Goal: Task Accomplishment & Management: Complete application form

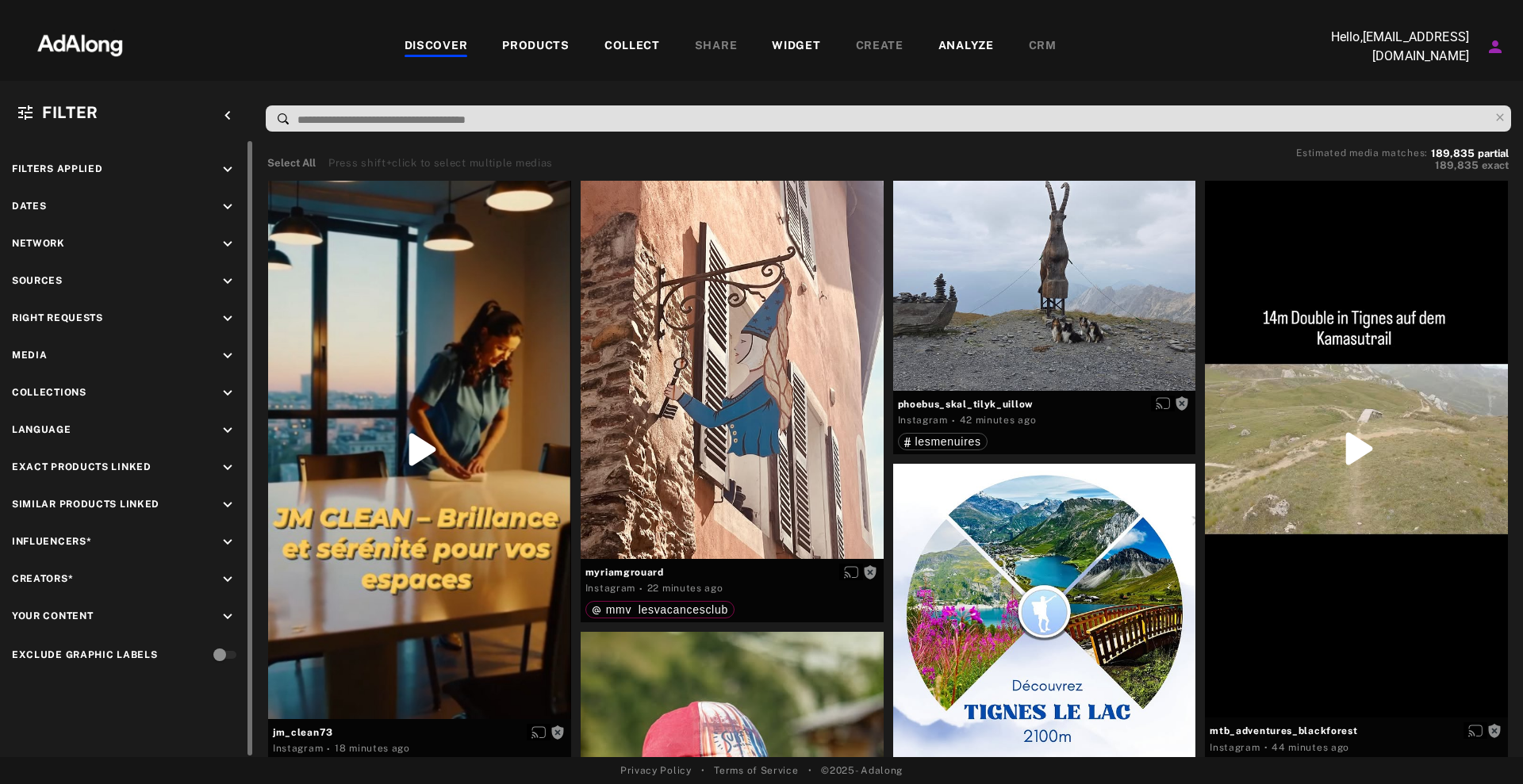
click at [196, 275] on div "Sources keyboard_arrow_down" at bounding box center [127, 283] width 230 height 22
click at [223, 278] on icon "keyboard_arrow_down" at bounding box center [227, 281] width 17 height 17
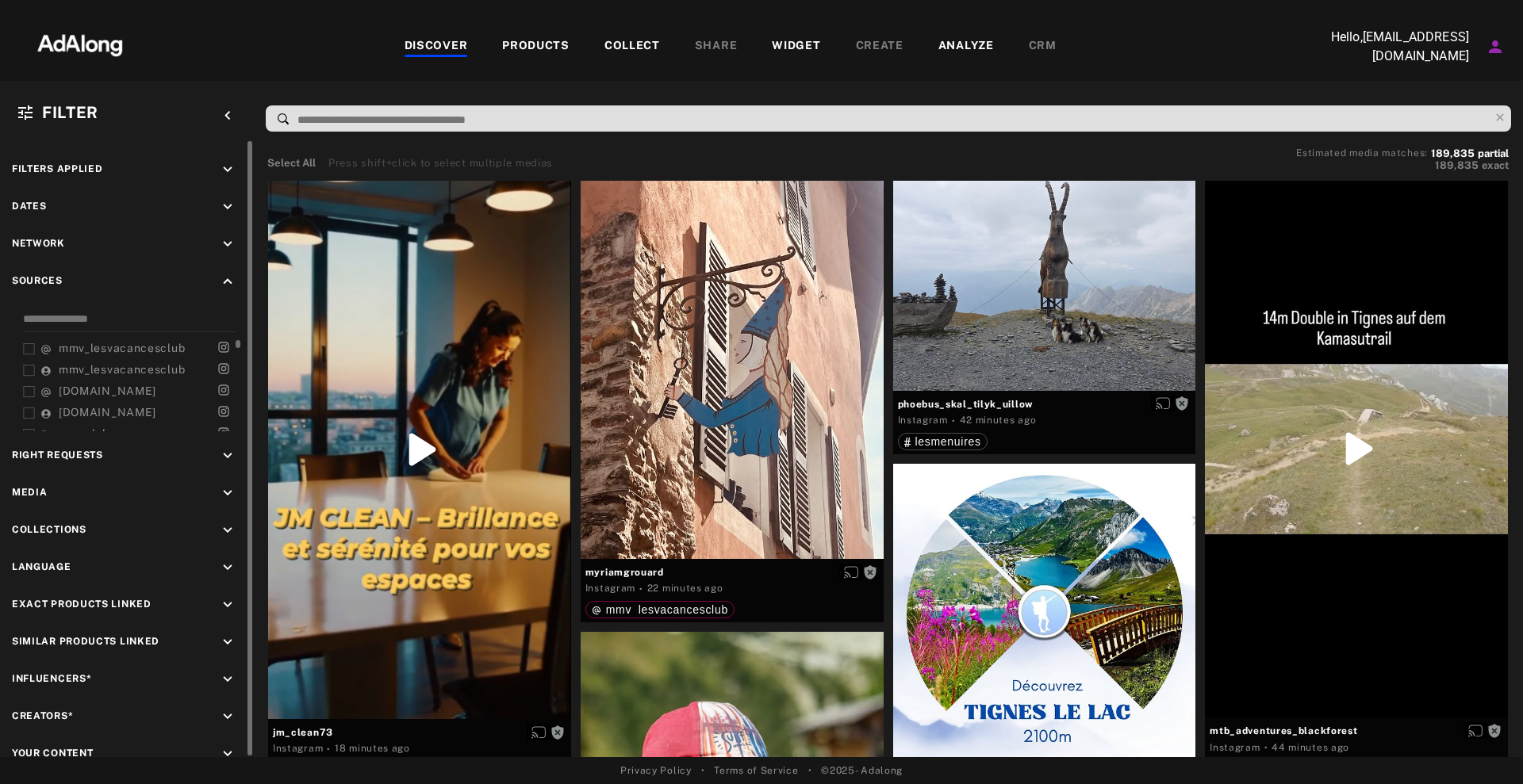
click at [97, 352] on span "mmv_lesvacancesclub" at bounding box center [121, 348] width 127 height 13
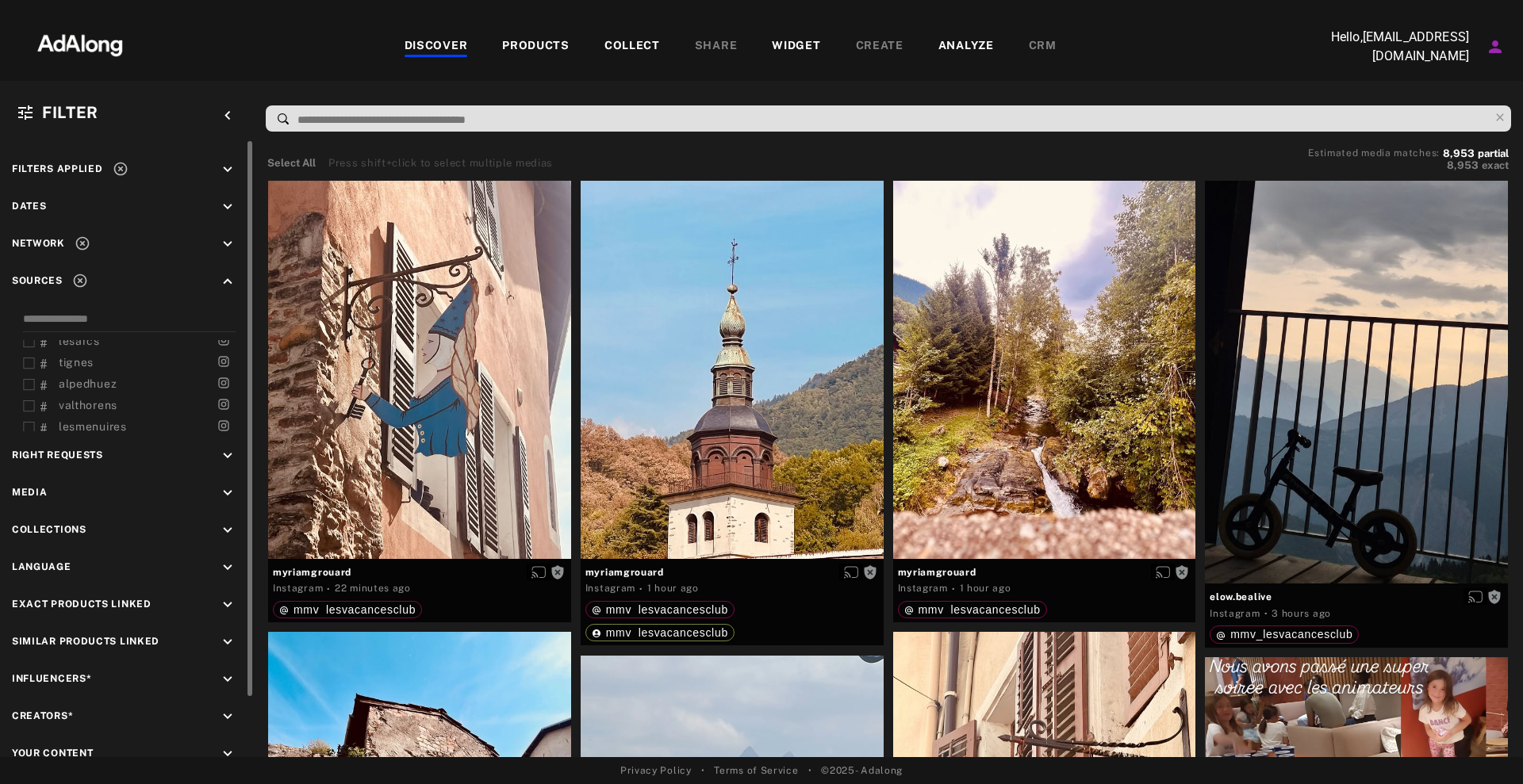
click at [92, 461] on span "Right Requests" at bounding box center [57, 458] width 92 height 22
click at [100, 449] on span "Right Requests" at bounding box center [57, 455] width 92 height 11
click at [222, 453] on icon "keyboard_arrow_down" at bounding box center [227, 456] width 17 height 17
click at [72, 527] on div "Unrequested" at bounding box center [141, 536] width 202 height 17
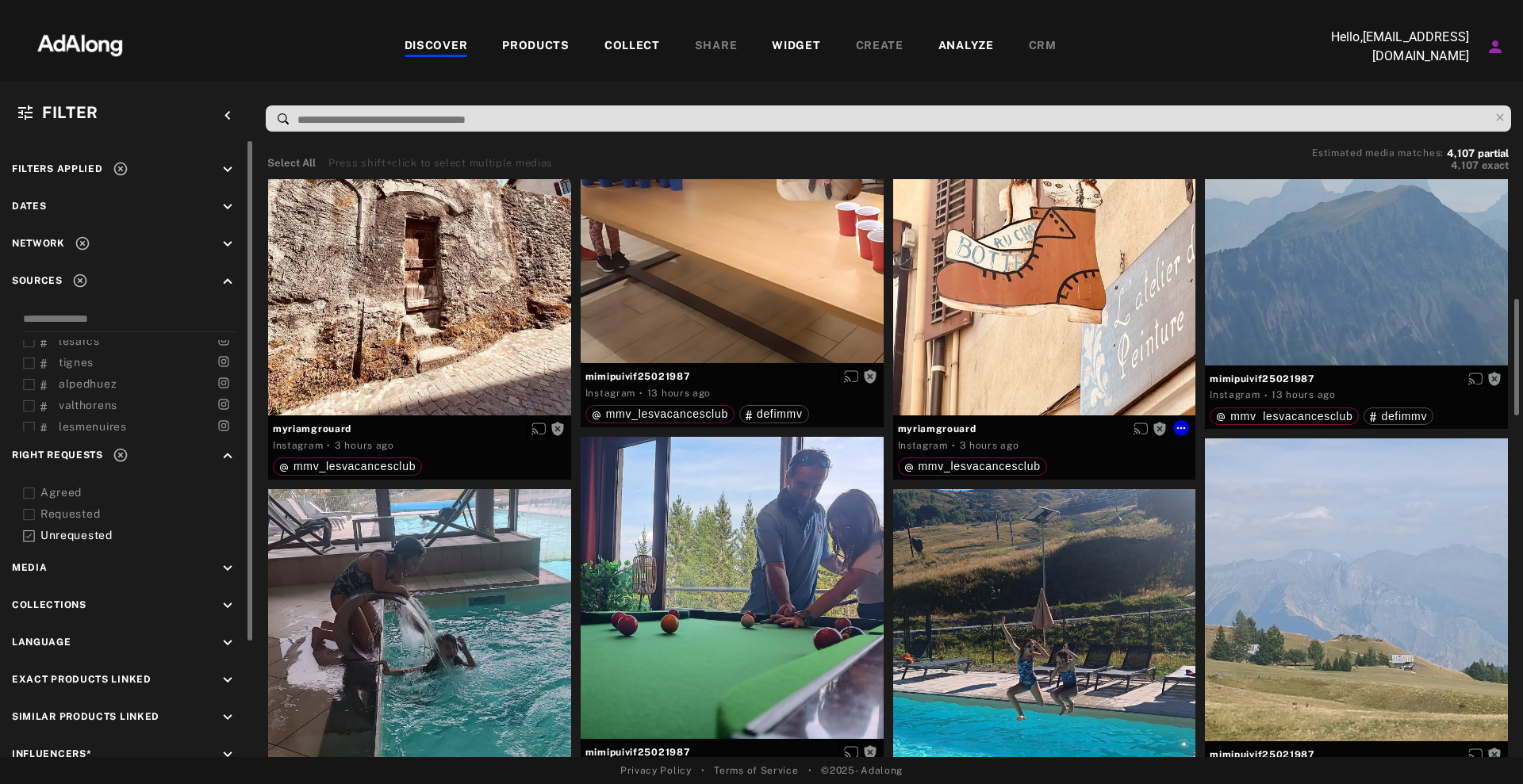
scroll to position [793, 0]
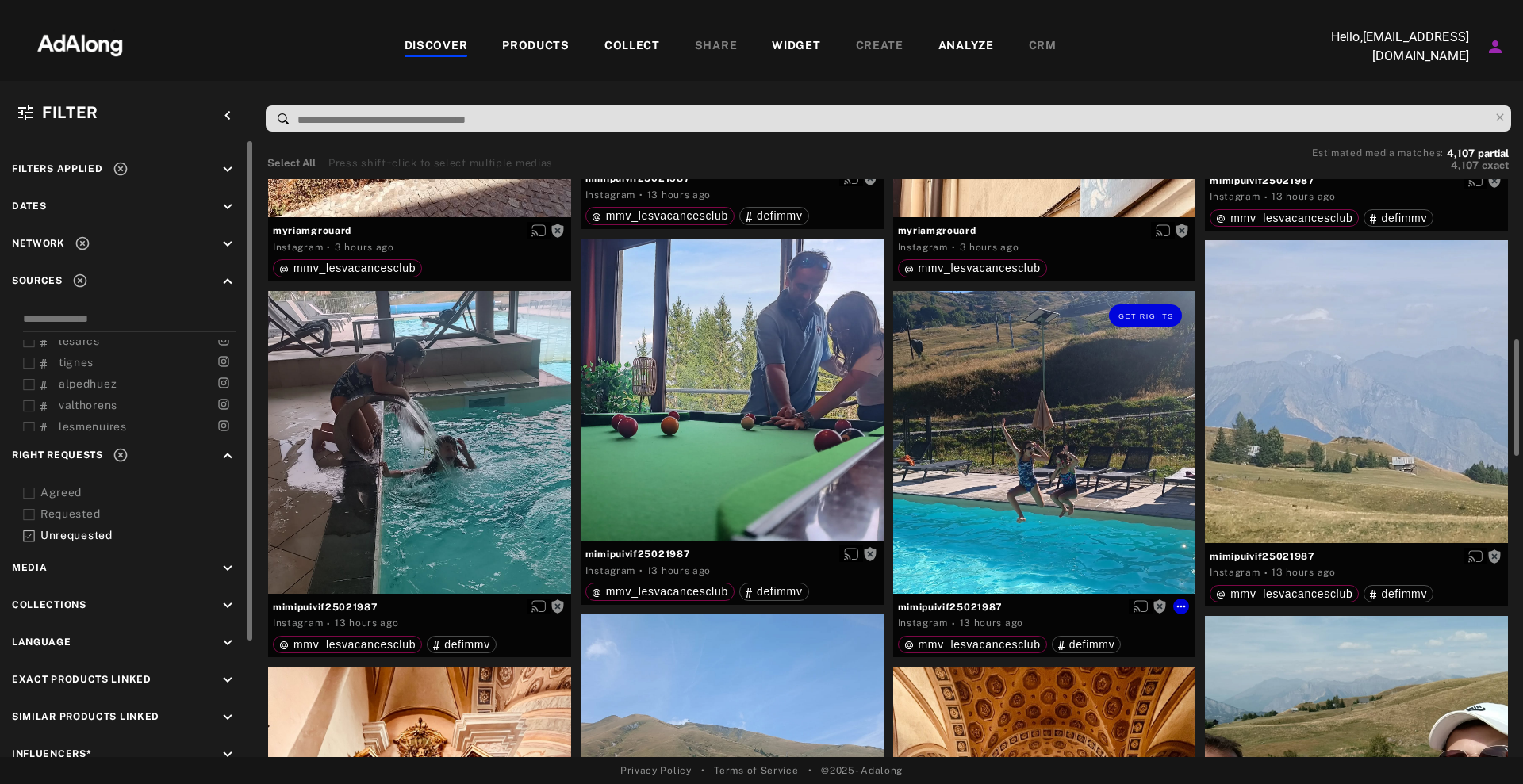
drag, startPoint x: 923, startPoint y: 391, endPoint x: 968, endPoint y: 377, distance: 47.1
click at [968, 377] on div "Get rights" at bounding box center [1045, 442] width 303 height 303
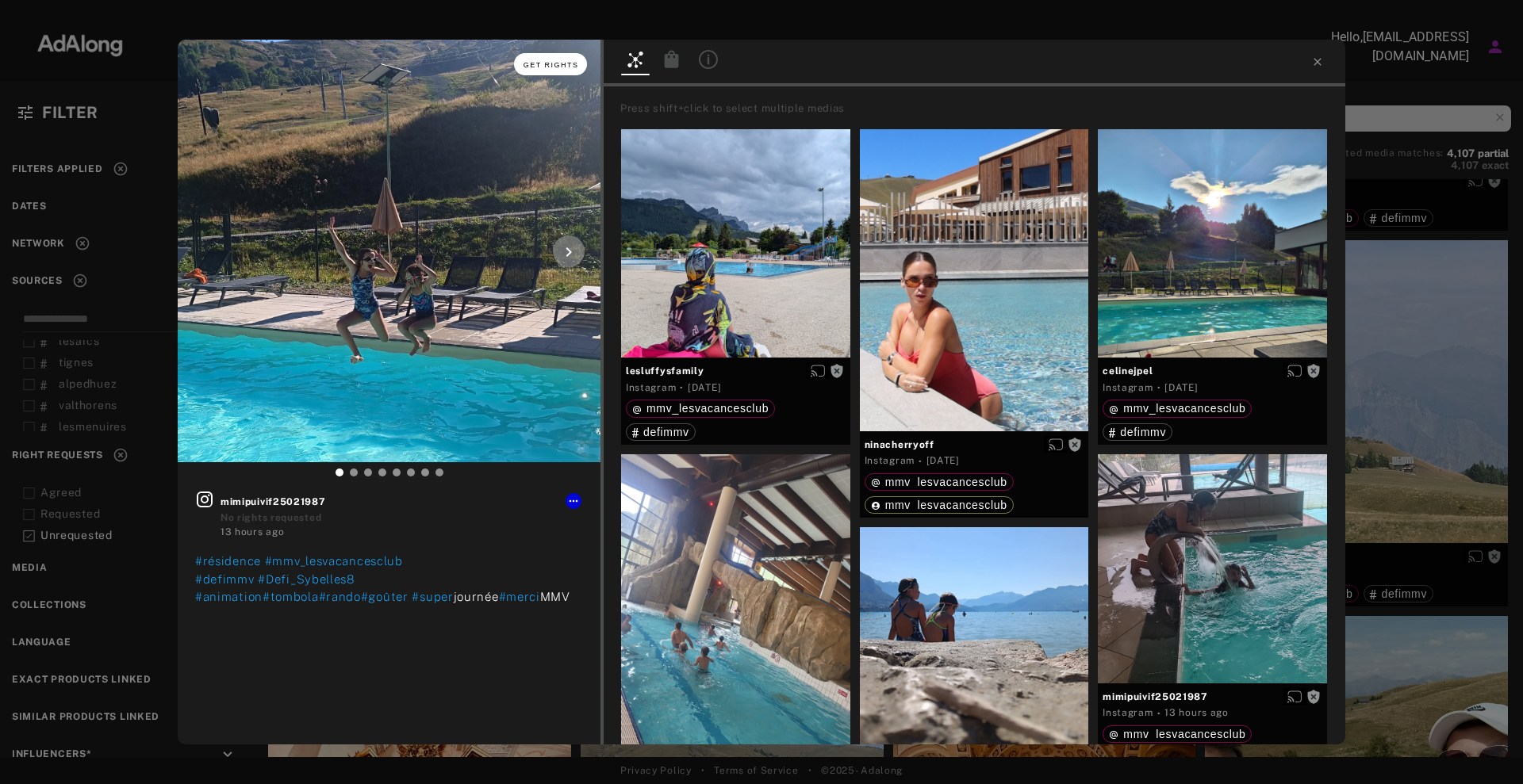
click at [572, 61] on span "Get rights" at bounding box center [551, 65] width 56 height 8
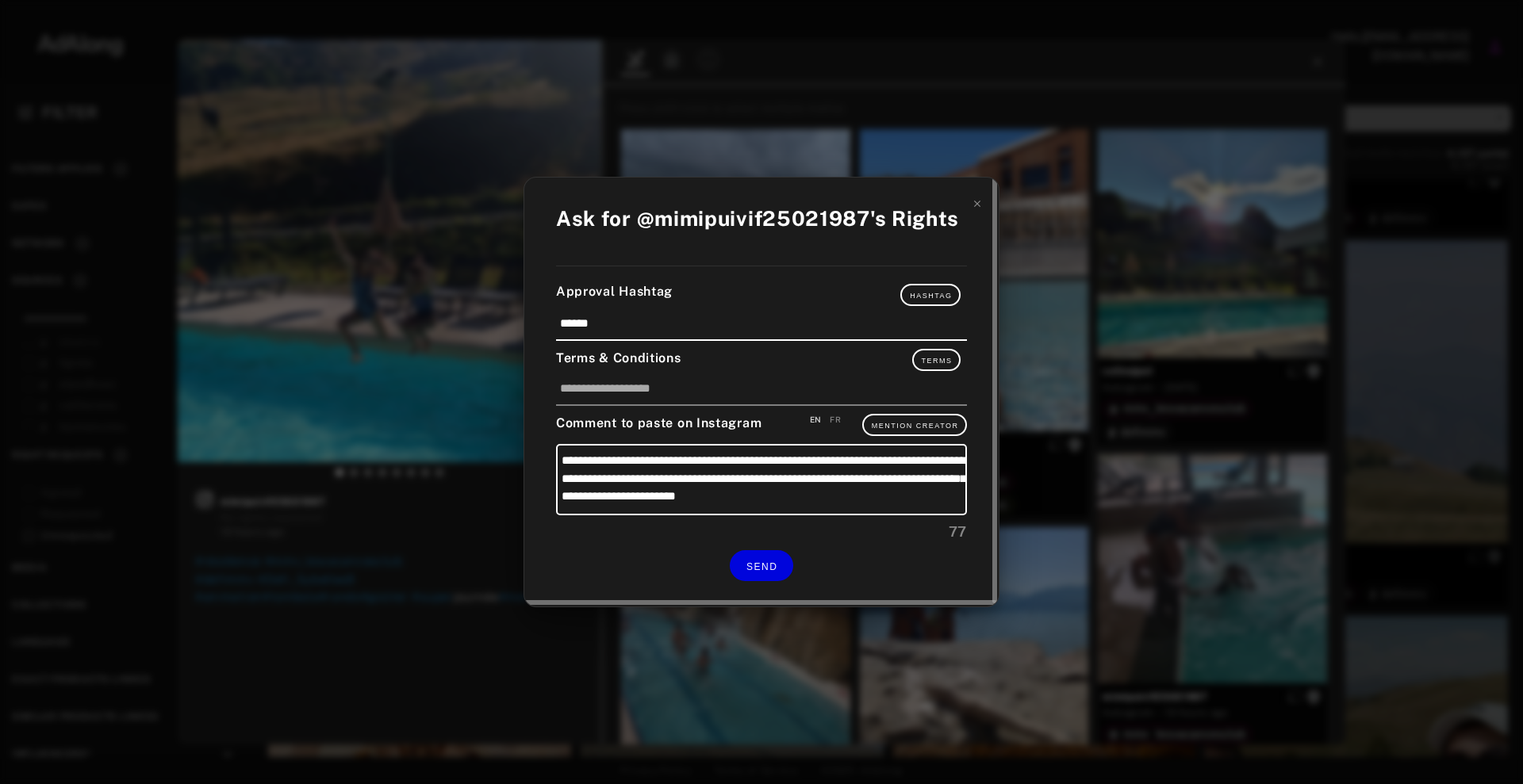
click at [839, 422] on div "FR" at bounding box center [836, 419] width 11 height 12
type textarea "**********"
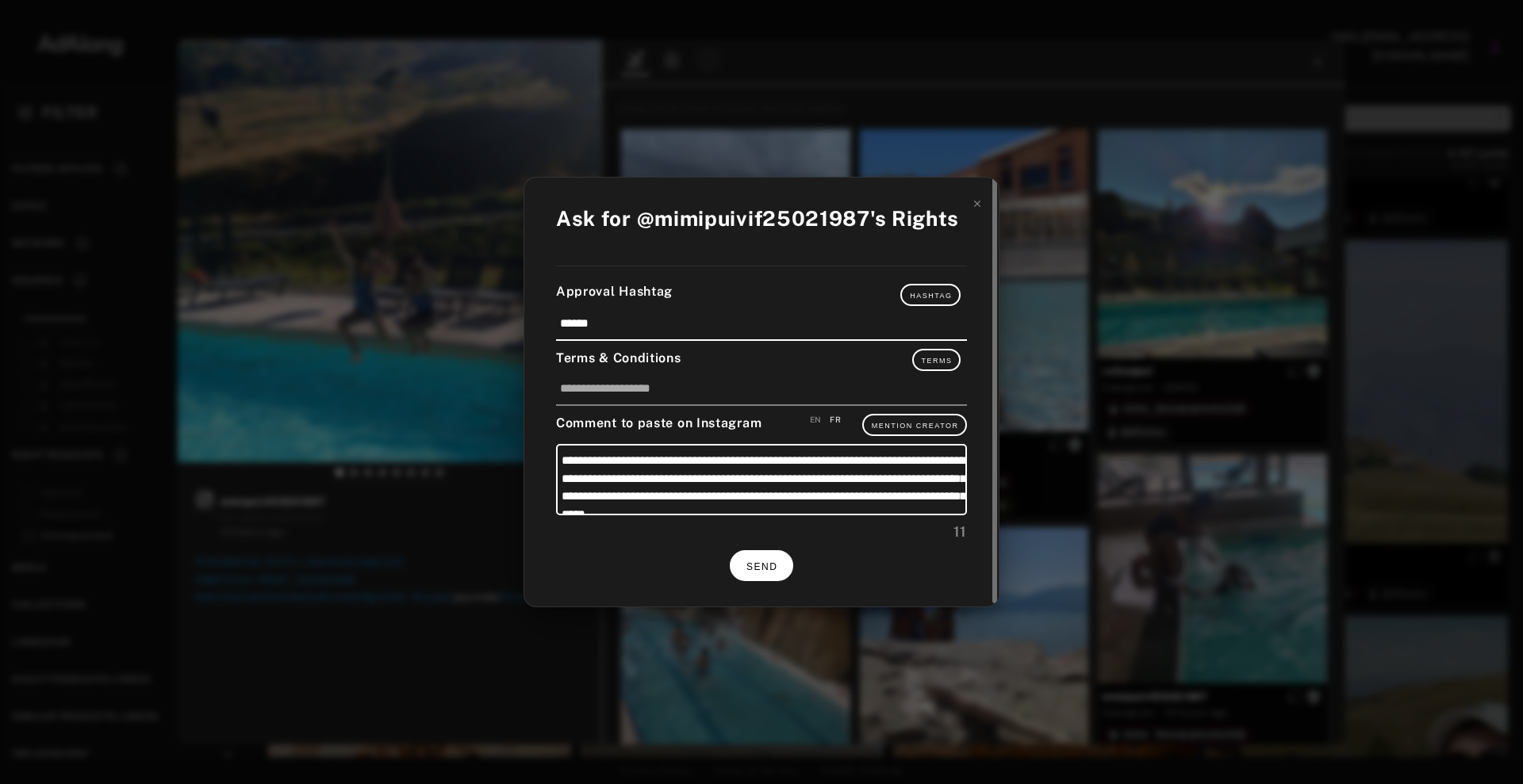
click at [763, 571] on span "SEND" at bounding box center [762, 567] width 31 height 11
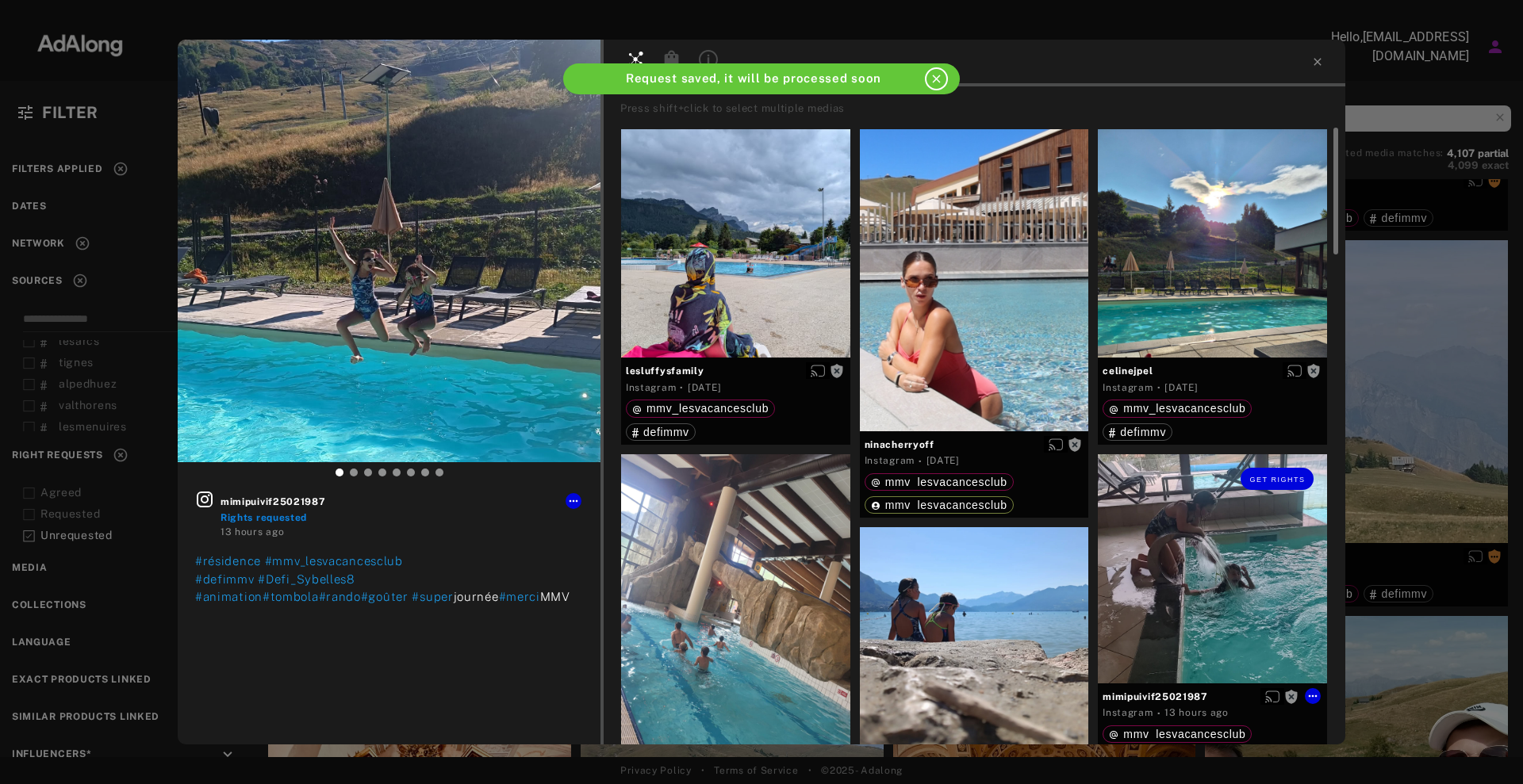
click at [1274, 542] on div "Get rights" at bounding box center [1212, 569] width 229 height 229
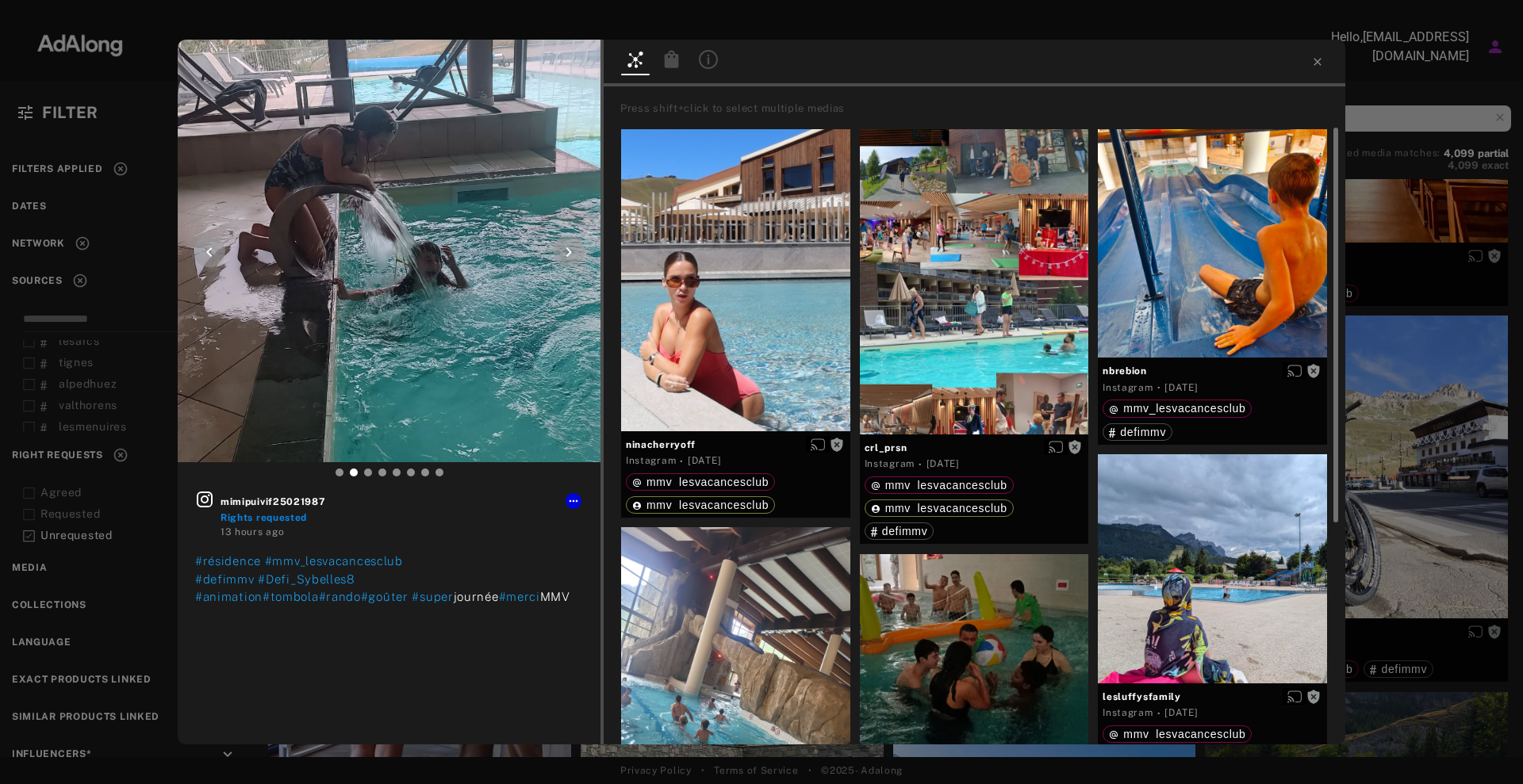
click at [582, 64] on div at bounding box center [389, 53] width 423 height 27
click at [556, 58] on div at bounding box center [389, 53] width 423 height 27
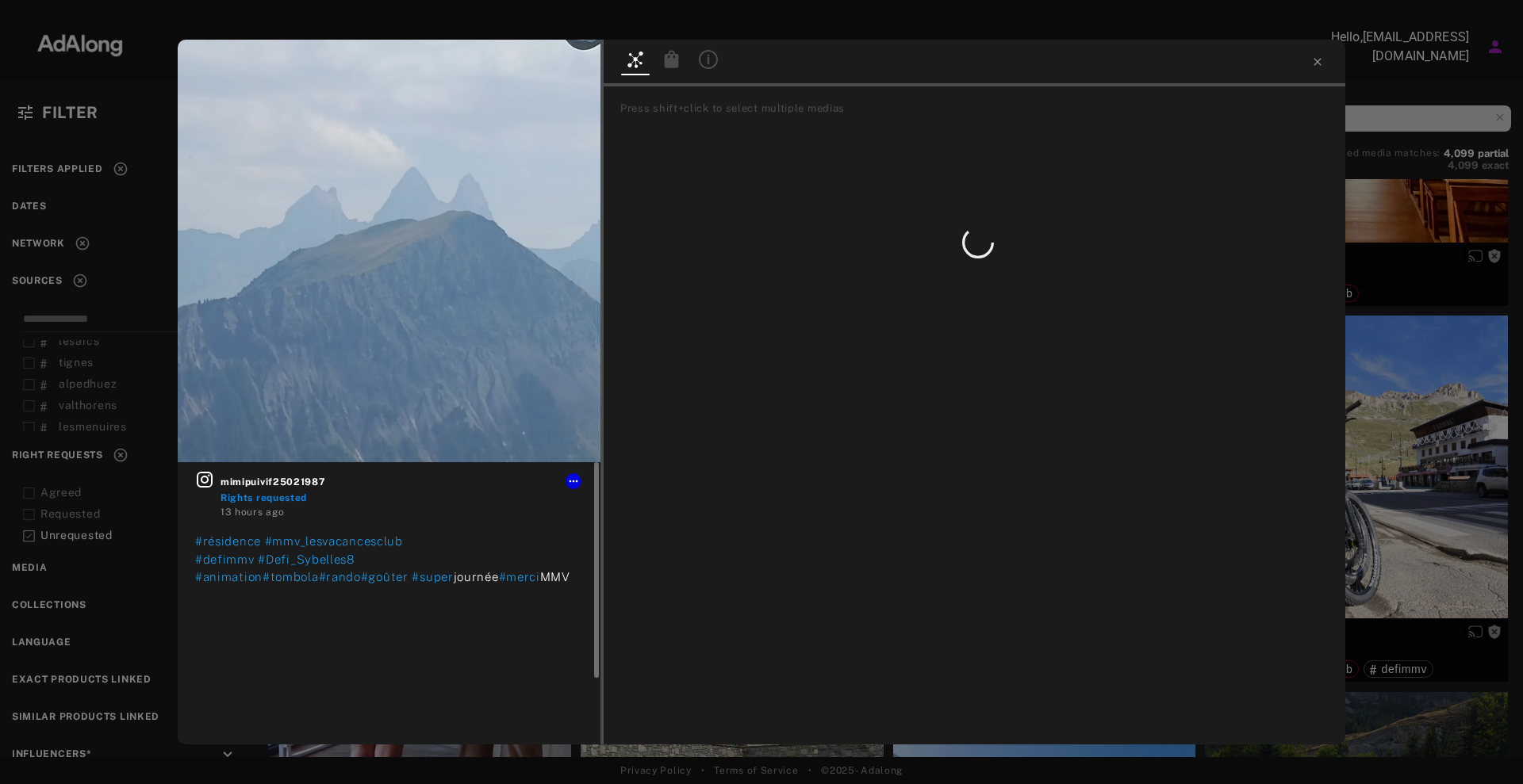
click at [566, 475] on div at bounding box center [573, 482] width 16 height 16
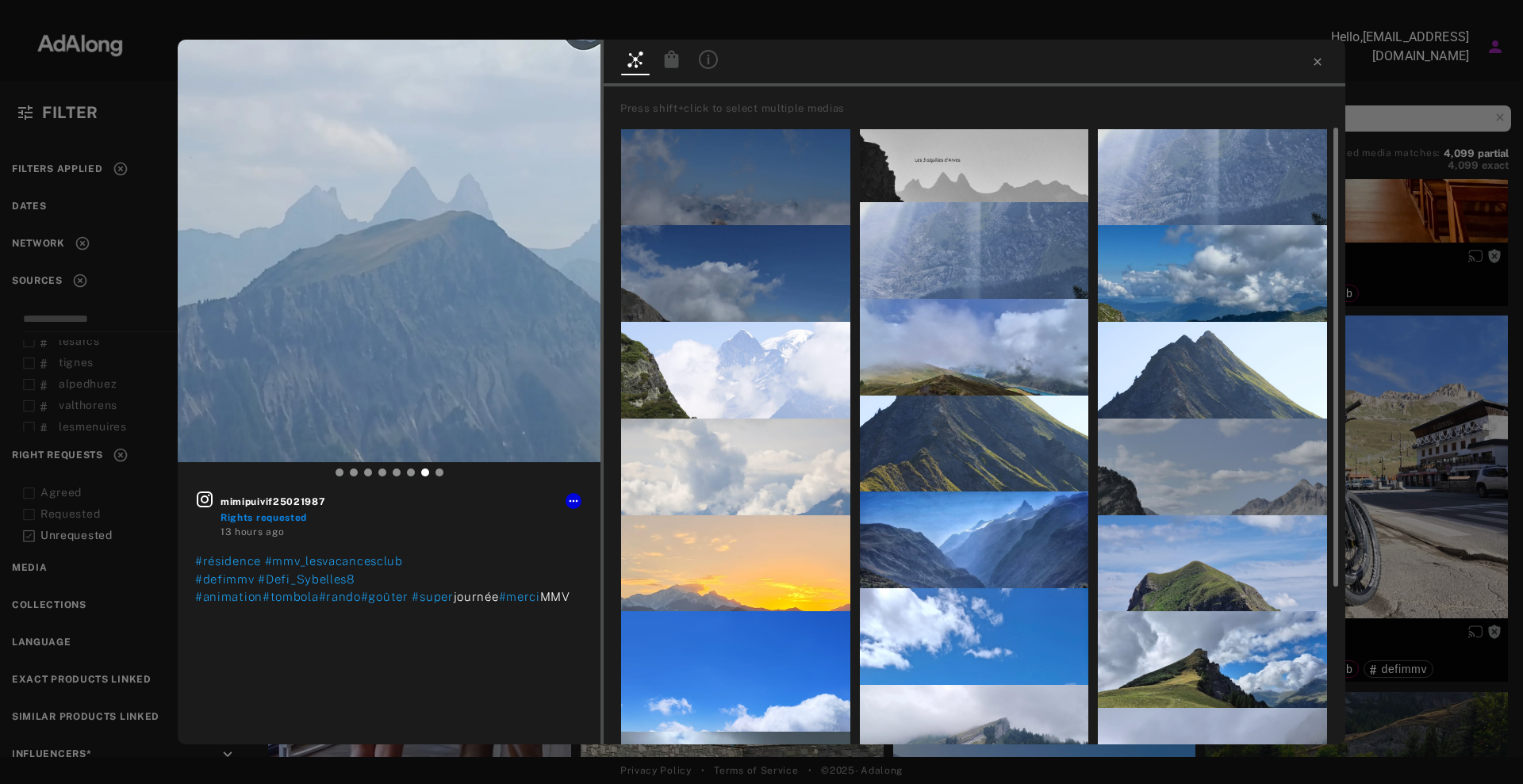
click at [578, 479] on div at bounding box center [389, 475] width 423 height 28
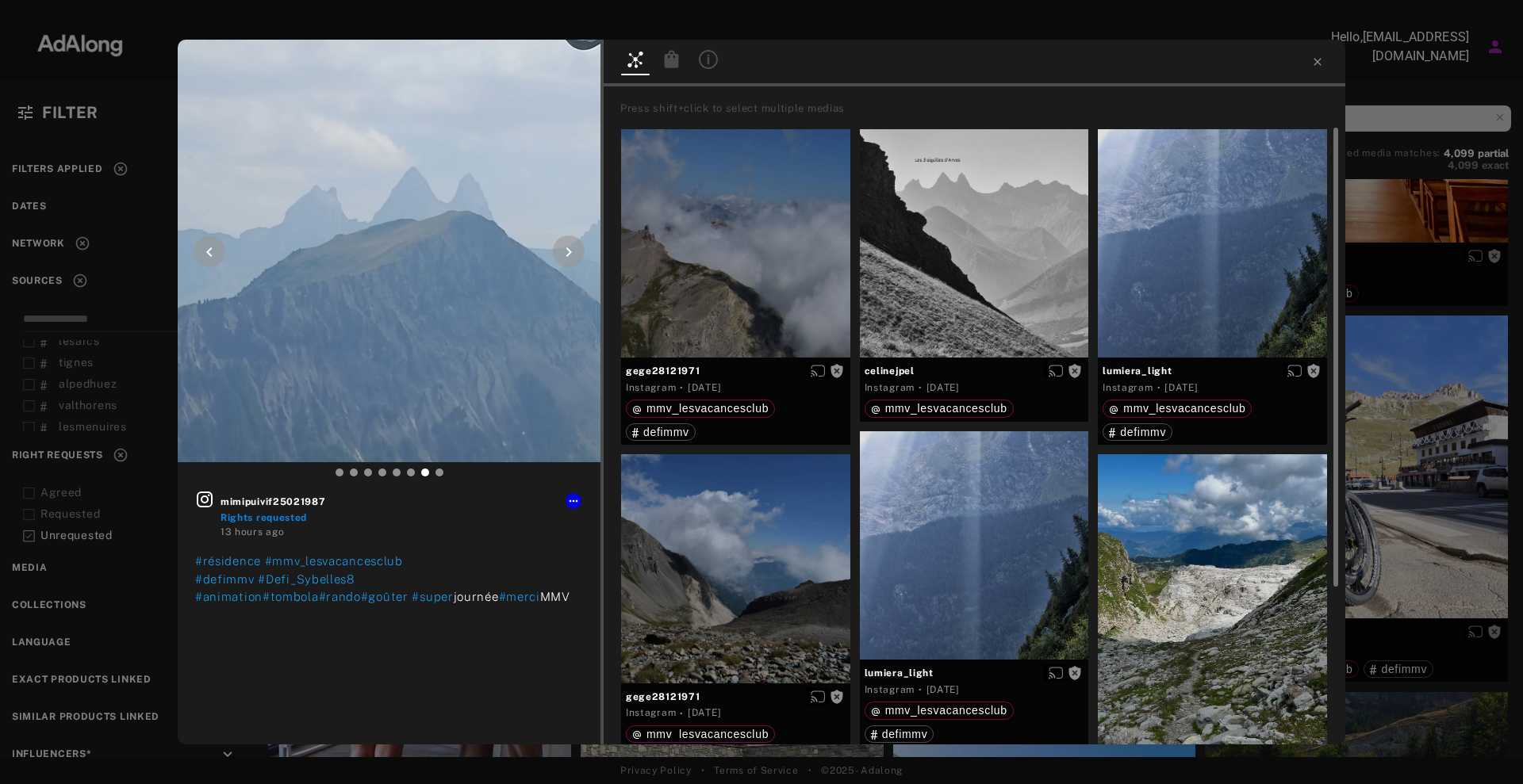
click at [589, 45] on div at bounding box center [389, 53] width 423 height 27
click at [584, 36] on div "mimipuivif25021987 Rights requested 13 hours ago #résidence #mmv_lesvacancesclu…" at bounding box center [761, 392] width 1523 height 784
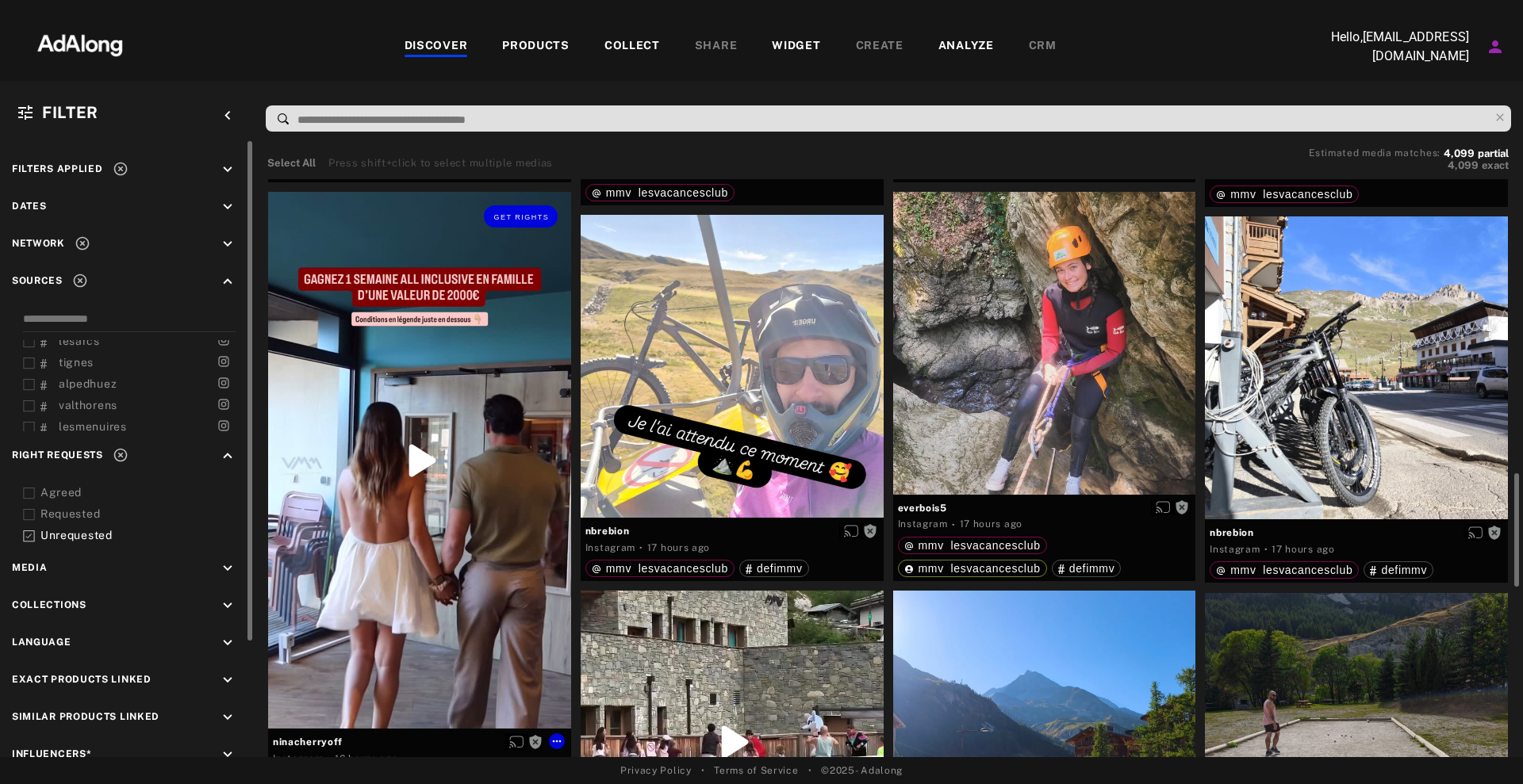
scroll to position [1189, 0]
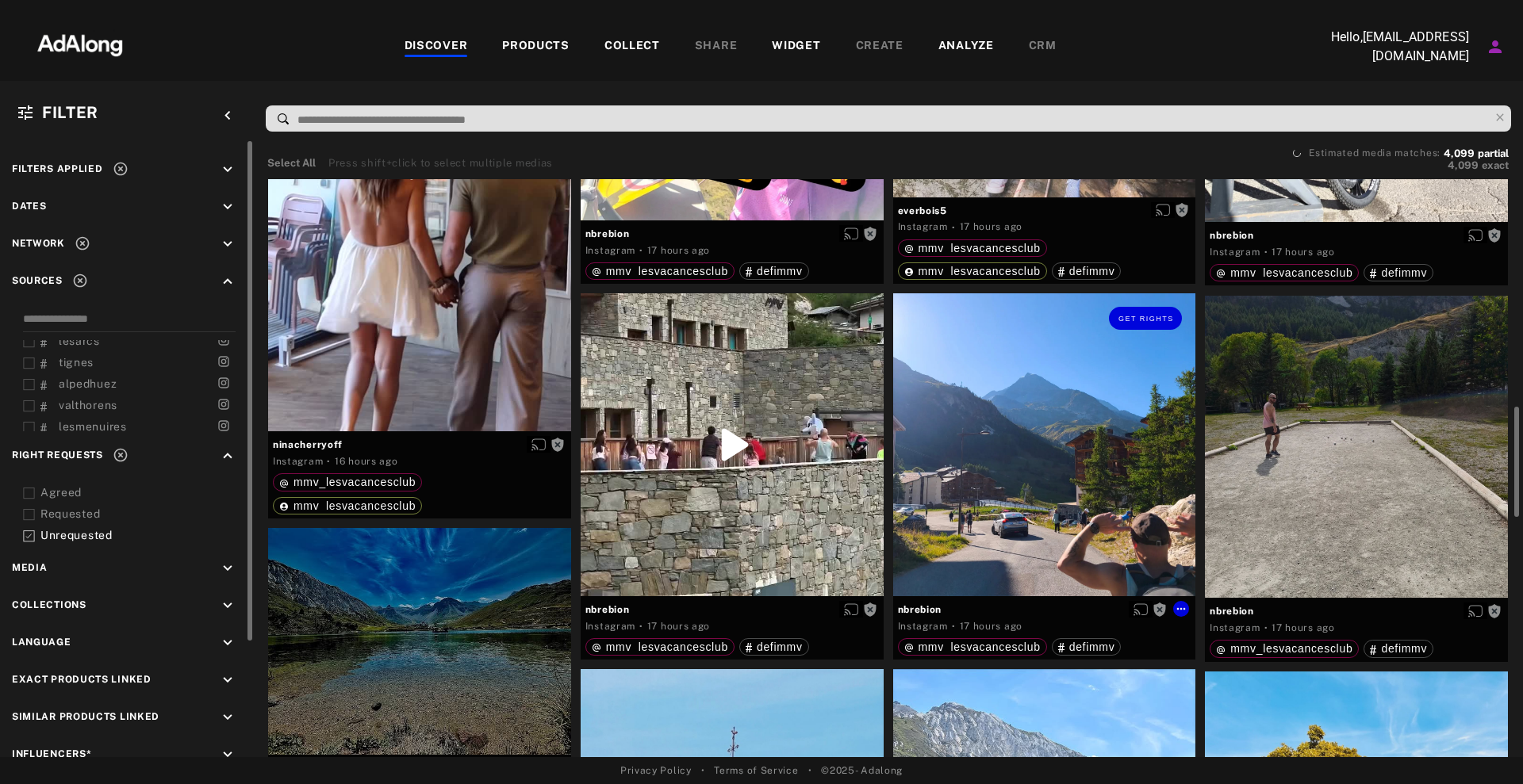
click at [1072, 431] on div "Get rights" at bounding box center [1045, 445] width 303 height 303
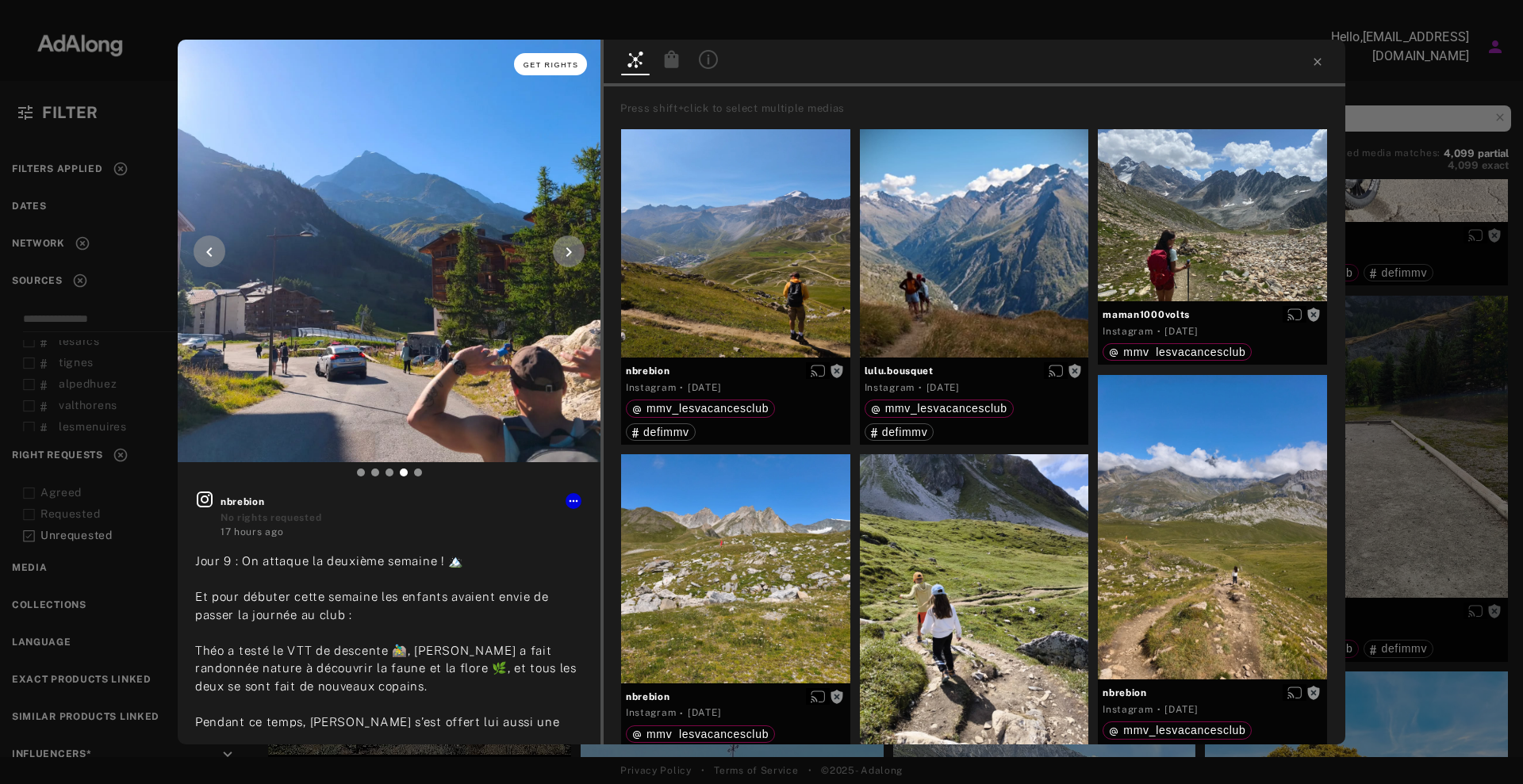
click at [550, 57] on button "Get rights" at bounding box center [550, 64] width 73 height 22
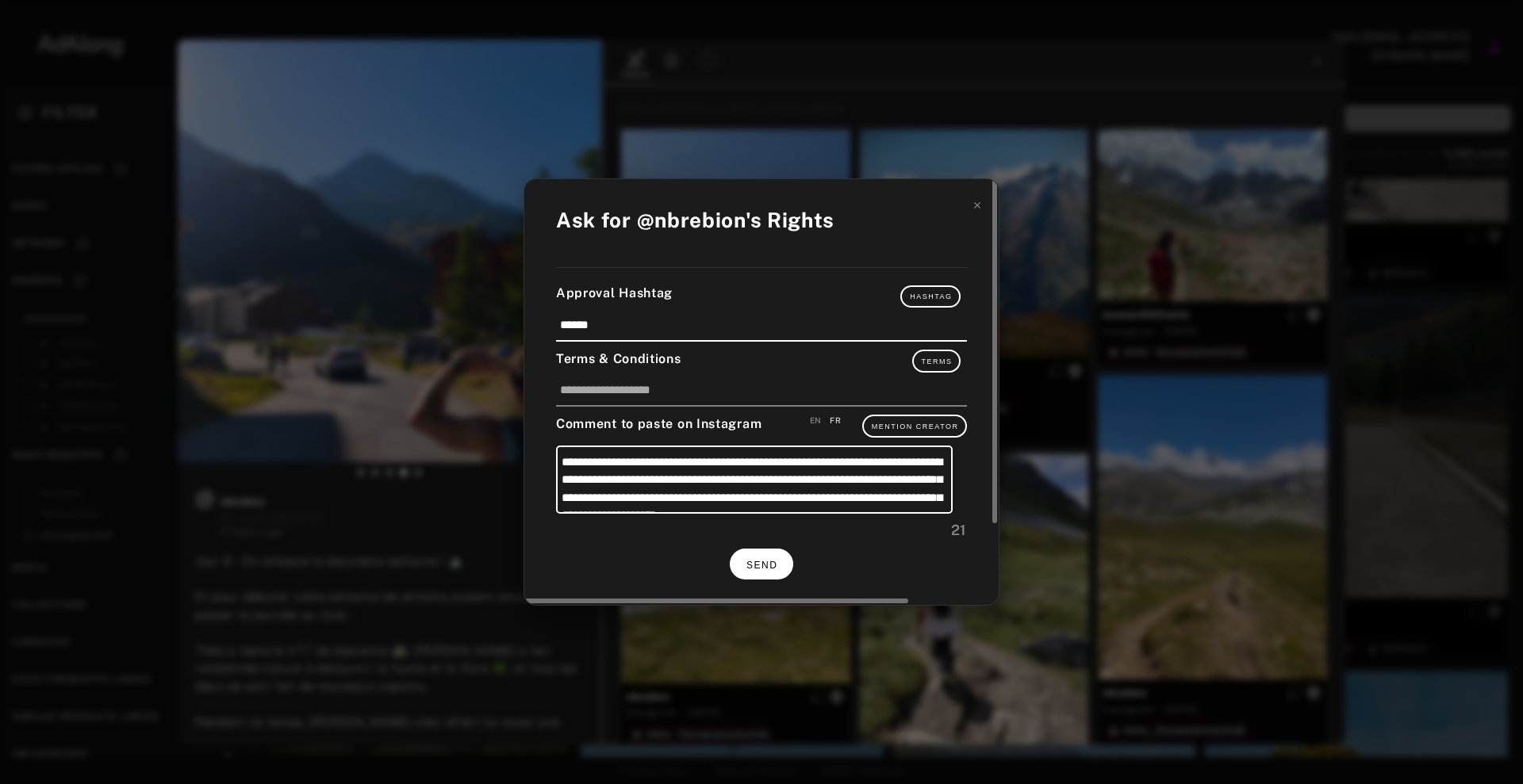
click at [753, 558] on button "SEND" at bounding box center [761, 564] width 64 height 30
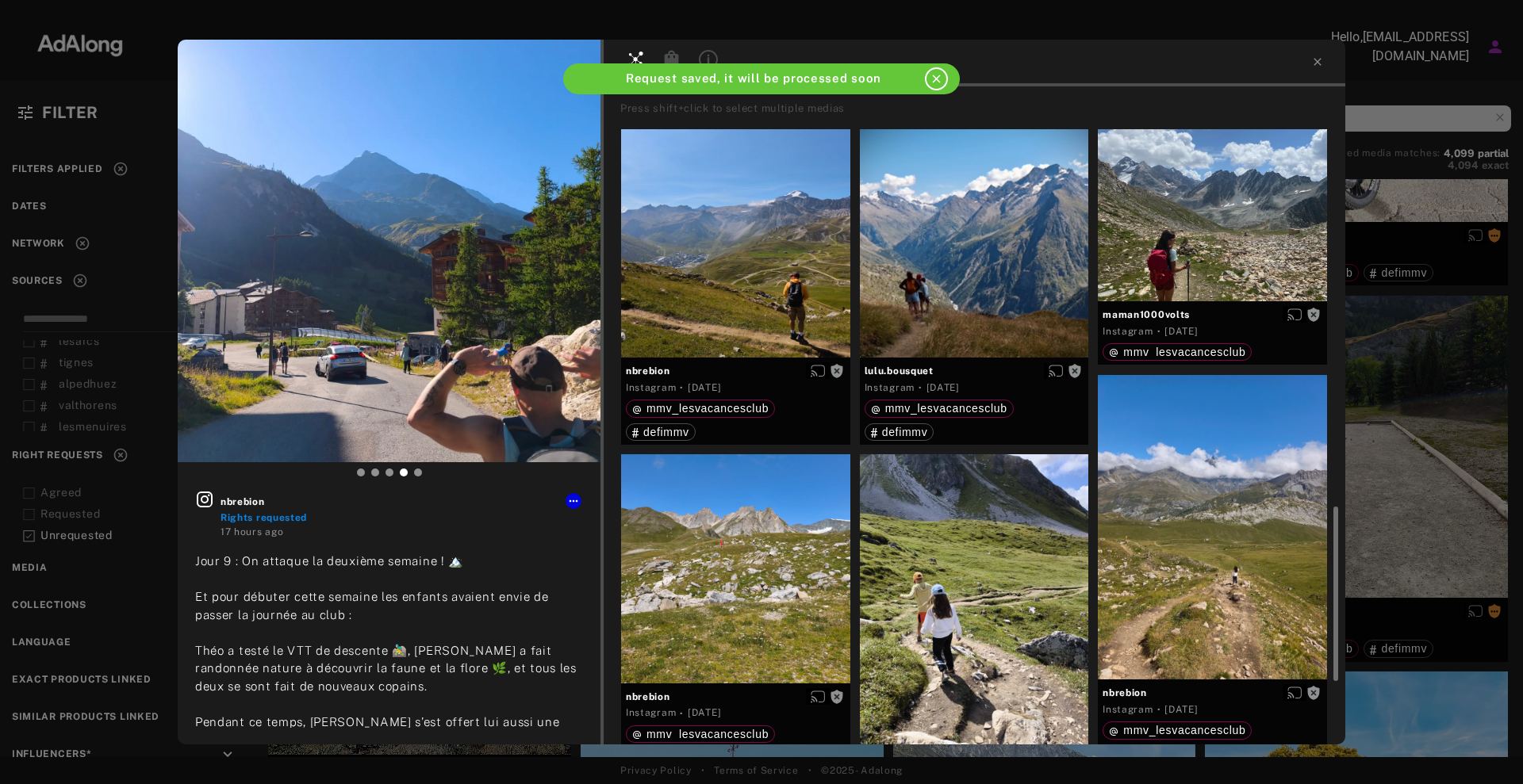
scroll to position [297, 0]
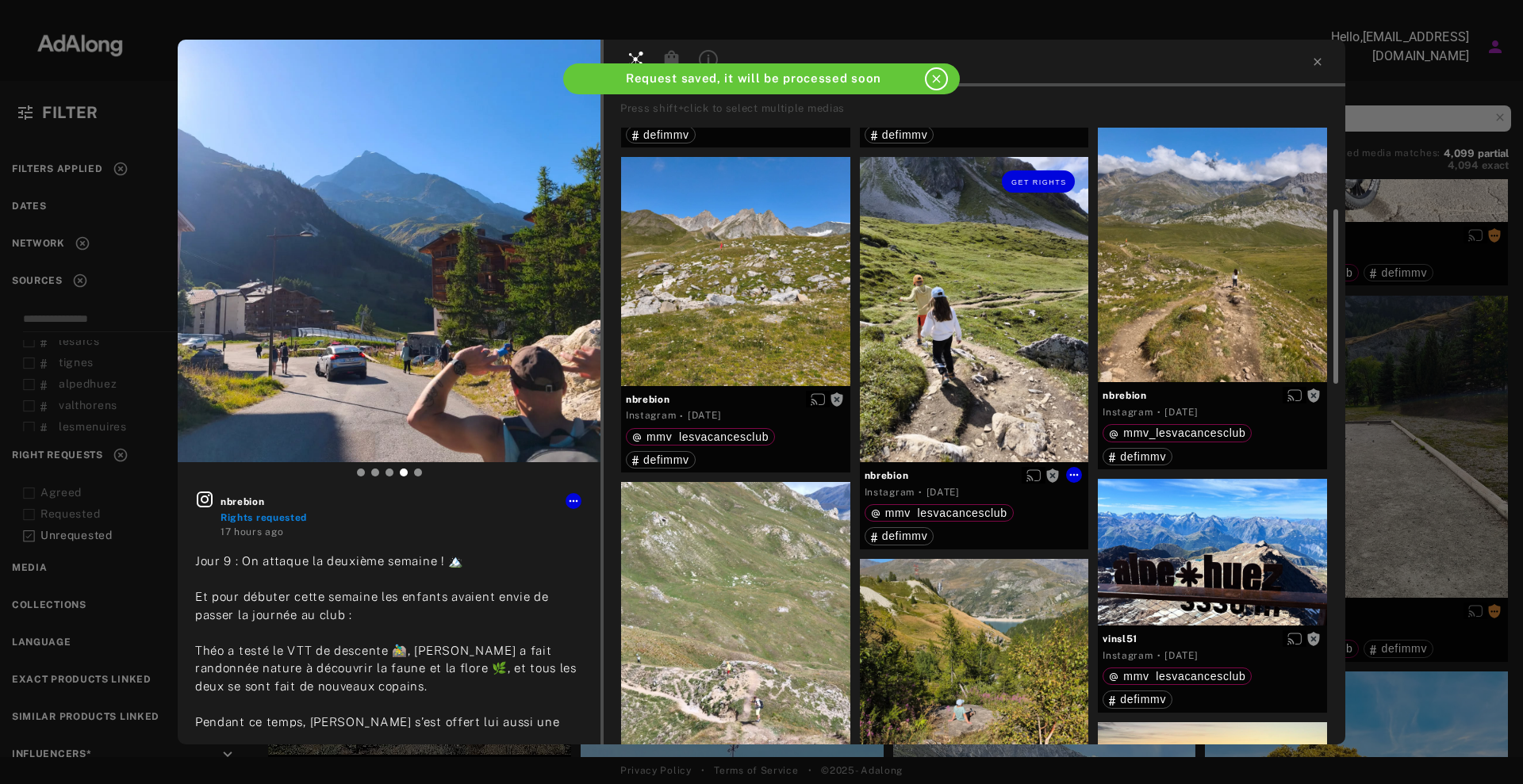
click at [924, 362] on div "Get rights" at bounding box center [974, 309] width 229 height 305
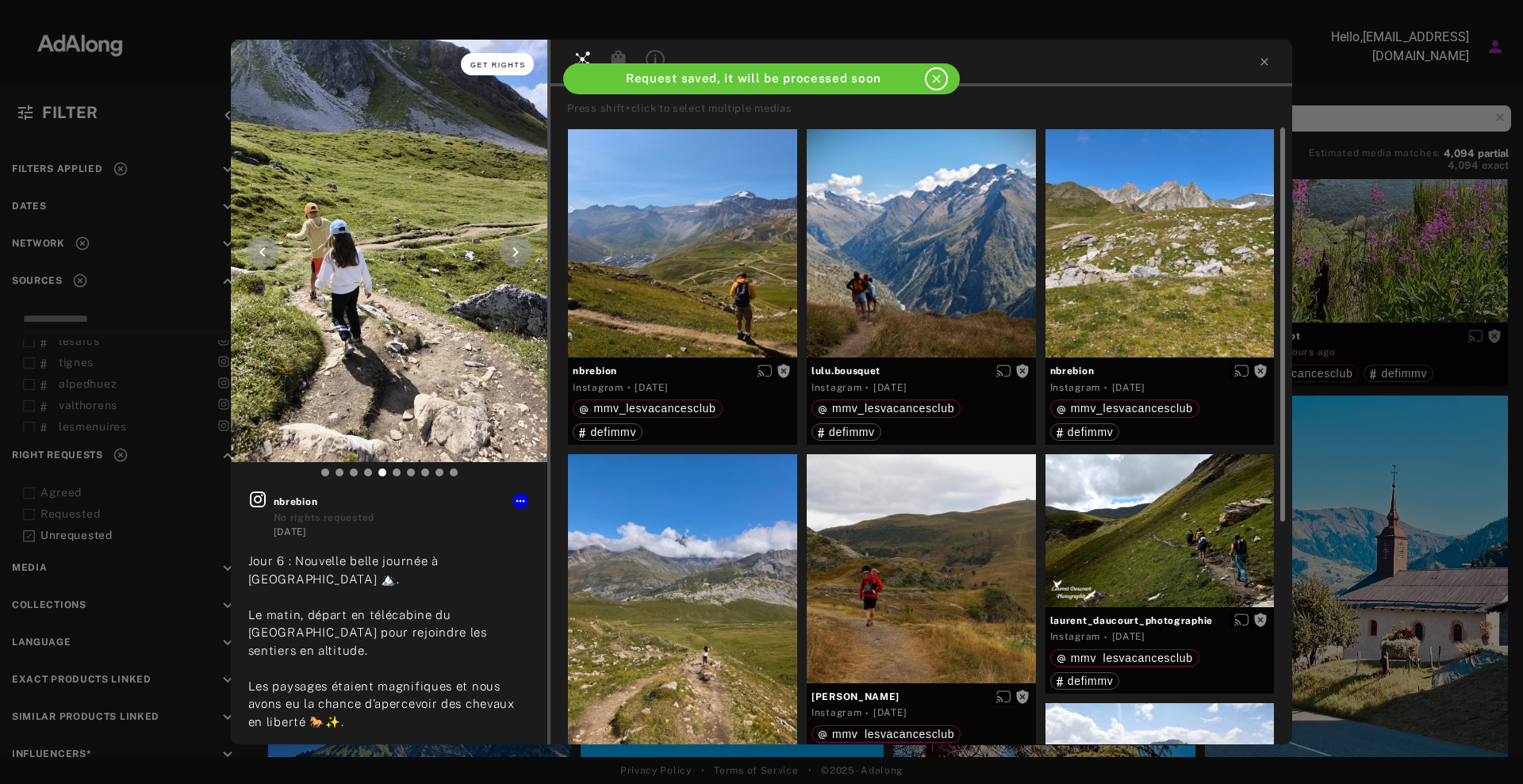
click at [494, 72] on button "Get rights" at bounding box center [497, 64] width 73 height 22
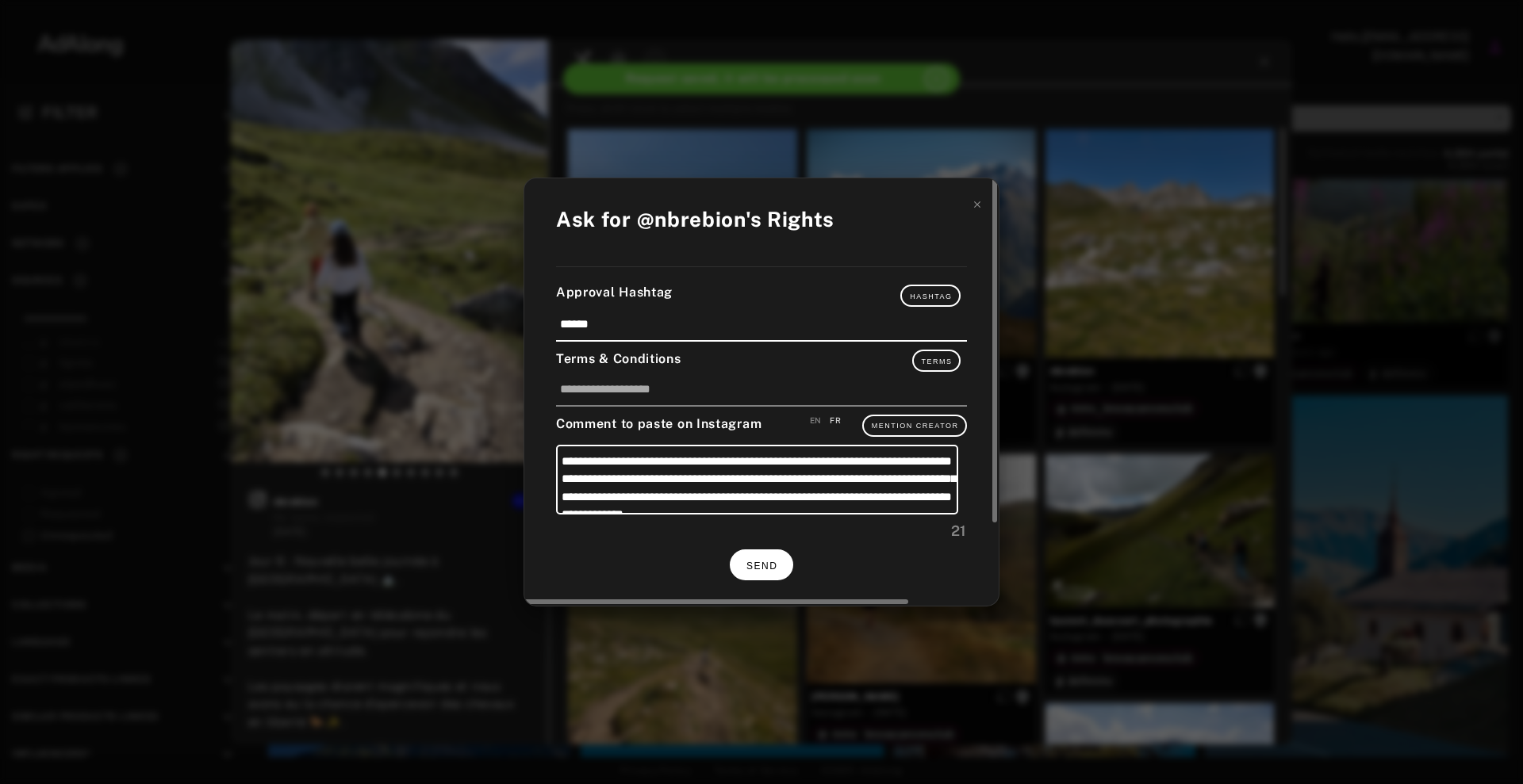
click at [767, 561] on span "SEND" at bounding box center [762, 566] width 31 height 11
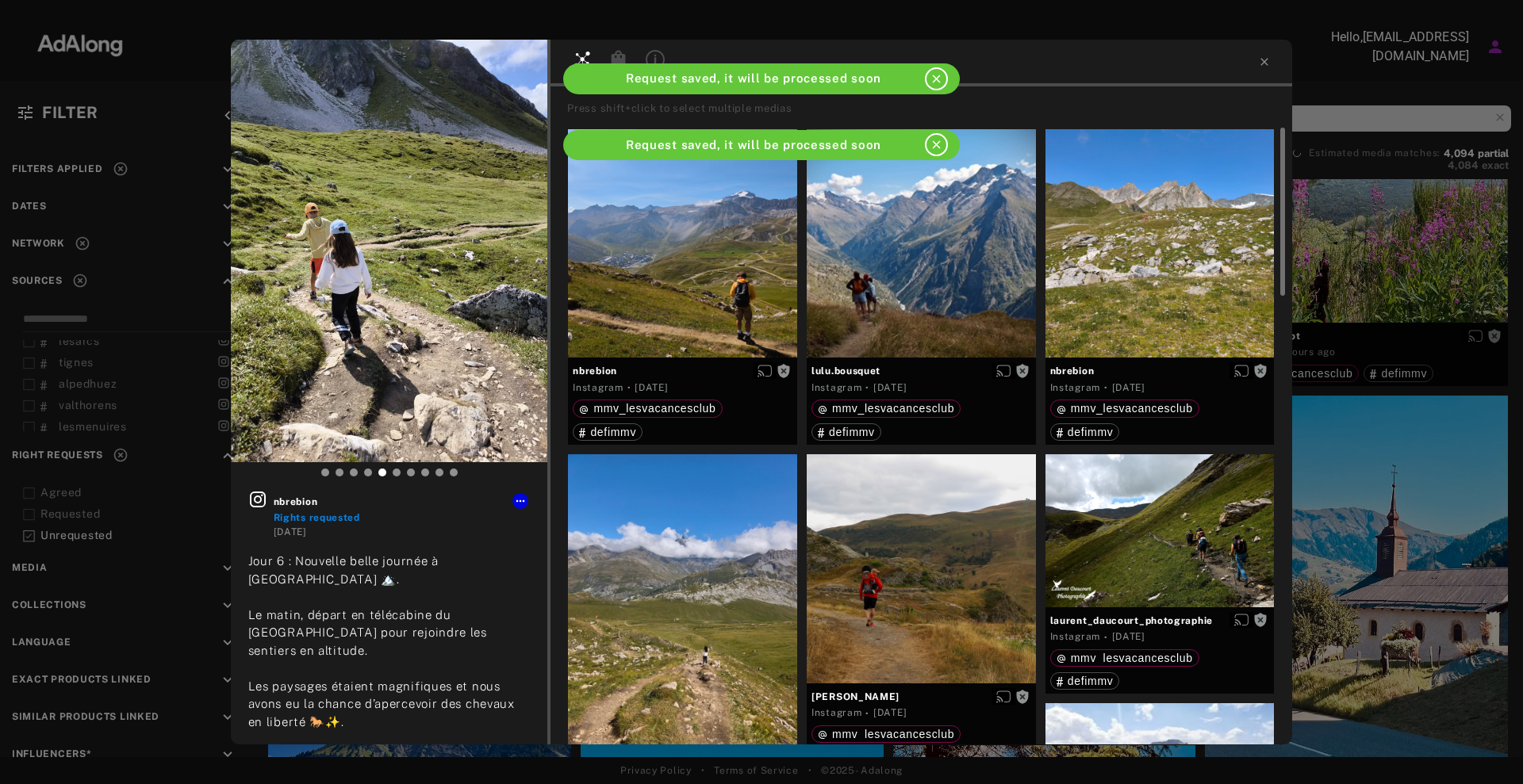
click at [1401, 490] on div "nbrebion Rights requested [DATE] Jour 6 : Nouvelle belle journée à [GEOGRAPHIC_…" at bounding box center [761, 392] width 1523 height 784
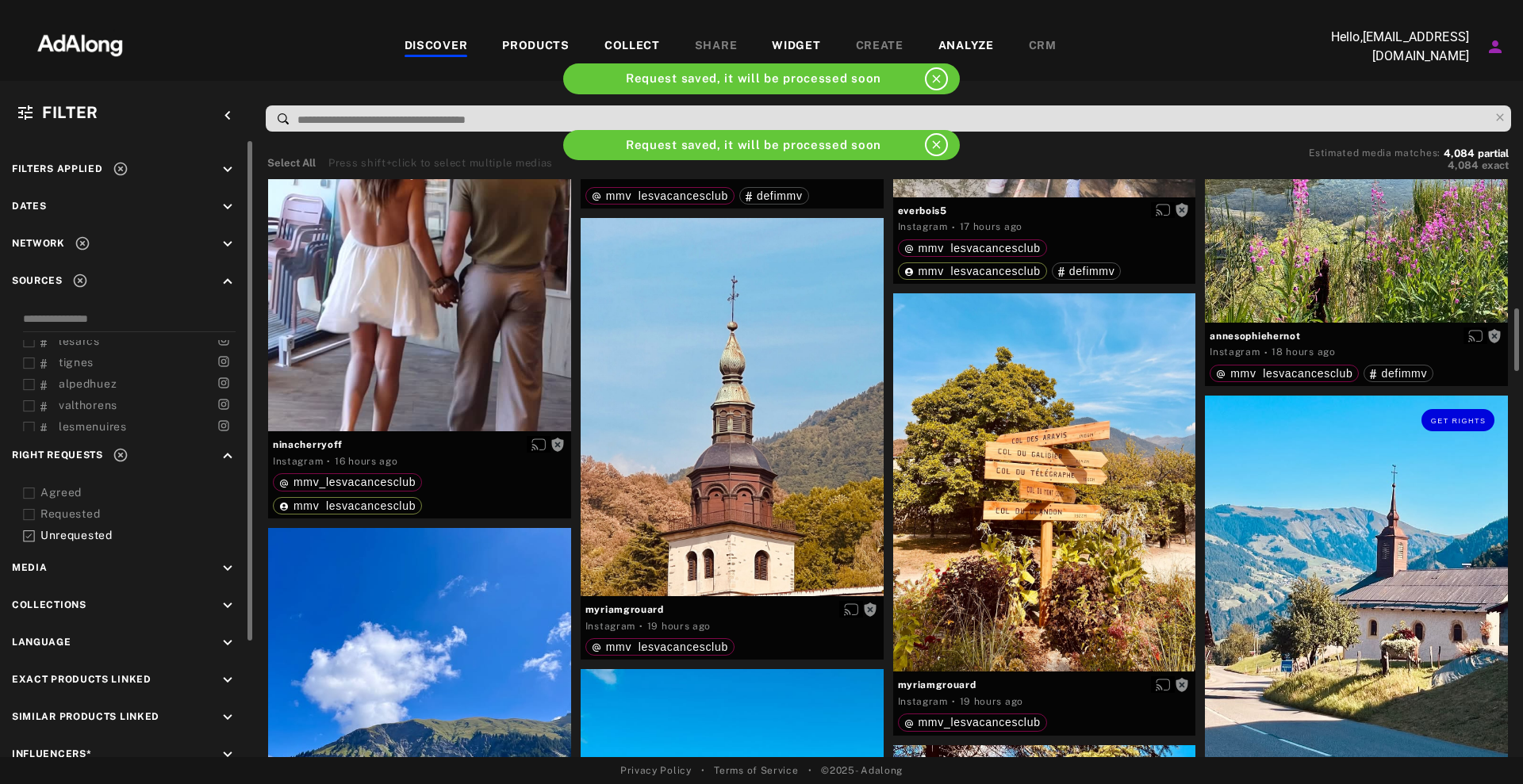
click at [1309, 497] on div "Get rights" at bounding box center [1357, 585] width 303 height 379
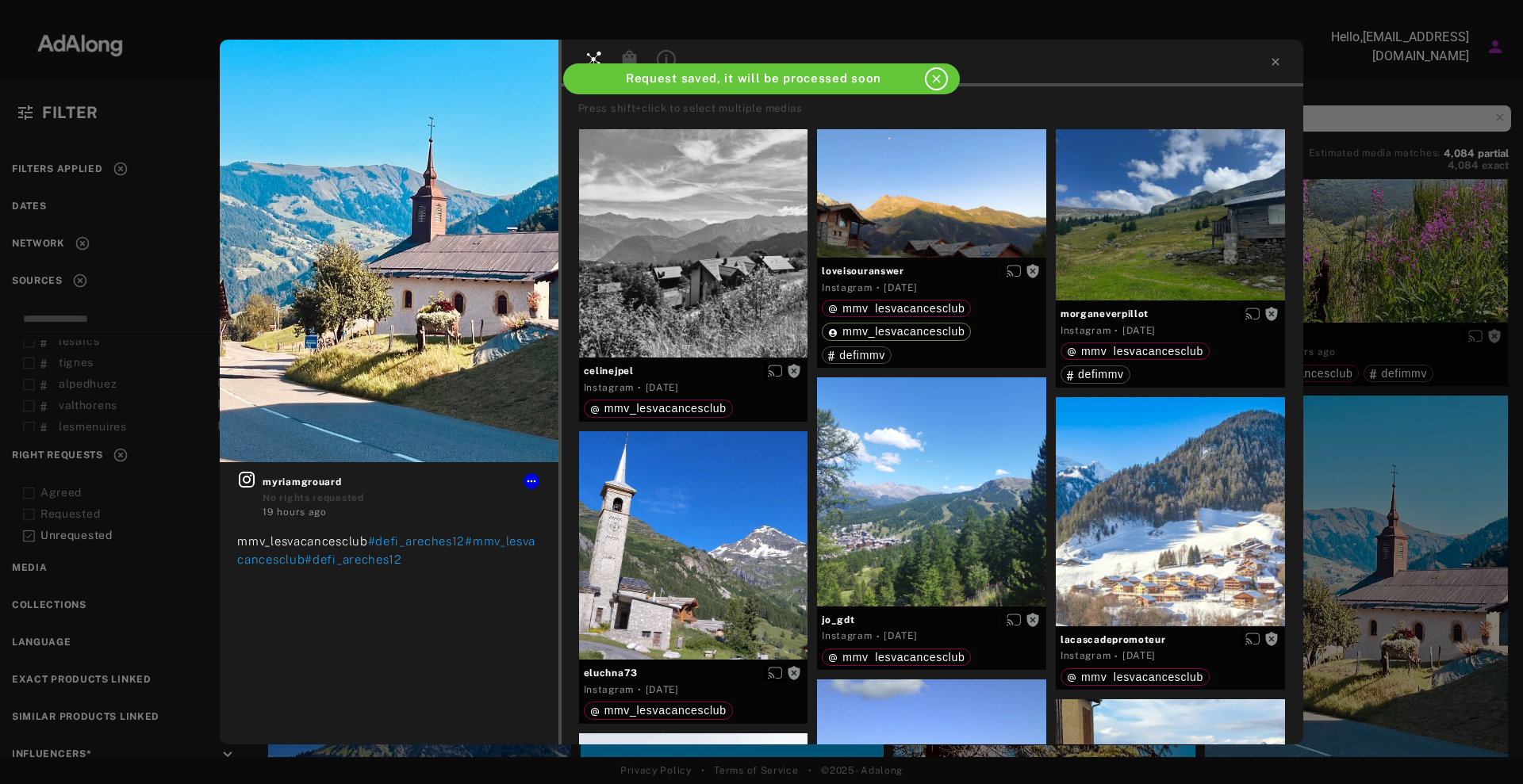
click at [1448, 434] on div "Get rights myriamgrouard No rights requested 19 hours ago mmv_lesvacancesclub #…" at bounding box center [761, 392] width 1523 height 784
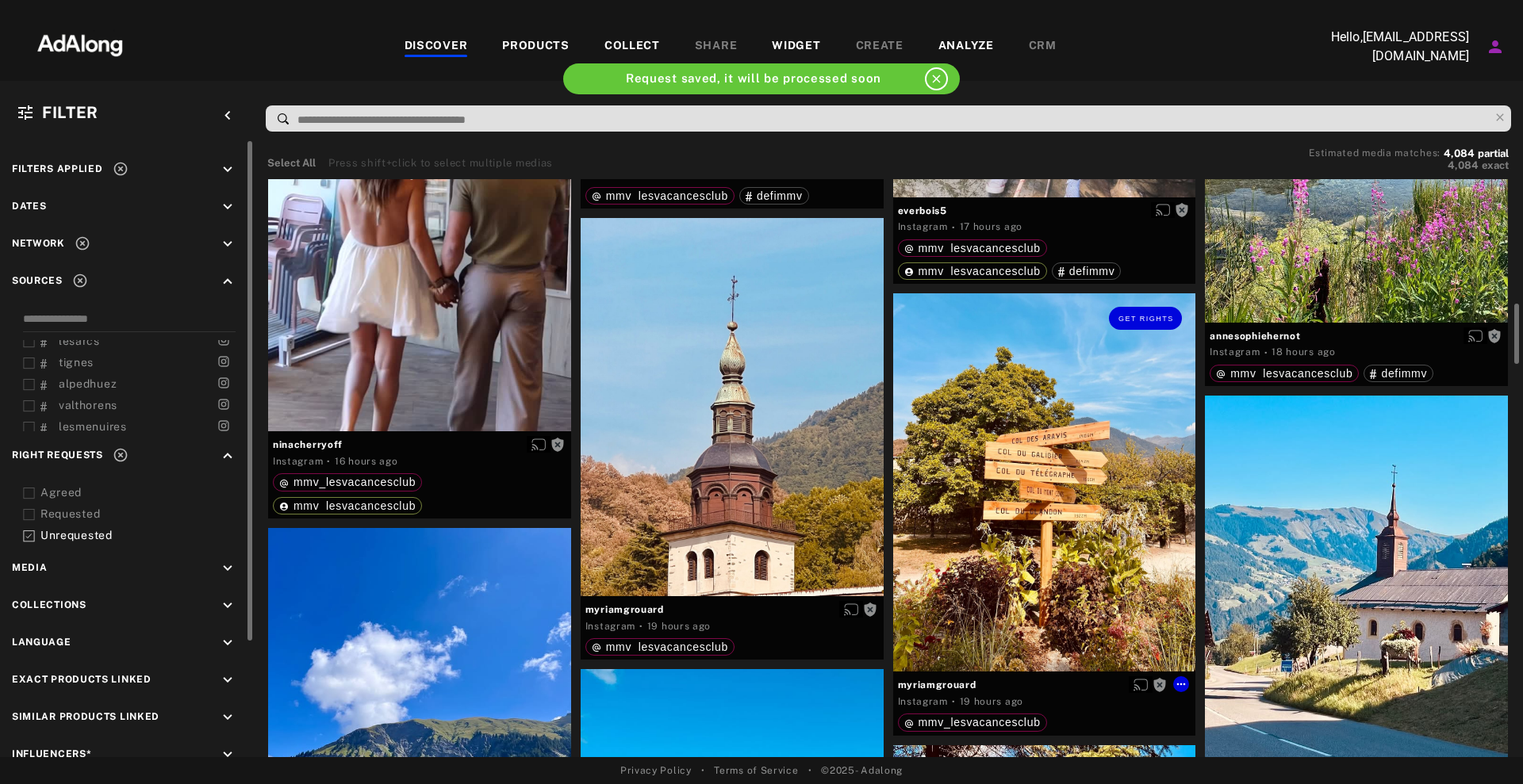
scroll to position [1388, 0]
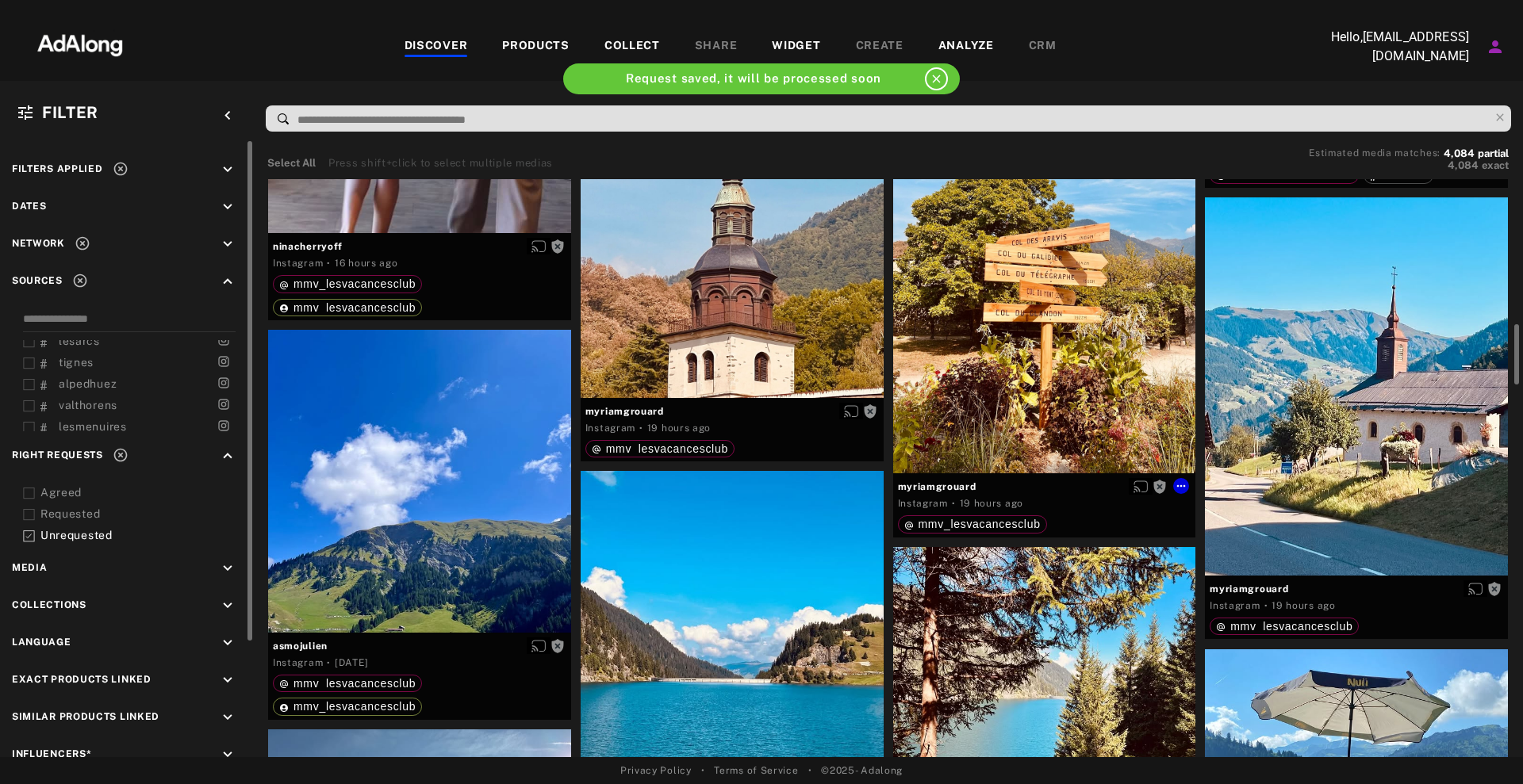
click at [1082, 351] on div "Get rights" at bounding box center [1045, 284] width 303 height 379
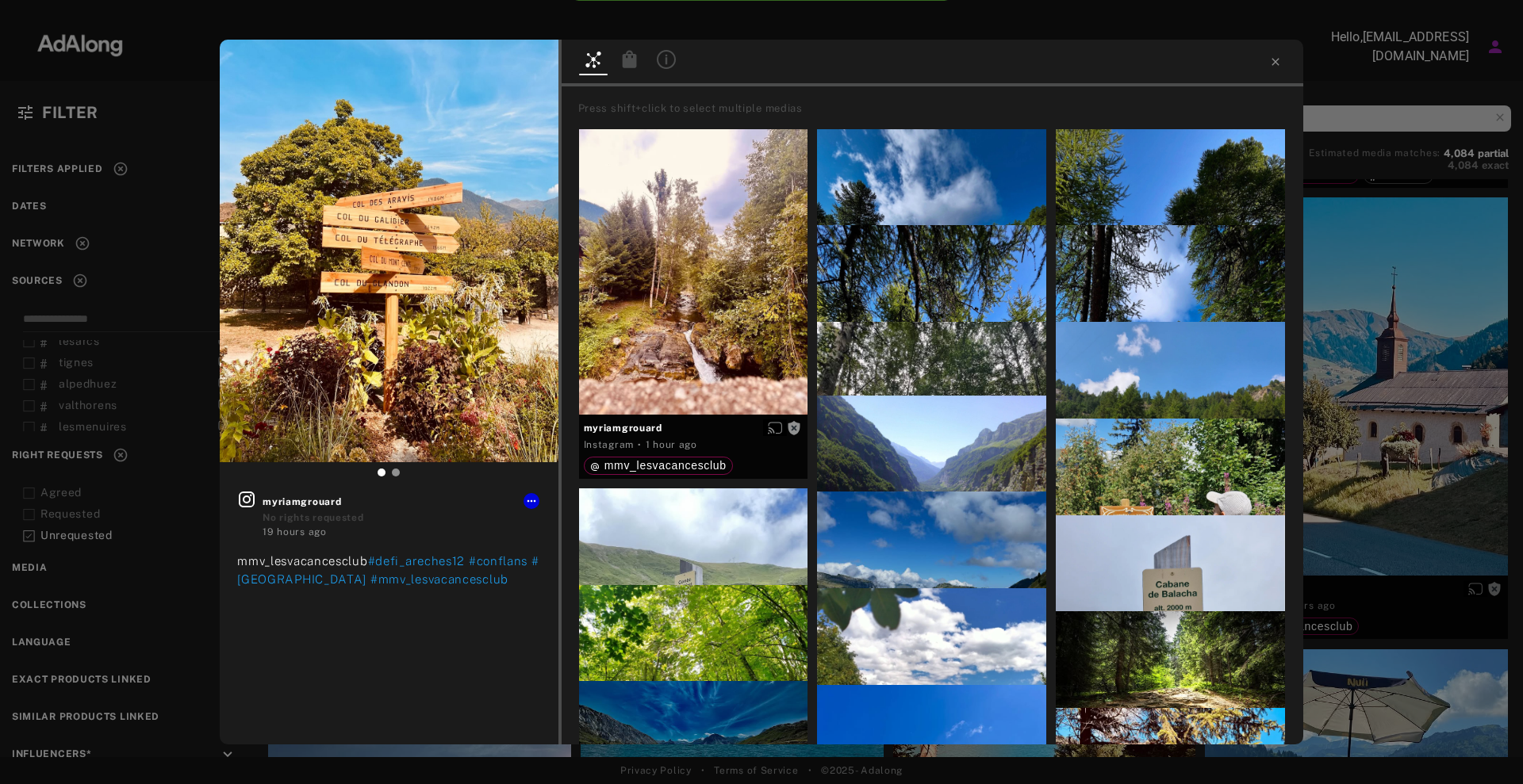
click at [1364, 318] on div "Get rights myriamgrouard No rights requested 19 hours ago mmv_lesvacancesclub #…" at bounding box center [761, 392] width 1523 height 784
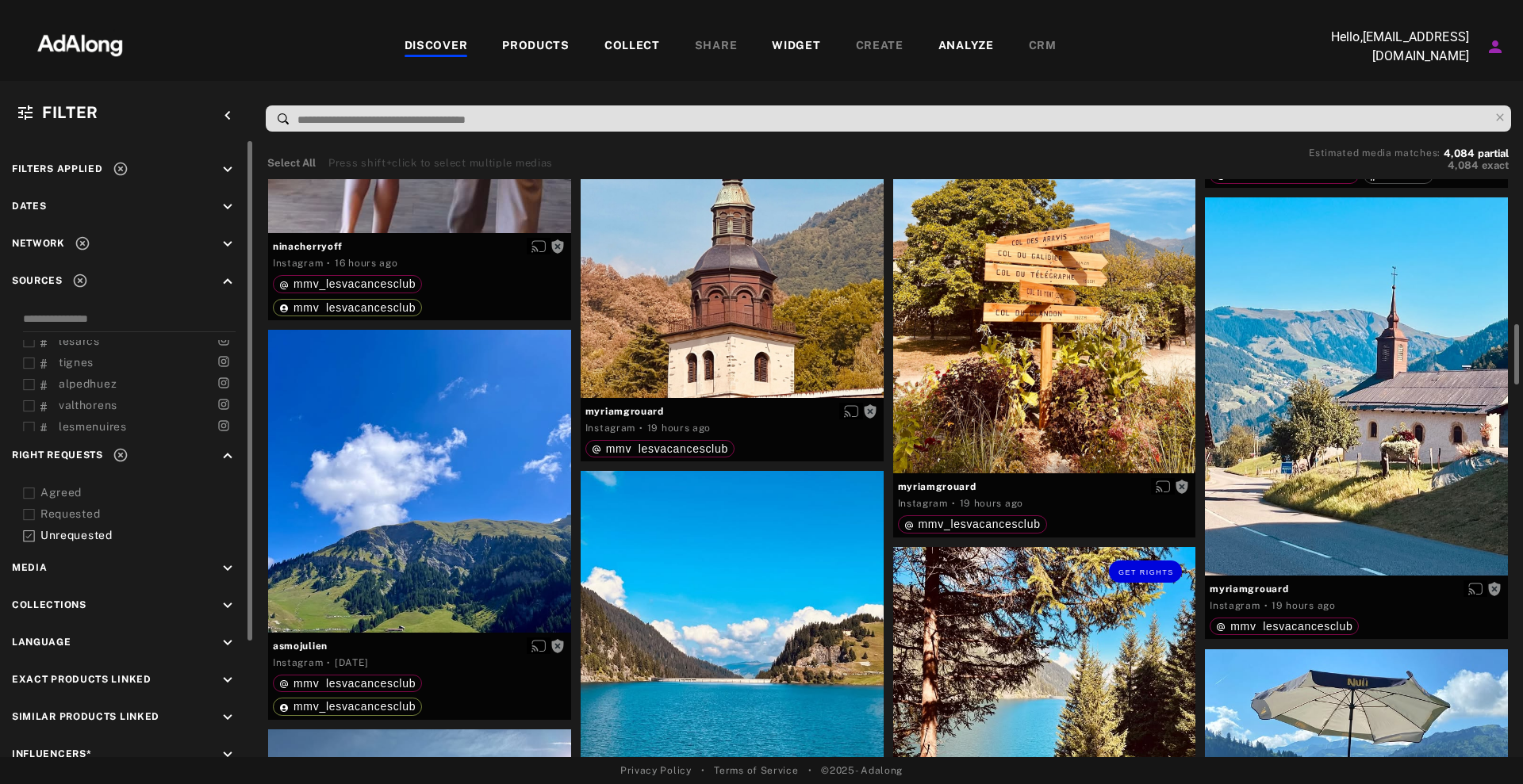
click at [951, 623] on div "Get rights" at bounding box center [1045, 699] width 303 height 303
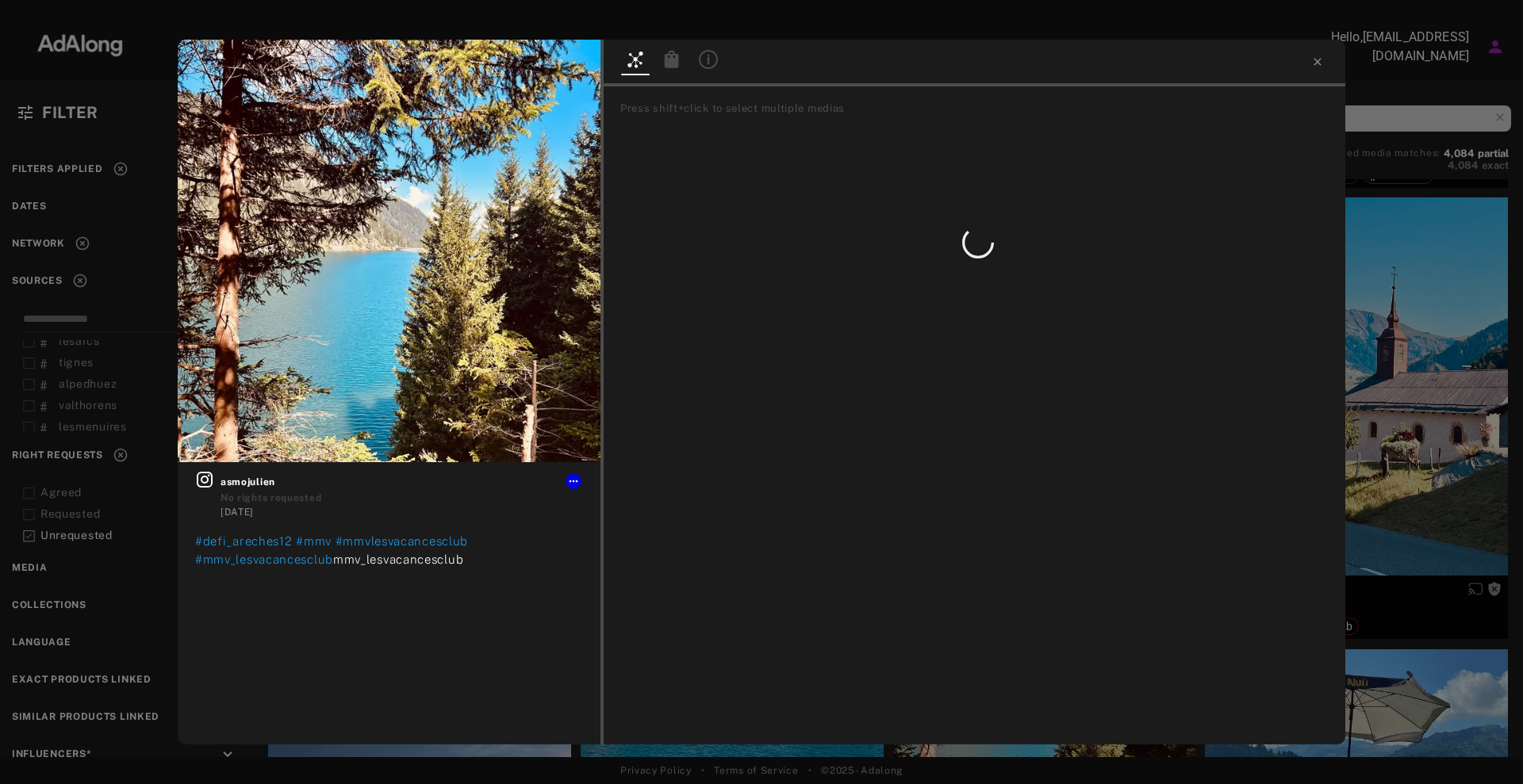
click at [1415, 402] on div "Get rights asmojulien No rights requested [DATE] #defi_areches12 #mmv #mmvlesva…" at bounding box center [761, 392] width 1523 height 784
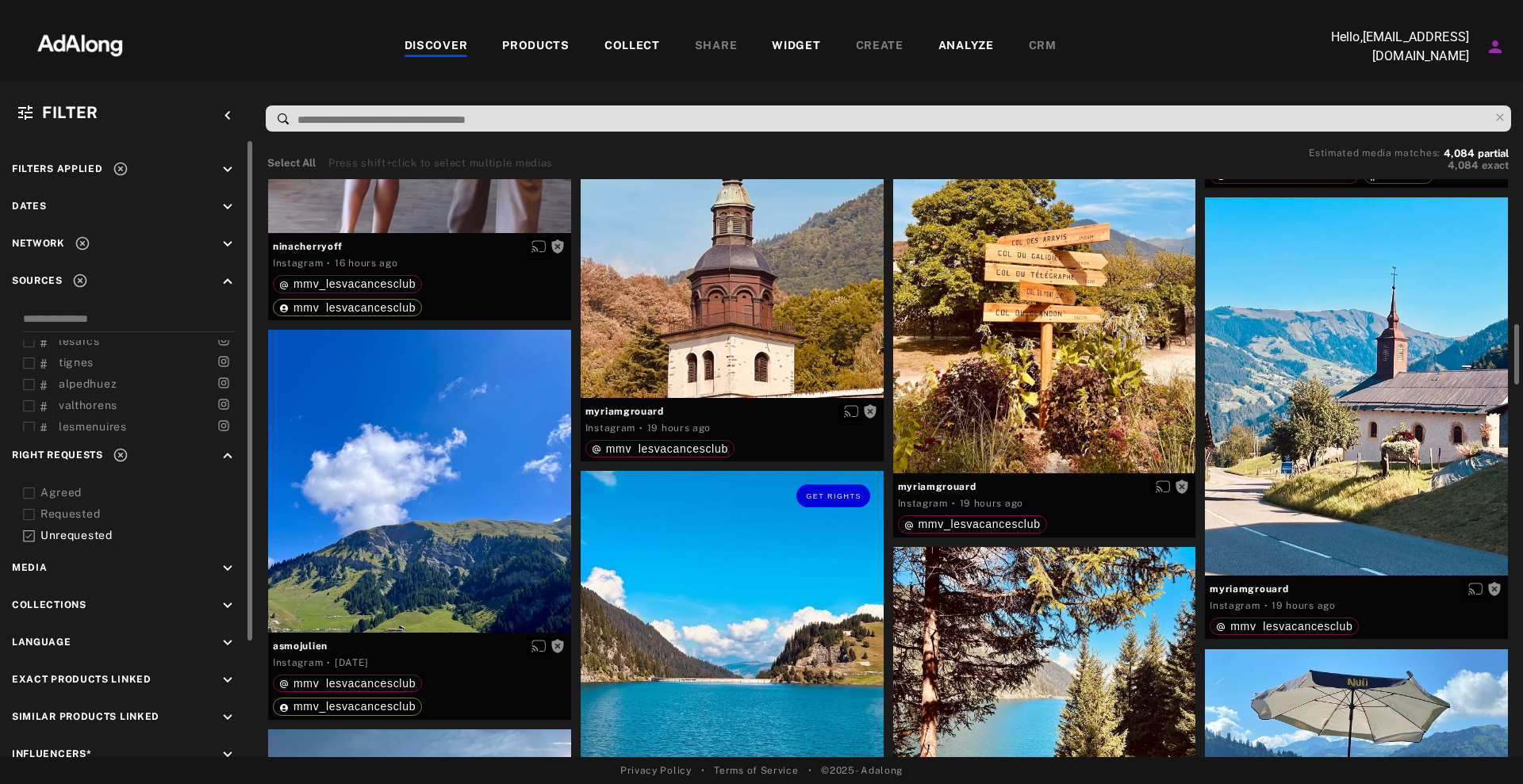
click at [735, 597] on div "Get rights" at bounding box center [732, 623] width 303 height 303
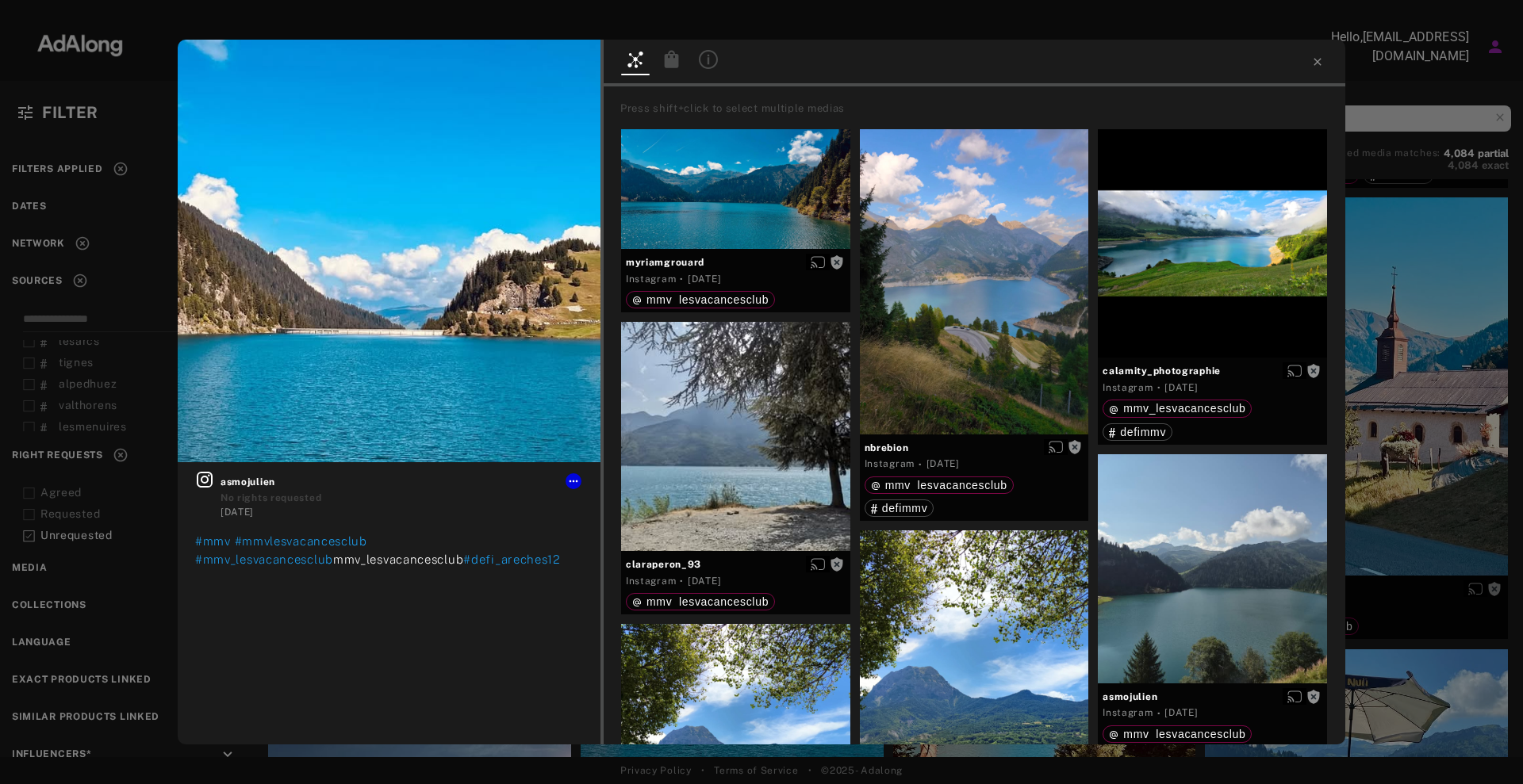
click at [1413, 387] on div "Get rights asmojulien No rights requested [DATE] #mmv #mmvlesvacancesclub #mmv_…" at bounding box center [761, 392] width 1523 height 784
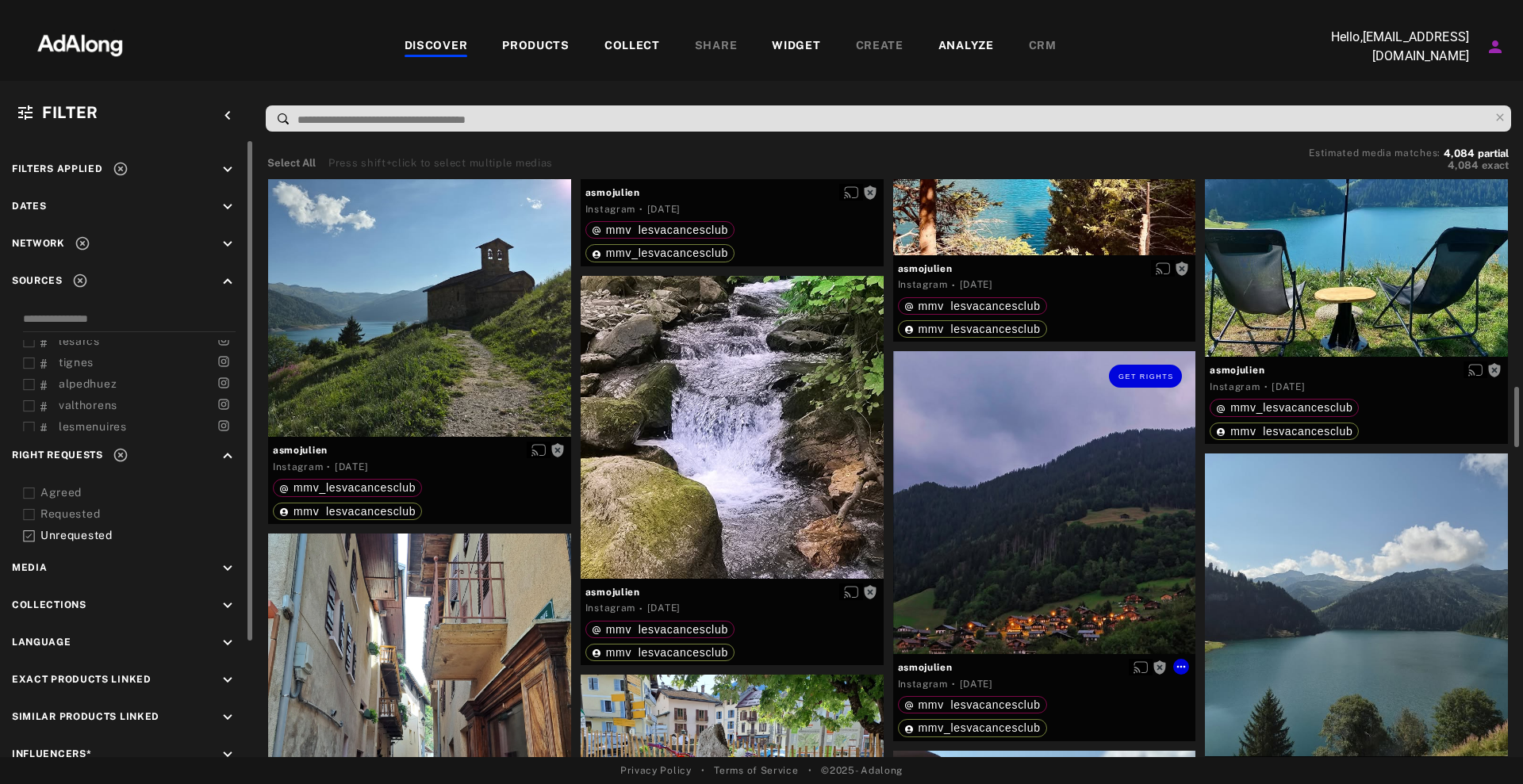
scroll to position [2279, 0]
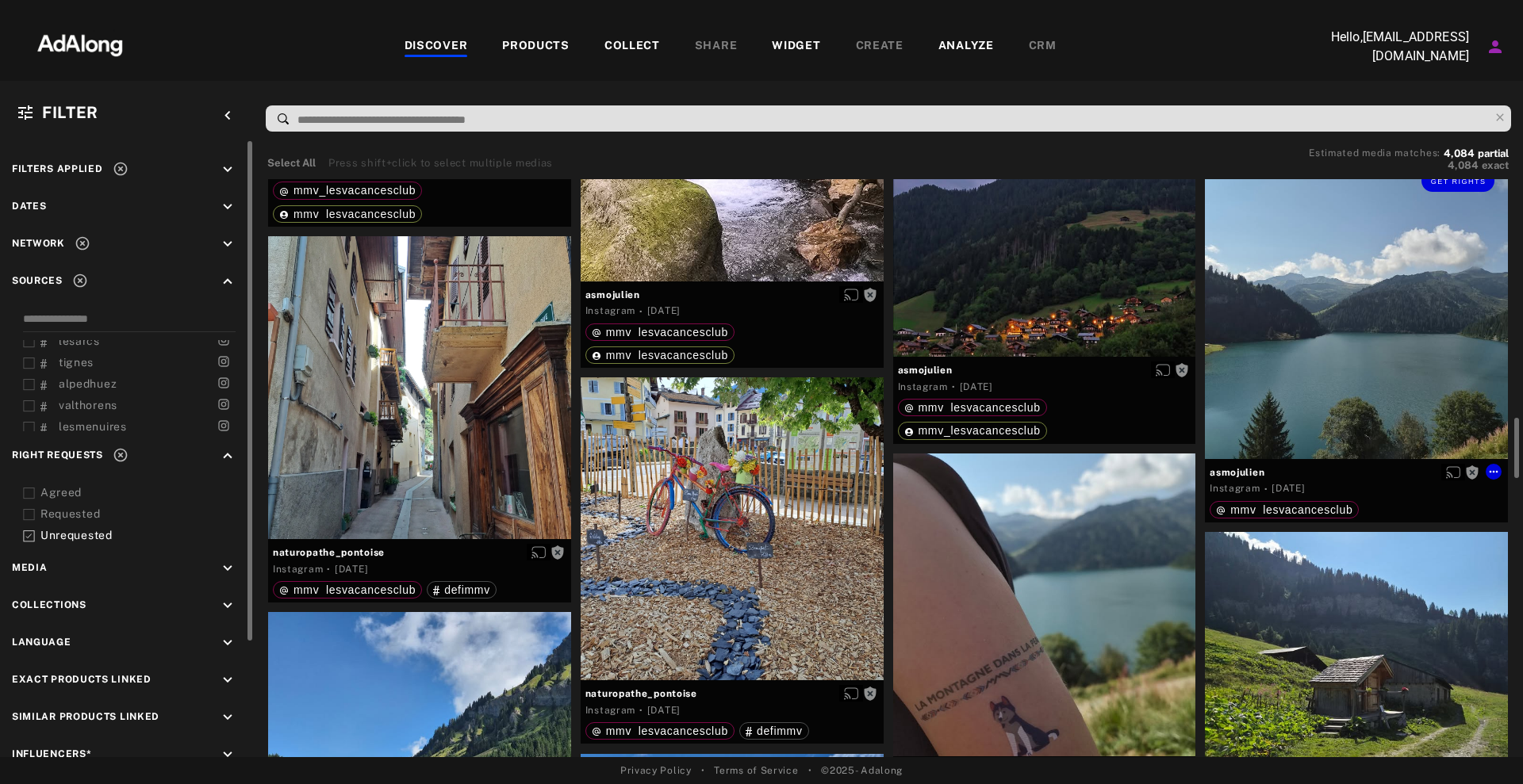
click at [1416, 325] on div "Get rights" at bounding box center [1357, 308] width 303 height 303
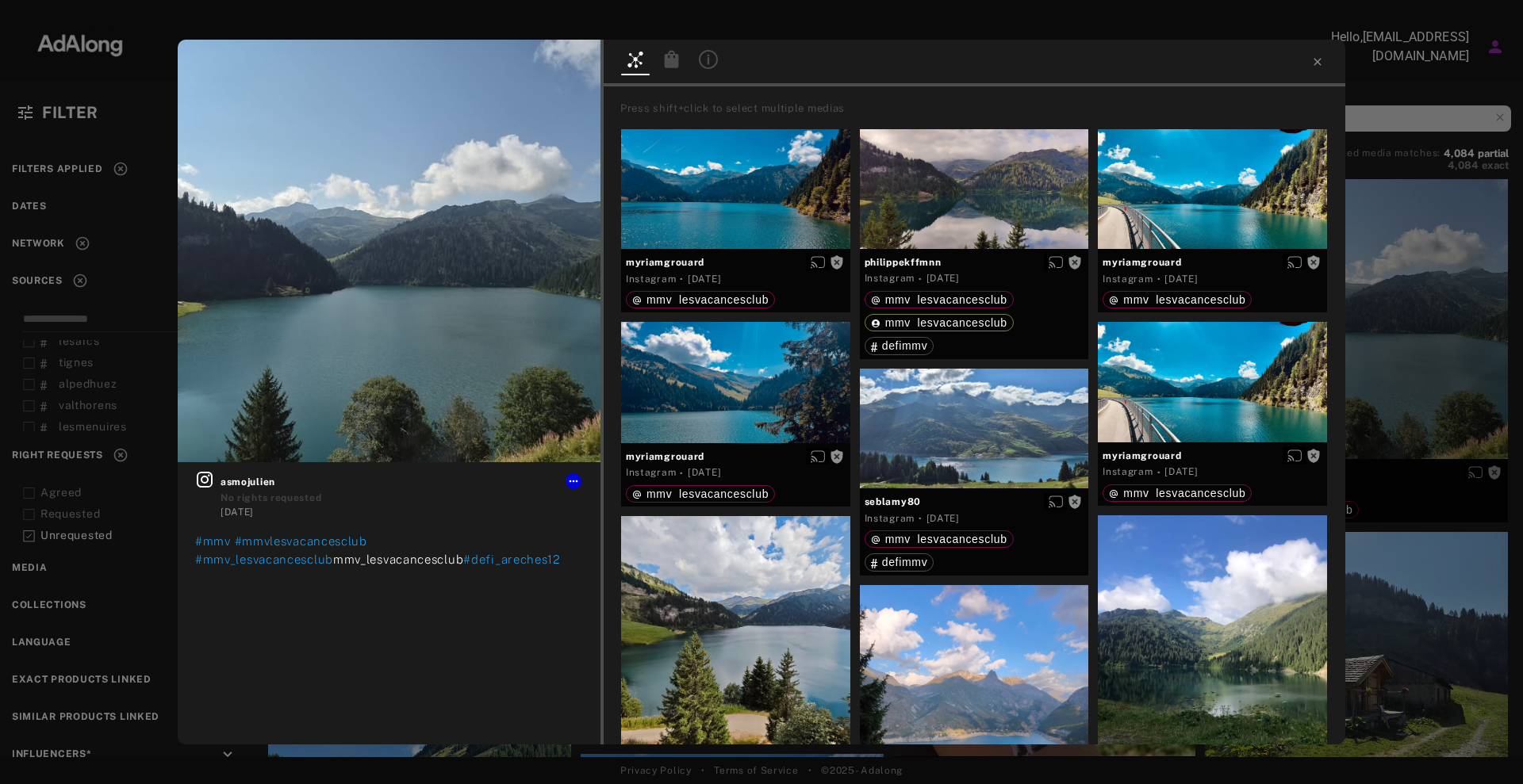
click at [1434, 364] on div "Get rights asmojulien No rights requested [DATE] #mmv #mmvlesvacancesclub #mmv_…" at bounding box center [761, 392] width 1523 height 784
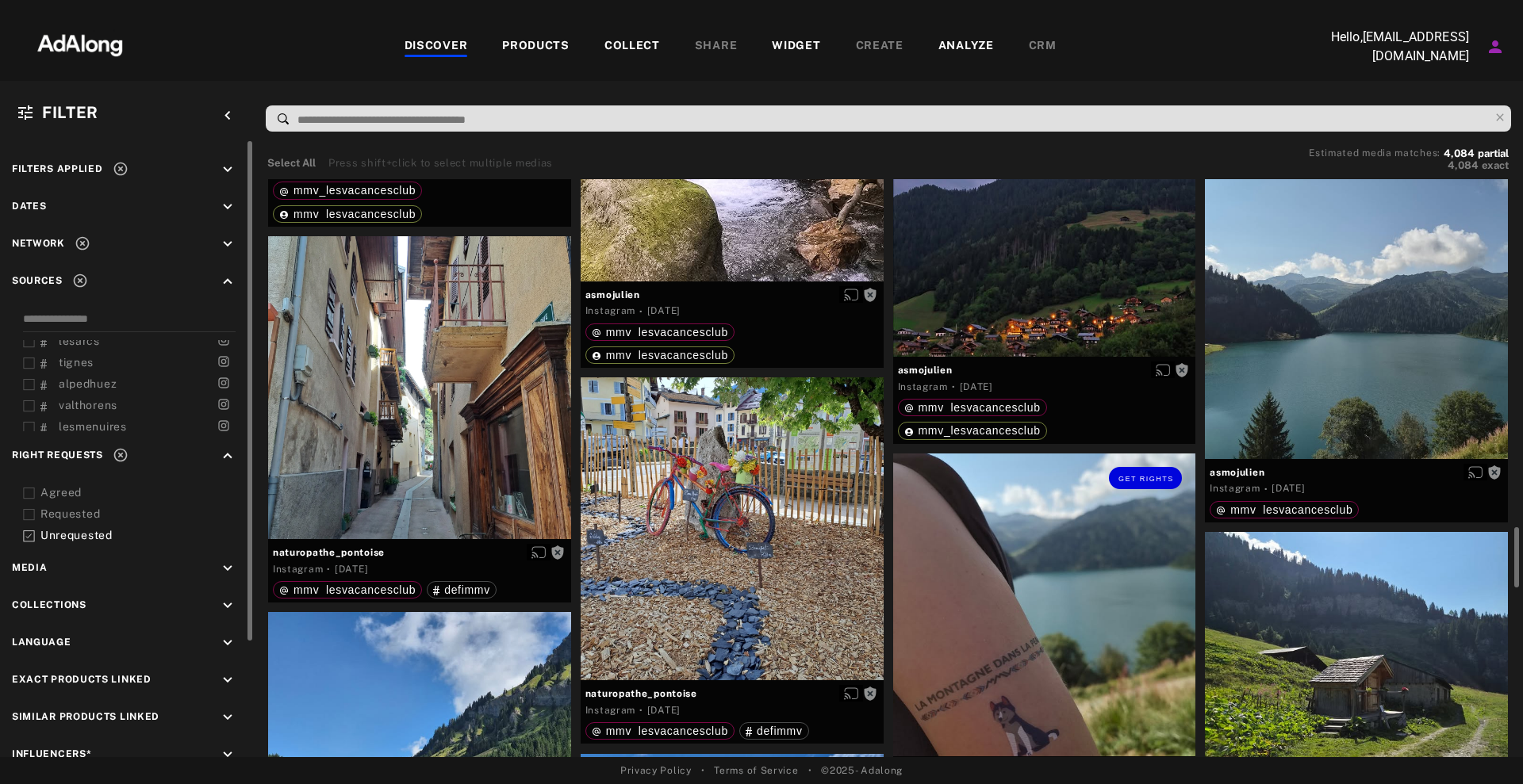
scroll to position [2577, 0]
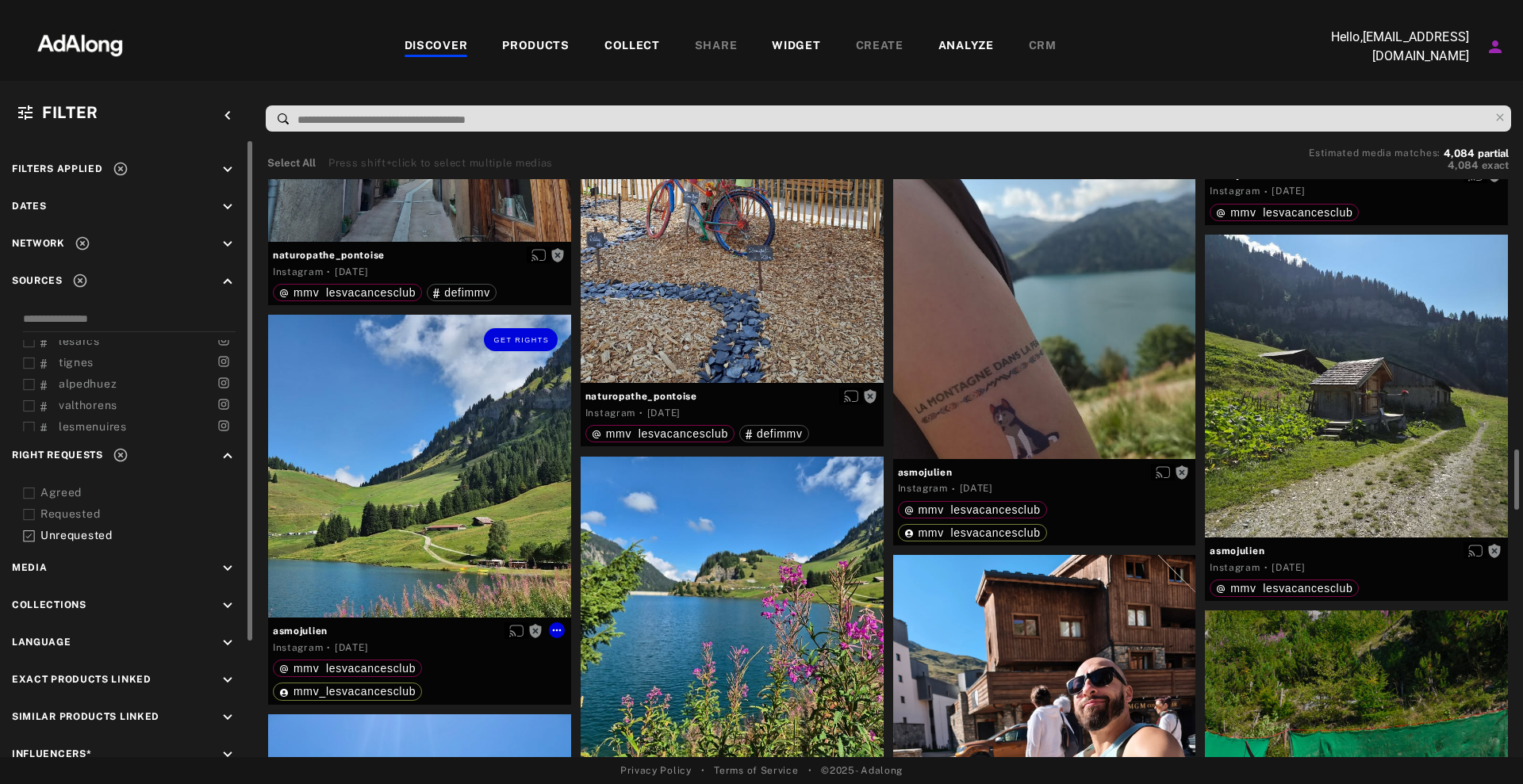
click at [434, 542] on div "Get rights" at bounding box center [420, 466] width 303 height 303
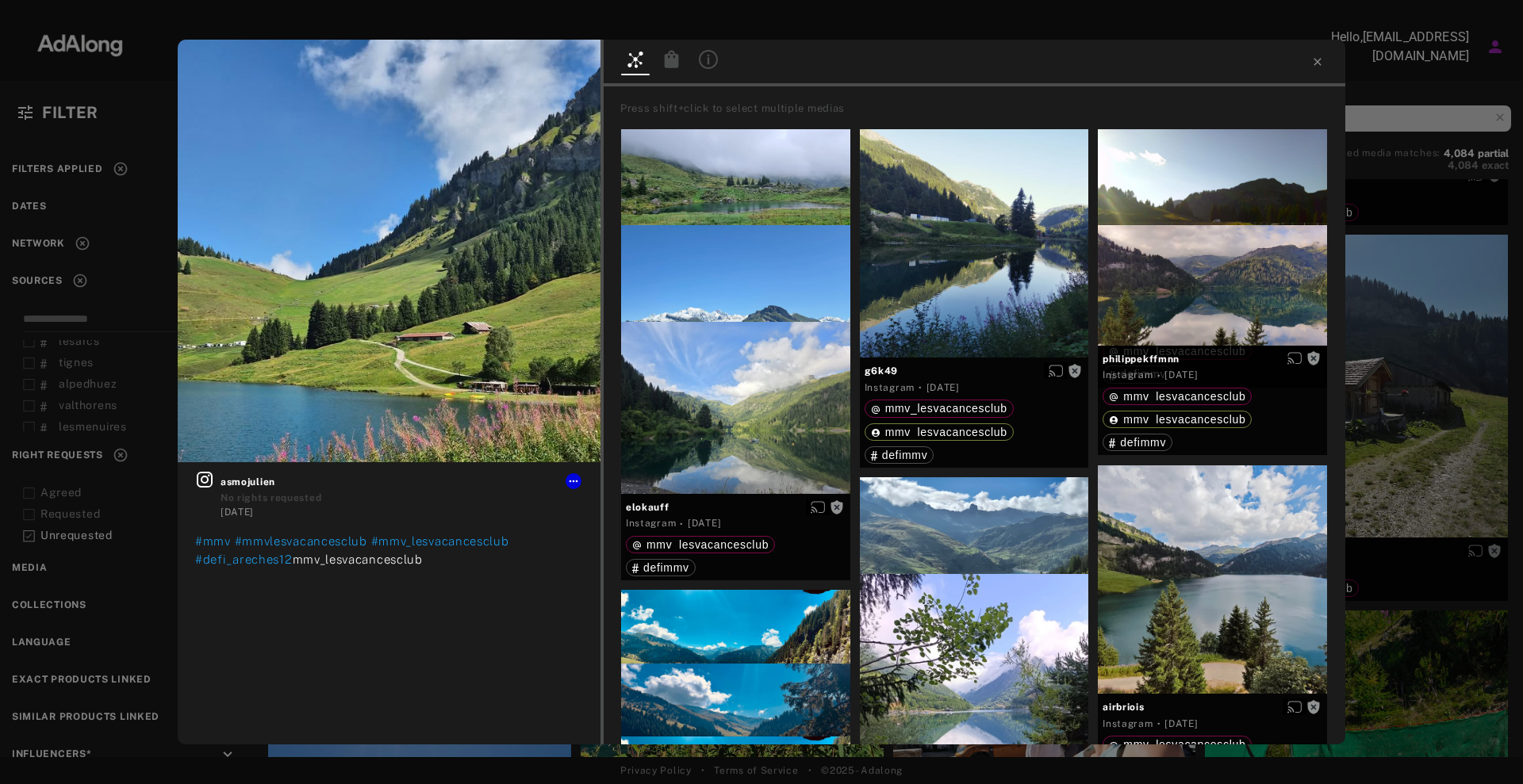
click at [1425, 328] on div "Get rights asmojulien No rights requested [DATE] #mmv #mmvlesvacancesclub #mmv_…" at bounding box center [761, 392] width 1523 height 784
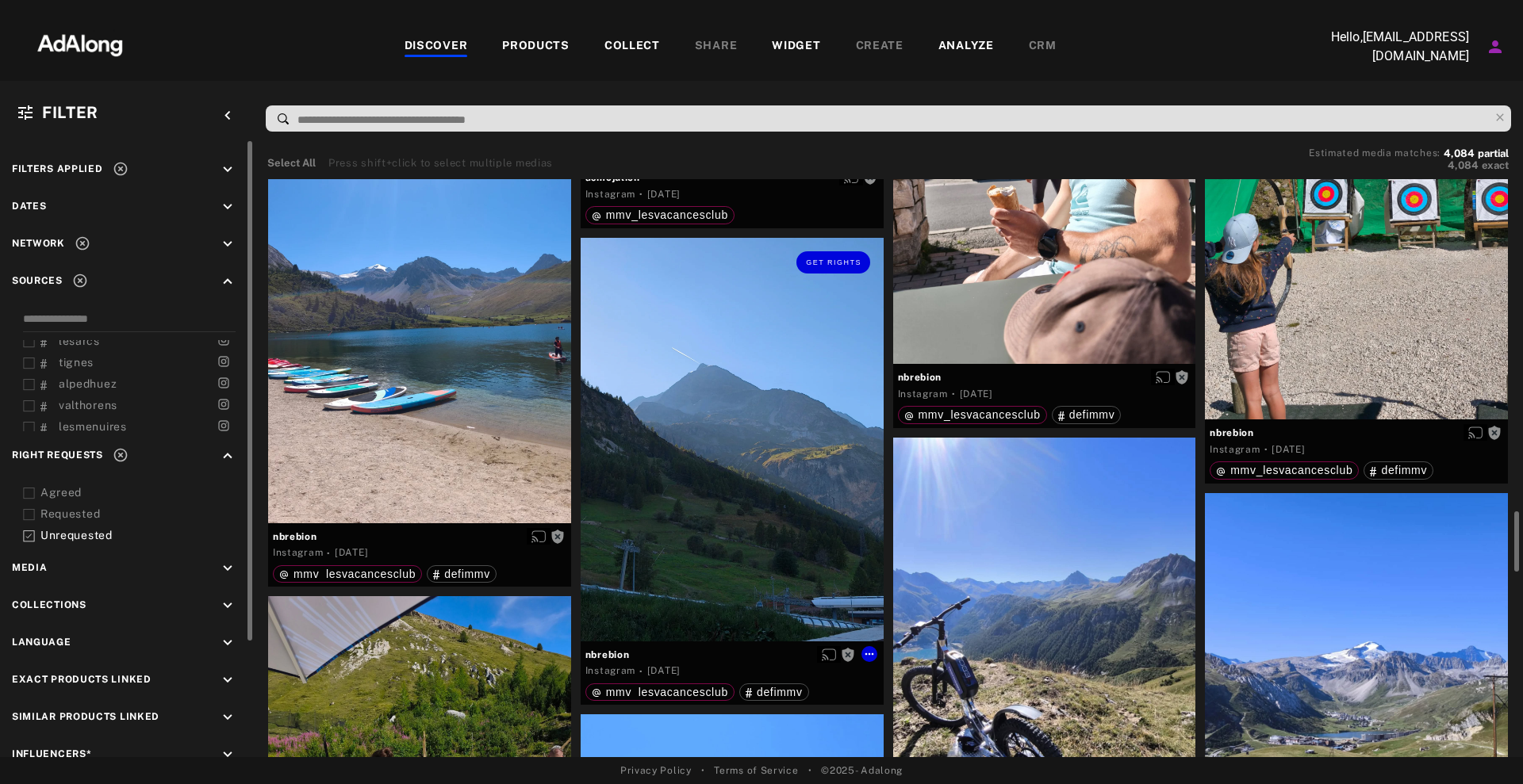
scroll to position [3370, 0]
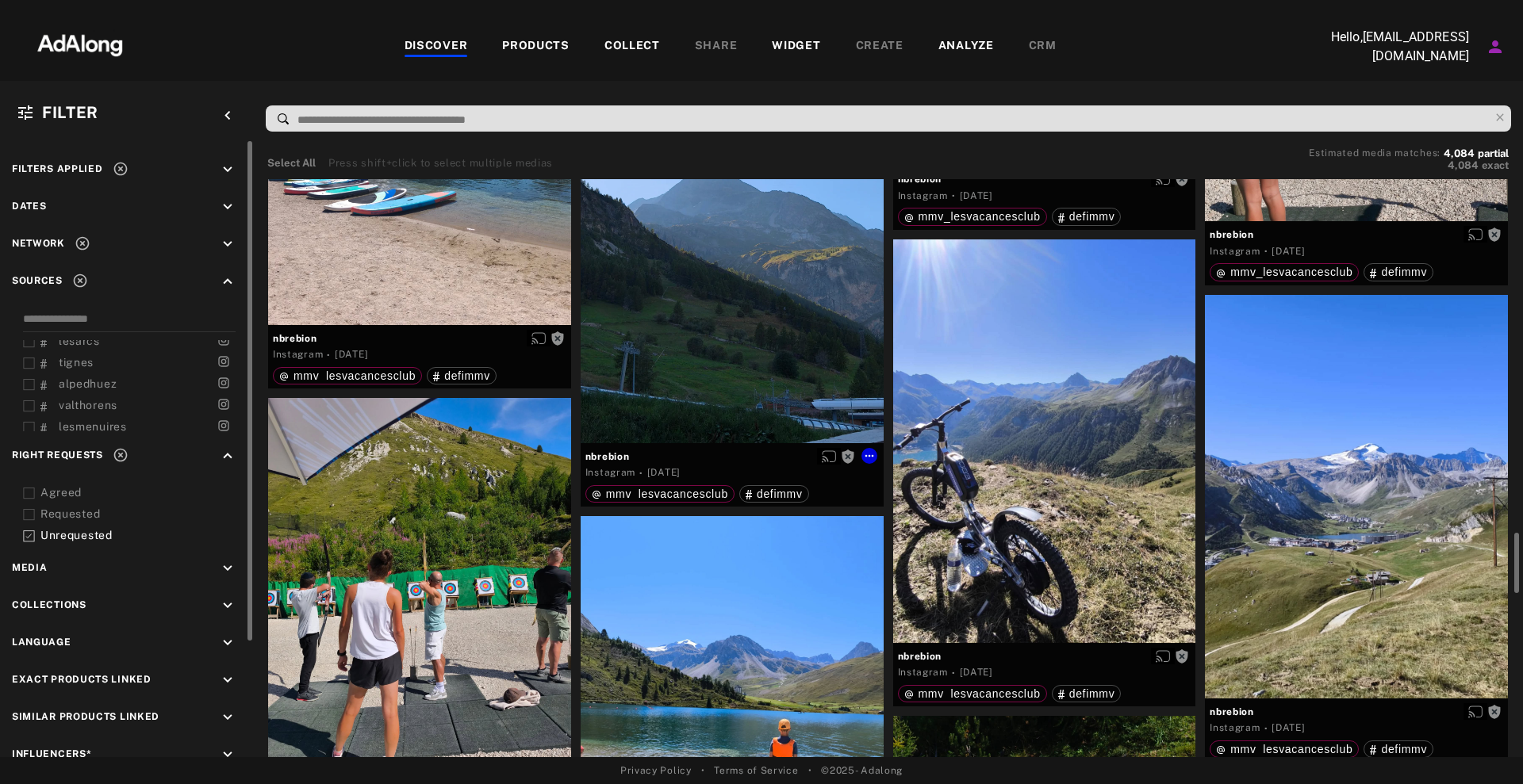
click at [789, 359] on div "Get rights" at bounding box center [732, 241] width 303 height 404
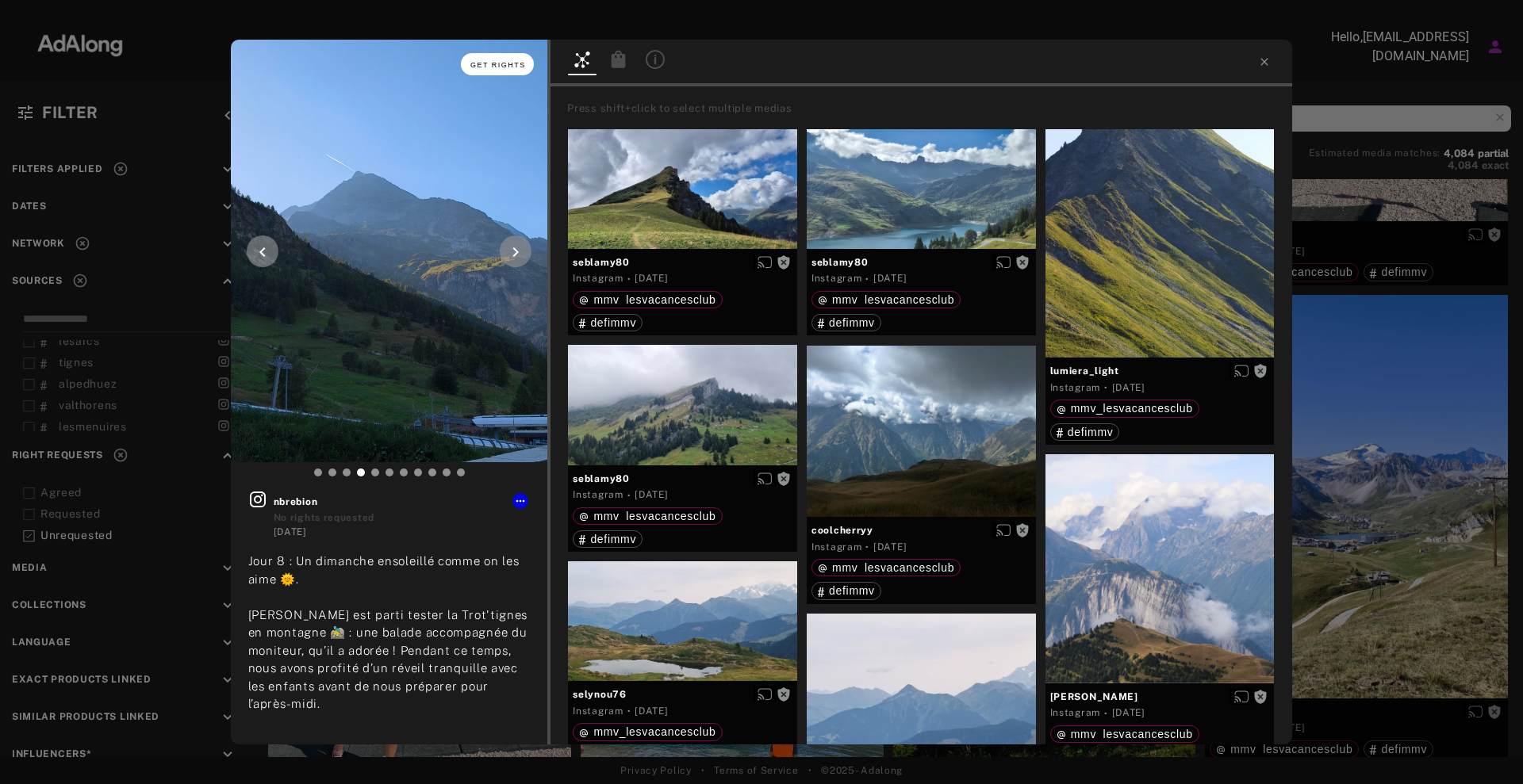
click at [512, 65] on span "Get rights" at bounding box center [498, 65] width 56 height 8
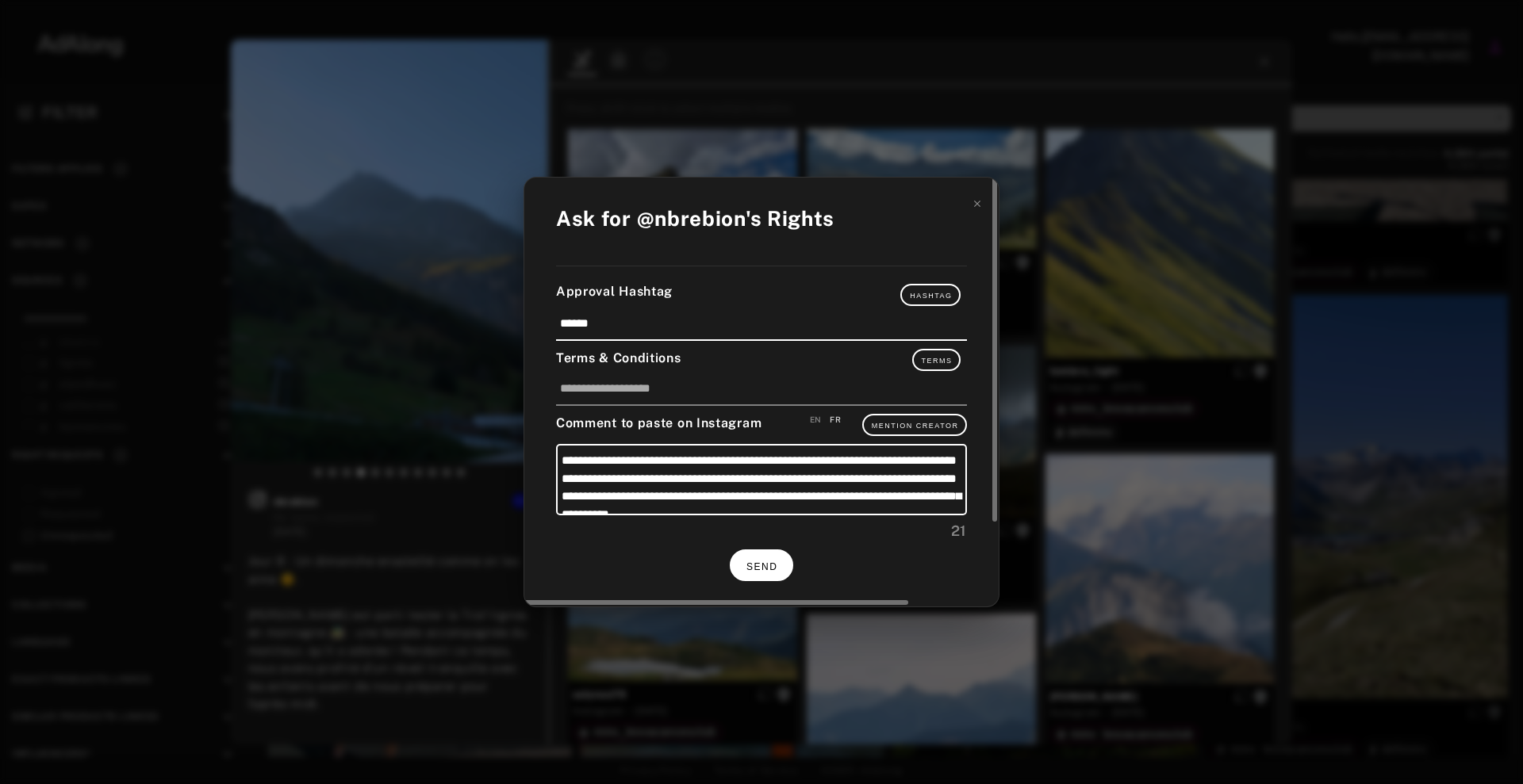
click at [756, 569] on span "SEND" at bounding box center [762, 567] width 31 height 11
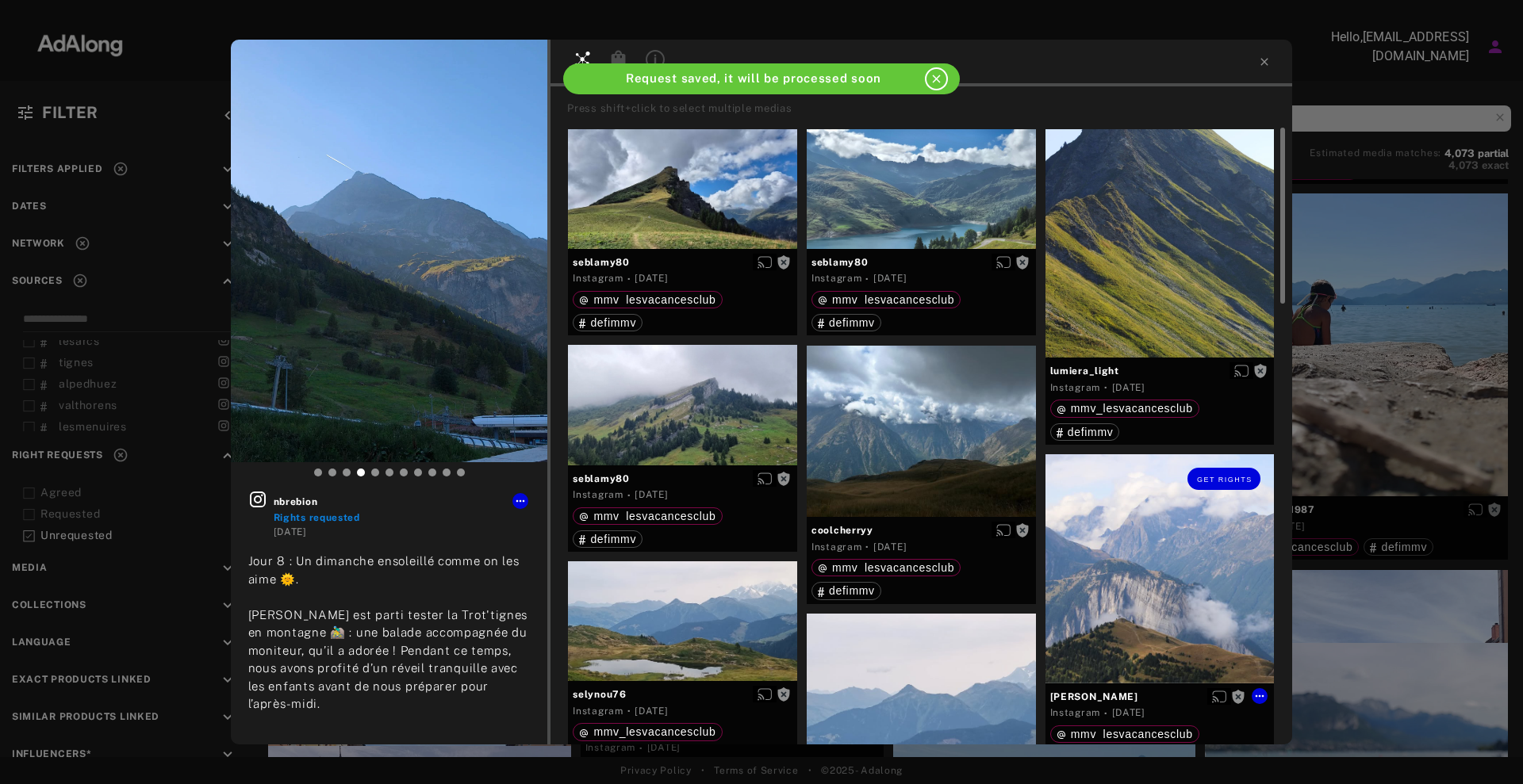
click at [1077, 555] on div "Get rights" at bounding box center [1160, 569] width 229 height 229
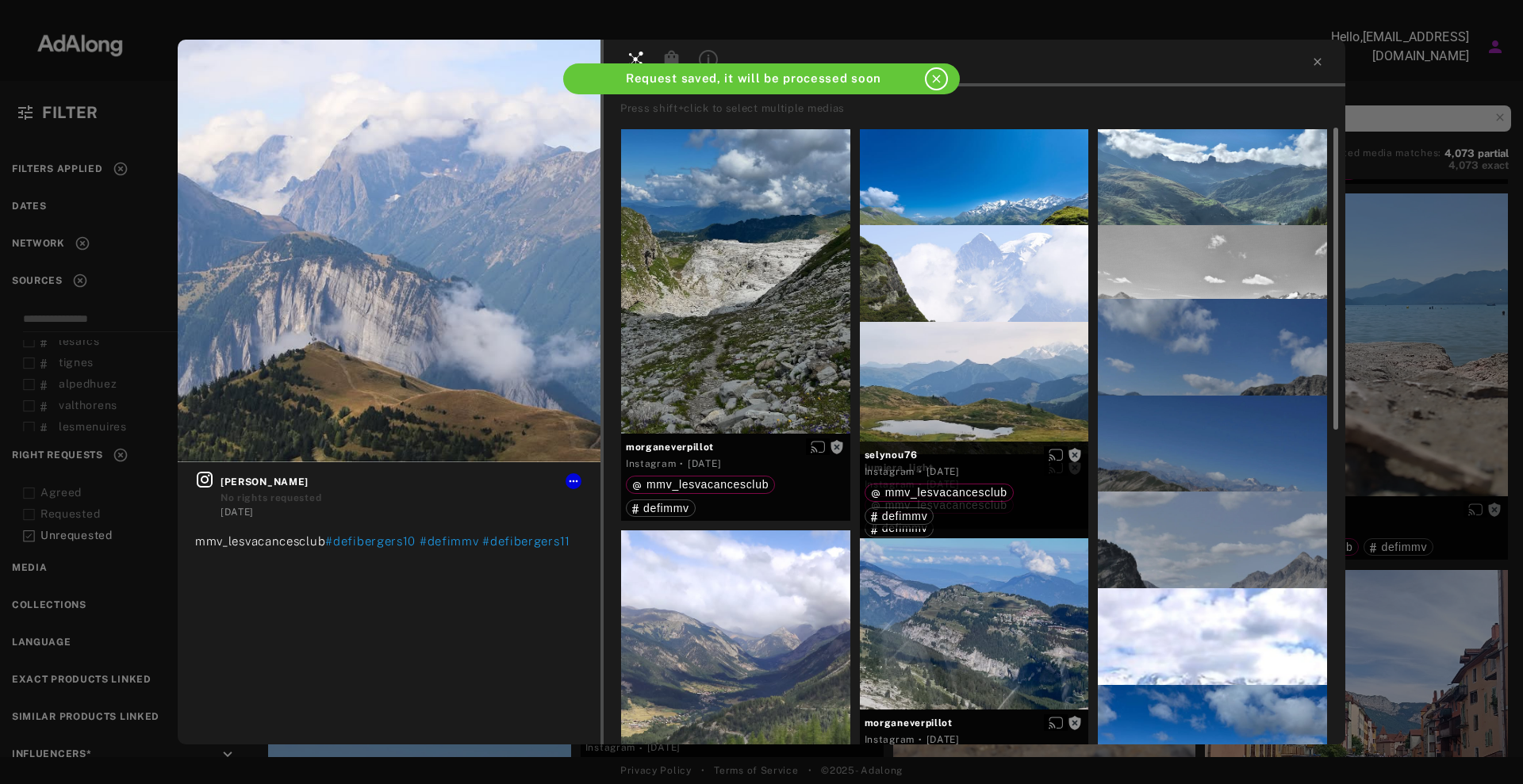
click at [1416, 375] on div "Get rights [PERSON_NAME] No rights requested [DATE] mmv_lesvacancesclub #defibe…" at bounding box center [761, 392] width 1523 height 784
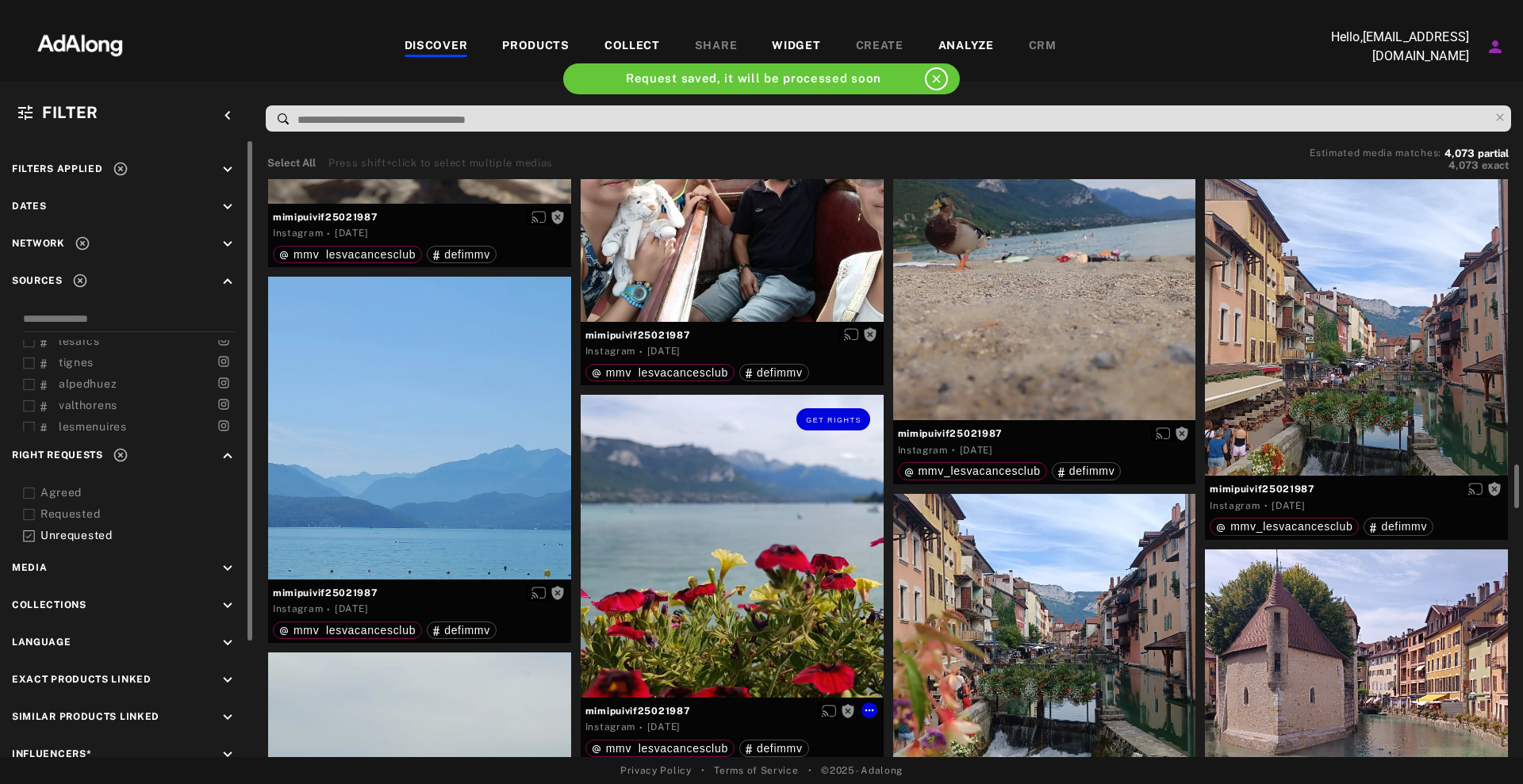
scroll to position [3865, 0]
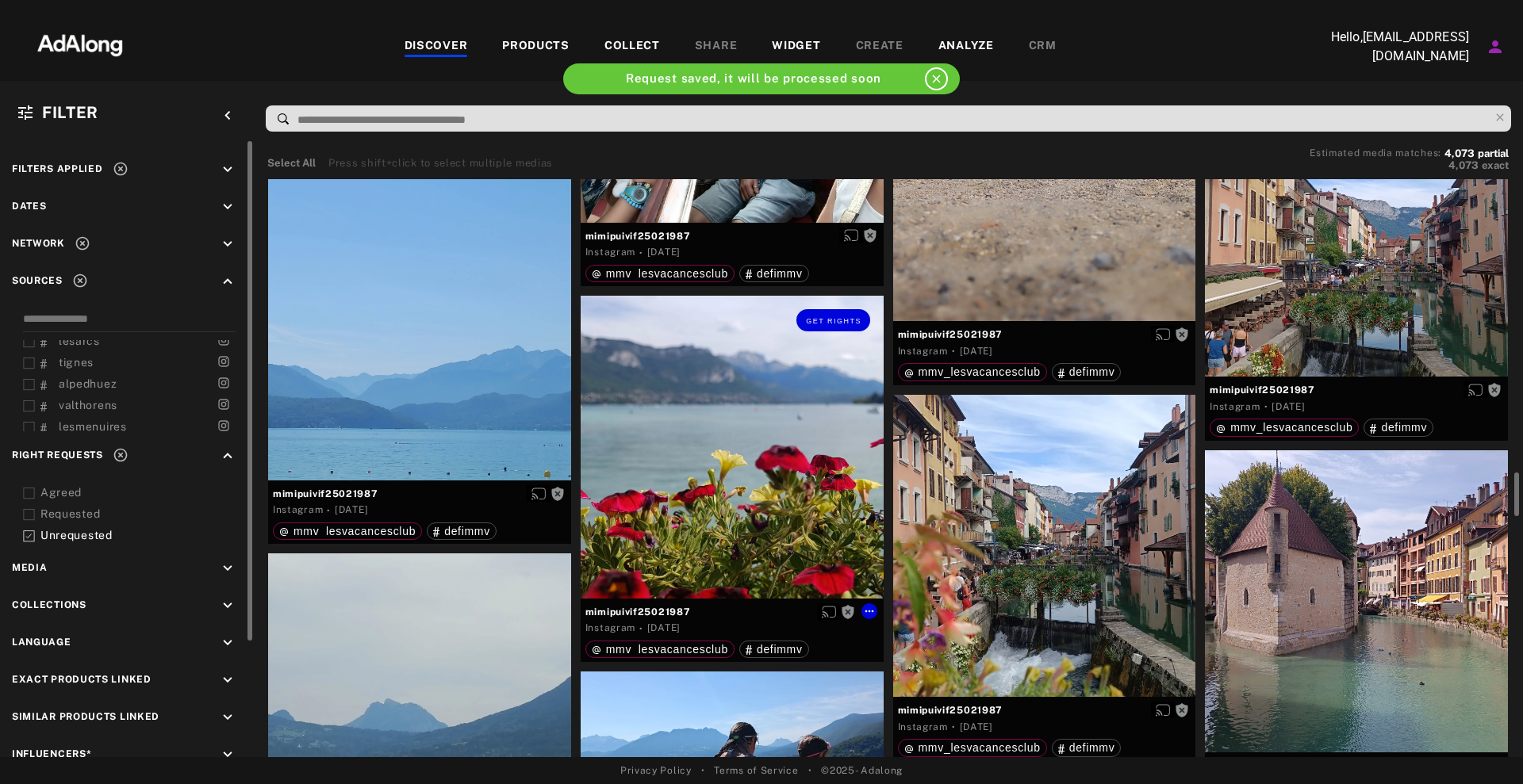
click at [807, 418] on div "Get rights" at bounding box center [732, 448] width 303 height 303
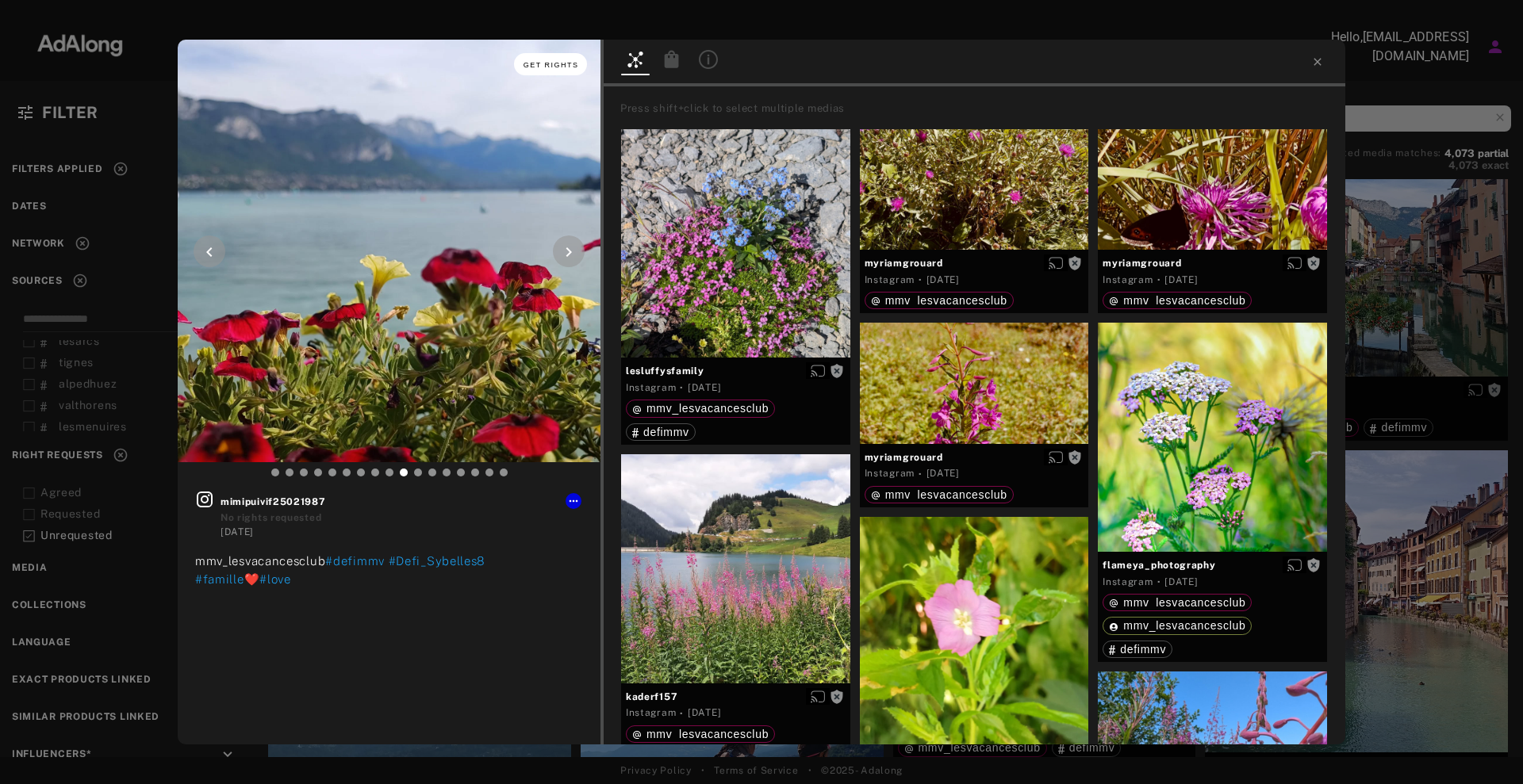
click at [561, 69] on button "Get rights" at bounding box center [550, 64] width 73 height 22
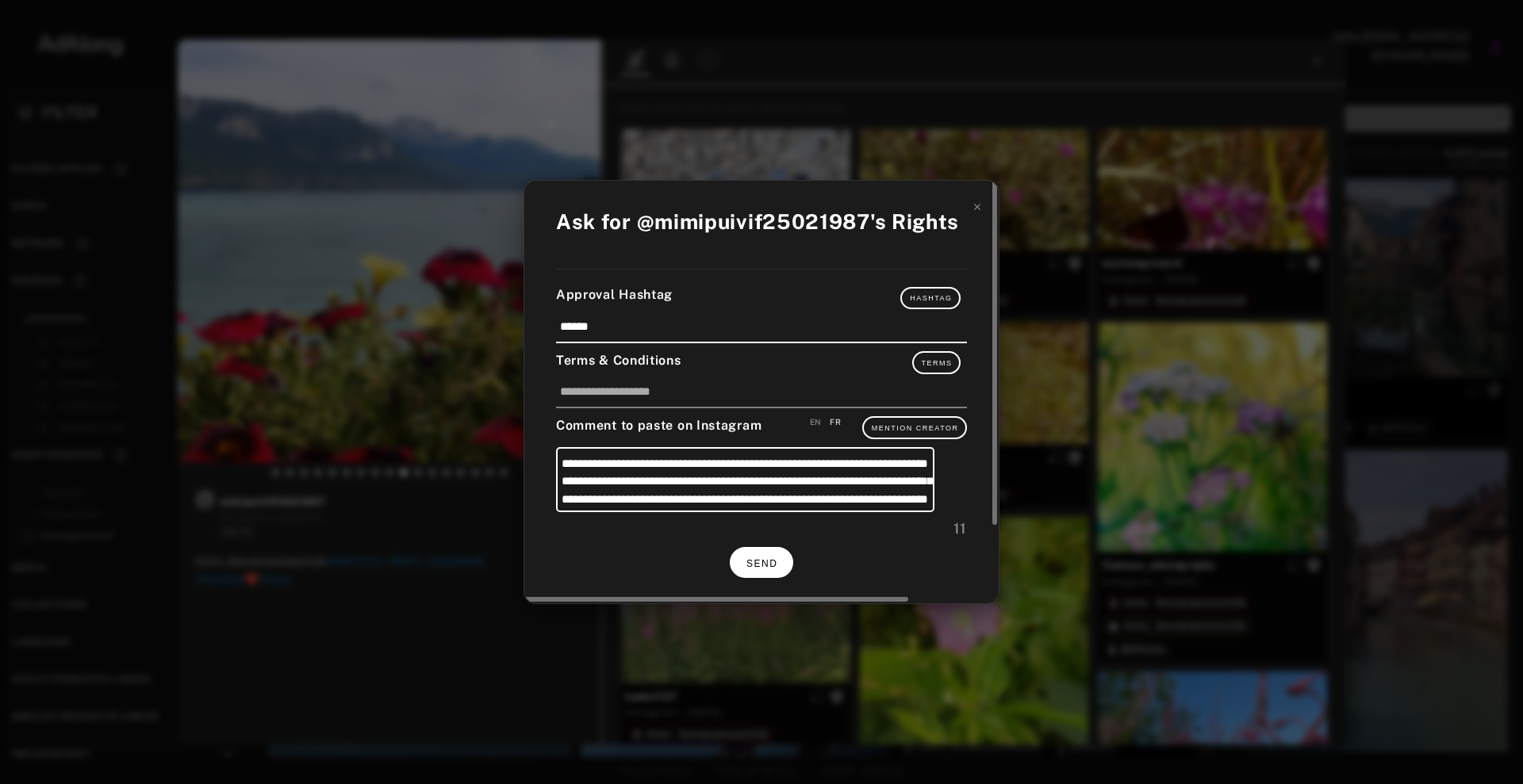
click at [775, 570] on span "SEND" at bounding box center [762, 563] width 31 height 11
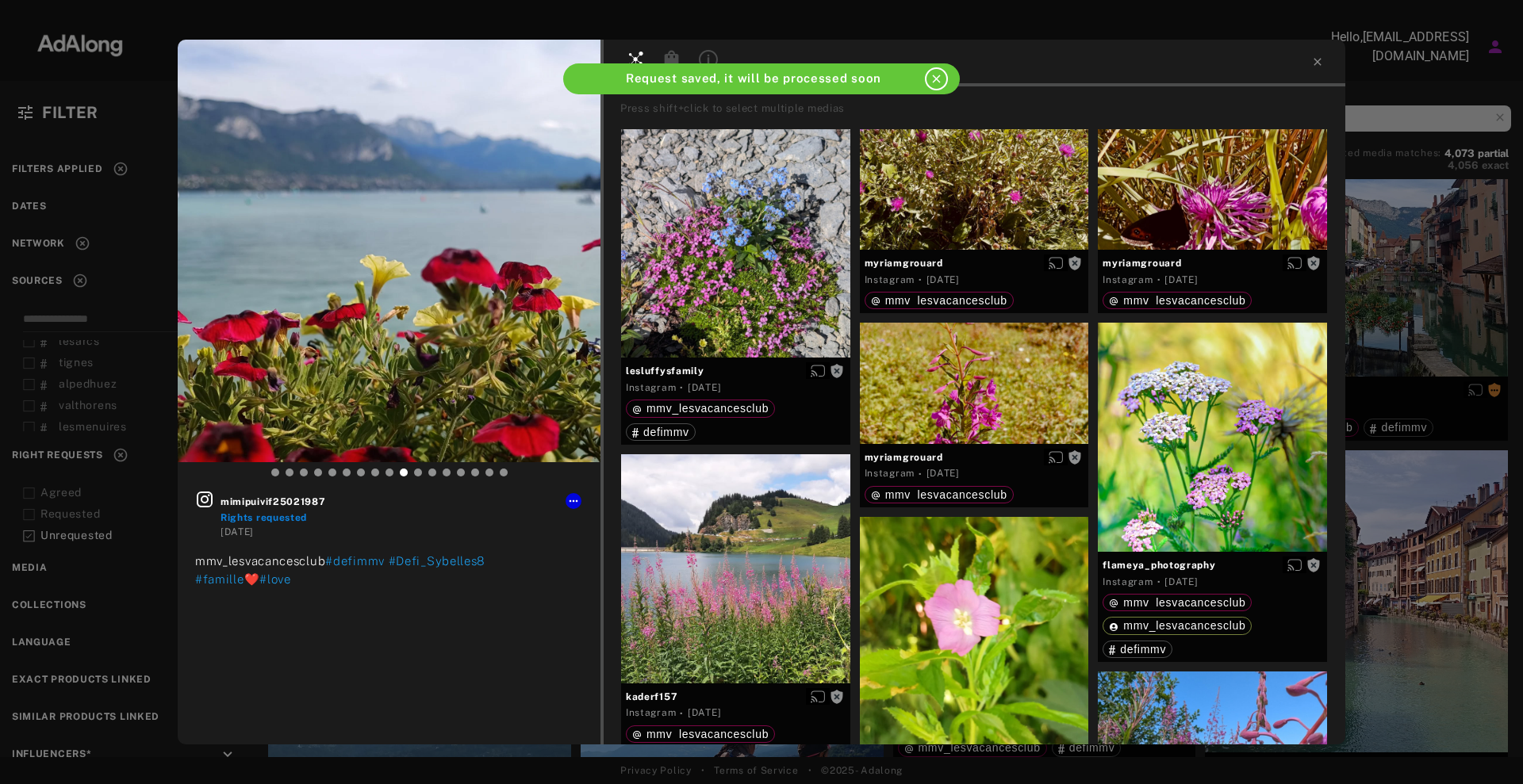
click at [1452, 383] on div "mimipuivif25021987 Rights requested [DATE] mmv_lesvacancesclub #defimmv #Defi_S…" at bounding box center [761, 392] width 1523 height 784
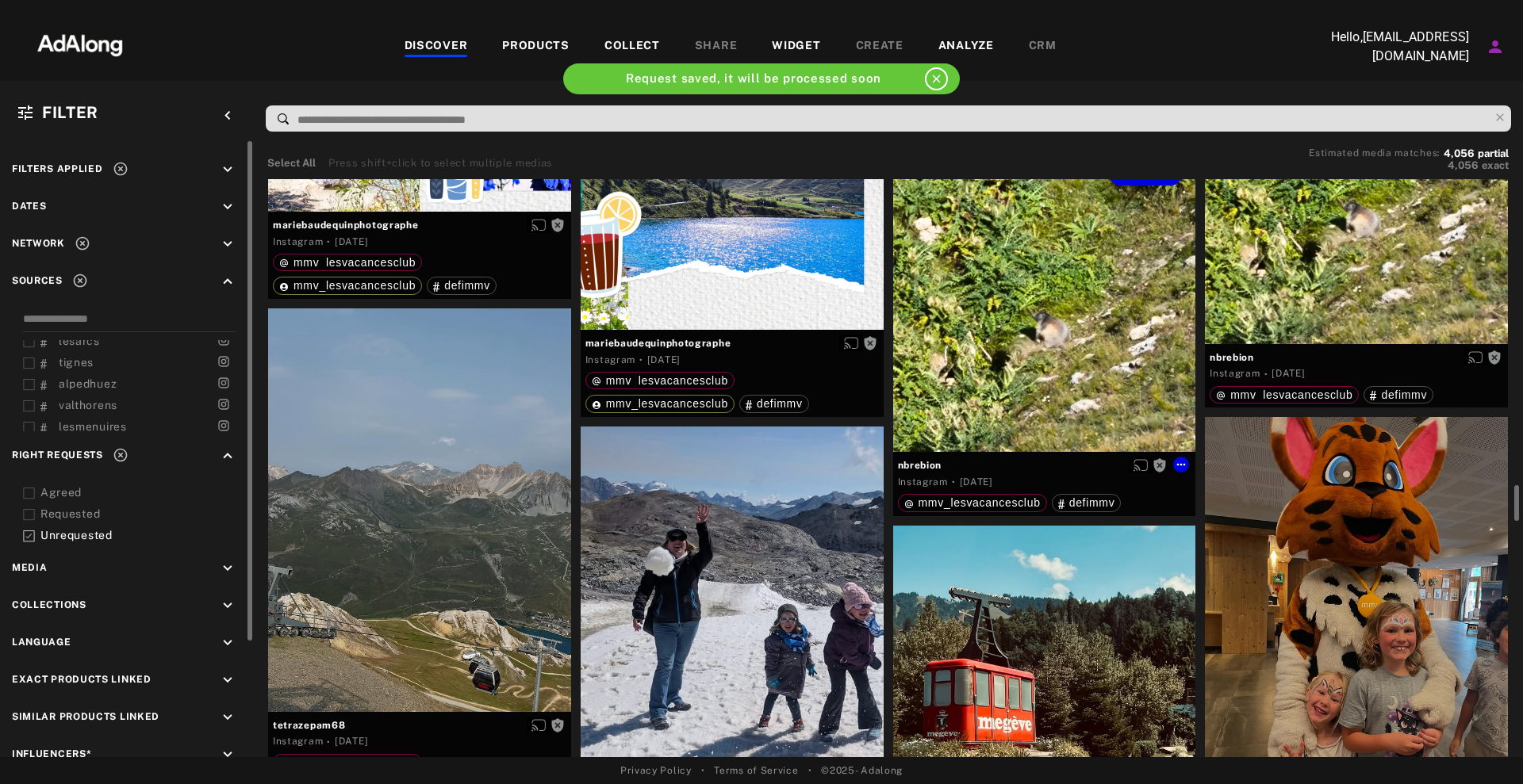
scroll to position [5253, 0]
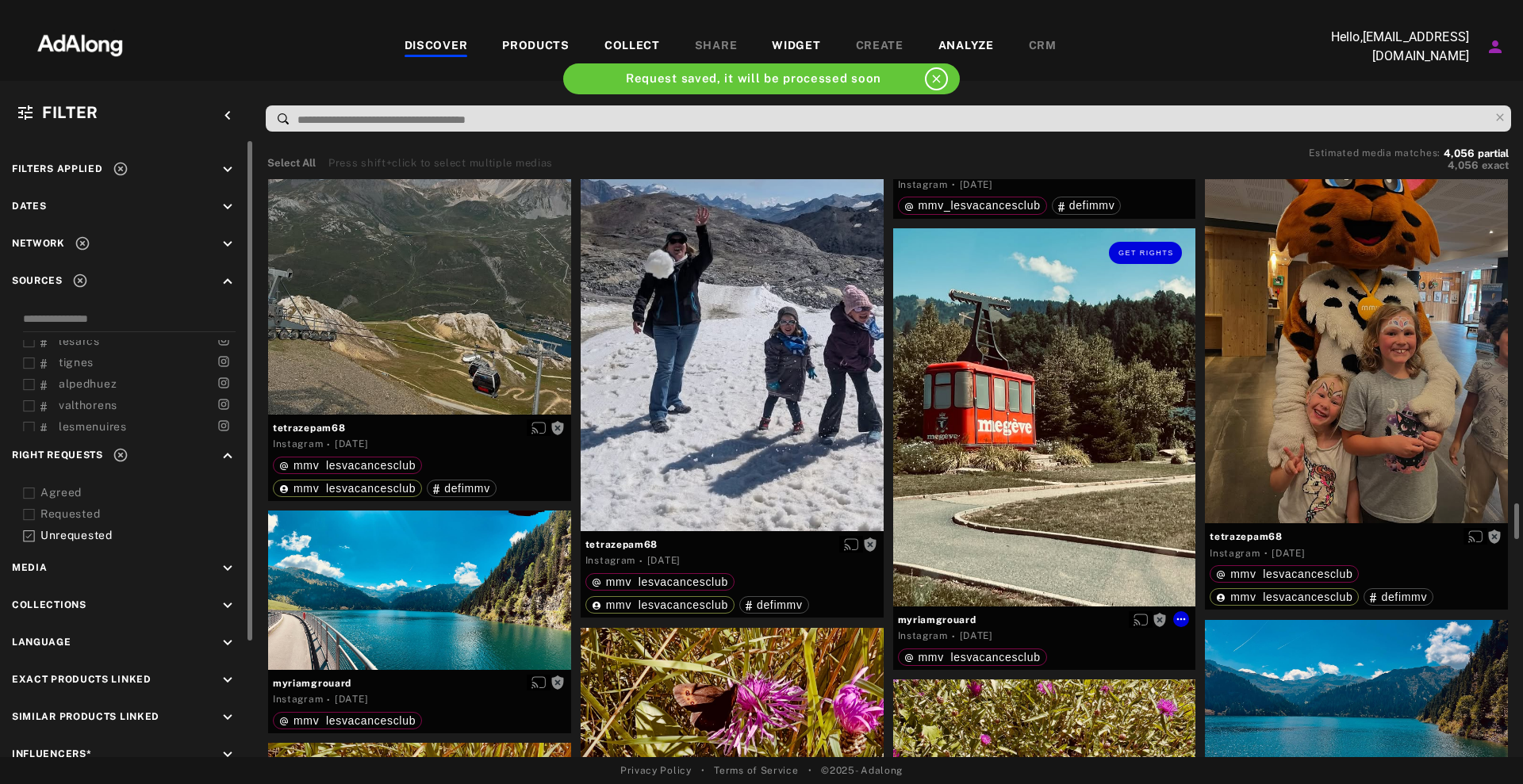
click at [964, 316] on div "Get rights" at bounding box center [1045, 418] width 303 height 379
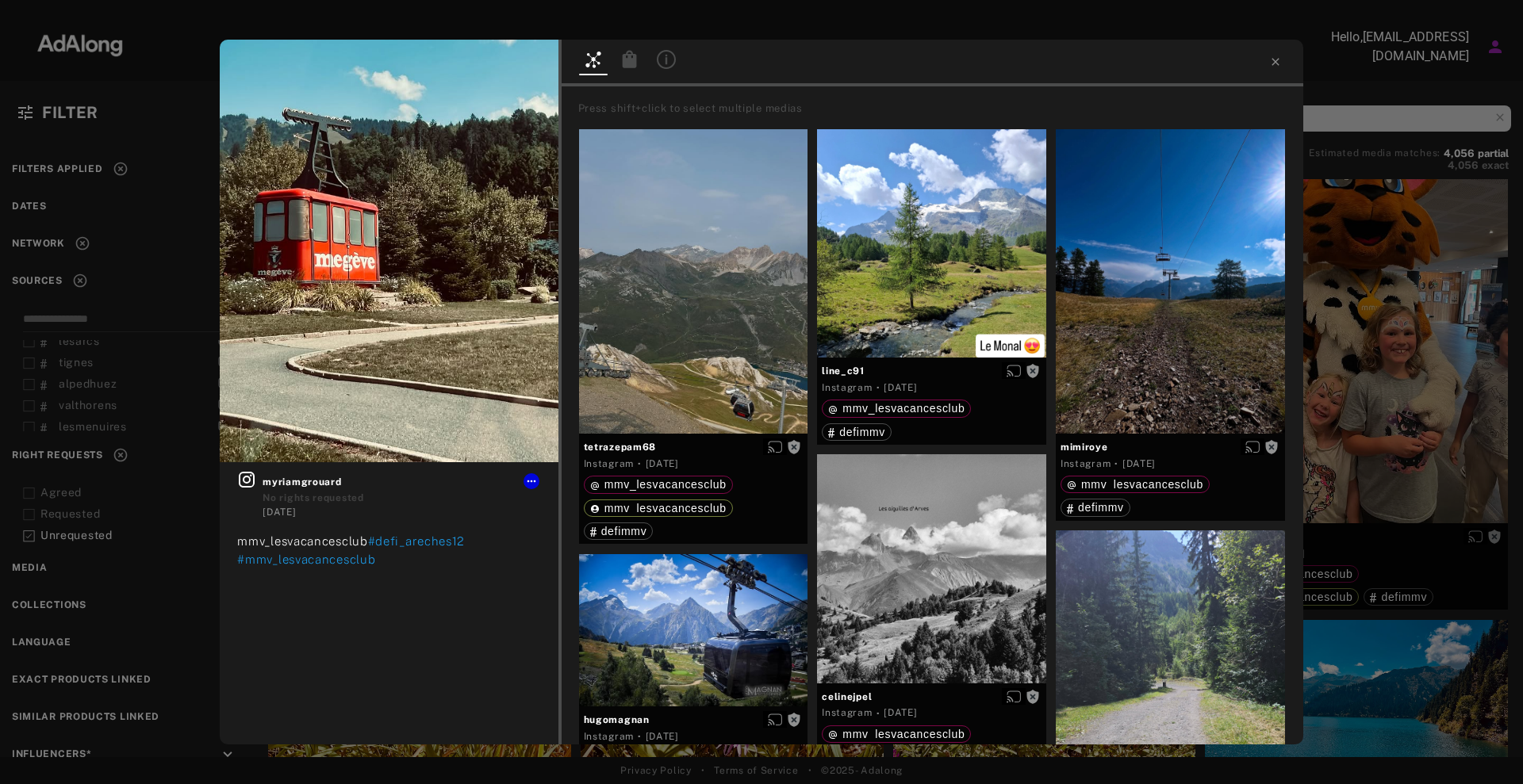
click at [1405, 257] on div "Get rights myriamgrouard No rights requested [DATE] mmv_lesvacancesclub #defi_a…" at bounding box center [761, 392] width 1523 height 784
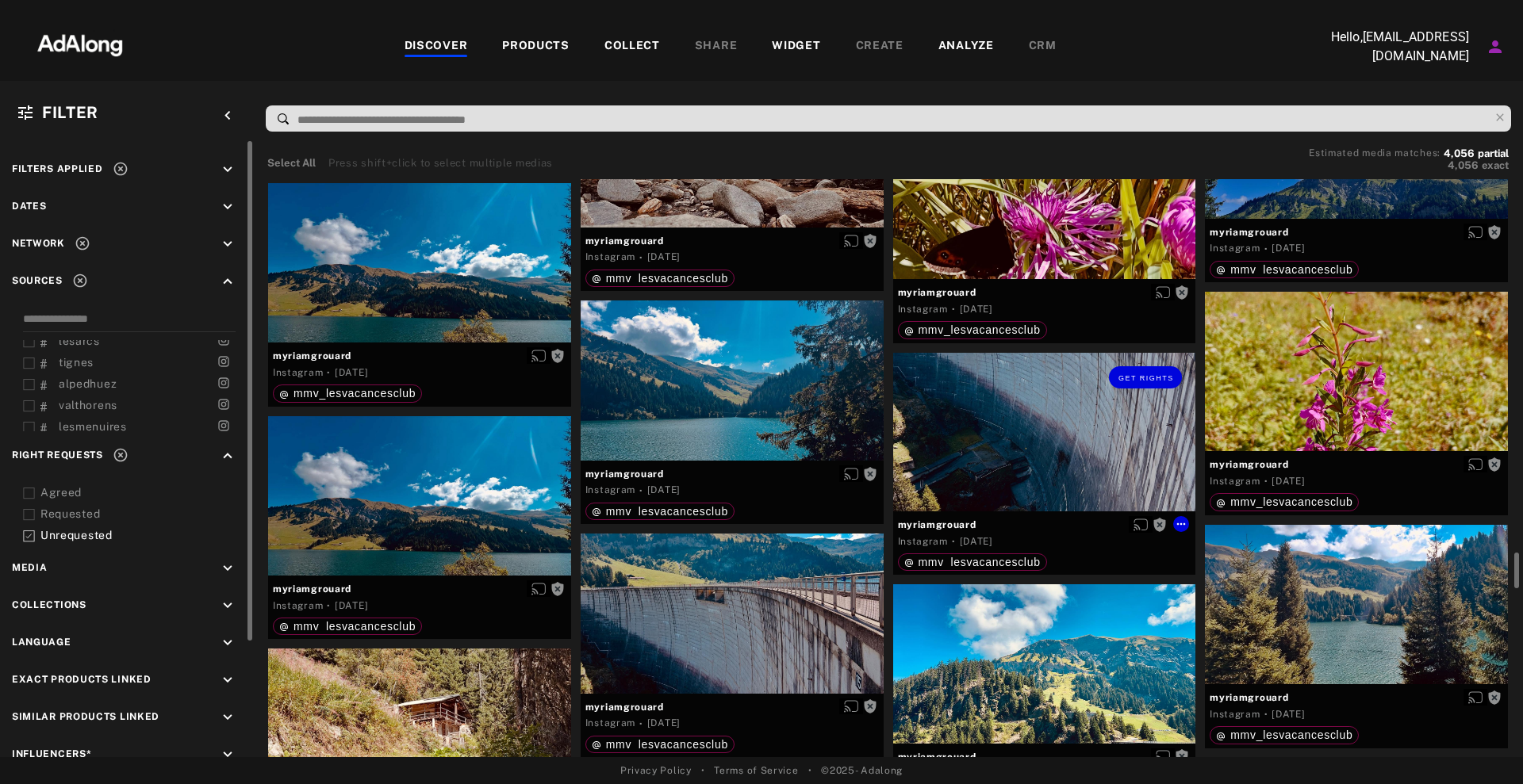
scroll to position [6344, 0]
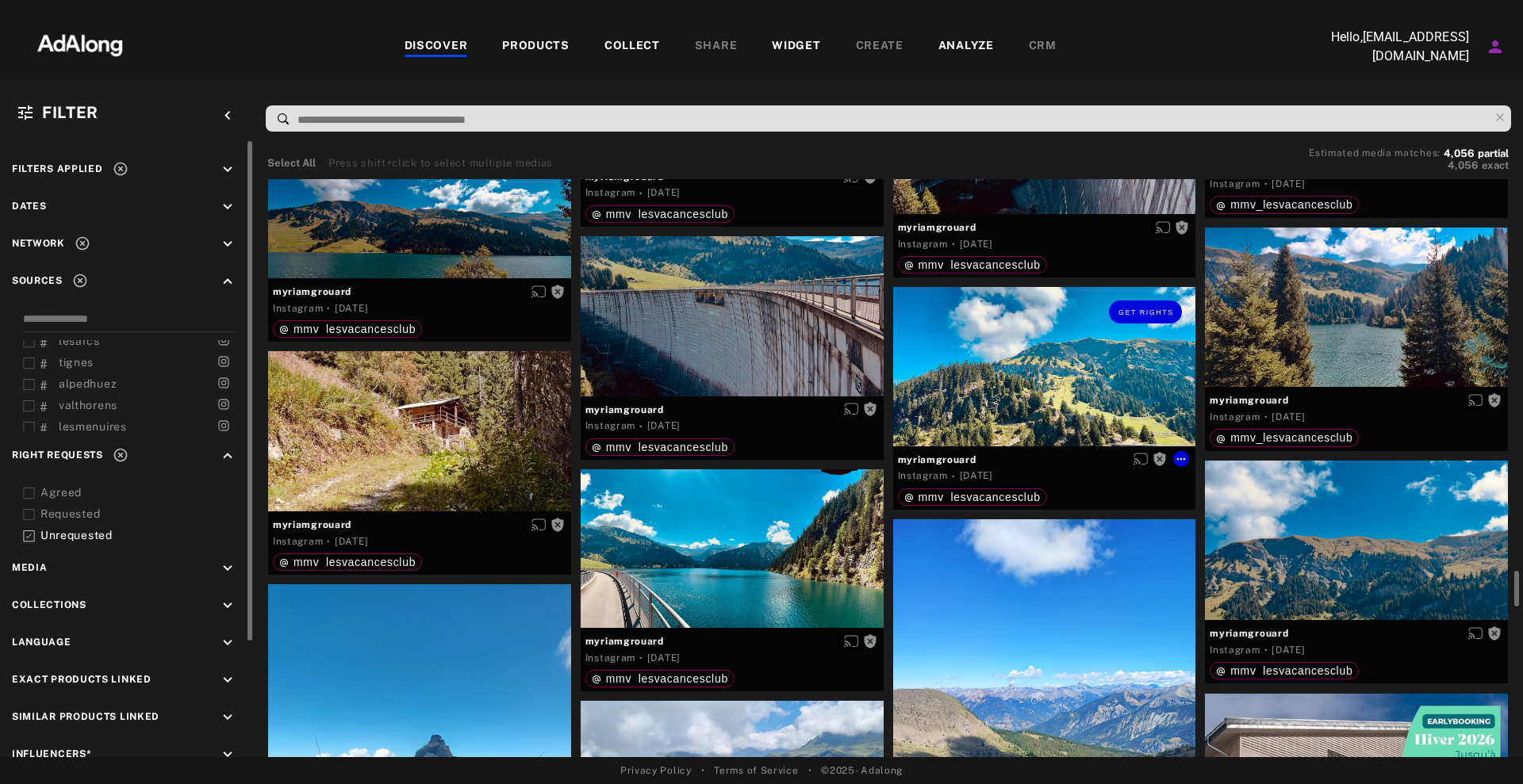
click at [1044, 312] on div "Get rights" at bounding box center [1045, 311] width 303 height 49
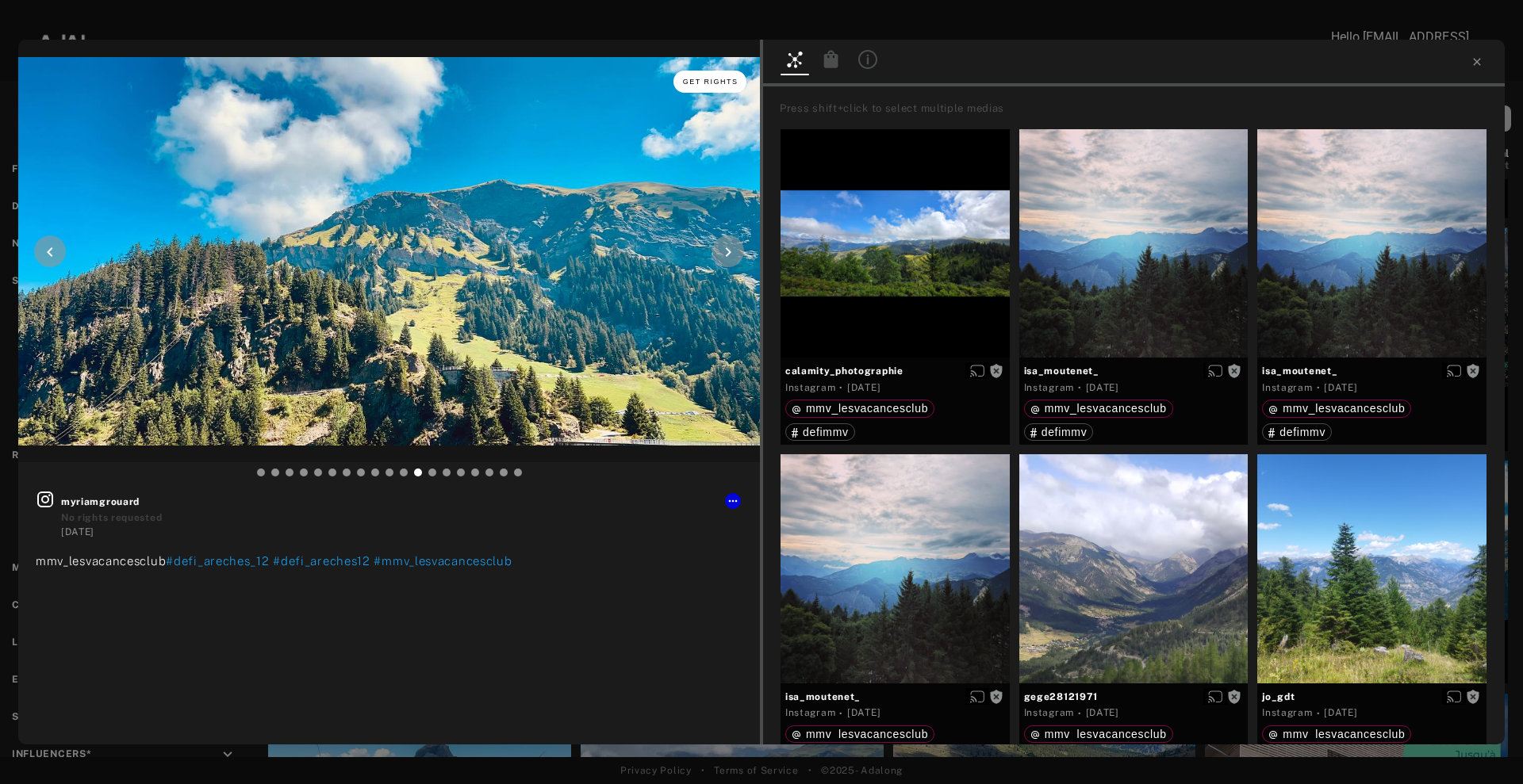
click at [687, 80] on button "Get rights" at bounding box center [709, 82] width 73 height 22
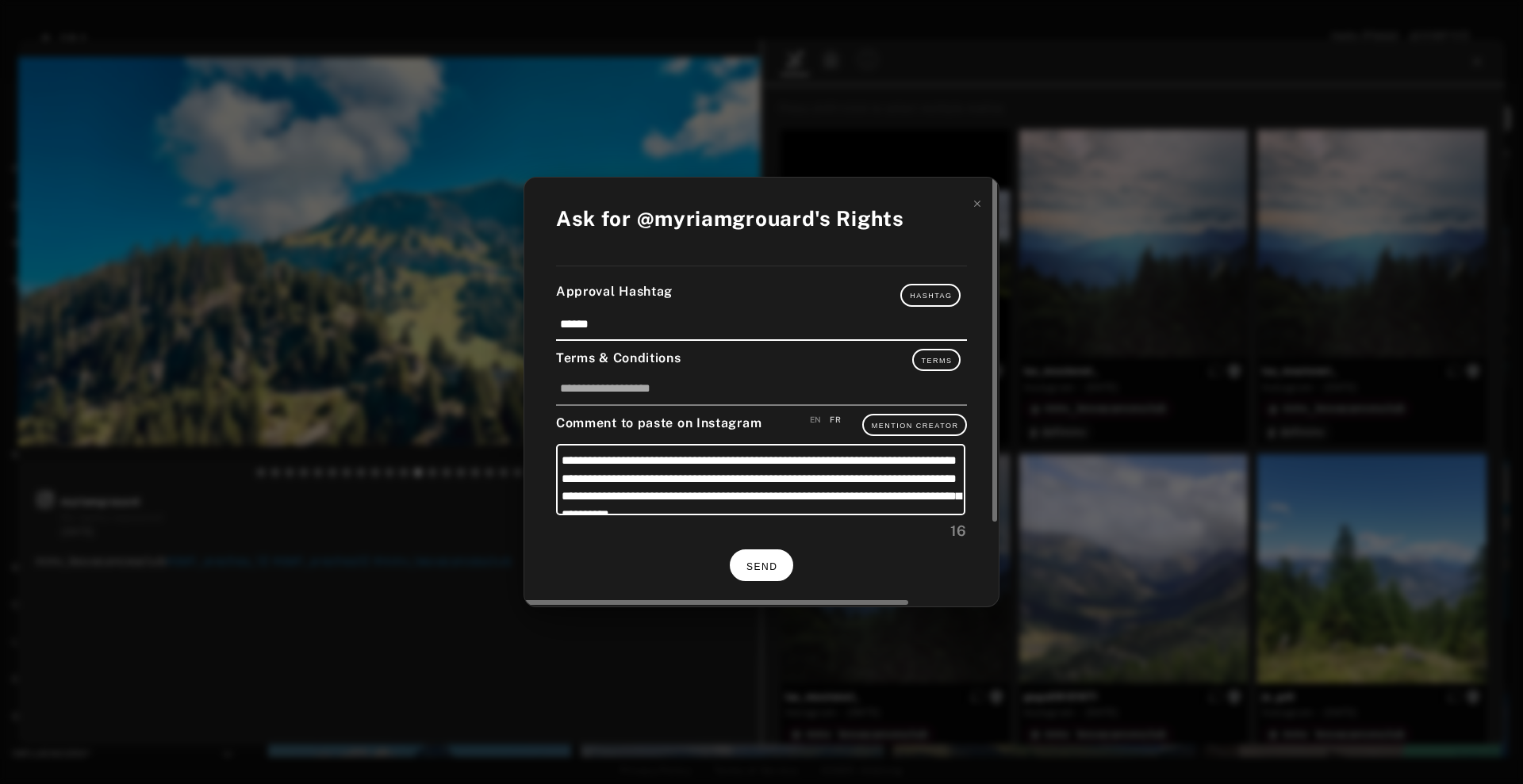
click at [781, 560] on button "SEND" at bounding box center [761, 565] width 64 height 30
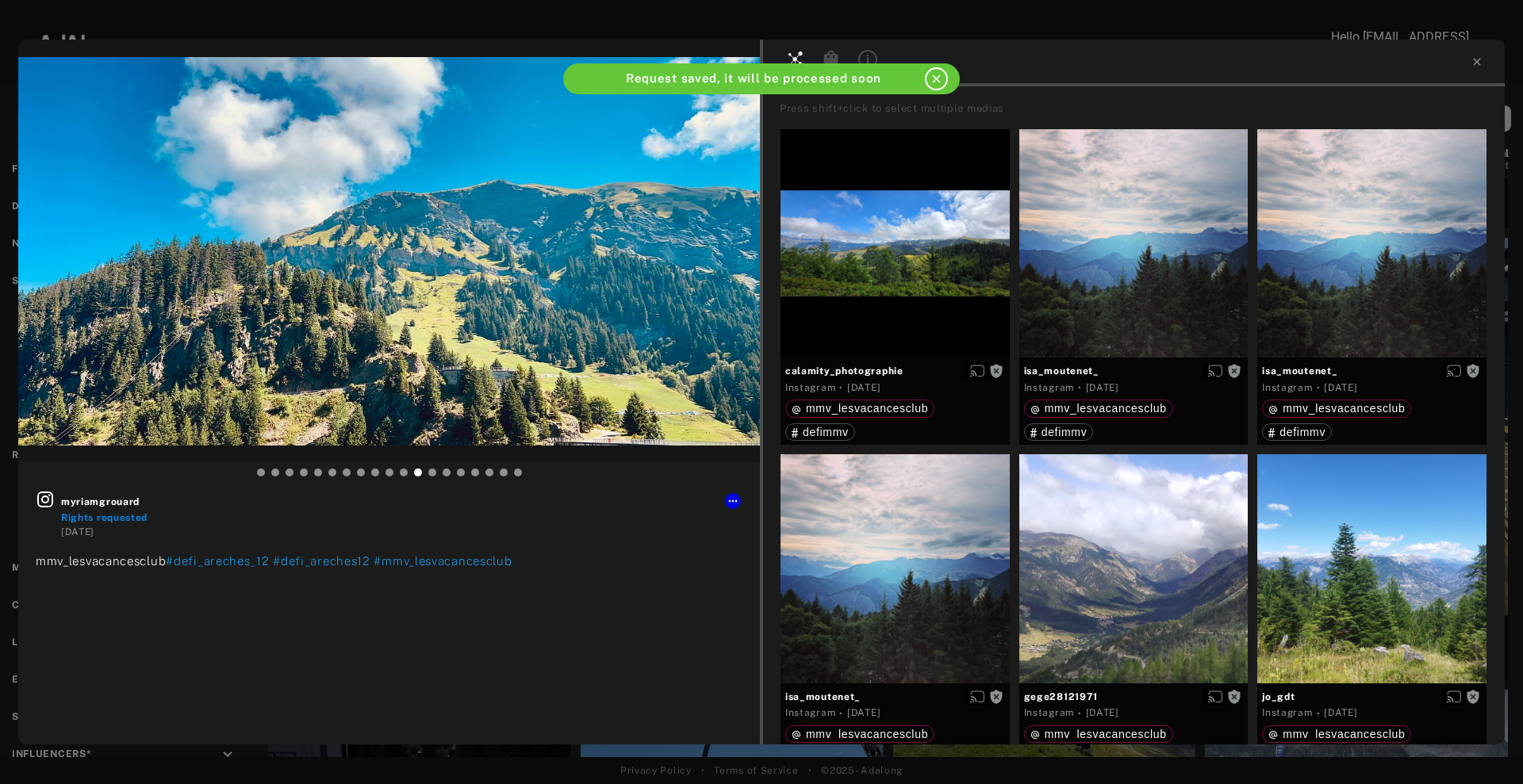
click at [1510, 280] on div "myriamgrouard Rights requested [DATE] mmv_lesvacancesclub #defi_areches_12 #def…" at bounding box center [761, 392] width 1523 height 784
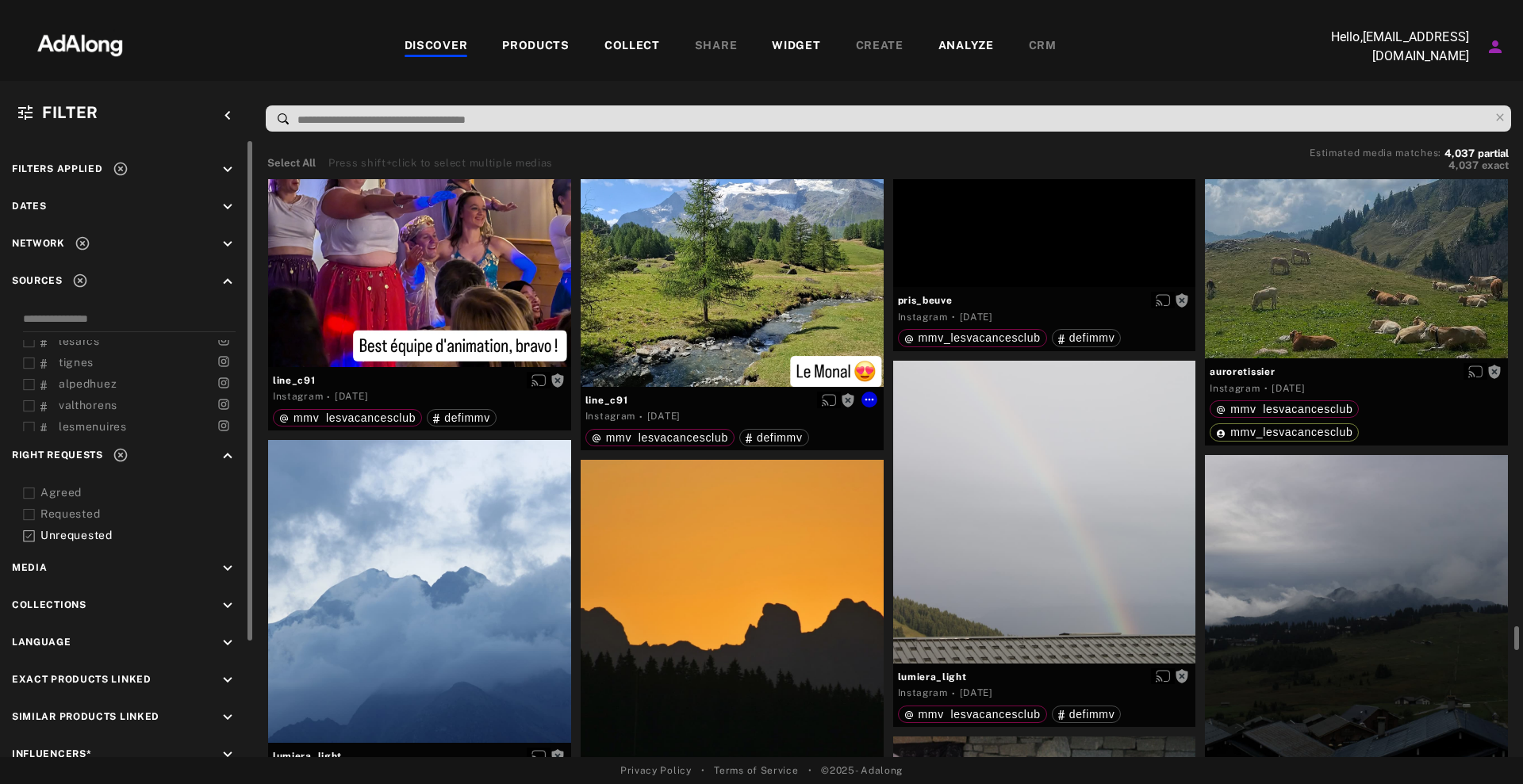
scroll to position [11101, 0]
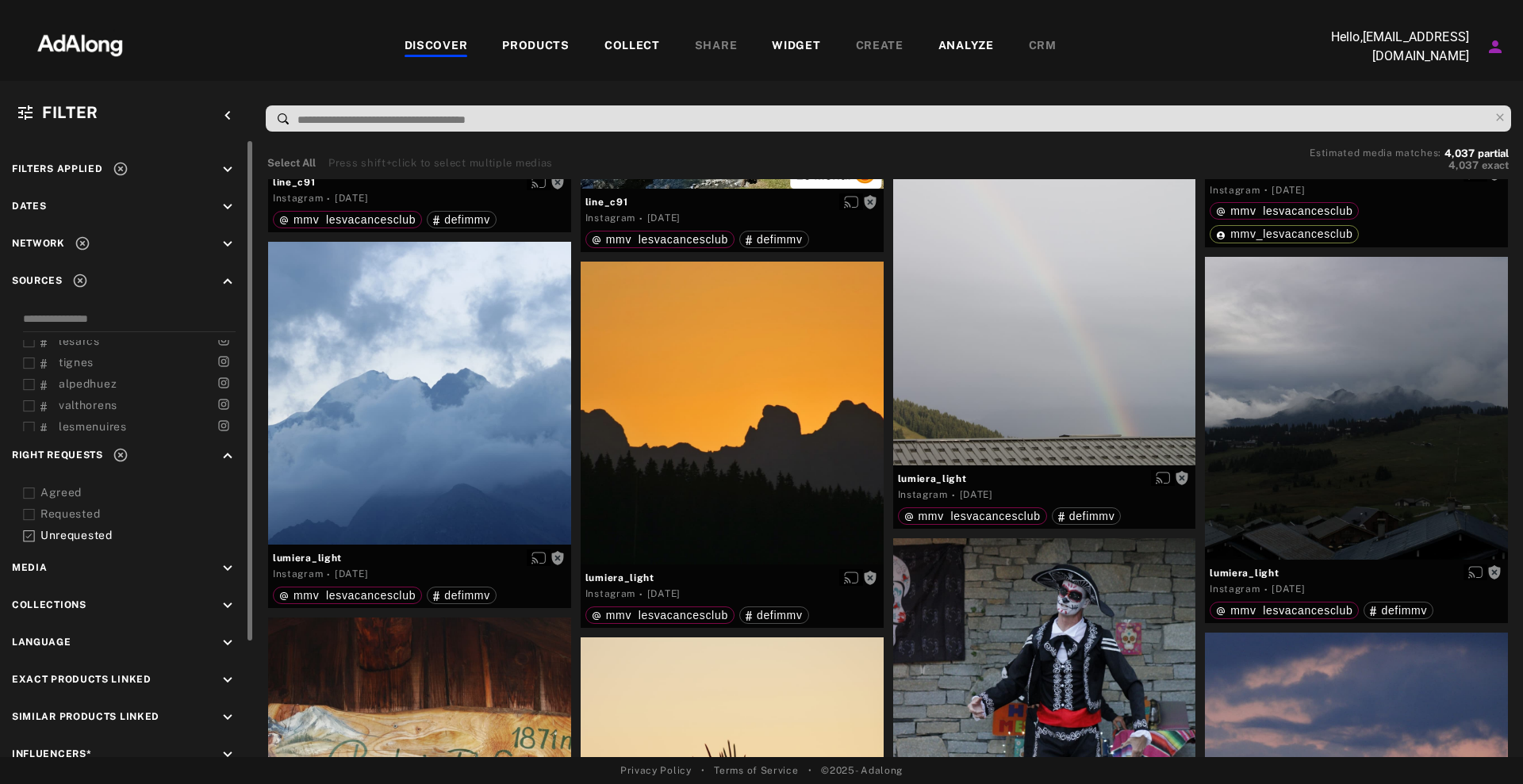
click at [1521, 643] on div "Select All Press shift+click to select multiple medias Estimated media matches:…" at bounding box center [888, 449] width 1269 height 616
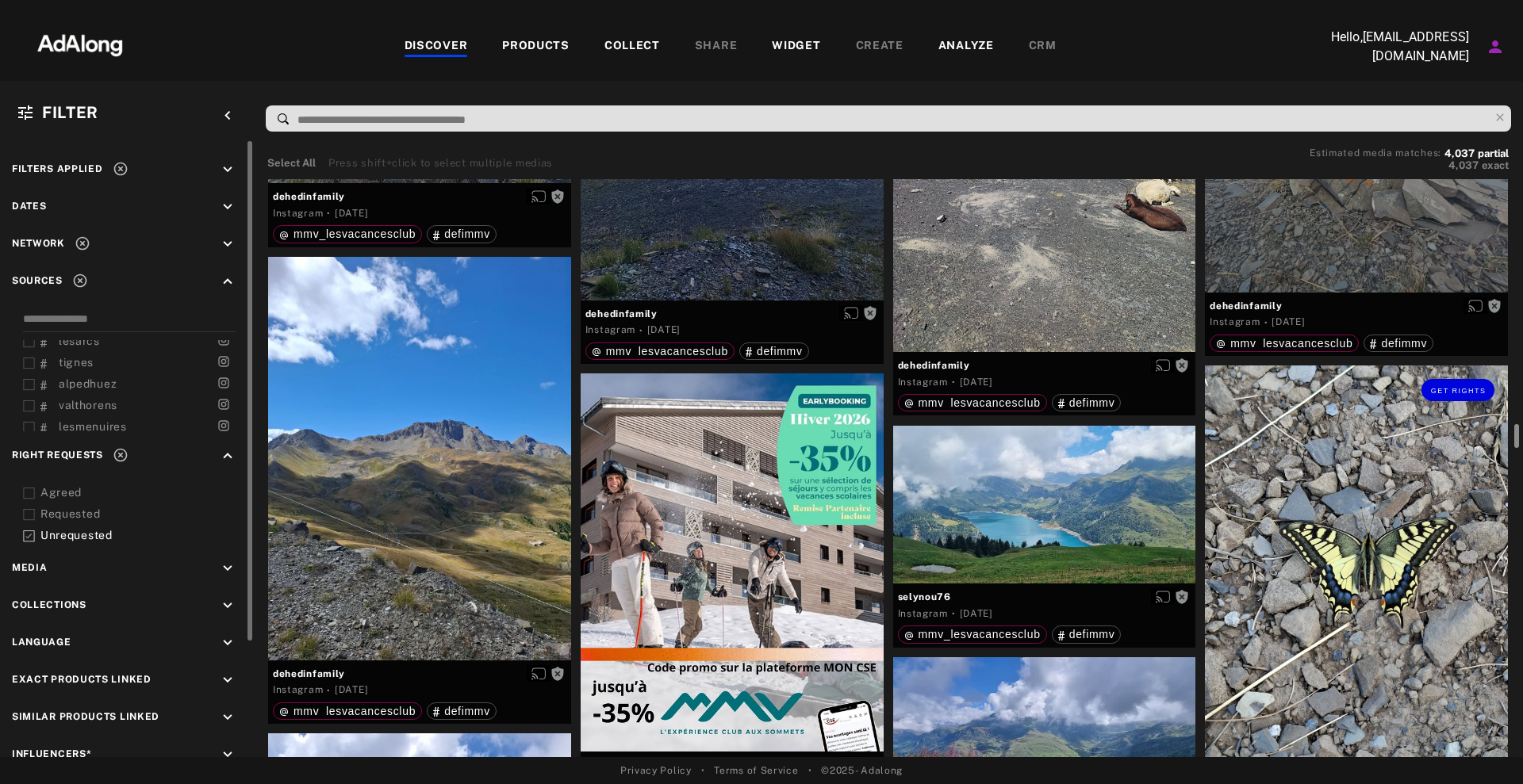
scroll to position [0, 0]
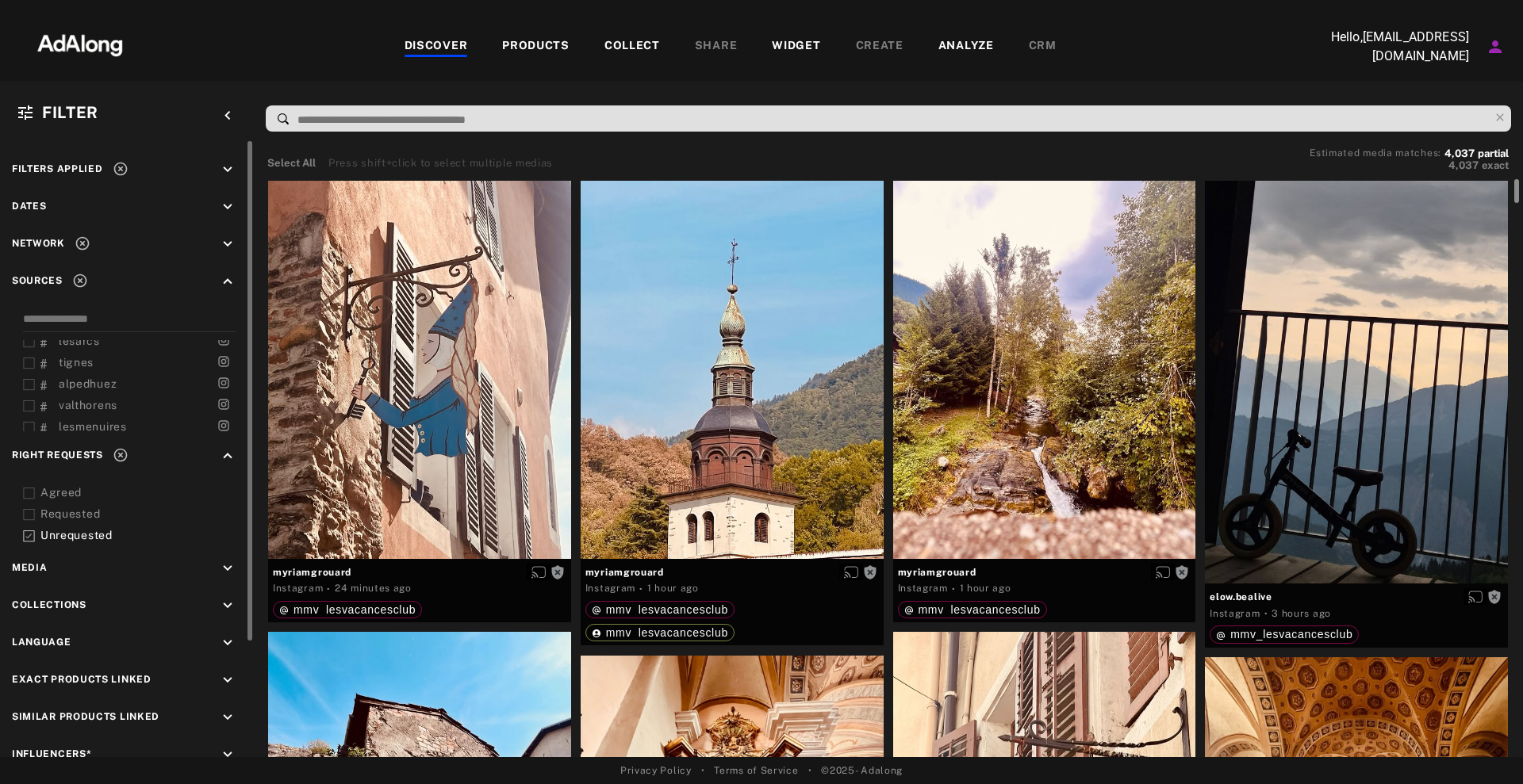
drag, startPoint x: 1514, startPoint y: 641, endPoint x: 1428, endPoint y: 85, distance: 562.6
click at [1428, 85] on div "Filter keyboard_arrow_left Filters applied keyboard_arrow_down Dates keyboard_a…" at bounding box center [761, 419] width 1523 height 676
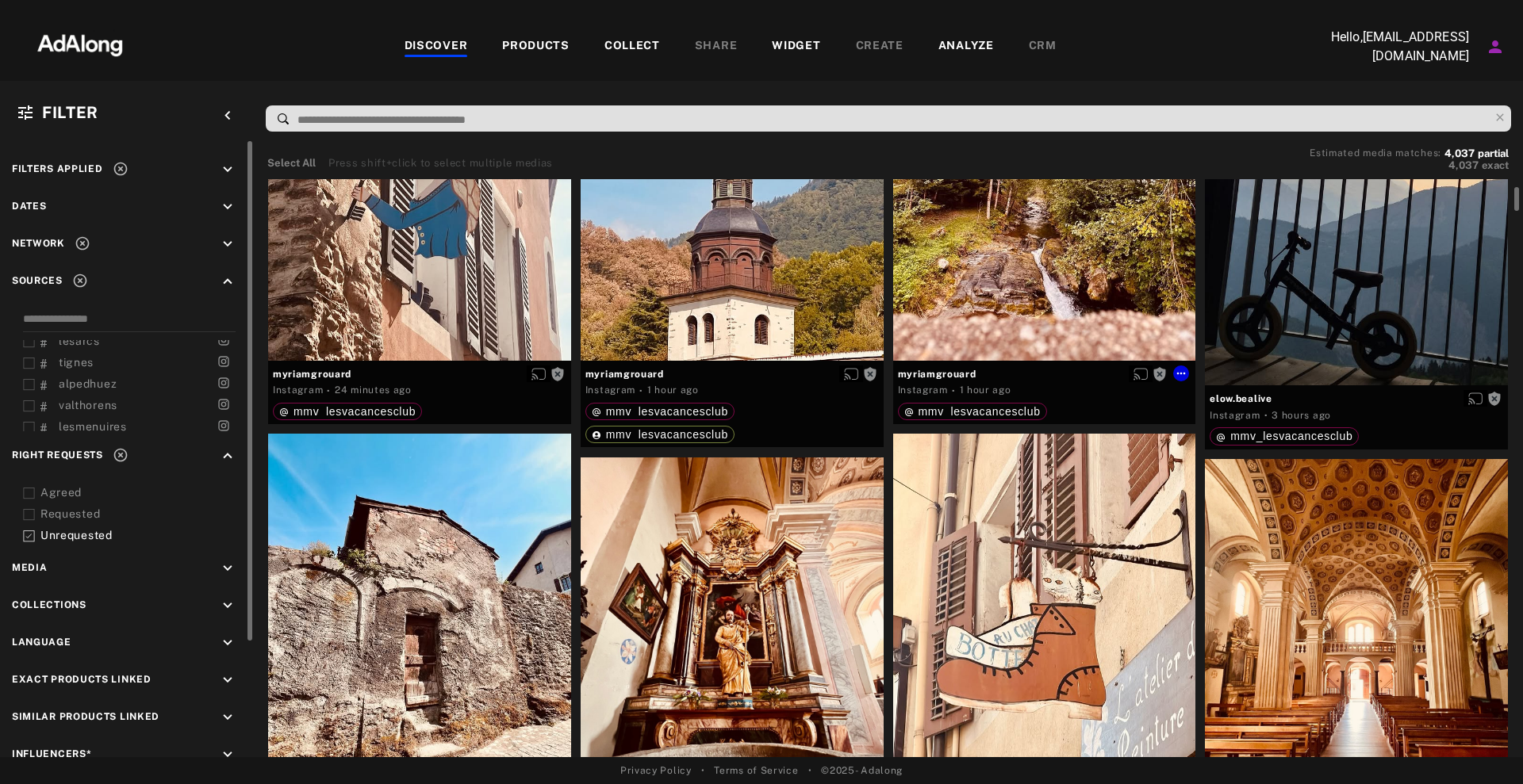
click at [1052, 211] on div "Get rights" at bounding box center [1045, 172] width 303 height 379
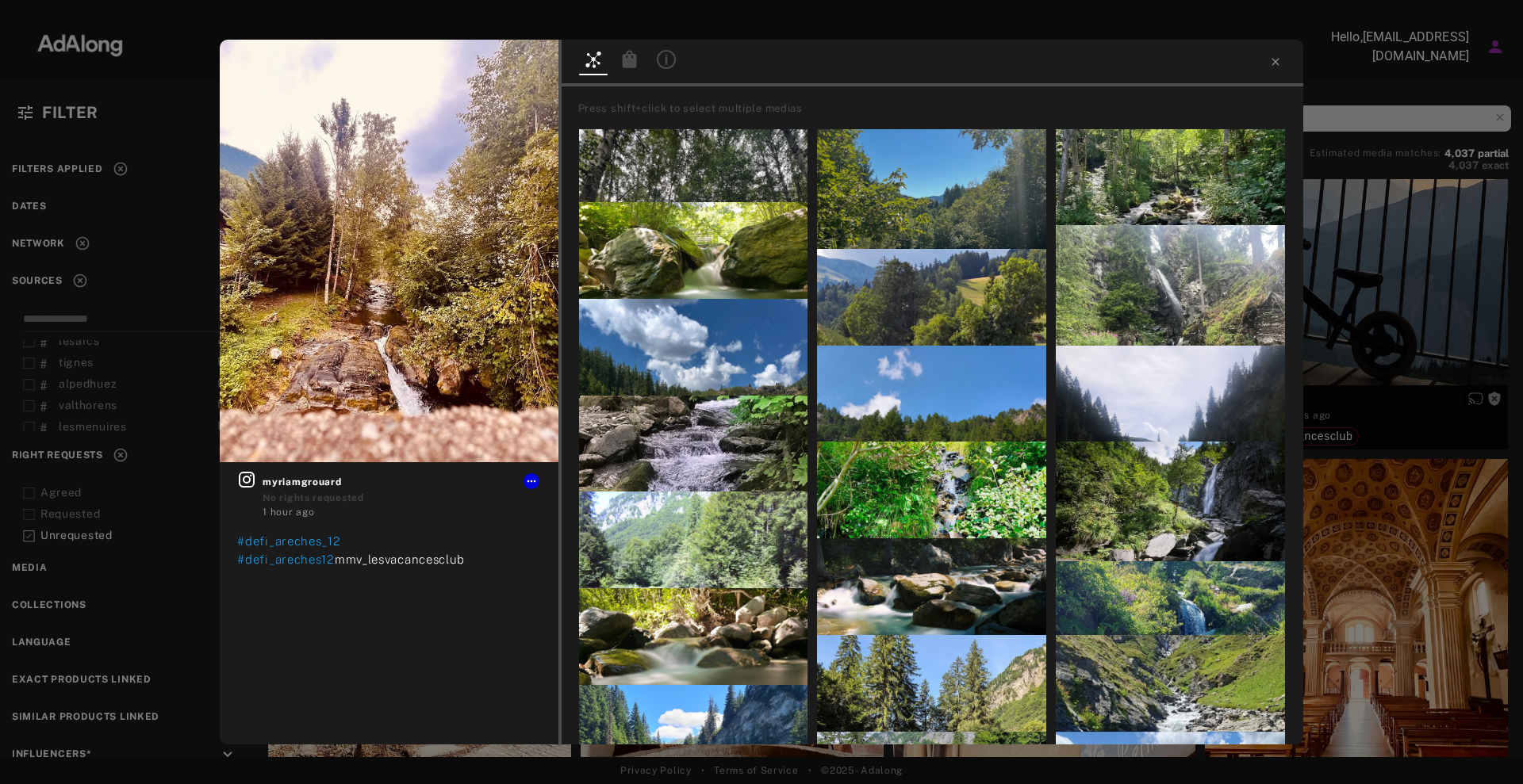
click at [1522, 313] on div "Get rights myriamgrouard No rights requested 1 hour ago #defi_areches_12 #defi_…" at bounding box center [761, 392] width 1523 height 784
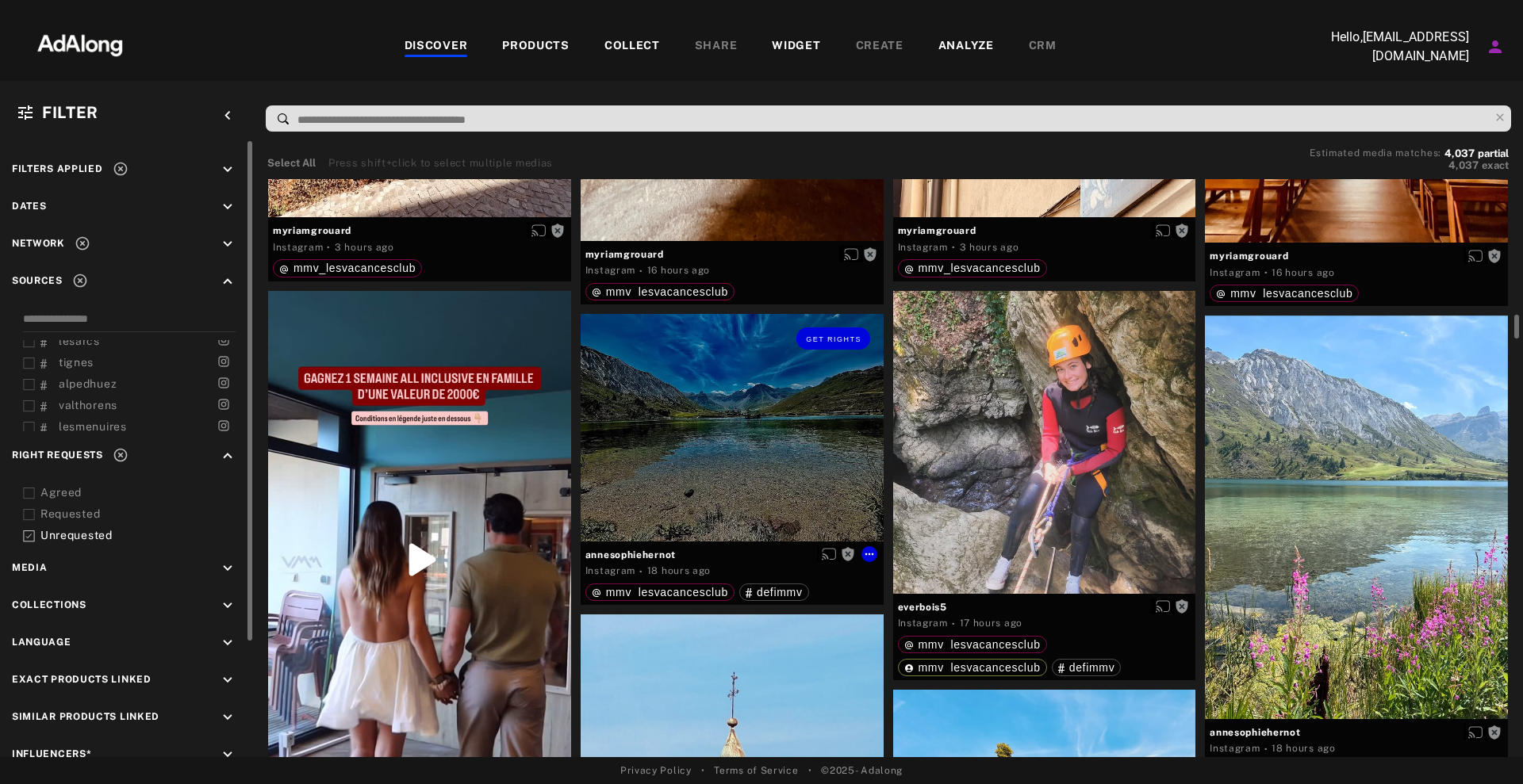
scroll to position [892, 0]
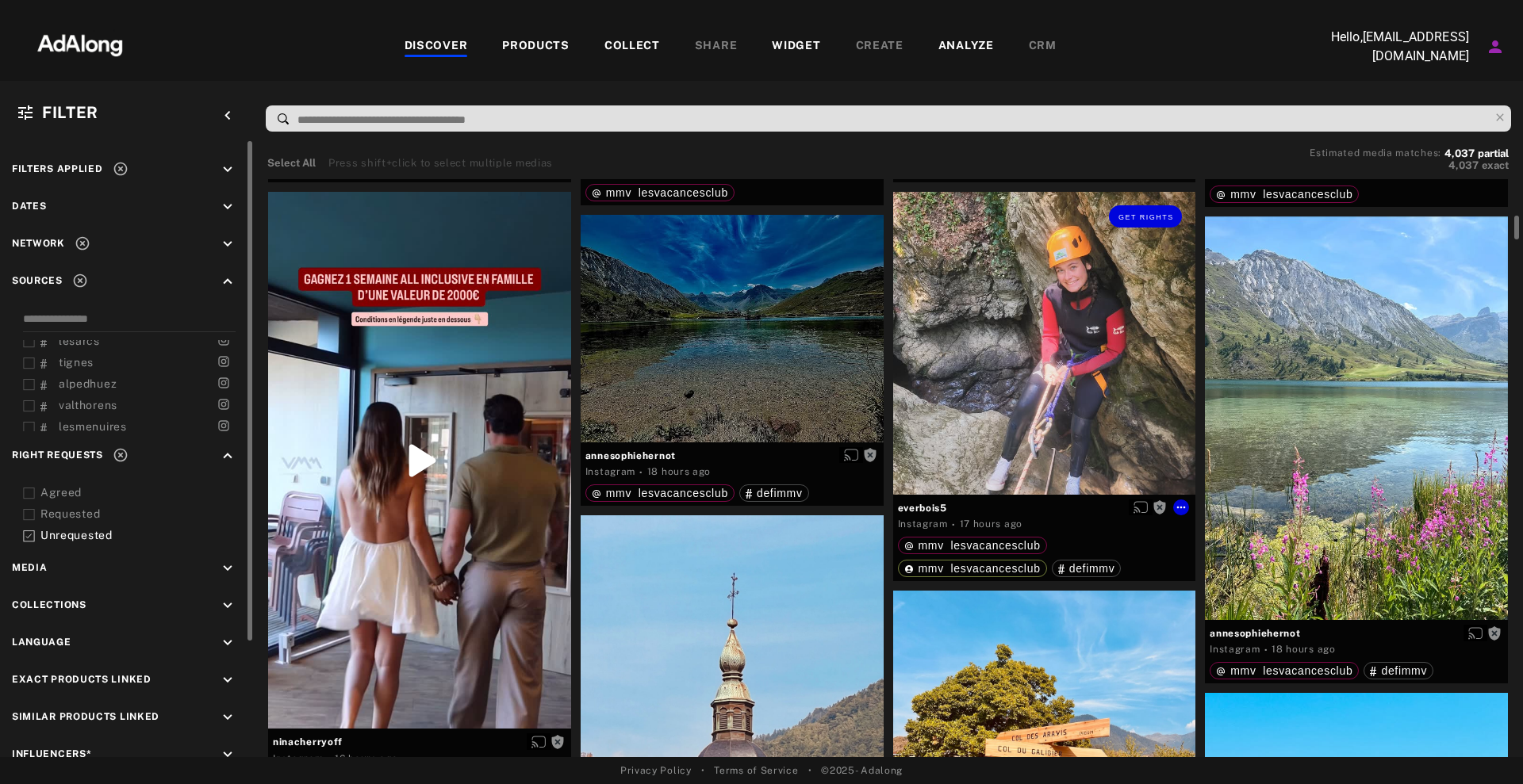
click at [1090, 304] on div "Get rights" at bounding box center [1045, 344] width 303 height 303
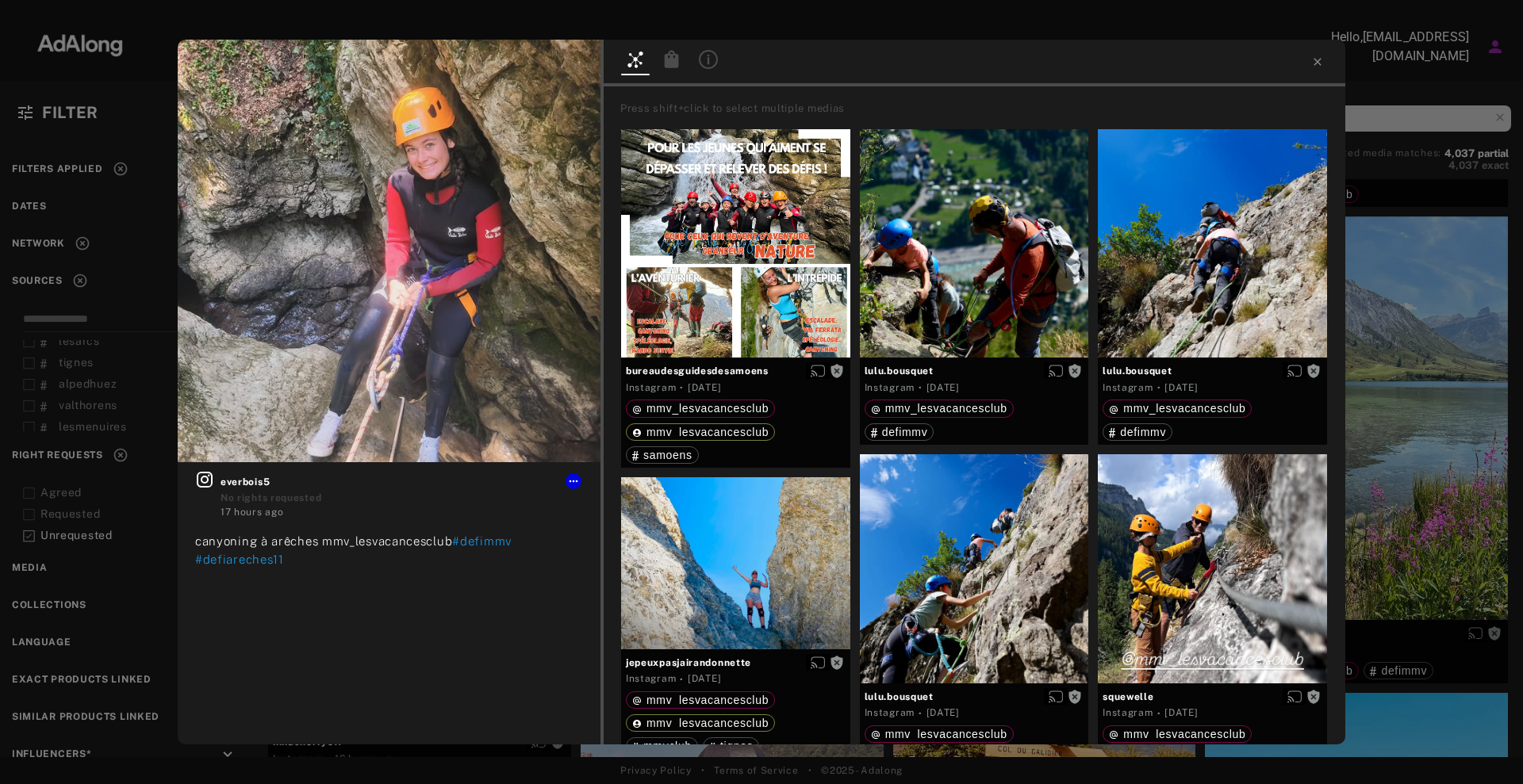
click at [1416, 300] on div "Get rights everbois5 No rights requested 17 hours ago canyoning à arêches mmv_l…" at bounding box center [761, 392] width 1523 height 784
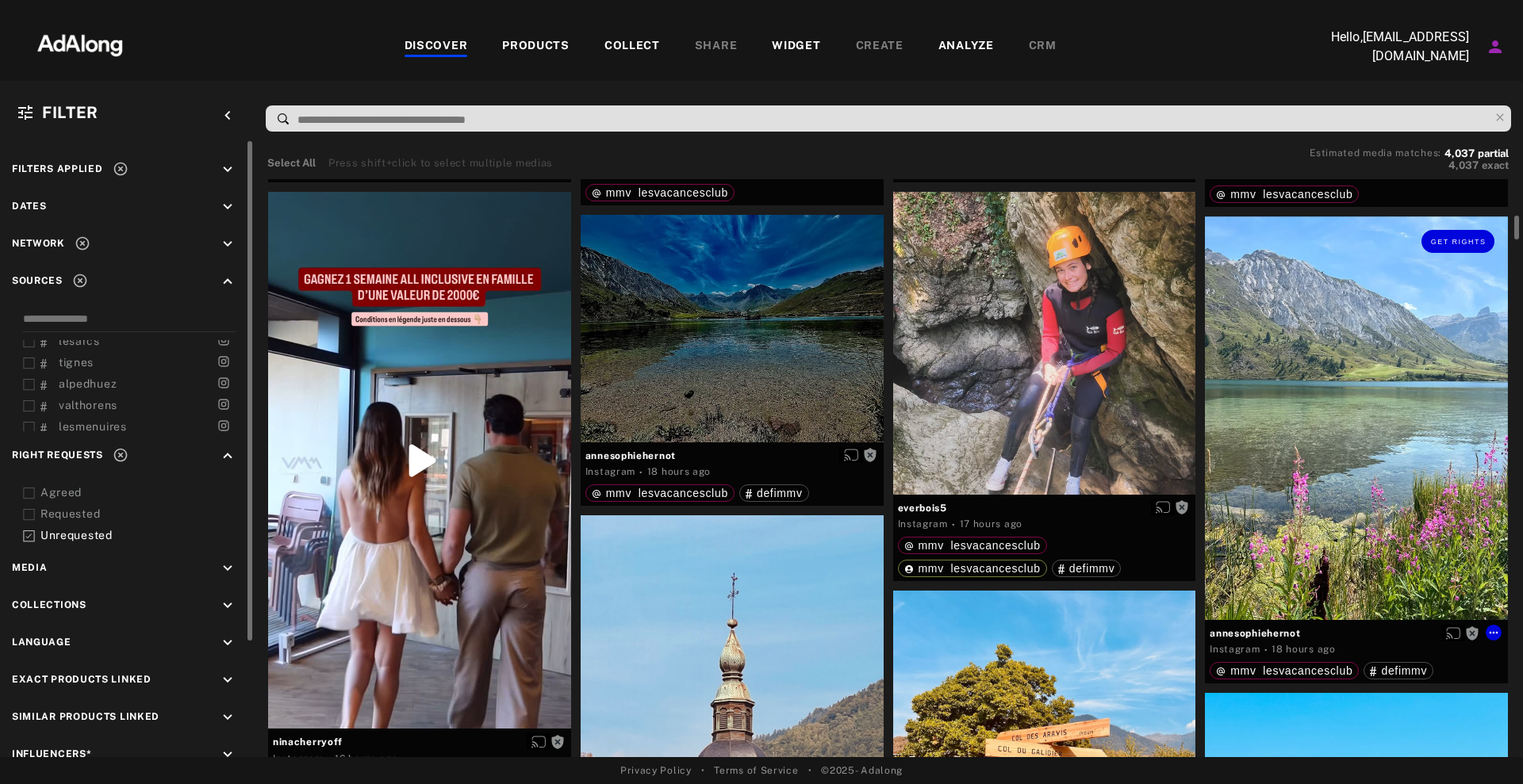
click at [1361, 324] on div "Get rights" at bounding box center [1357, 417] width 303 height 403
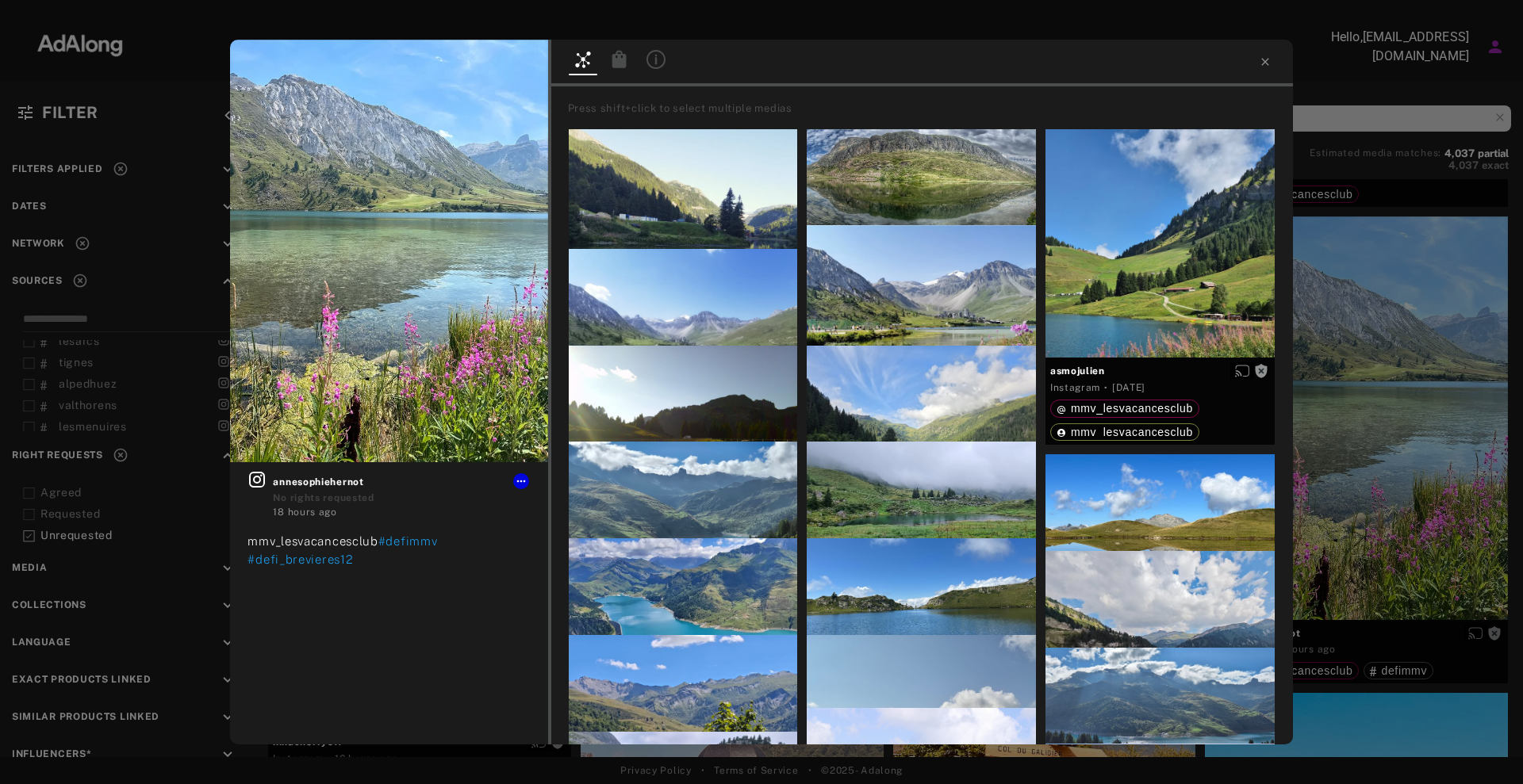
click at [1372, 319] on div "Get rights annesophiehernot No rights requested 18 hours ago mmv_lesvacancesclu…" at bounding box center [761, 392] width 1523 height 784
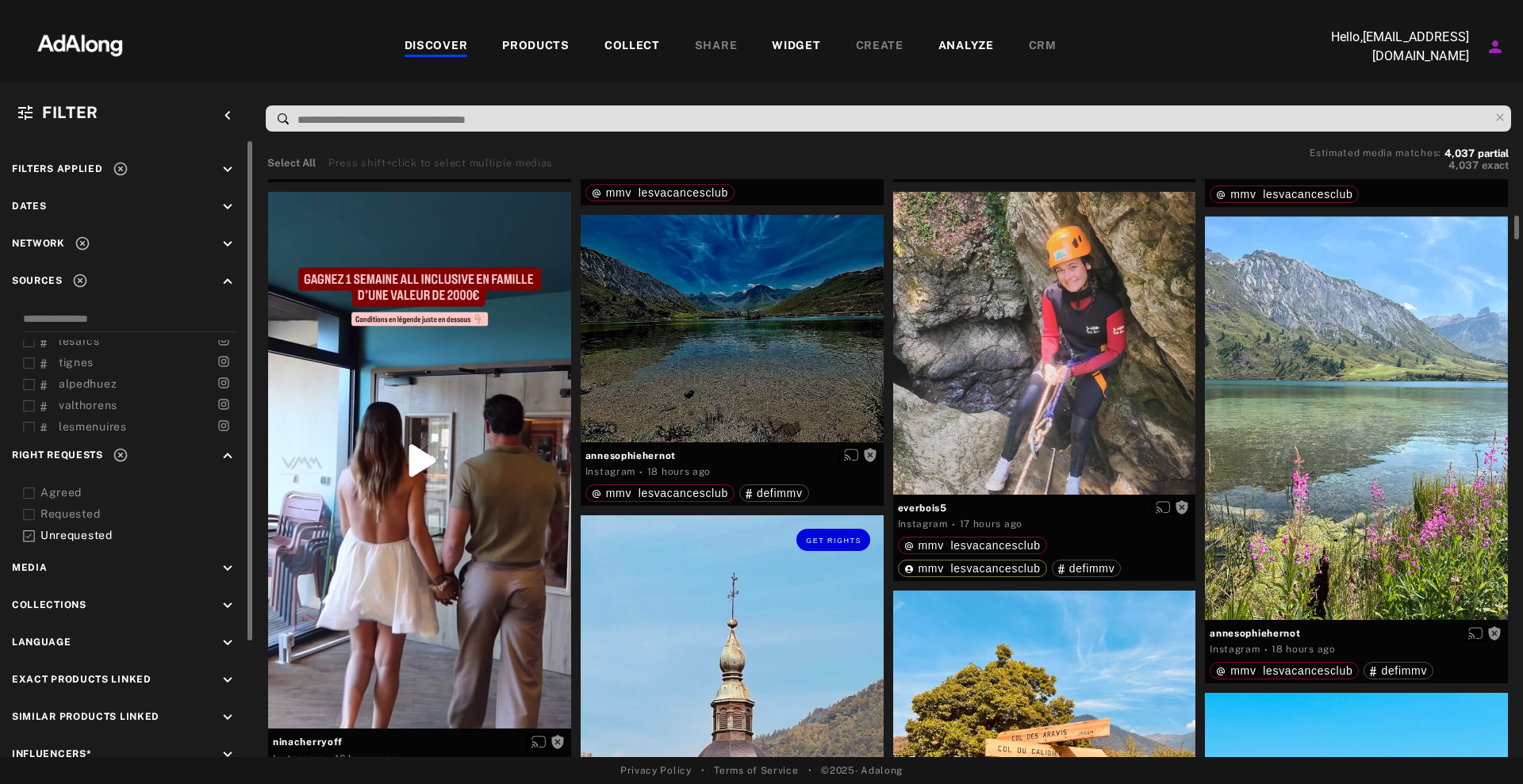
click at [689, 582] on div "Get rights" at bounding box center [732, 705] width 303 height 379
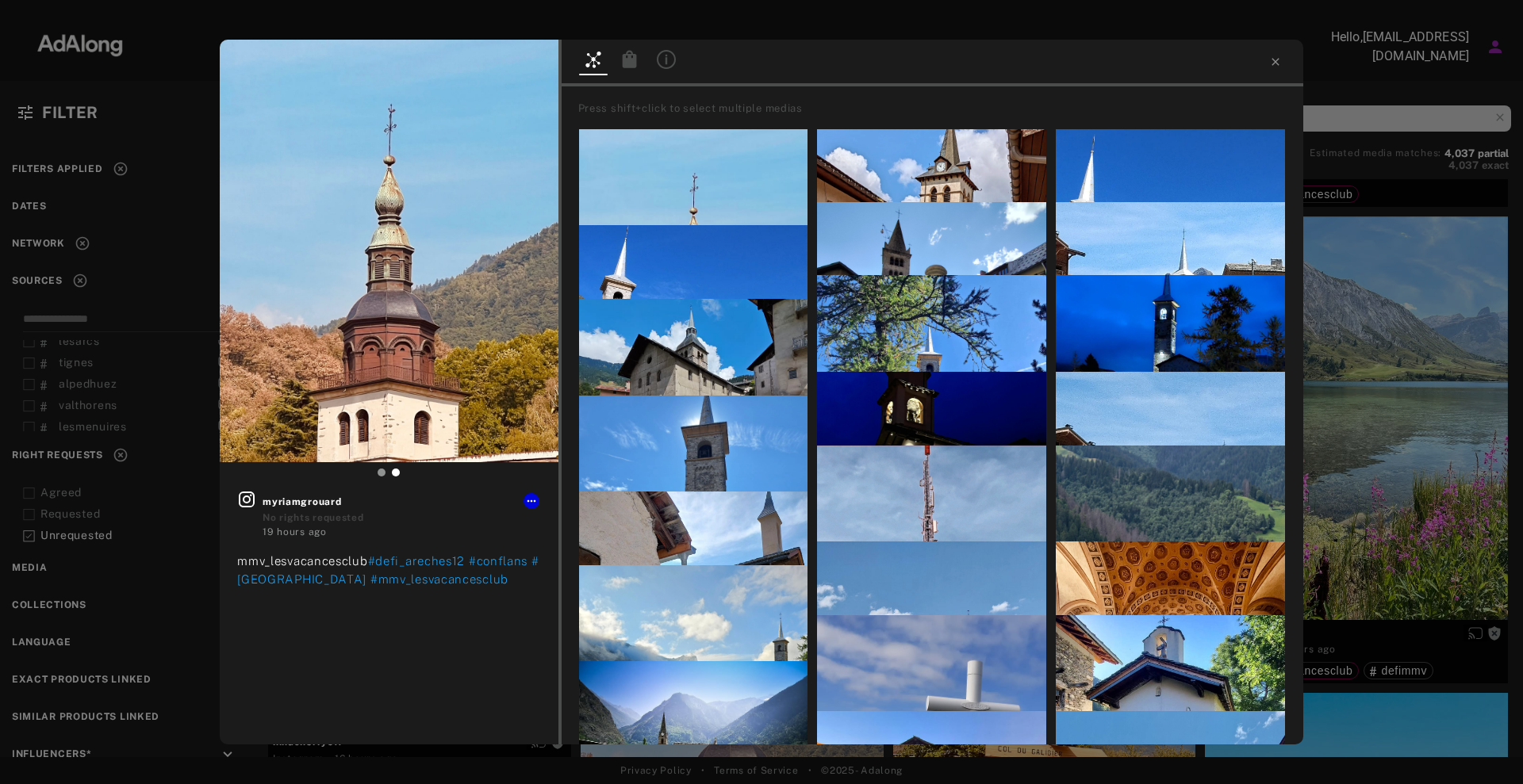
click at [1426, 387] on div "Get rights myriamgrouard No rights requested 19 hours ago mmv_lesvacancesclub #…" at bounding box center [761, 392] width 1523 height 784
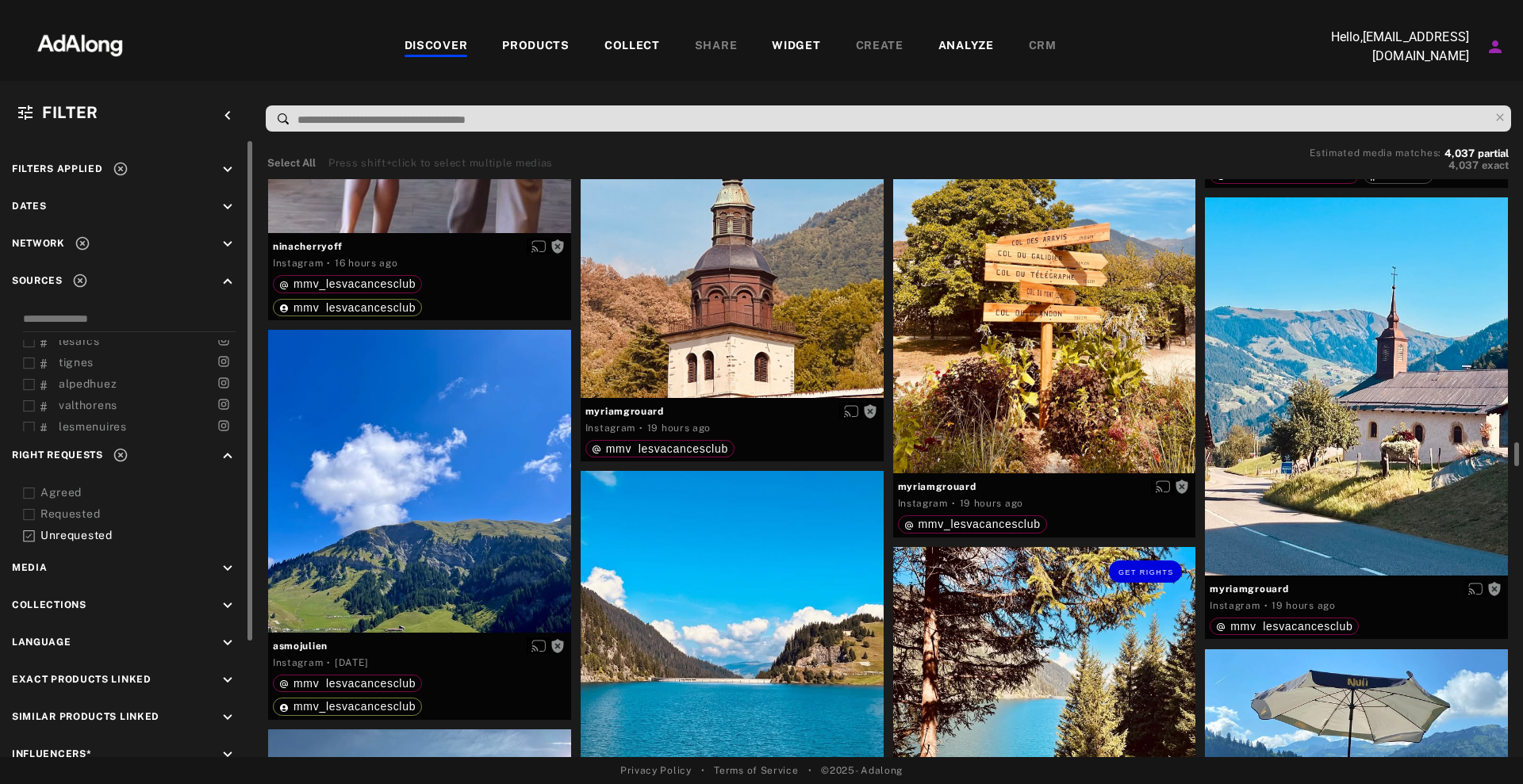
scroll to position [1586, 0]
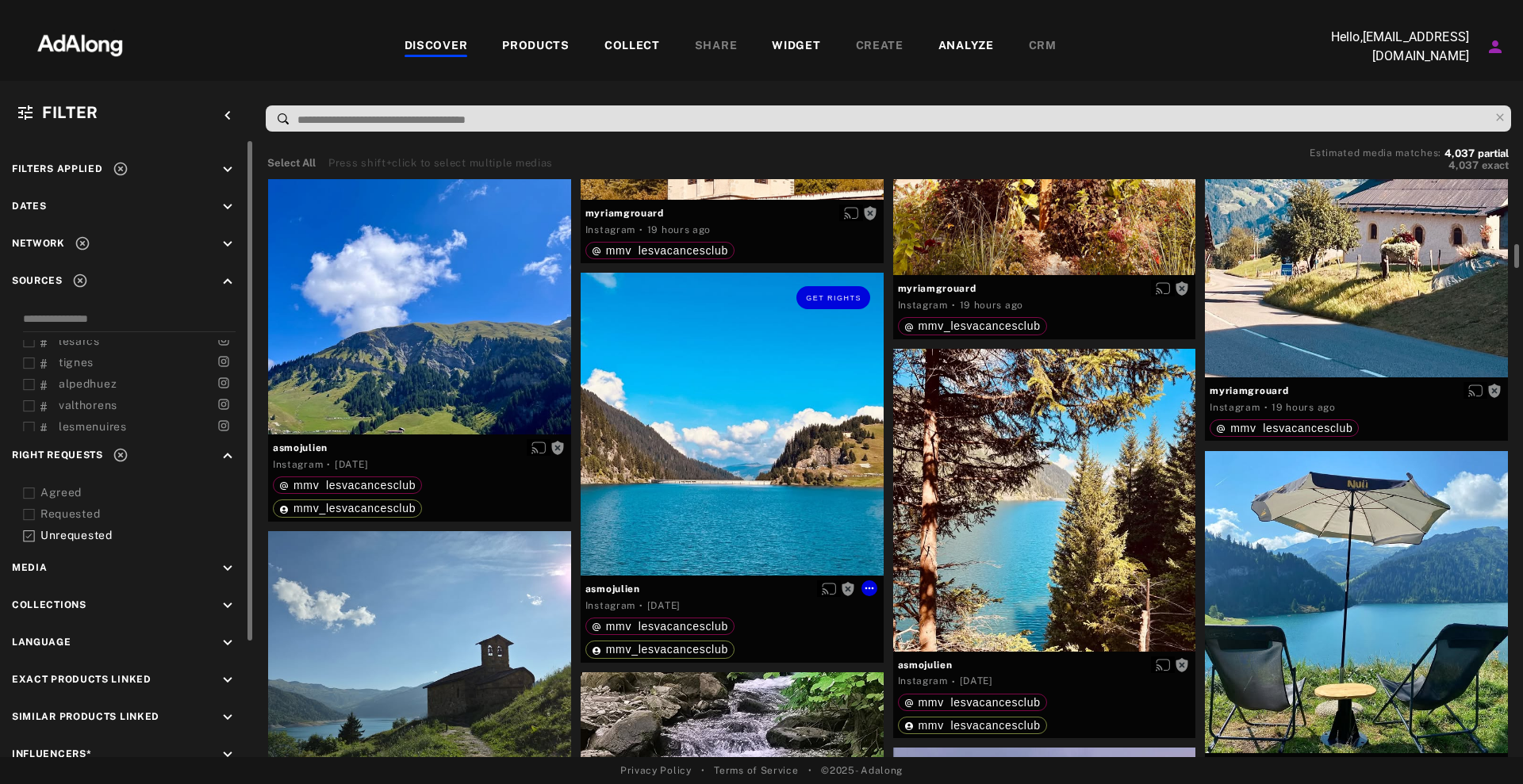
click at [774, 434] on div "Get rights" at bounding box center [732, 424] width 303 height 303
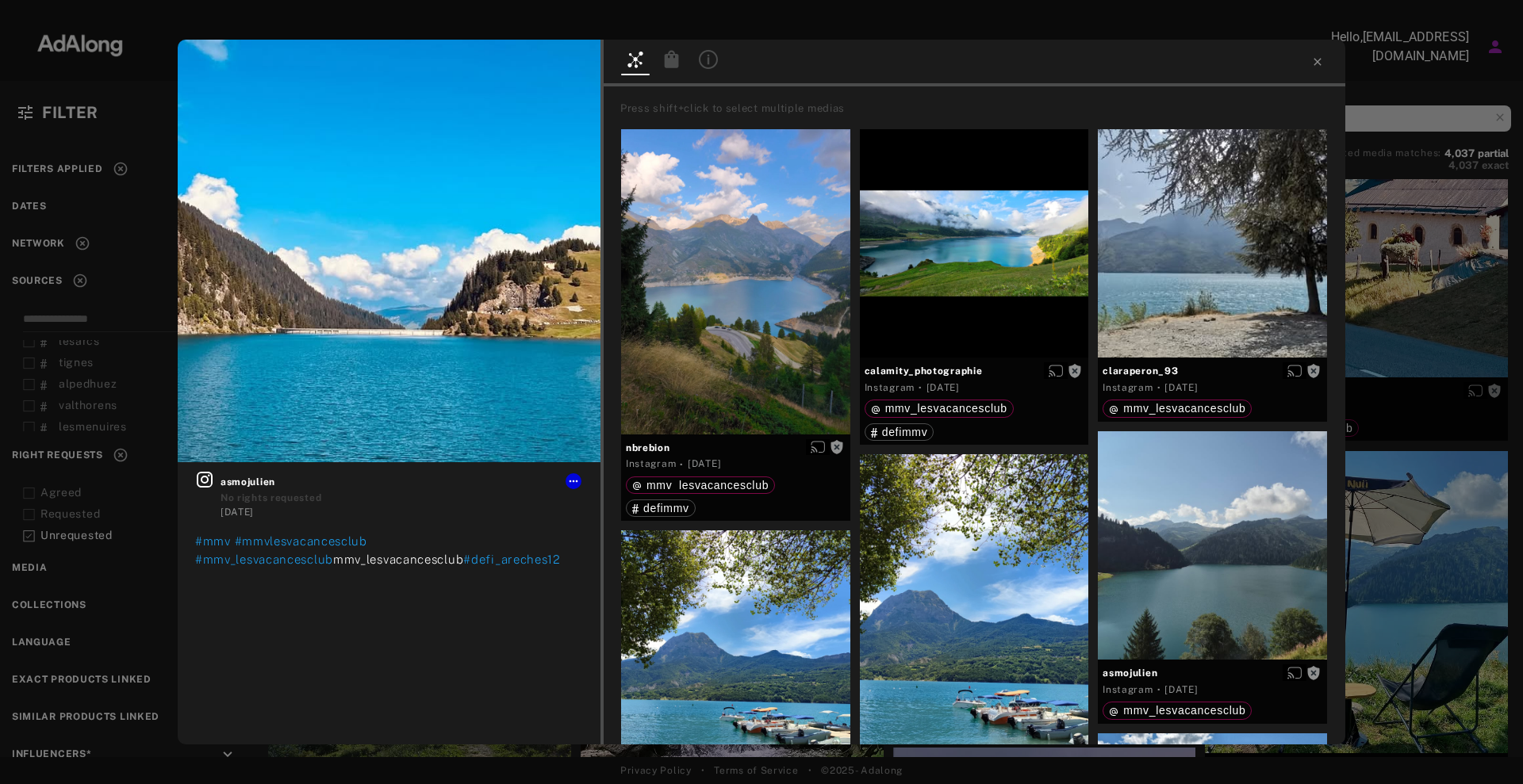
click at [1418, 318] on div "Get rights asmojulien No rights requested [DATE] #mmv #mmvlesvacancesclub #mmv_…" at bounding box center [761, 392] width 1523 height 784
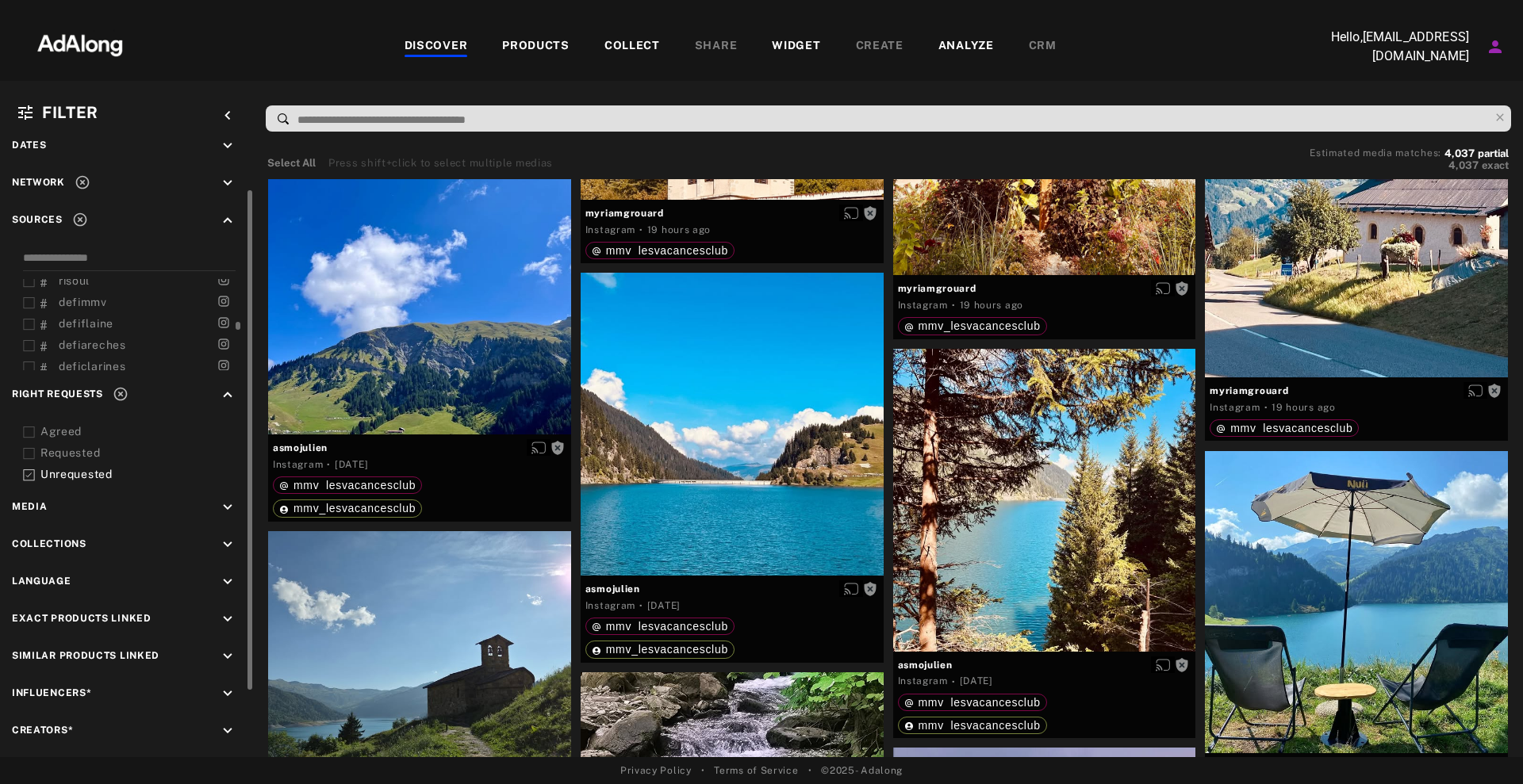
scroll to position [396, 0]
click at [97, 355] on span "defimmv" at bounding box center [83, 362] width 48 height 13
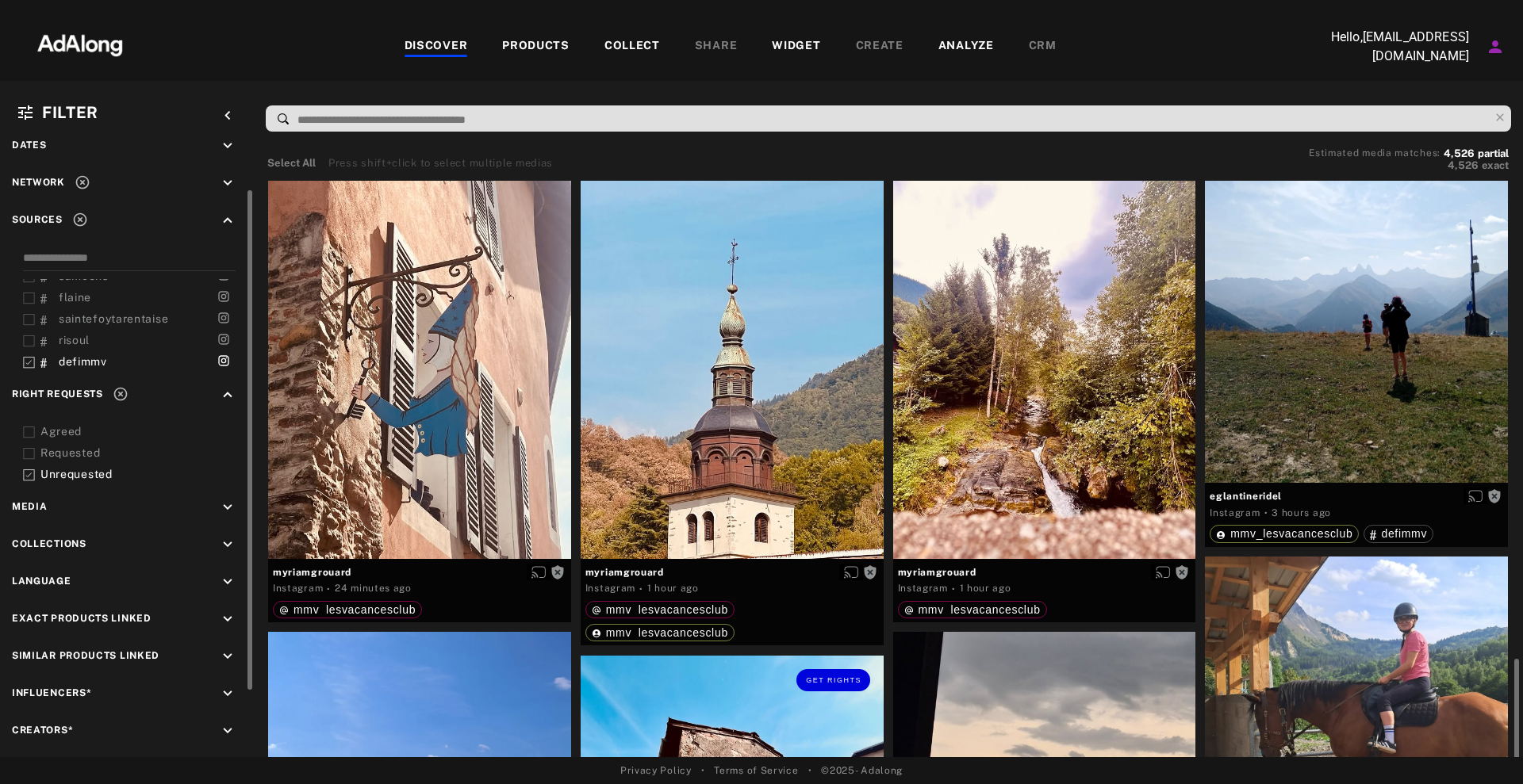
scroll to position [396, 0]
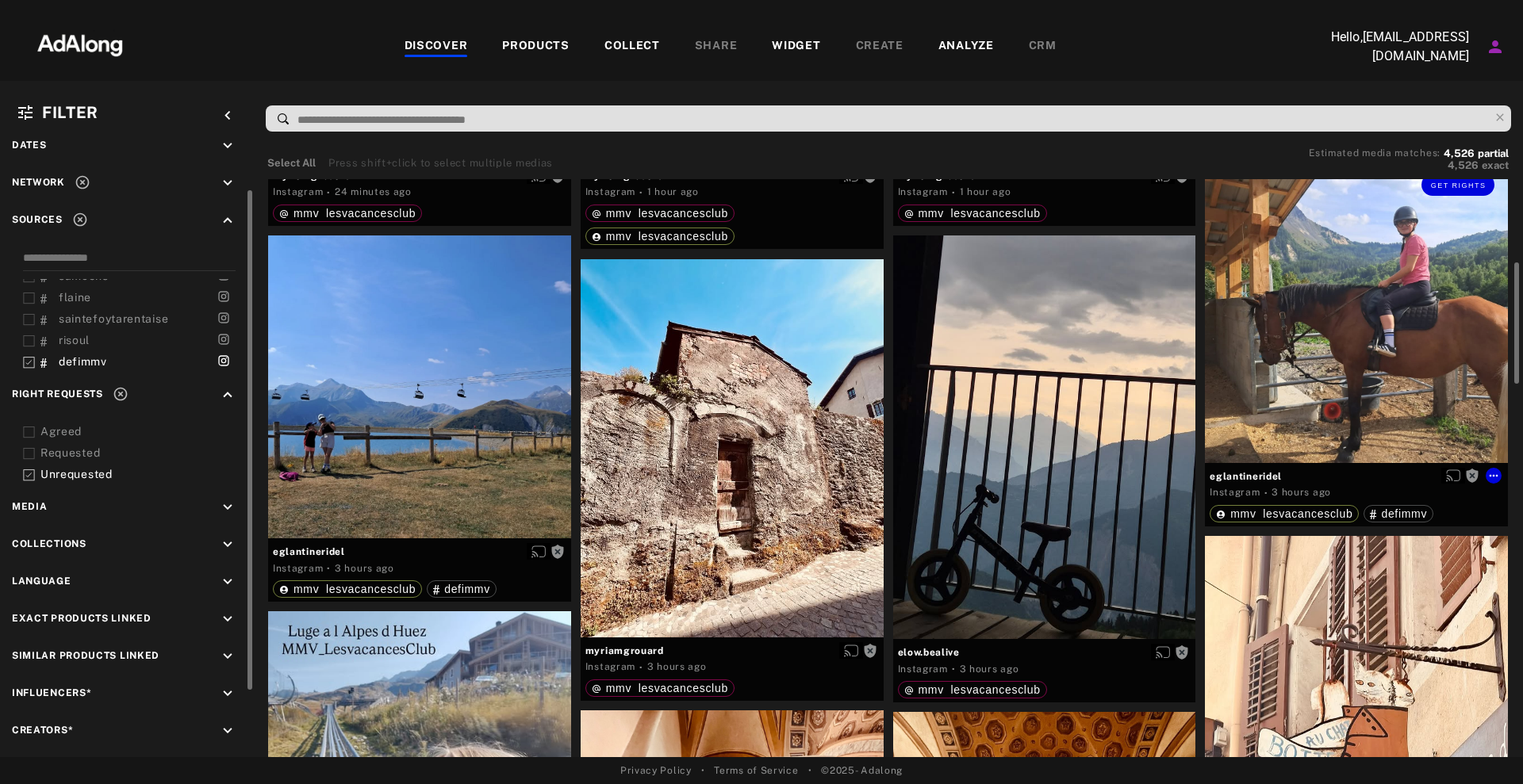
click at [1422, 264] on div "Get rights" at bounding box center [1357, 312] width 303 height 303
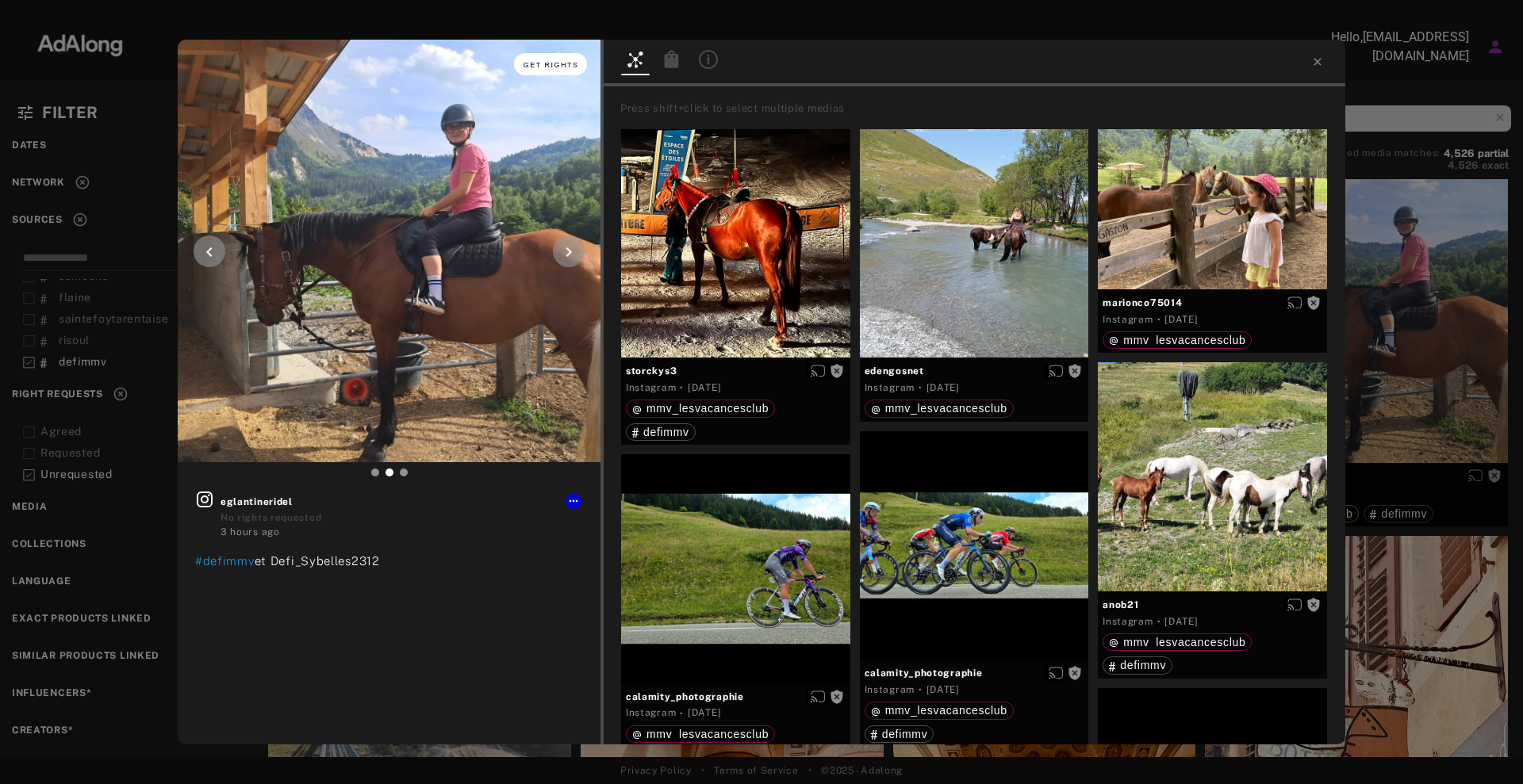
click at [530, 62] on span "Get rights" at bounding box center [551, 65] width 56 height 8
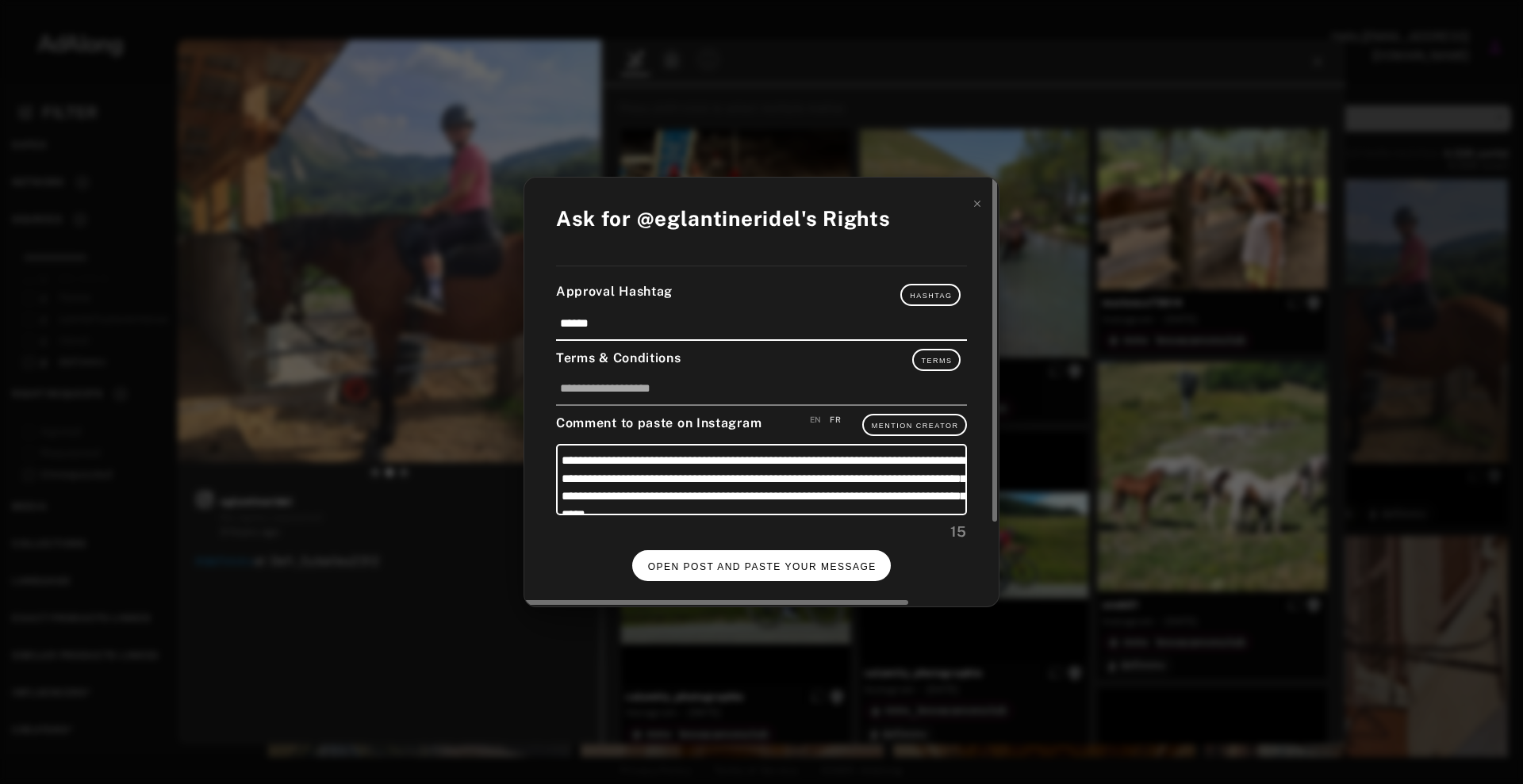
click at [811, 571] on span "OPEN POST AND PASTE YOUR MESSAGE" at bounding box center [762, 567] width 229 height 11
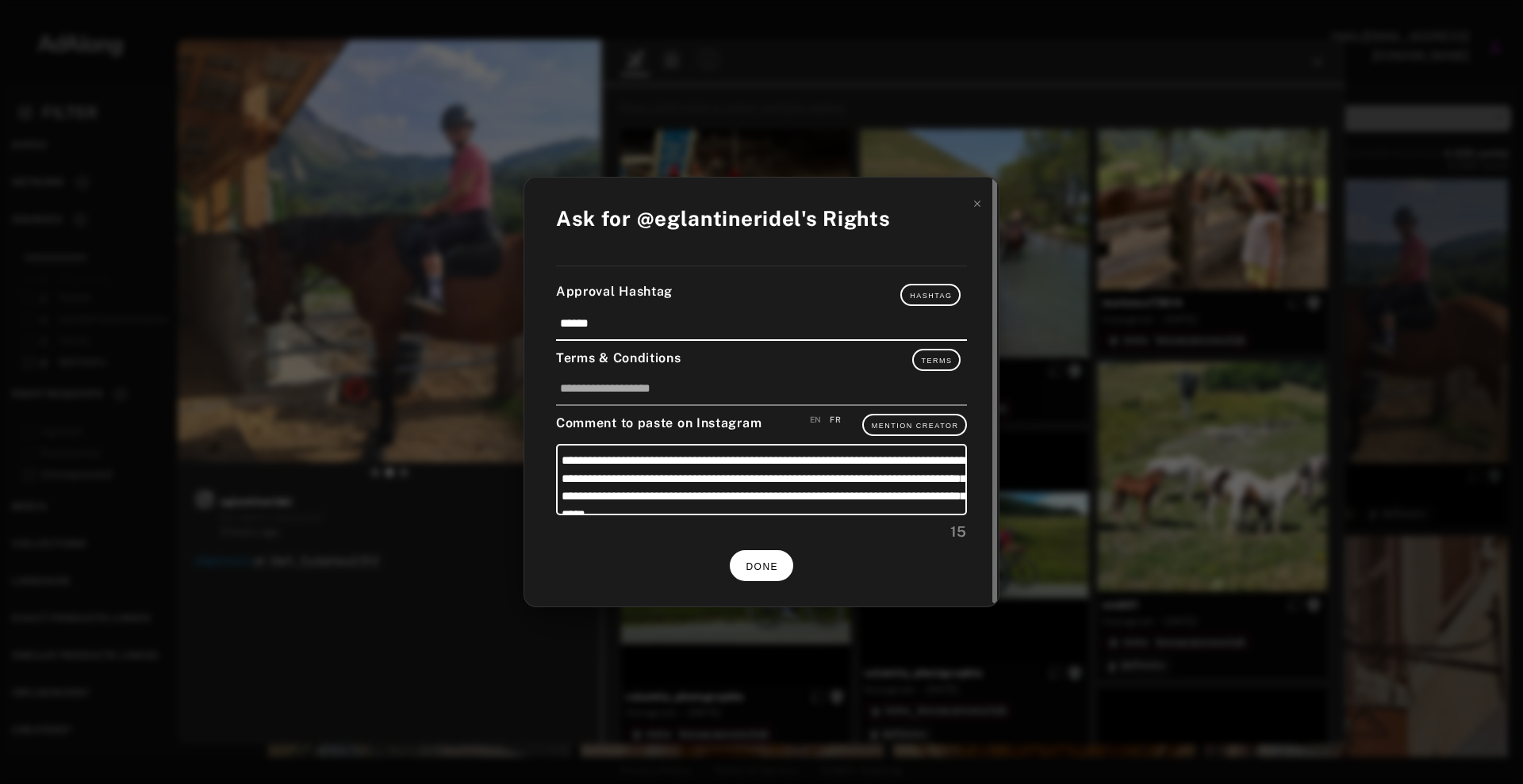
click at [769, 567] on span "DONE" at bounding box center [762, 567] width 32 height 11
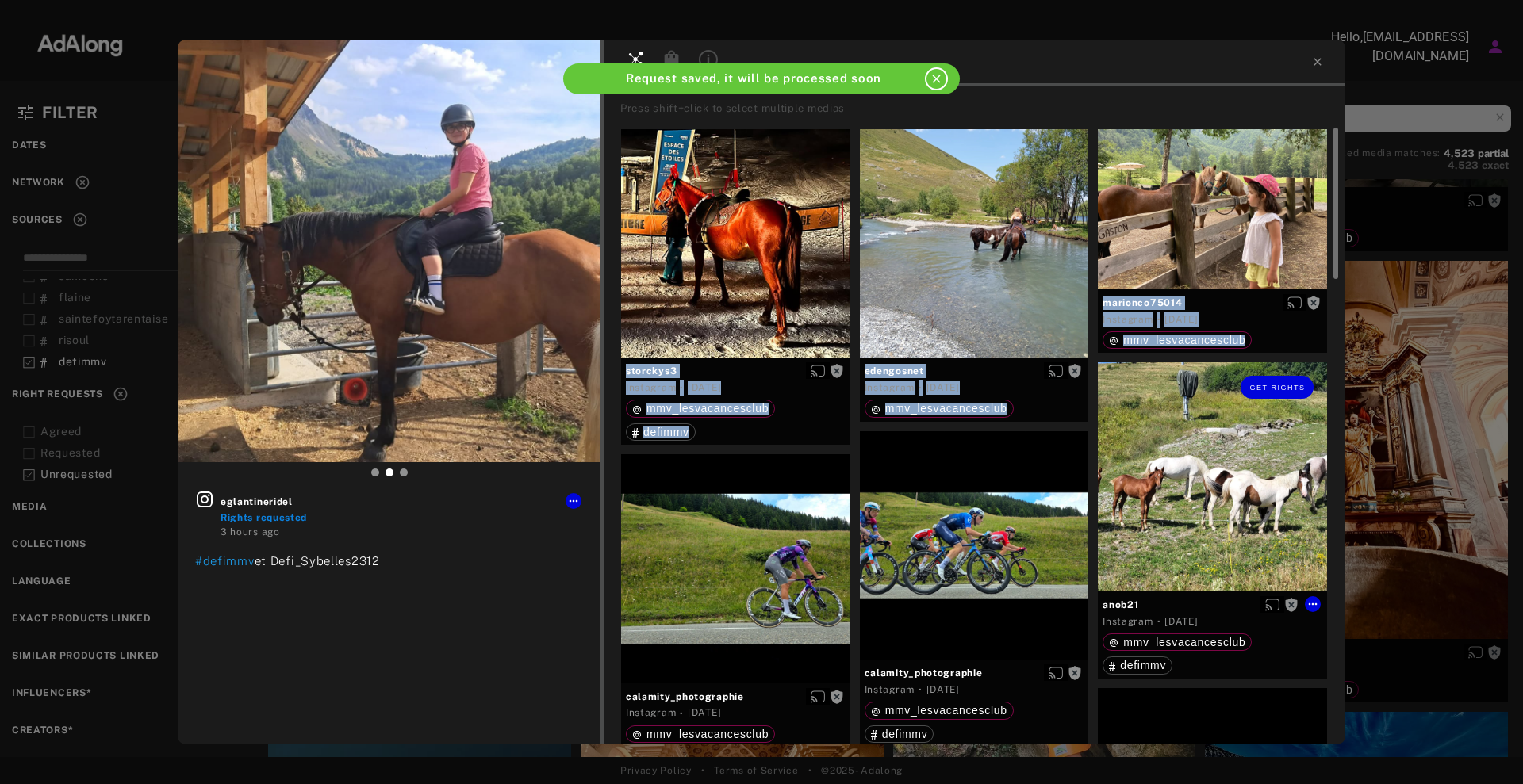
drag, startPoint x: 1420, startPoint y: 285, endPoint x: 1305, endPoint y: 373, distance: 144.8
click at [1285, 393] on div "eglantineridel Rights requested 3 hours ago #defimmv et Defi_Sybelles2312 Press…" at bounding box center [761, 392] width 1523 height 784
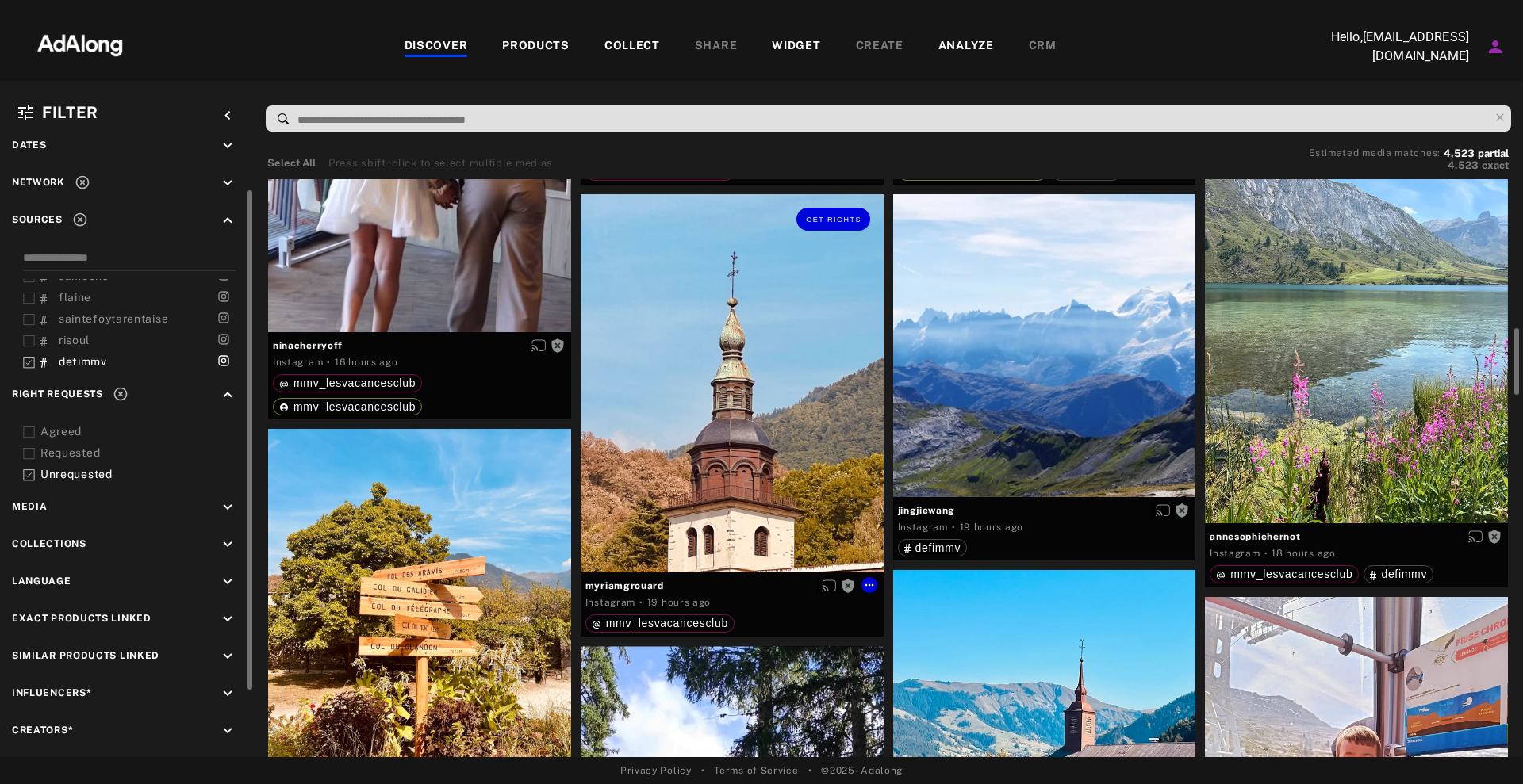
scroll to position [1486, 0]
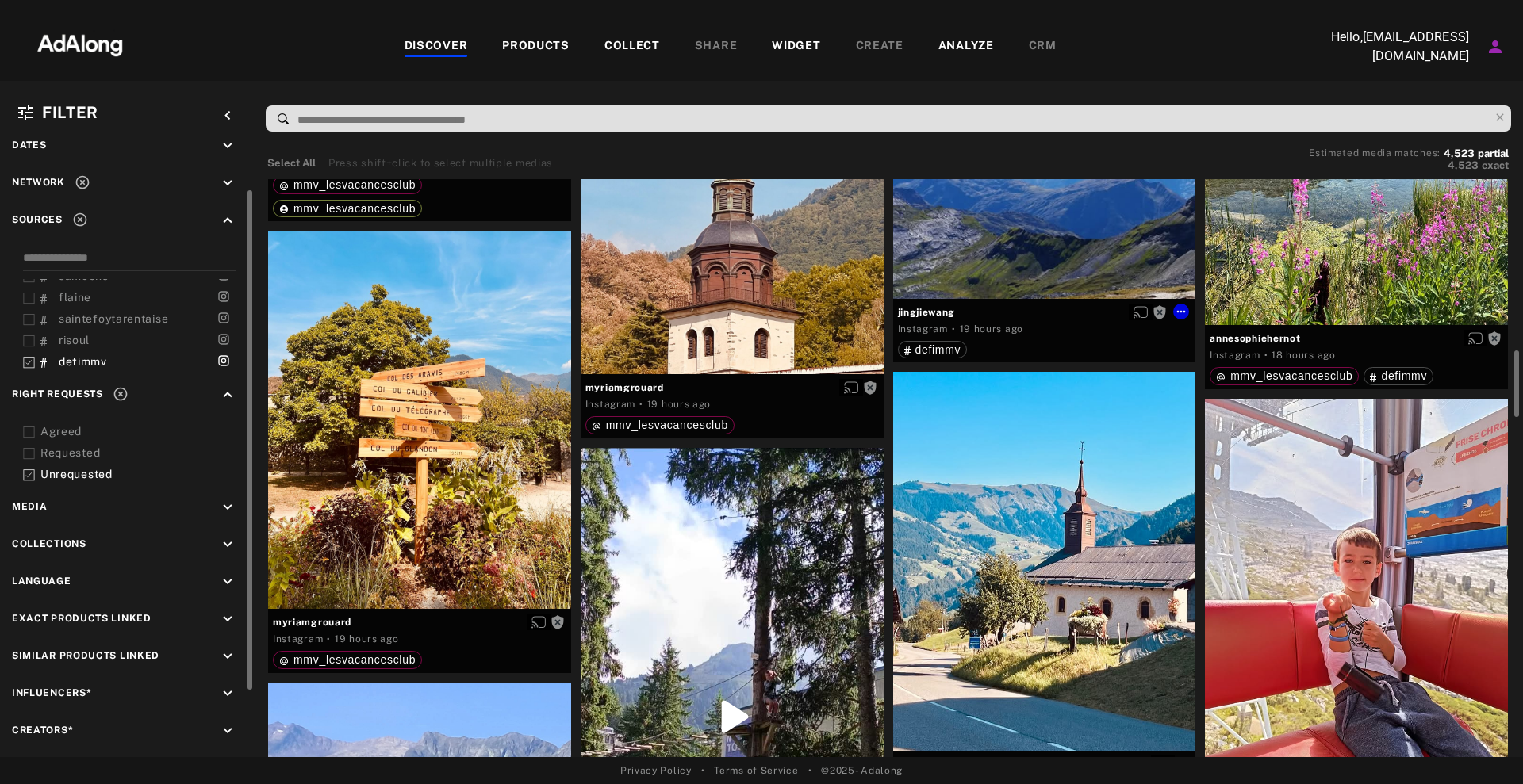
click at [1044, 265] on div "Get rights" at bounding box center [1045, 148] width 303 height 303
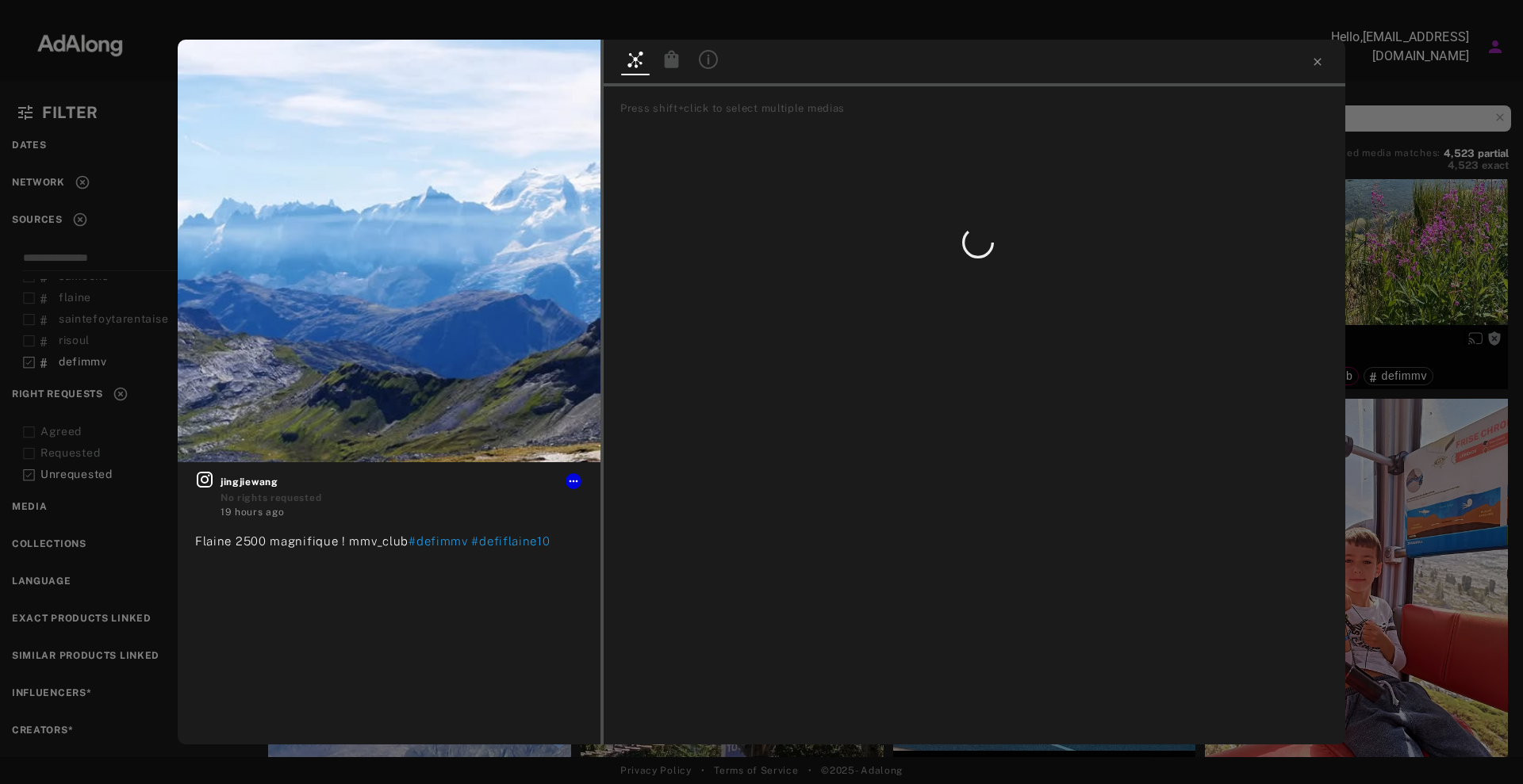
click at [1451, 207] on div "Get rights jingjiewang No rights requested 19 hours ago Flaine 2500 magnifique …" at bounding box center [761, 392] width 1523 height 784
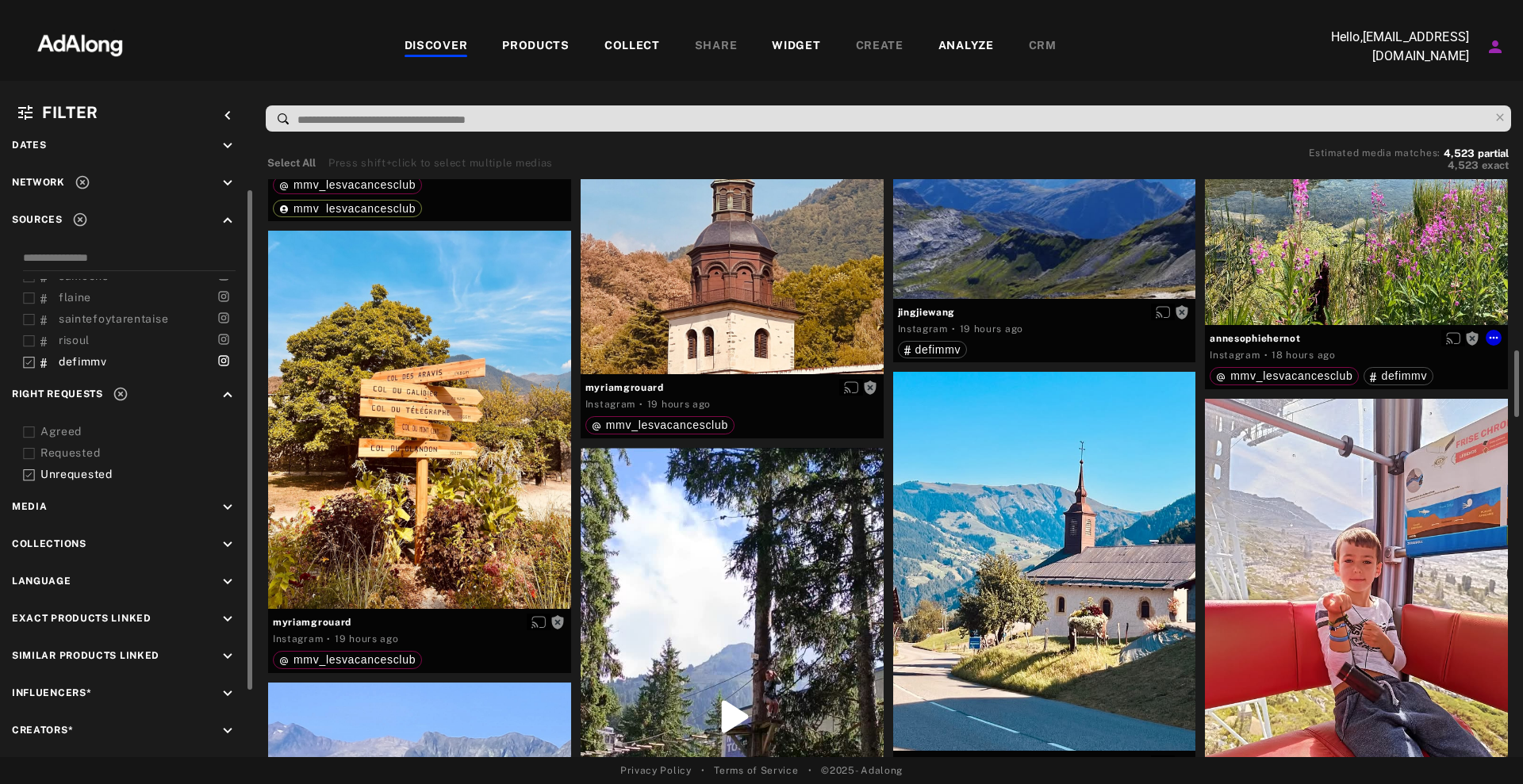
scroll to position [1883, 0]
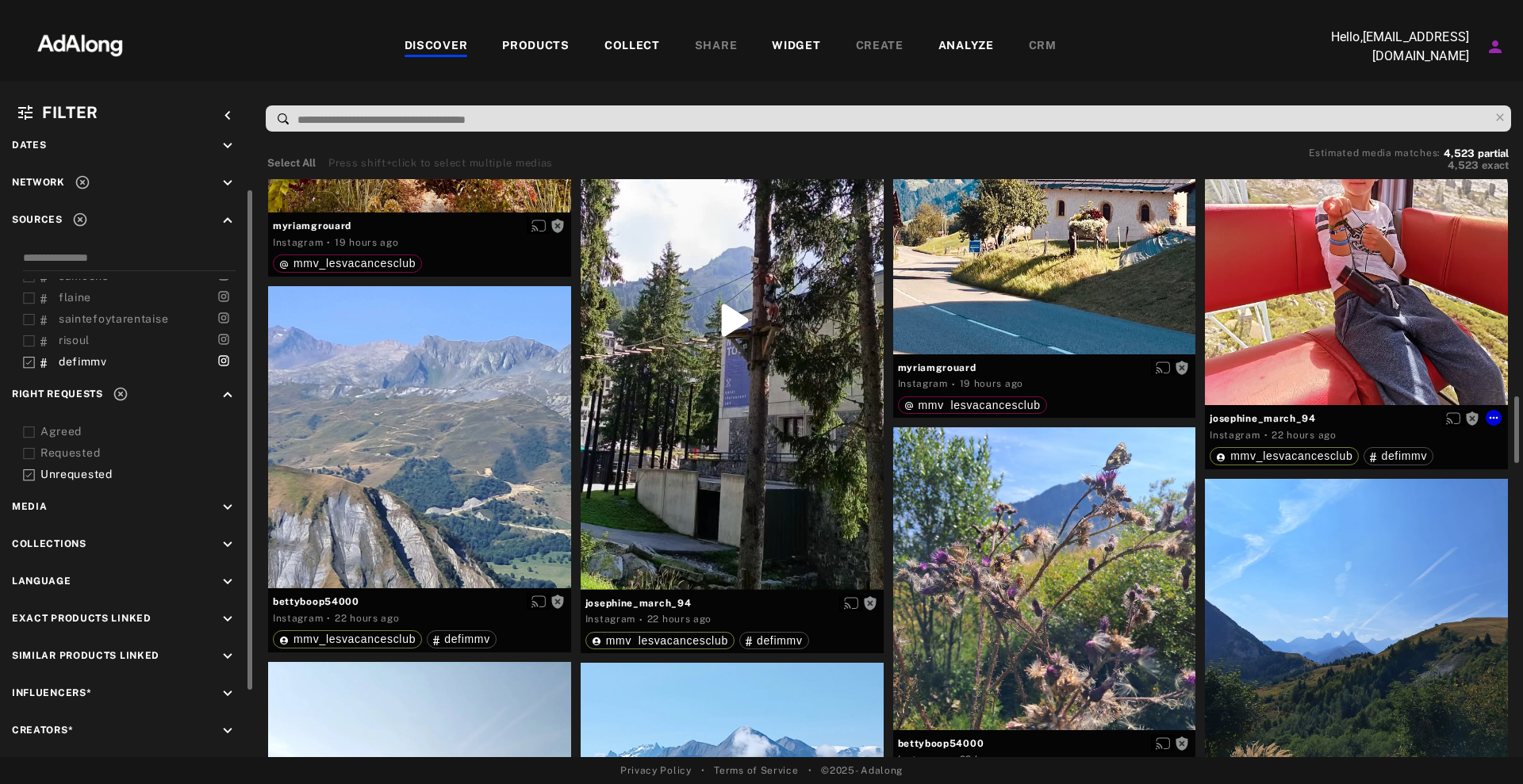
click at [1364, 266] on div "Get rights" at bounding box center [1357, 205] width 303 height 404
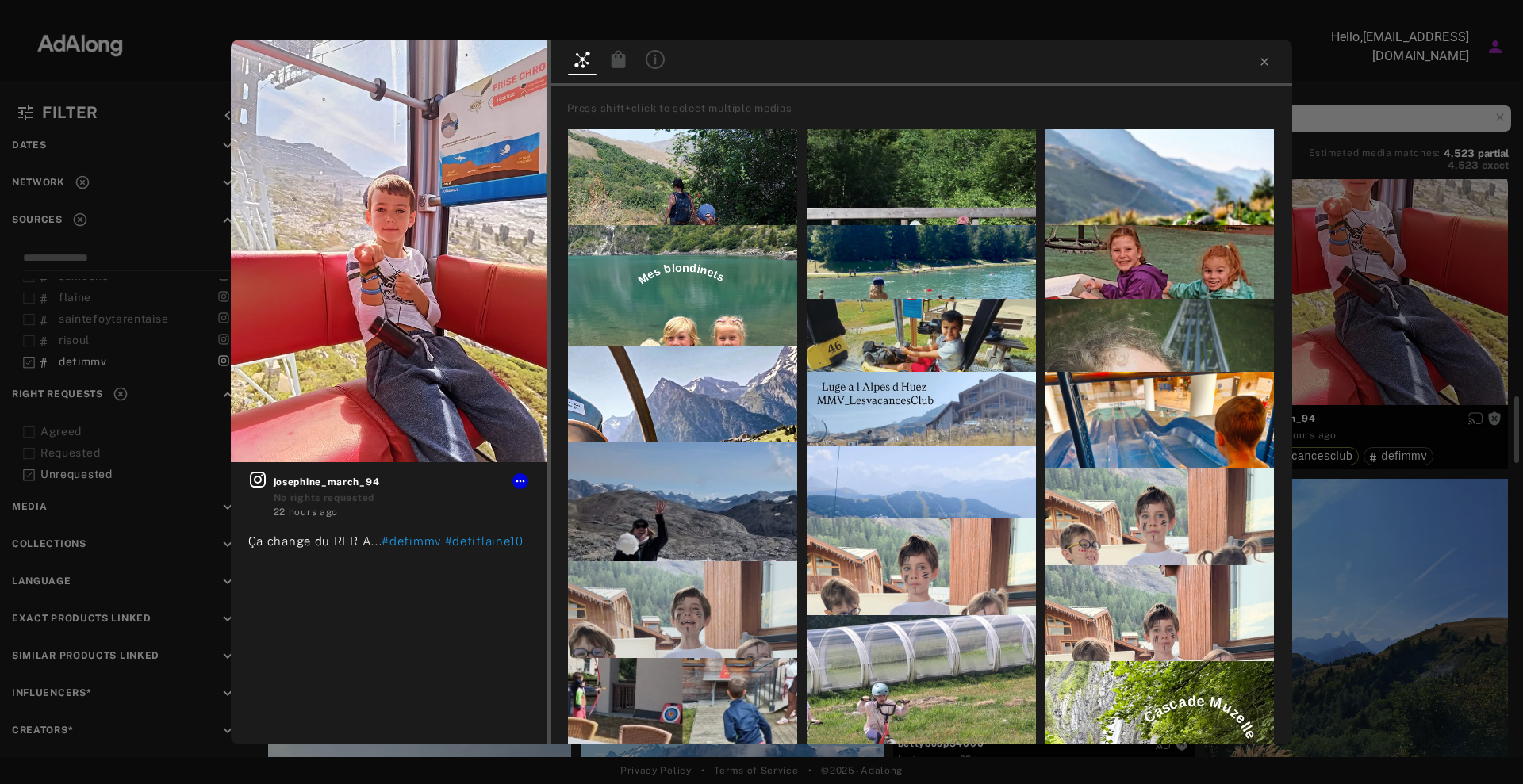
drag, startPoint x: 1395, startPoint y: 342, endPoint x: 1383, endPoint y: 352, distance: 15.6
click at [1385, 352] on div "Get rights josephine_march_94 No rights requested 22 hours ago Ça change du RER…" at bounding box center [761, 392] width 1523 height 784
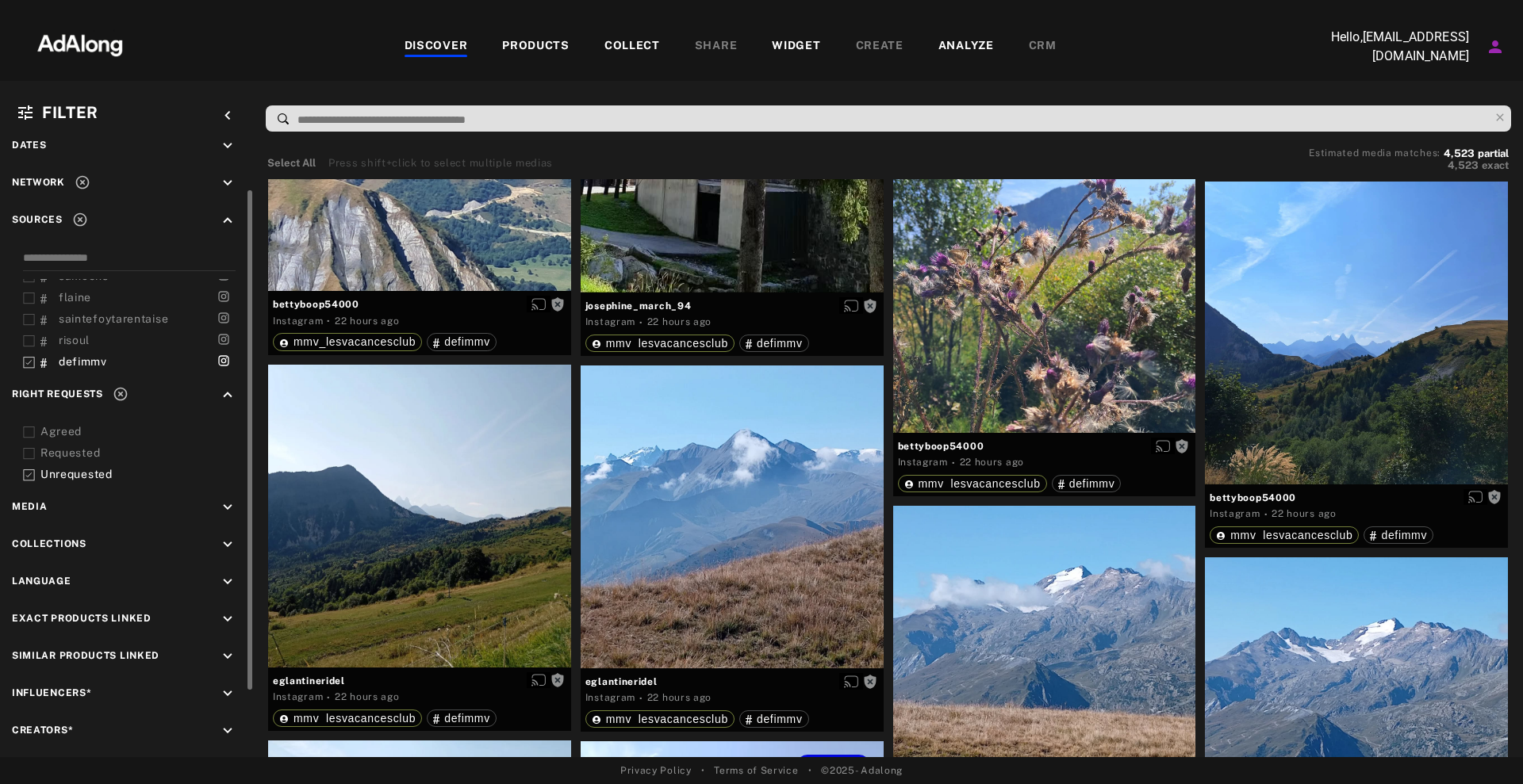
scroll to position [2478, 0]
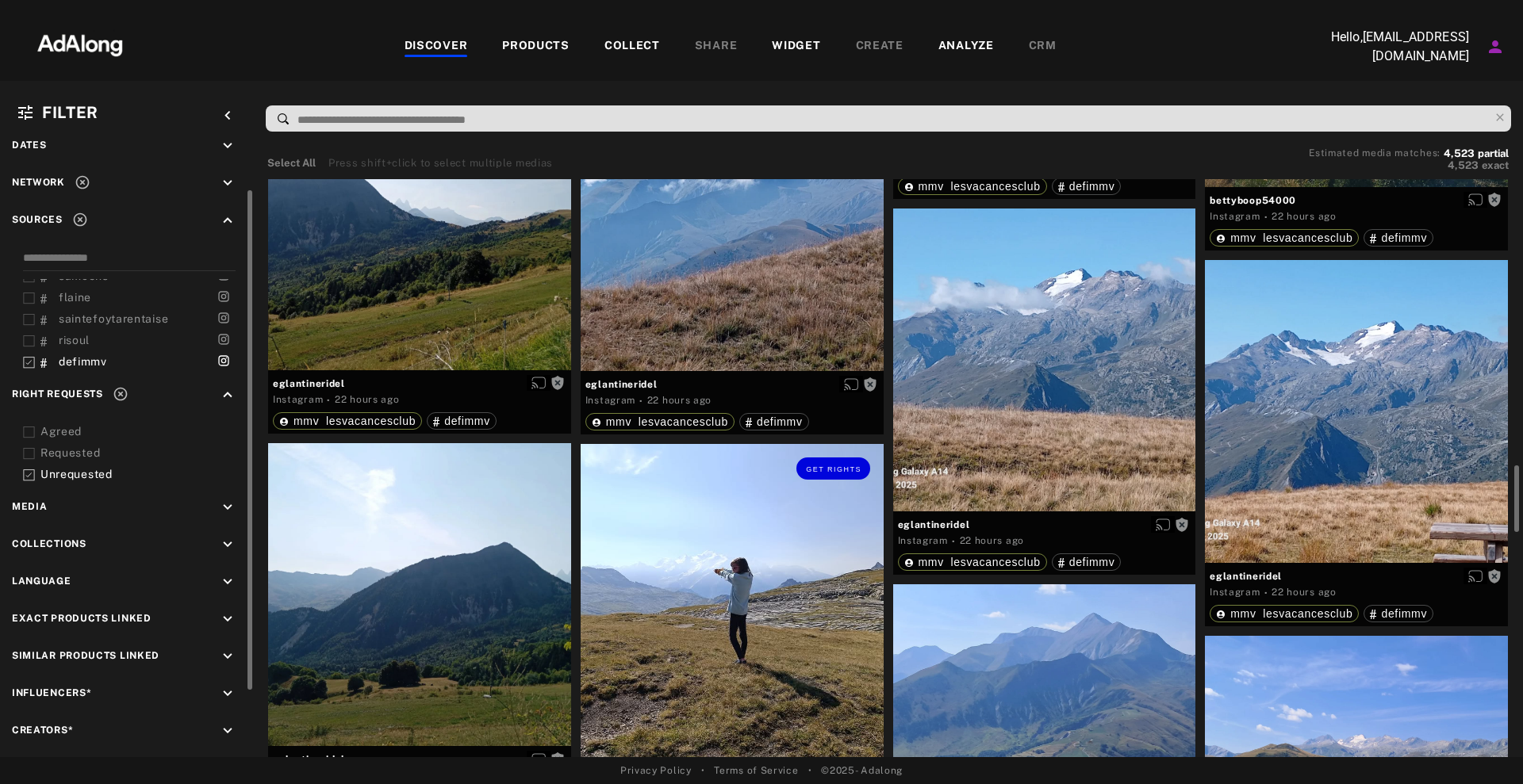
drag, startPoint x: 780, startPoint y: 516, endPoint x: 777, endPoint y: 529, distance: 13.3
click at [777, 529] on div "Get rights" at bounding box center [732, 646] width 303 height 404
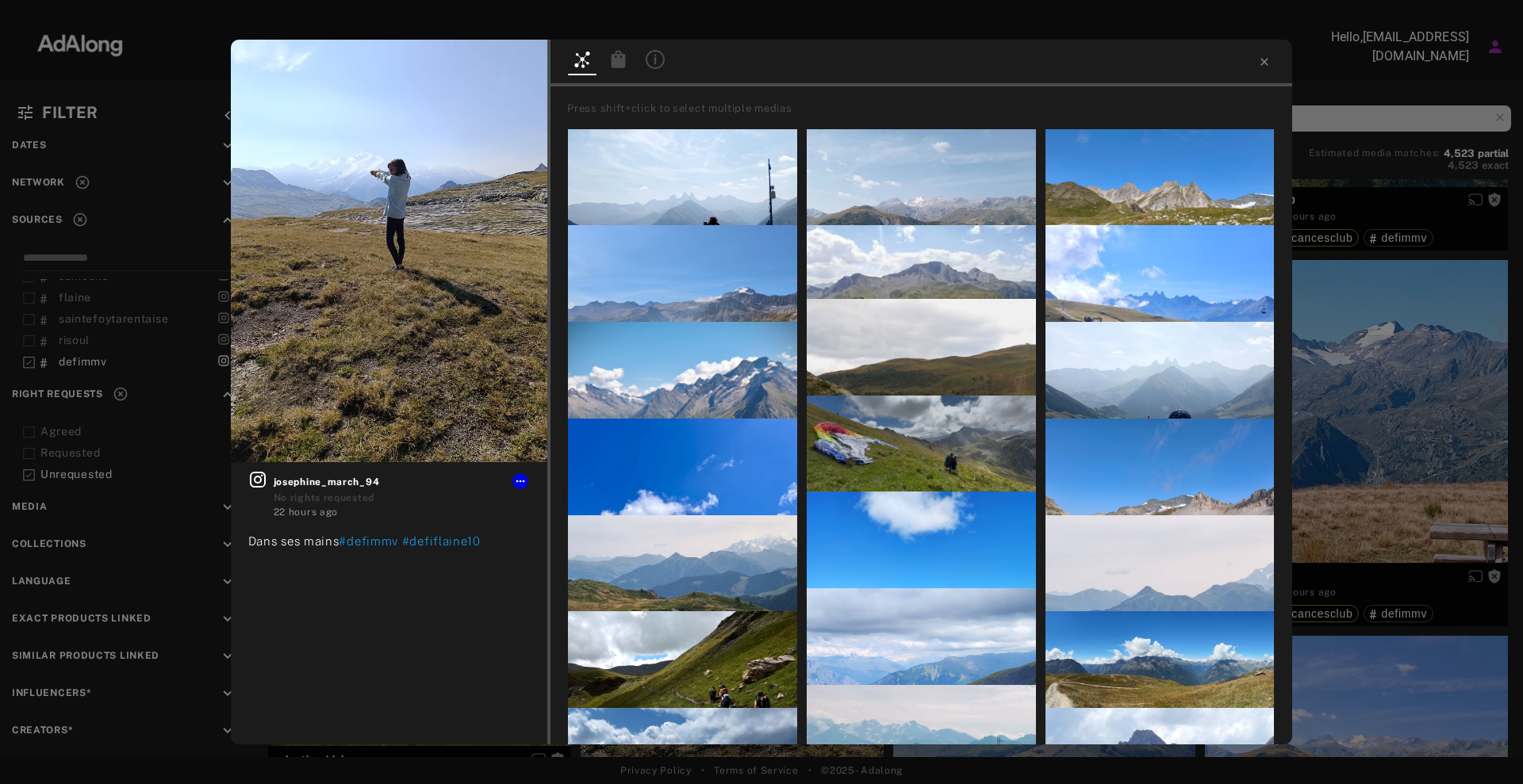
click at [1289, 360] on div "Press shift+click to select multiple medias eglantineridel Instagram · 23 hours…" at bounding box center [921, 415] width 741 height 658
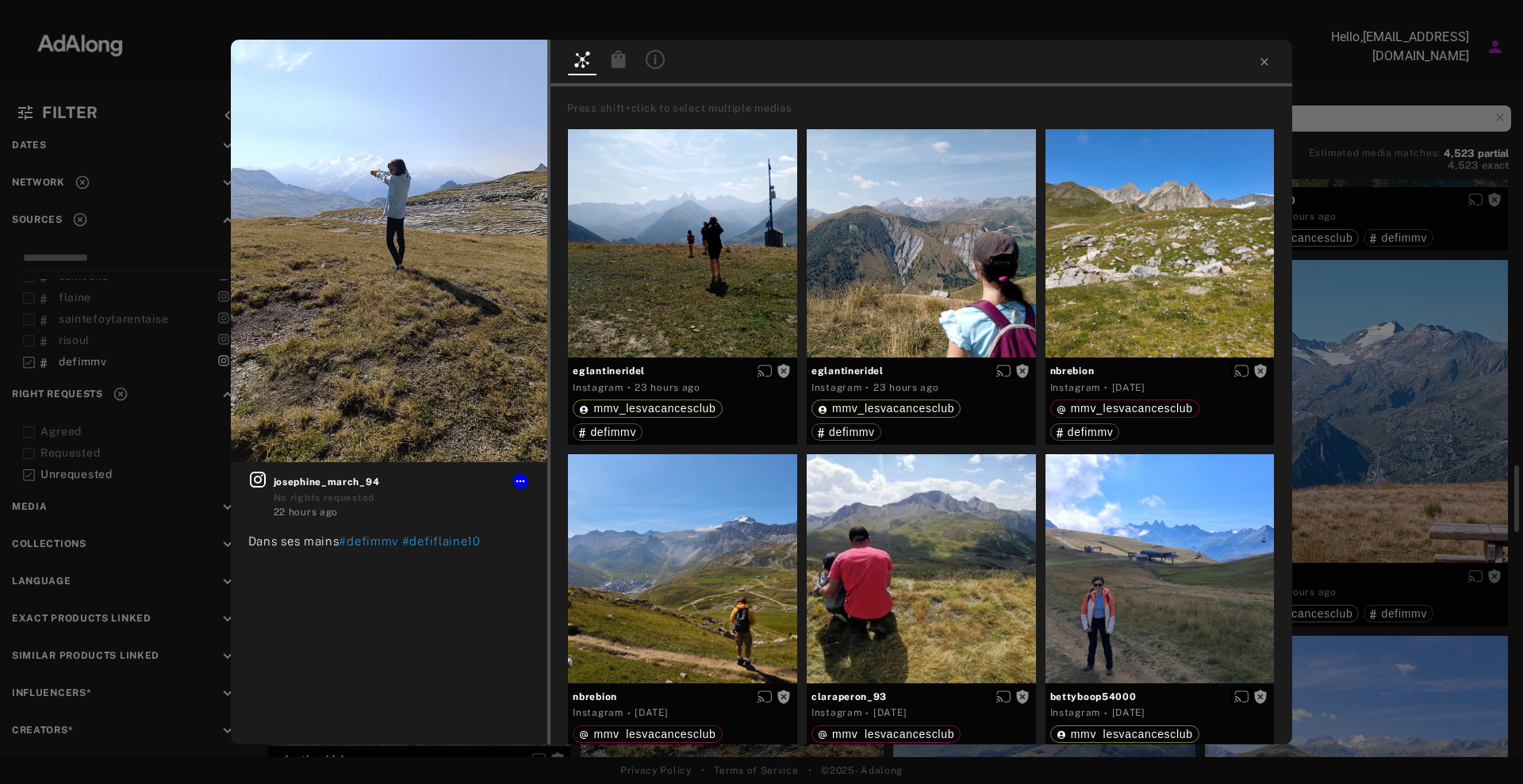
click at [1392, 363] on div "Get rights josephine_march_94 No rights requested 22 hours ago Dans ses mains #…" at bounding box center [761, 392] width 1523 height 784
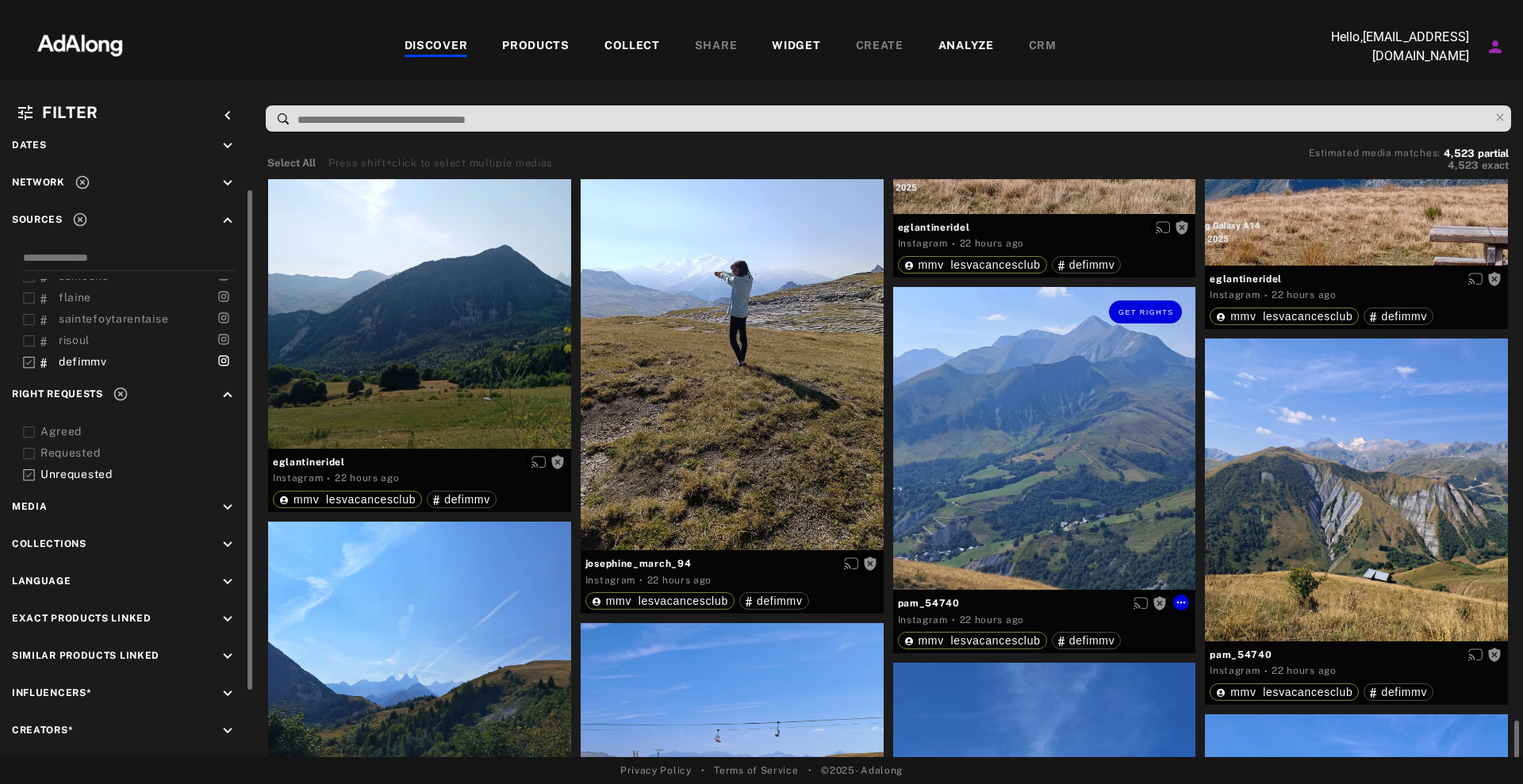
scroll to position [3172, 0]
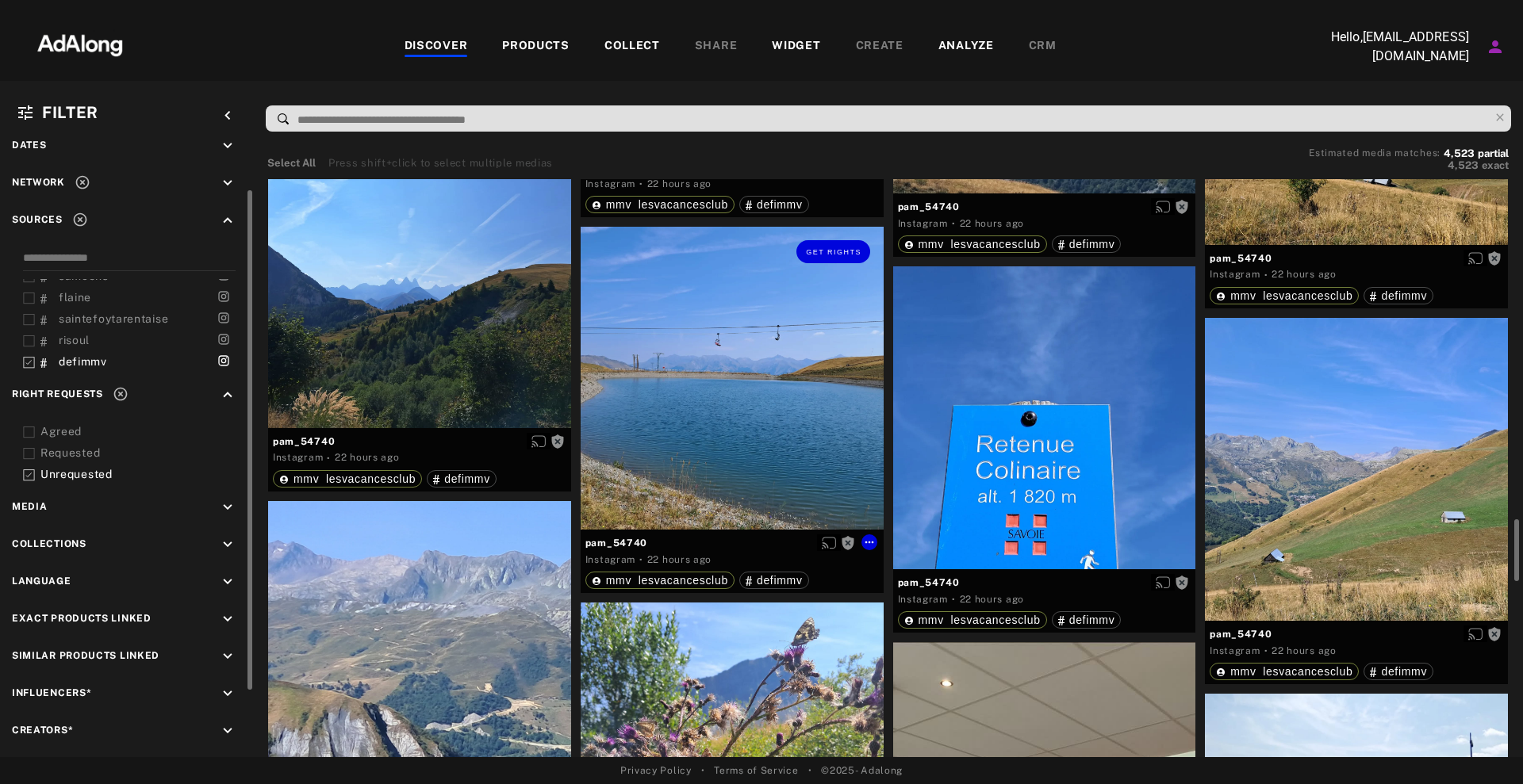
click at [736, 420] on div "Get rights" at bounding box center [732, 379] width 303 height 303
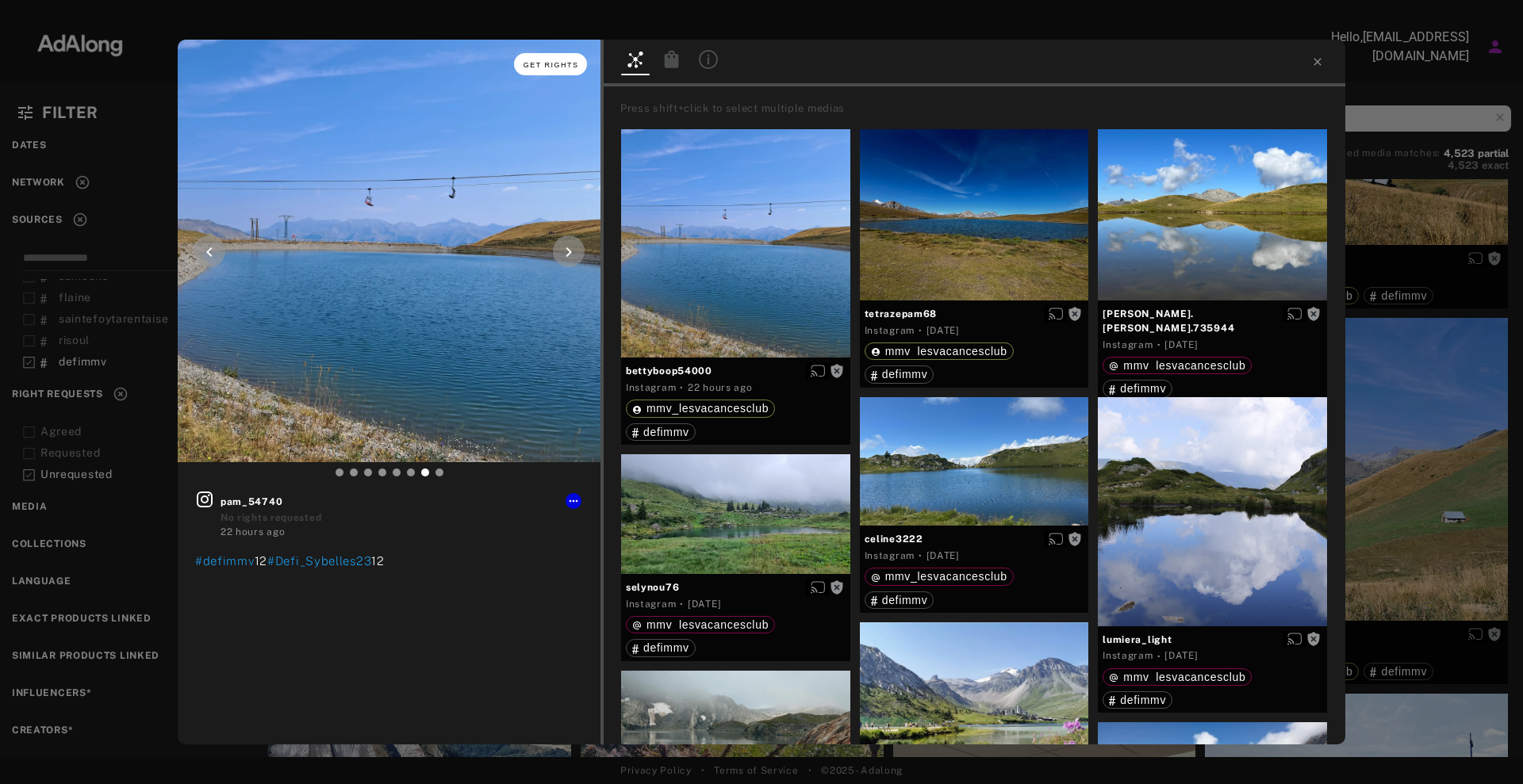
click at [546, 70] on button "Get rights" at bounding box center [550, 64] width 73 height 22
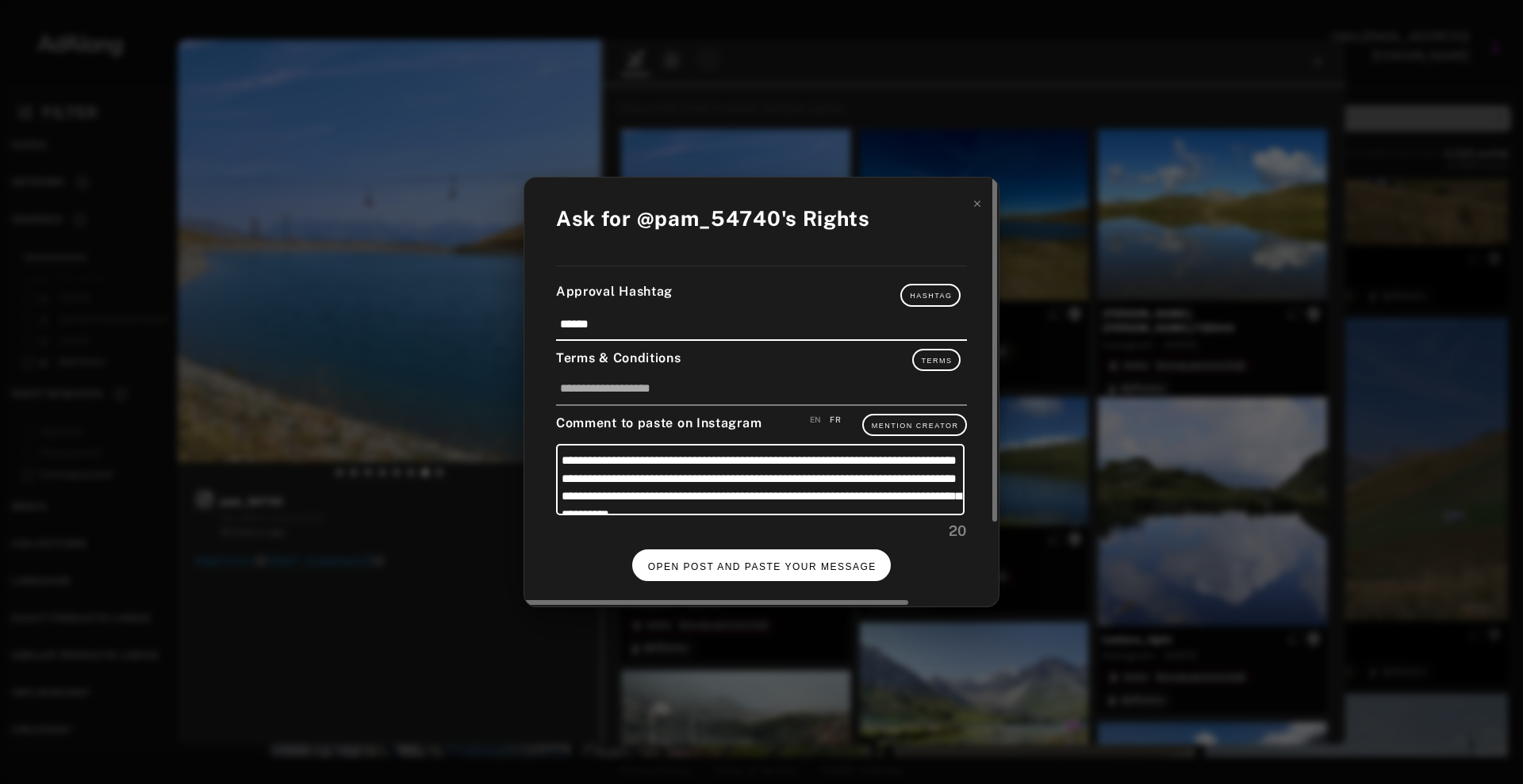
click at [772, 562] on span "OPEN POST AND PASTE YOUR MESSAGE" at bounding box center [762, 567] width 229 height 11
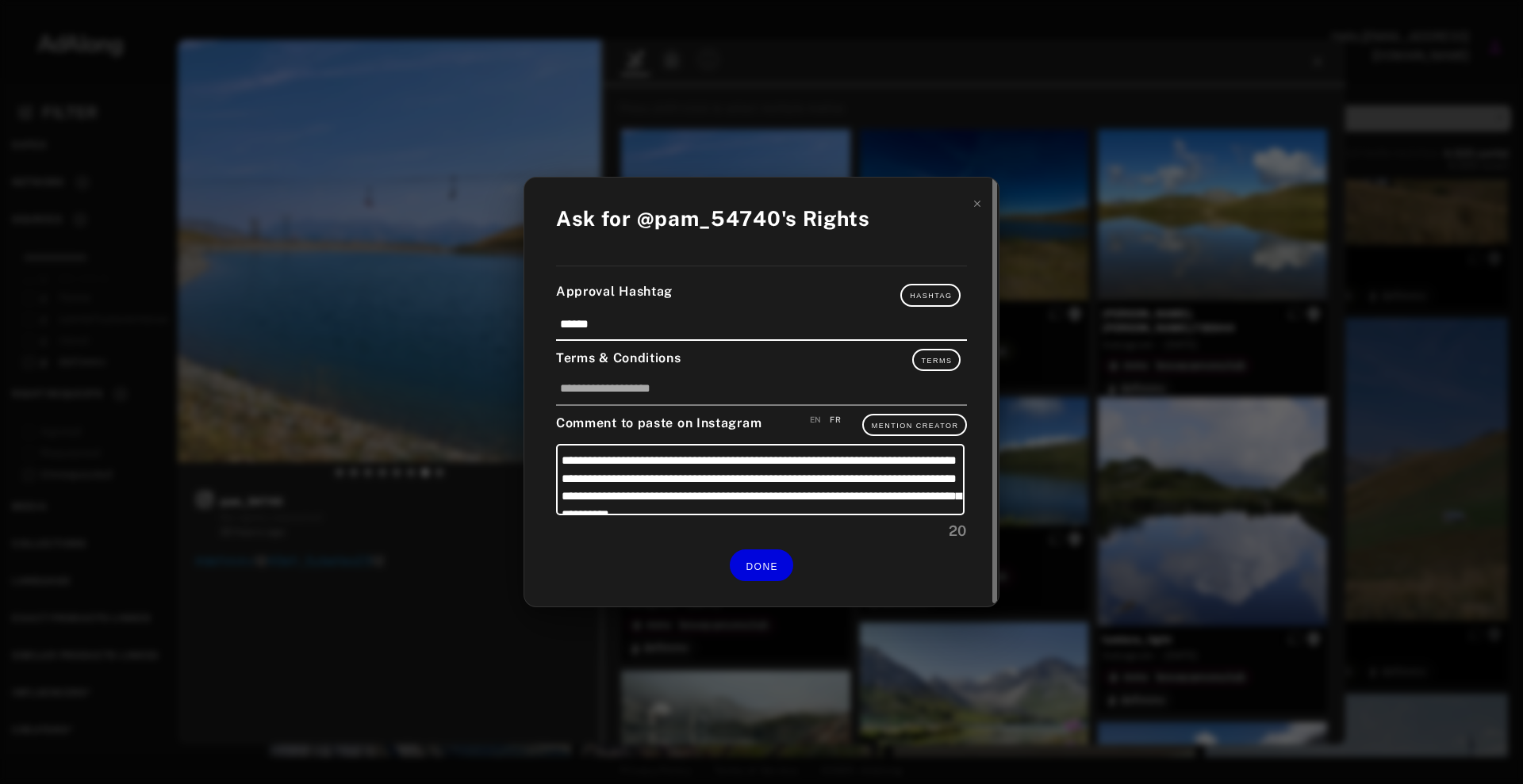
click at [767, 581] on div "**********" at bounding box center [761, 391] width 475 height 428
click at [713, 562] on div "DONE" at bounding box center [762, 565] width 411 height 30
click at [779, 557] on button "DONE" at bounding box center [761, 565] width 64 height 30
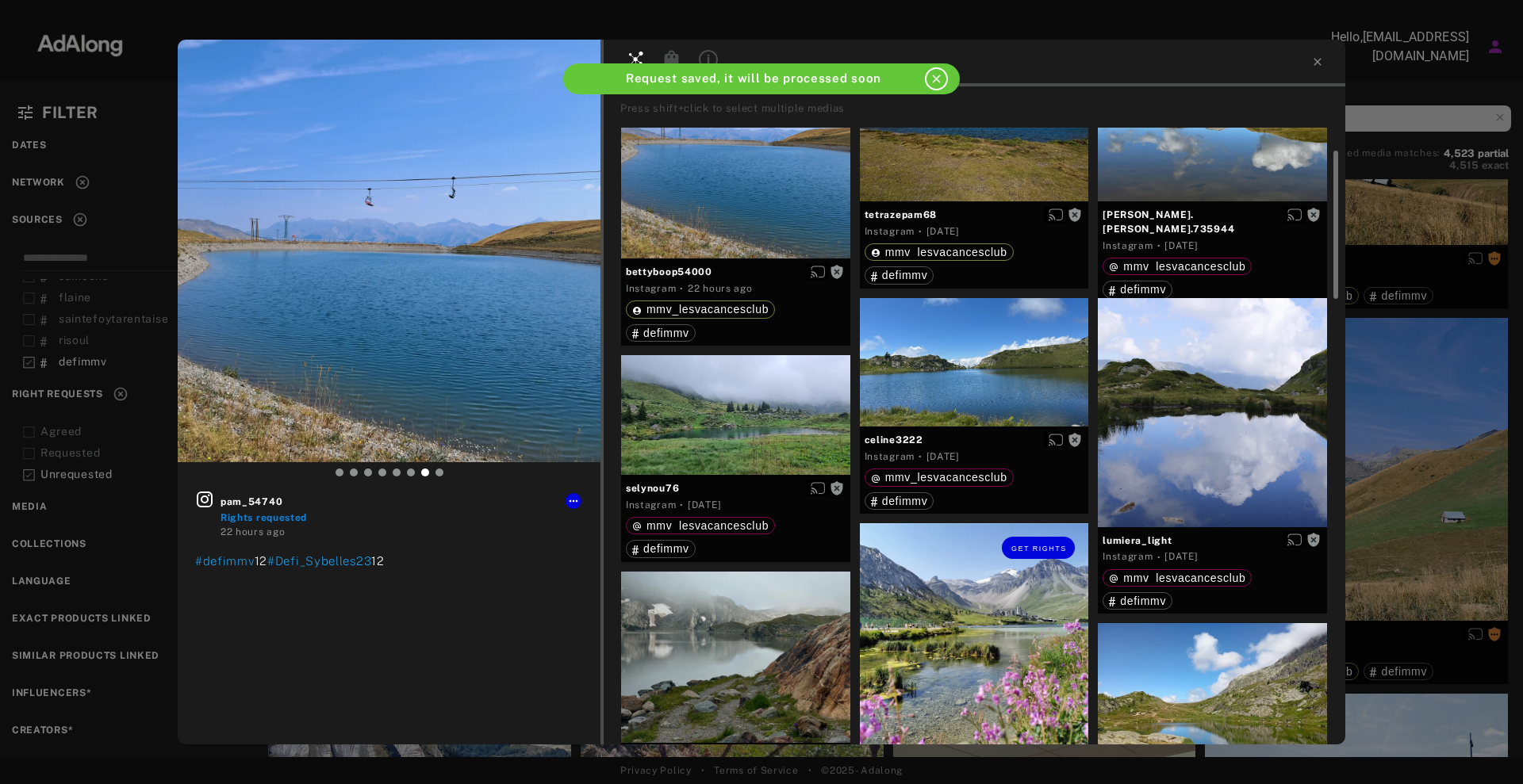
scroll to position [297, 0]
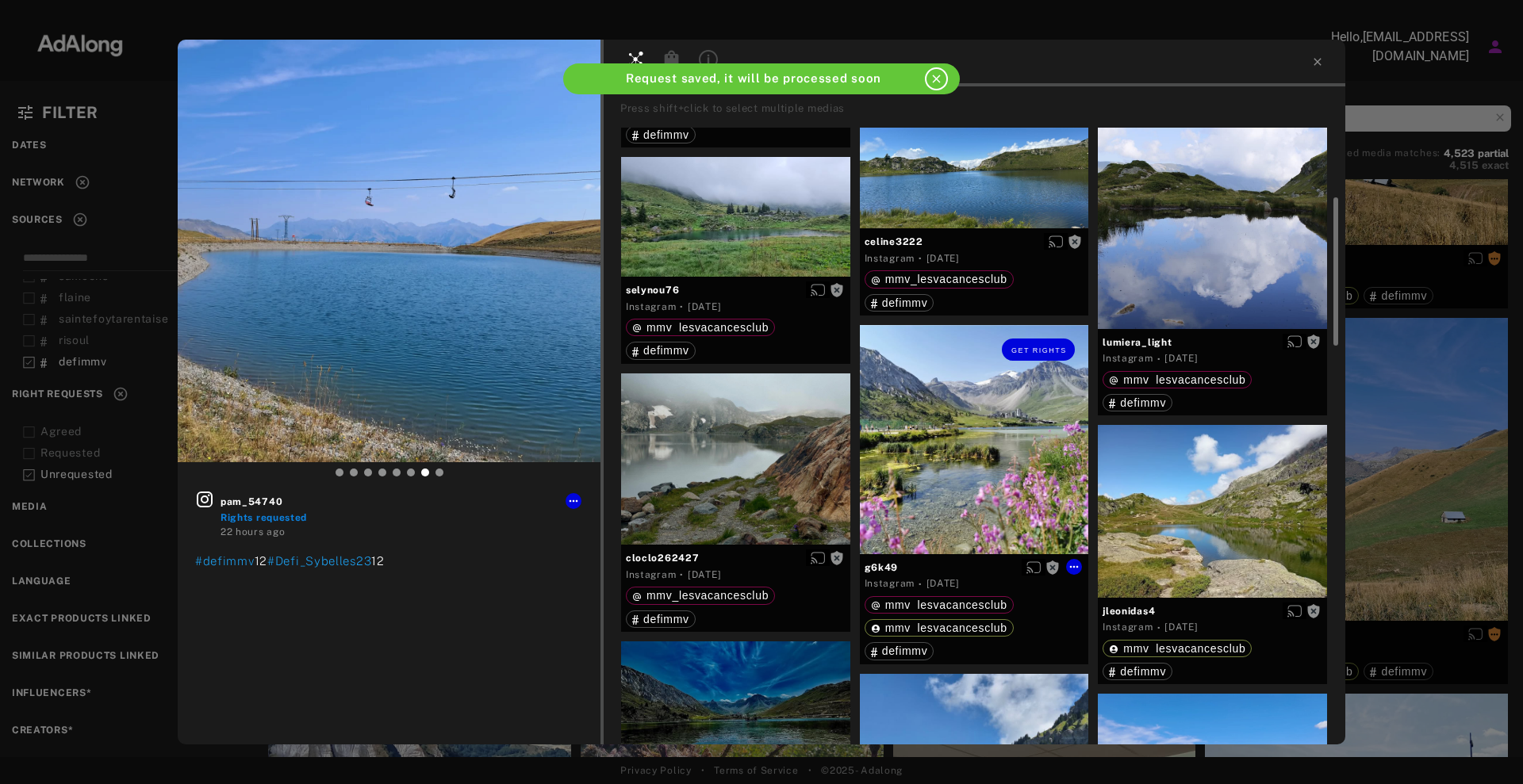
click at [964, 409] on div "Get rights" at bounding box center [974, 439] width 229 height 229
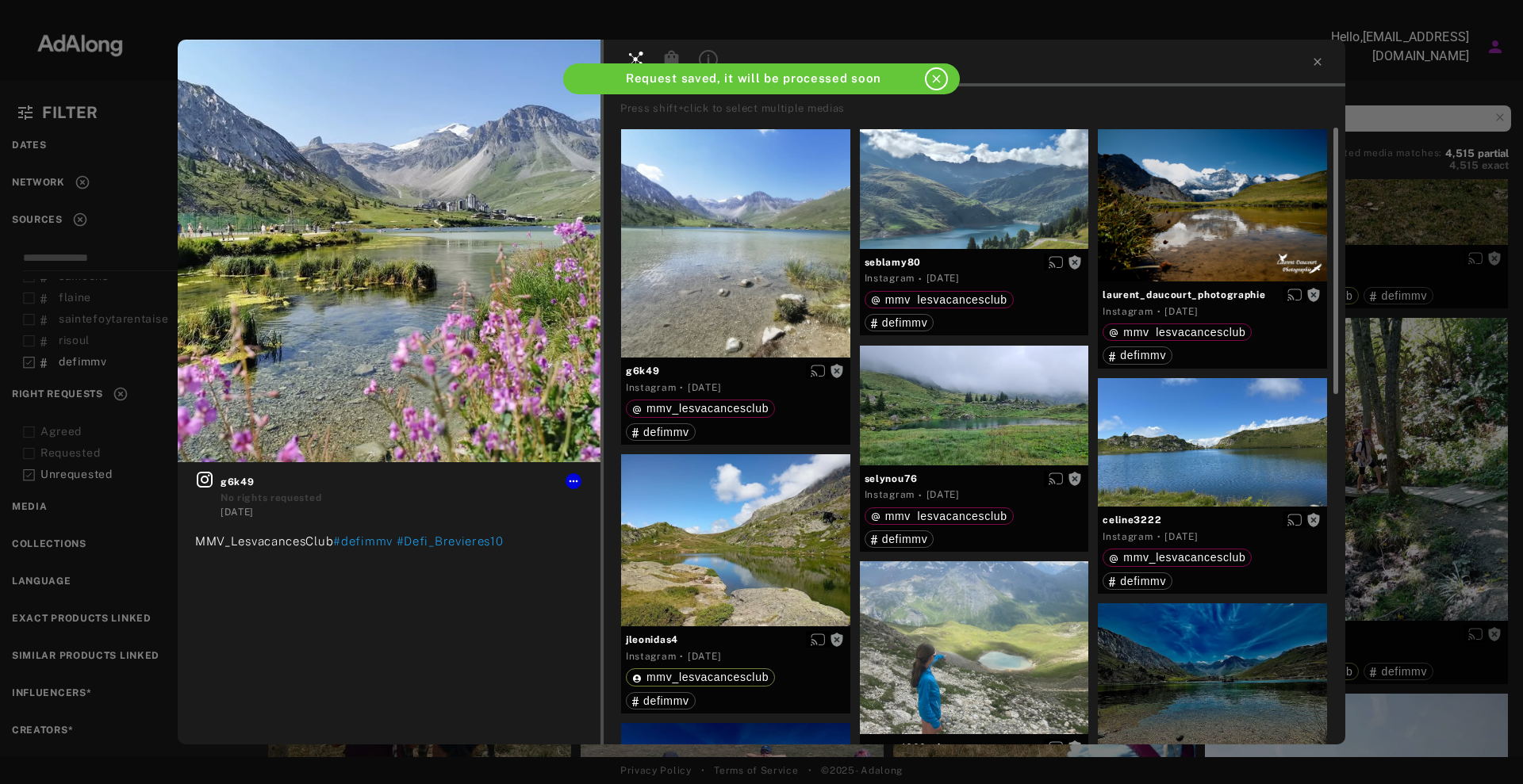
click at [1360, 408] on div "Get rights g6k49 No rights requested [DATE] MMV_LesvacancesClub #defimmv #Defi_…" at bounding box center [761, 392] width 1523 height 784
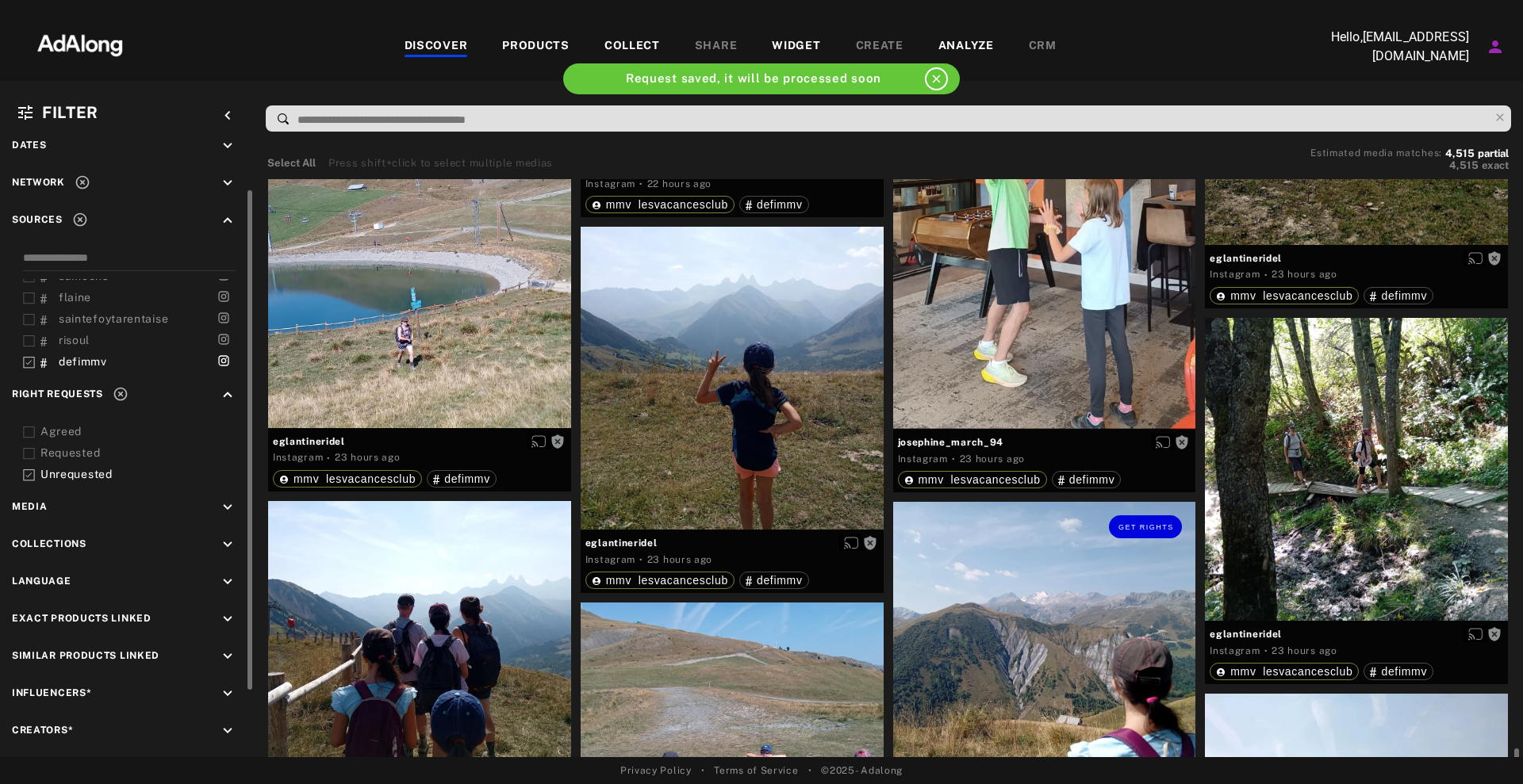
scroll to position [3469, 0]
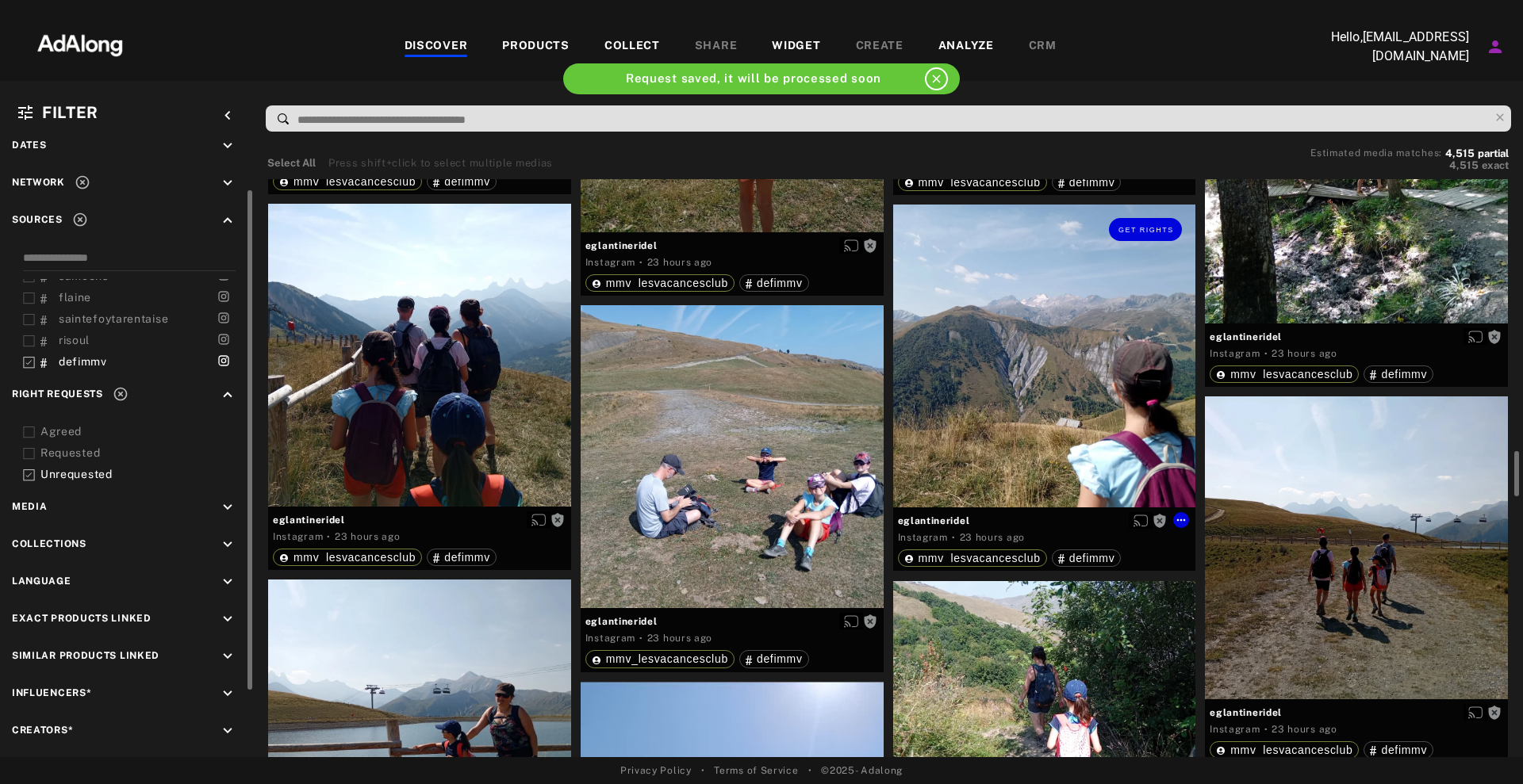
click at [1028, 312] on div "Get rights" at bounding box center [1045, 356] width 303 height 303
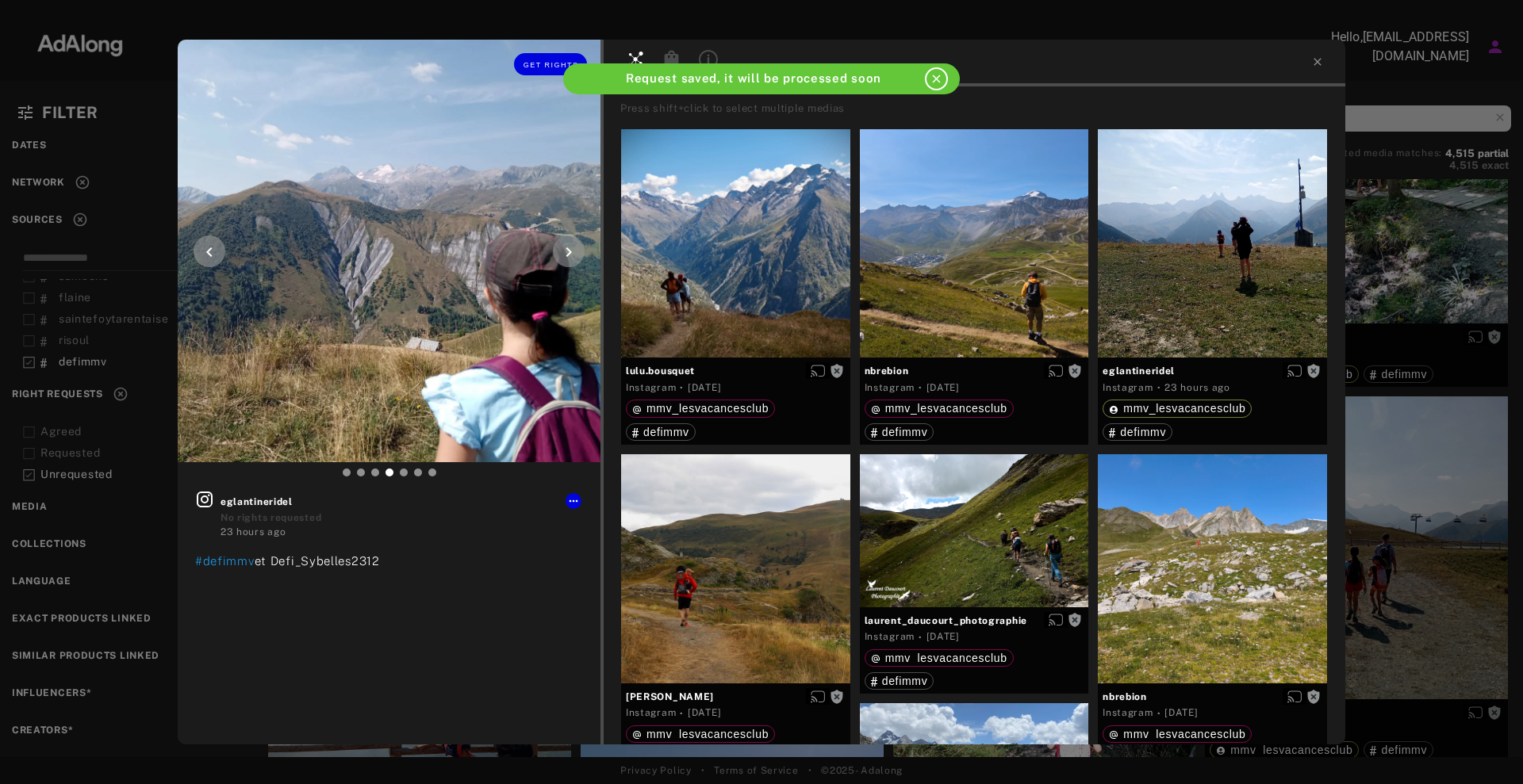
click at [549, 75] on div "Get rights" at bounding box center [389, 64] width 423 height 49
click at [556, 65] on span "Get rights" at bounding box center [551, 65] width 56 height 8
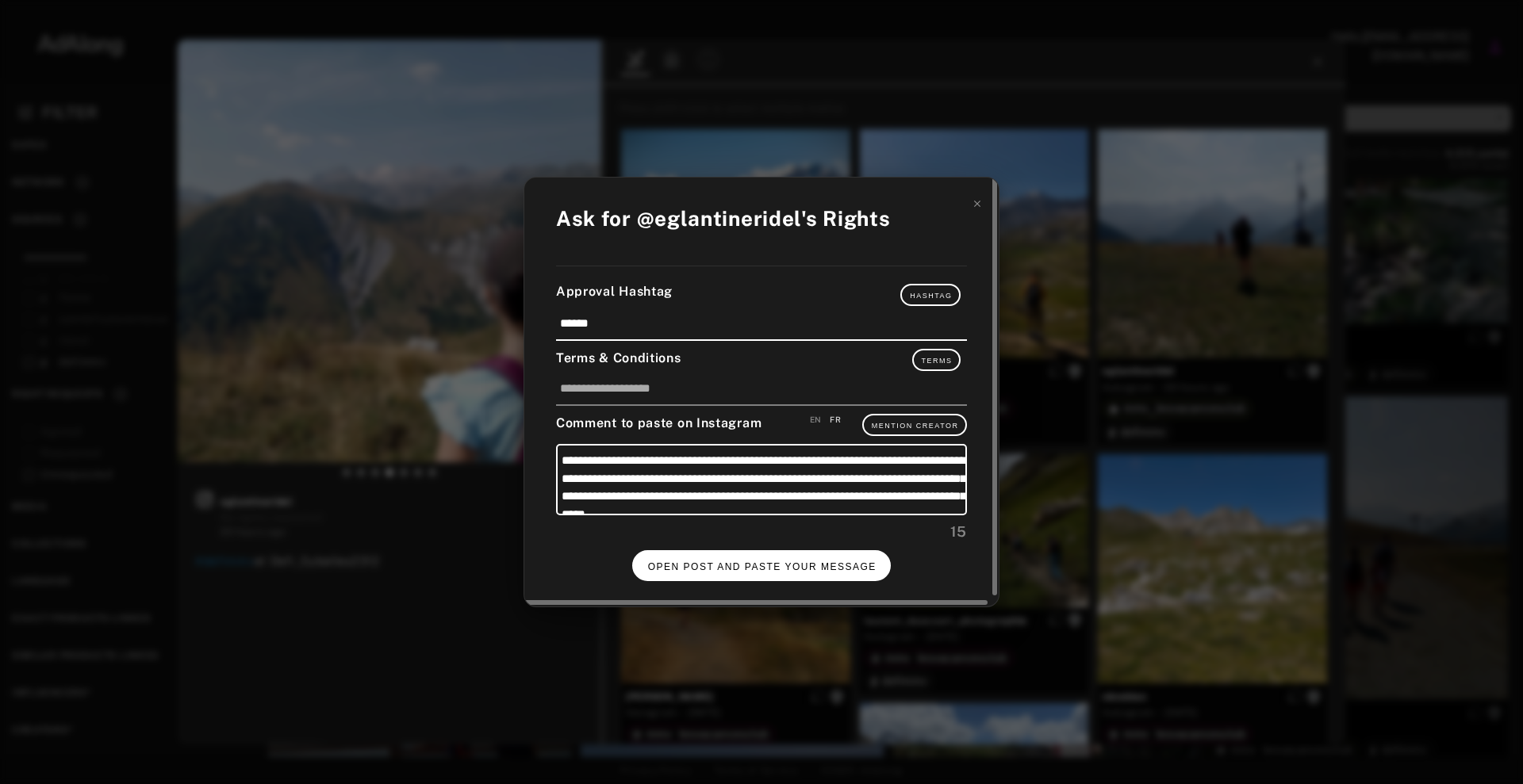
click at [775, 558] on button "OPEN POST AND PASTE YOUR MESSAGE" at bounding box center [762, 565] width 259 height 30
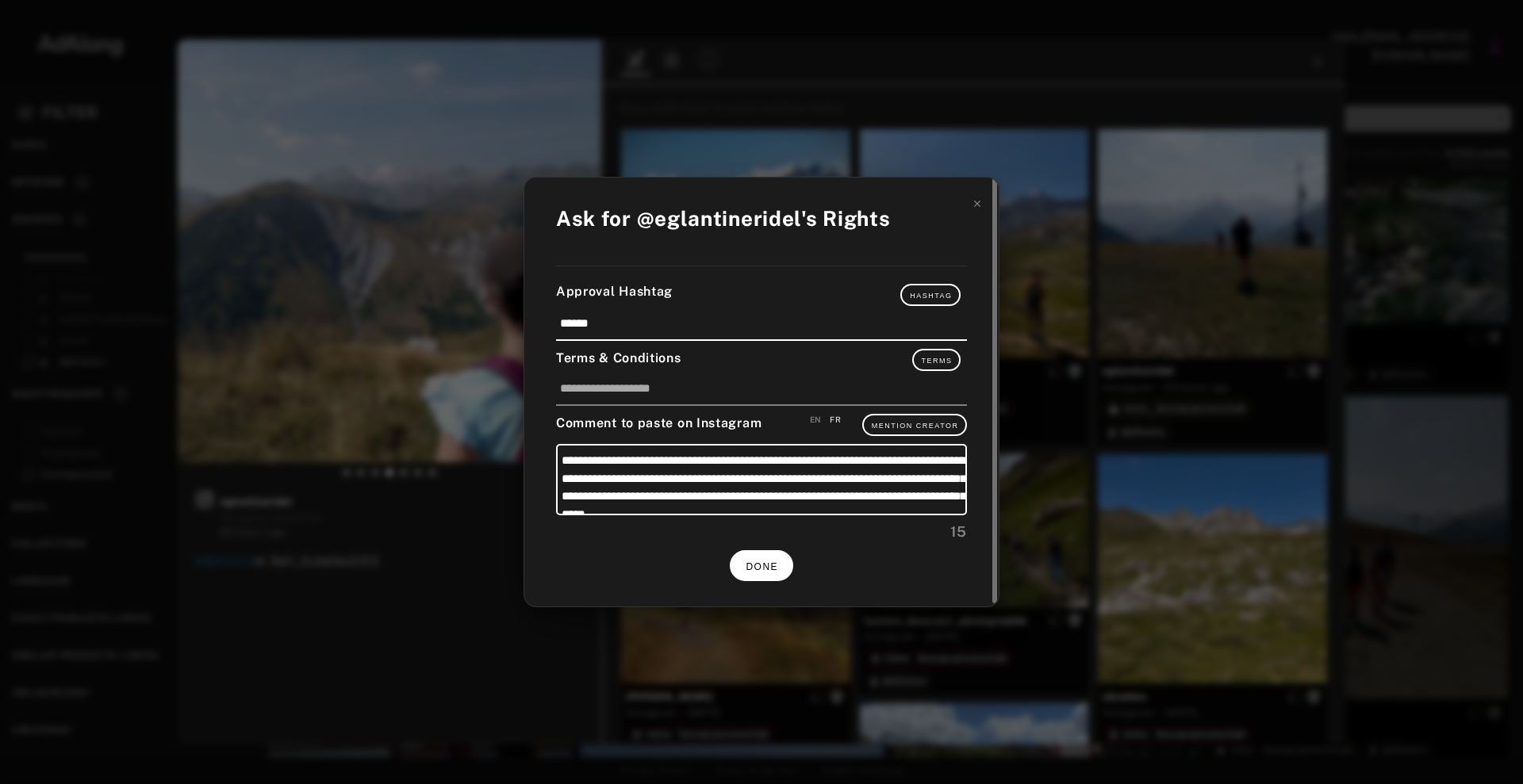
click at [766, 570] on span "DONE" at bounding box center [762, 567] width 32 height 11
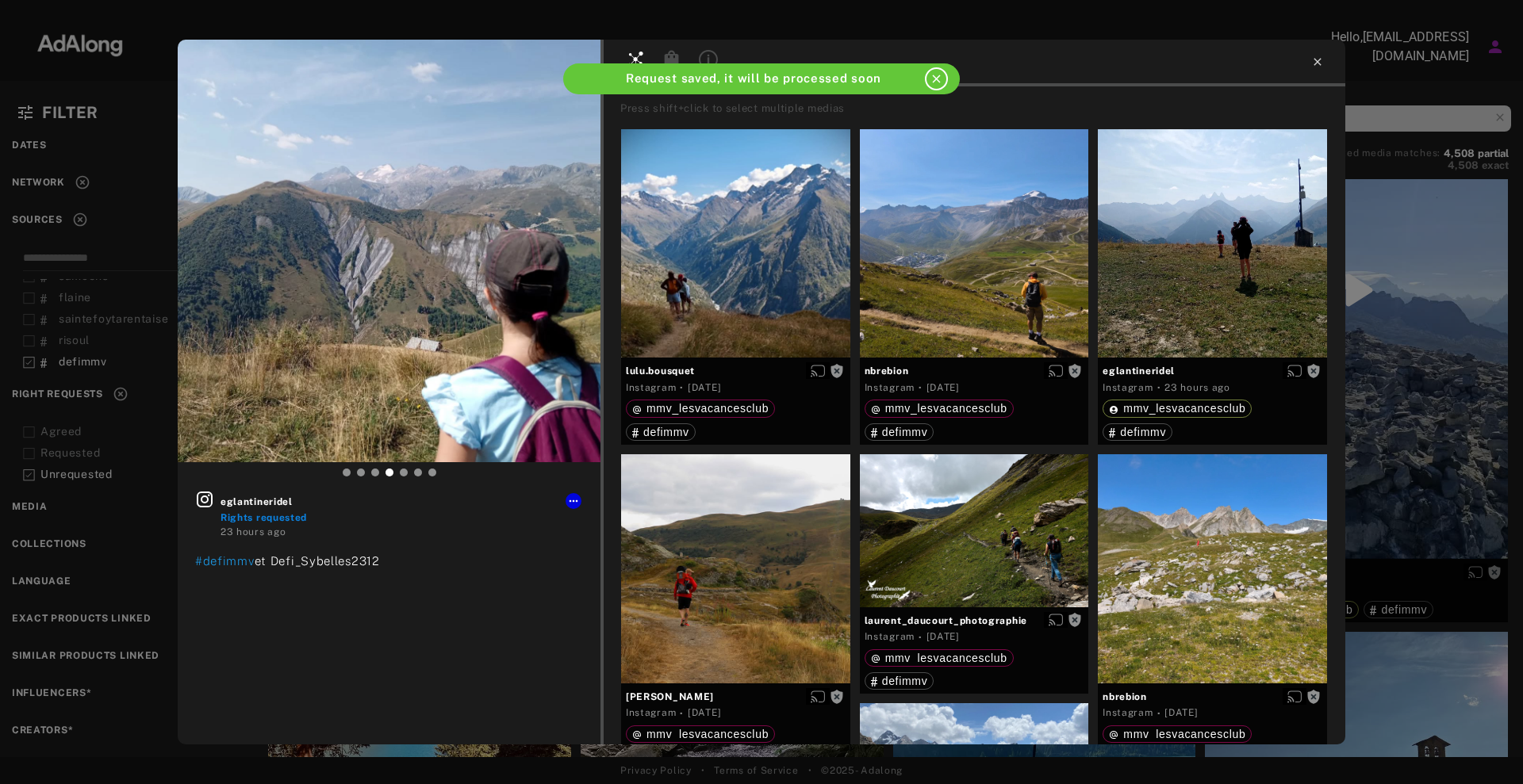
click at [1315, 59] on icon at bounding box center [1317, 62] width 13 height 13
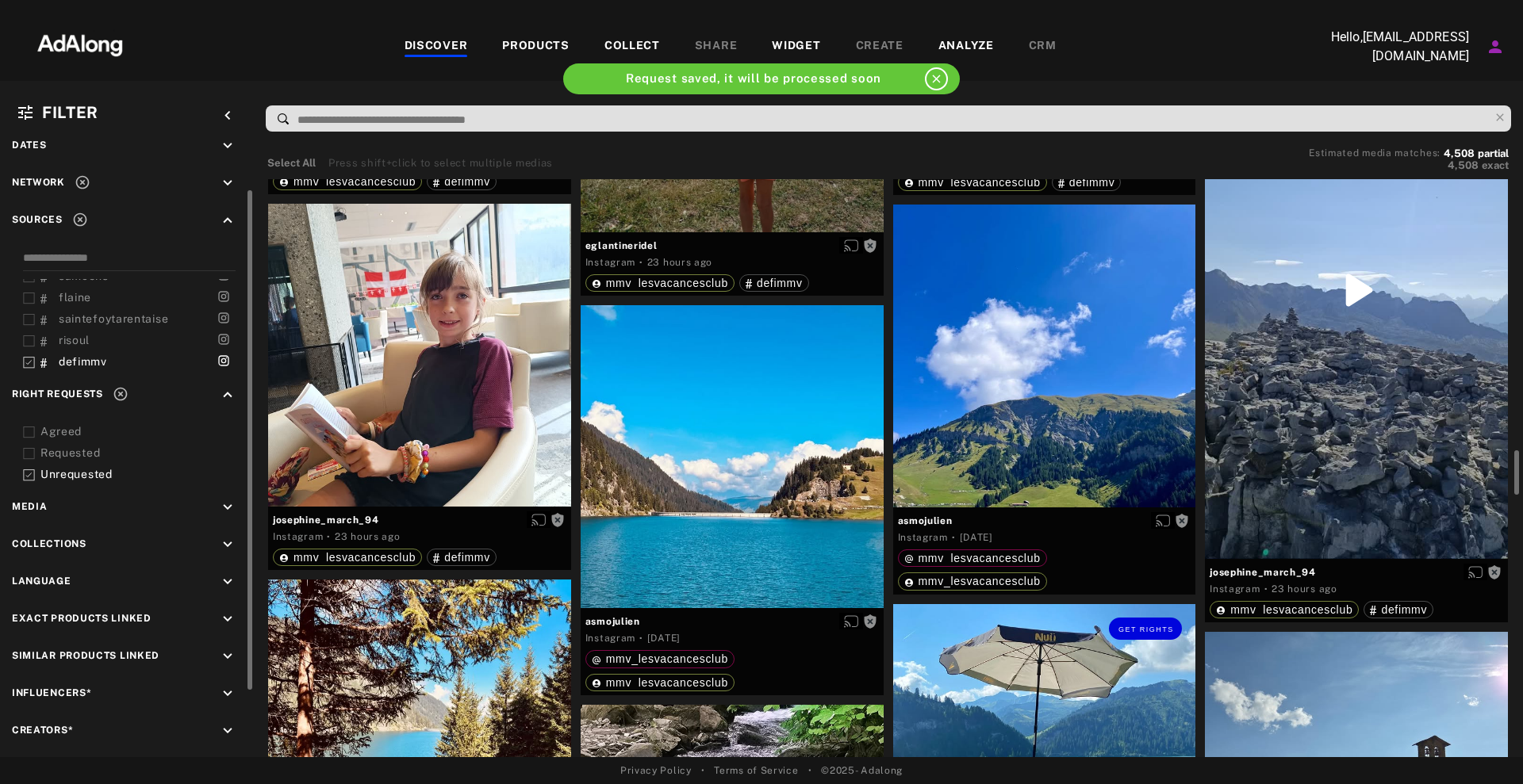
scroll to position [3568, 0]
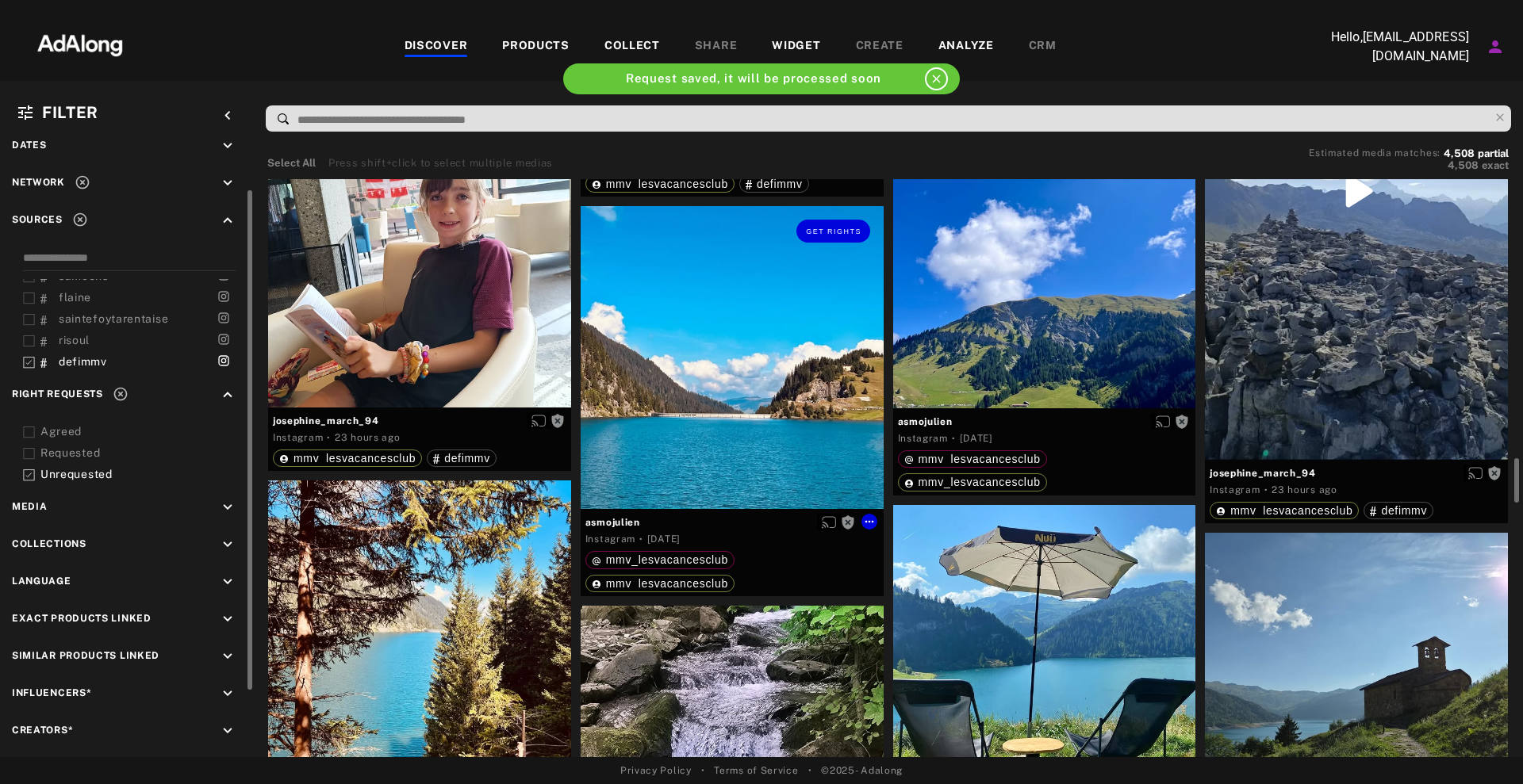
click at [813, 417] on div "Get rights" at bounding box center [732, 358] width 303 height 303
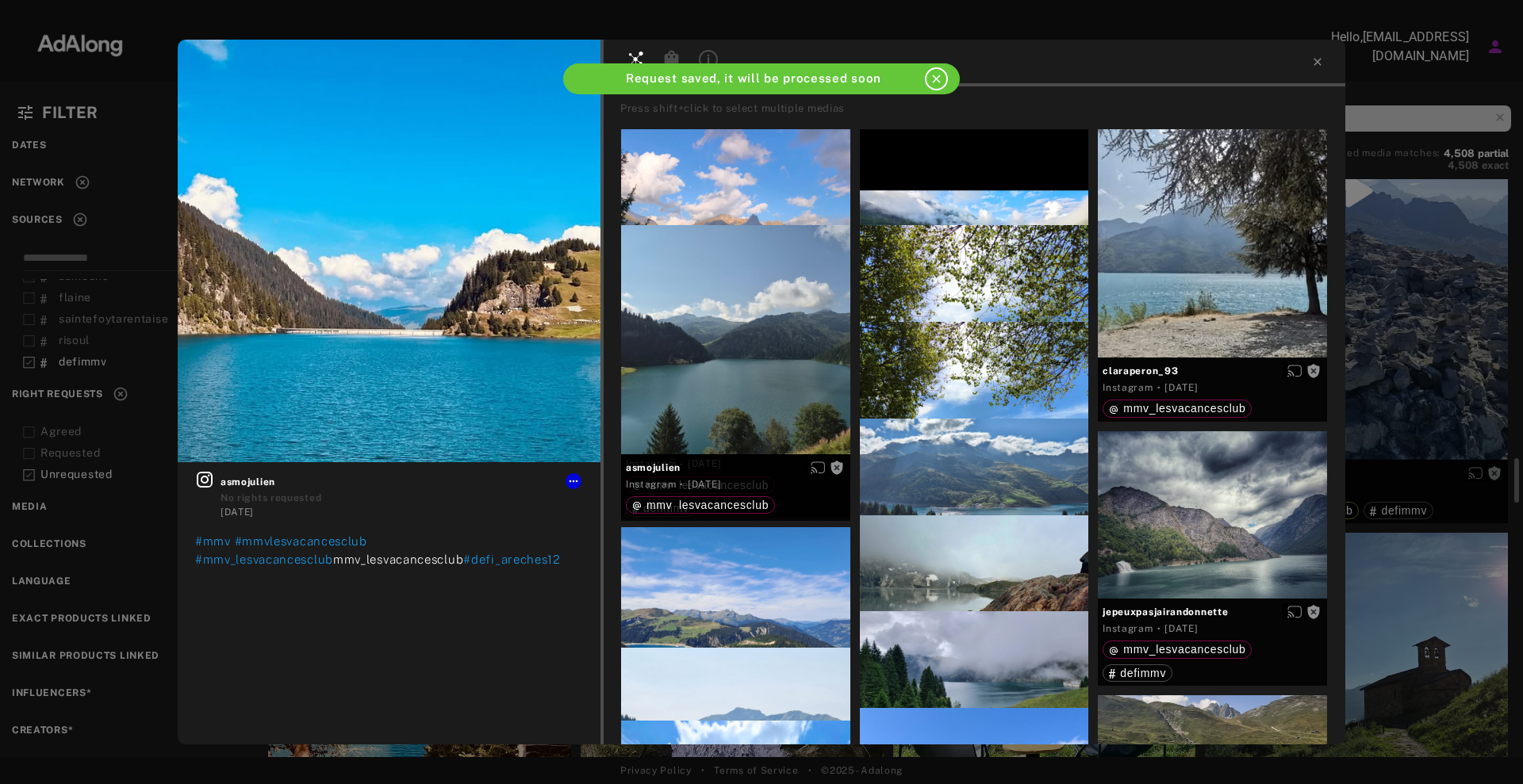
click at [1377, 345] on div "Get rights asmojulien No rights requested [DATE] #mmv #mmvlesvacancesclub #mmv_…" at bounding box center [761, 392] width 1523 height 784
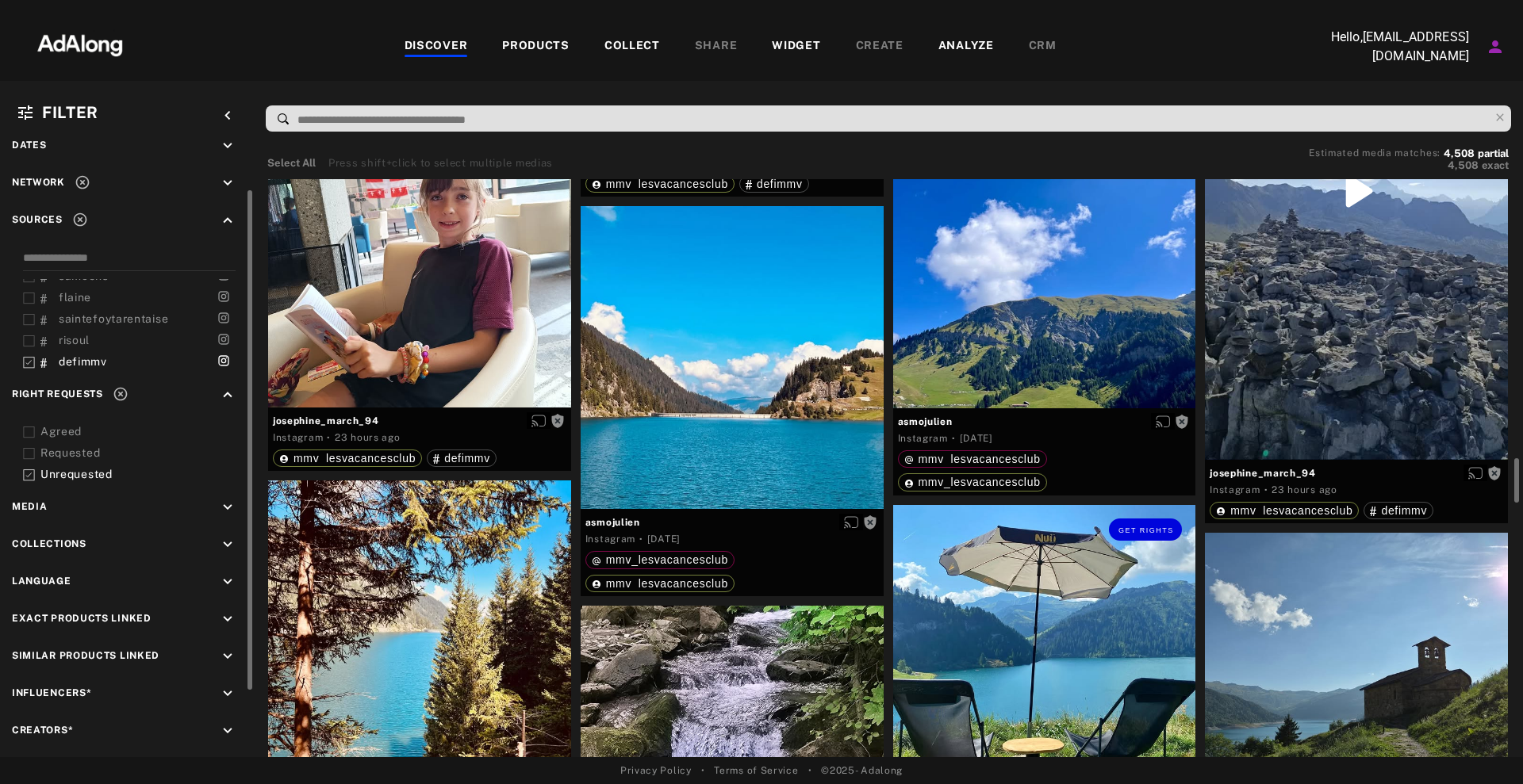
click at [1006, 574] on div "Get rights" at bounding box center [1045, 657] width 303 height 303
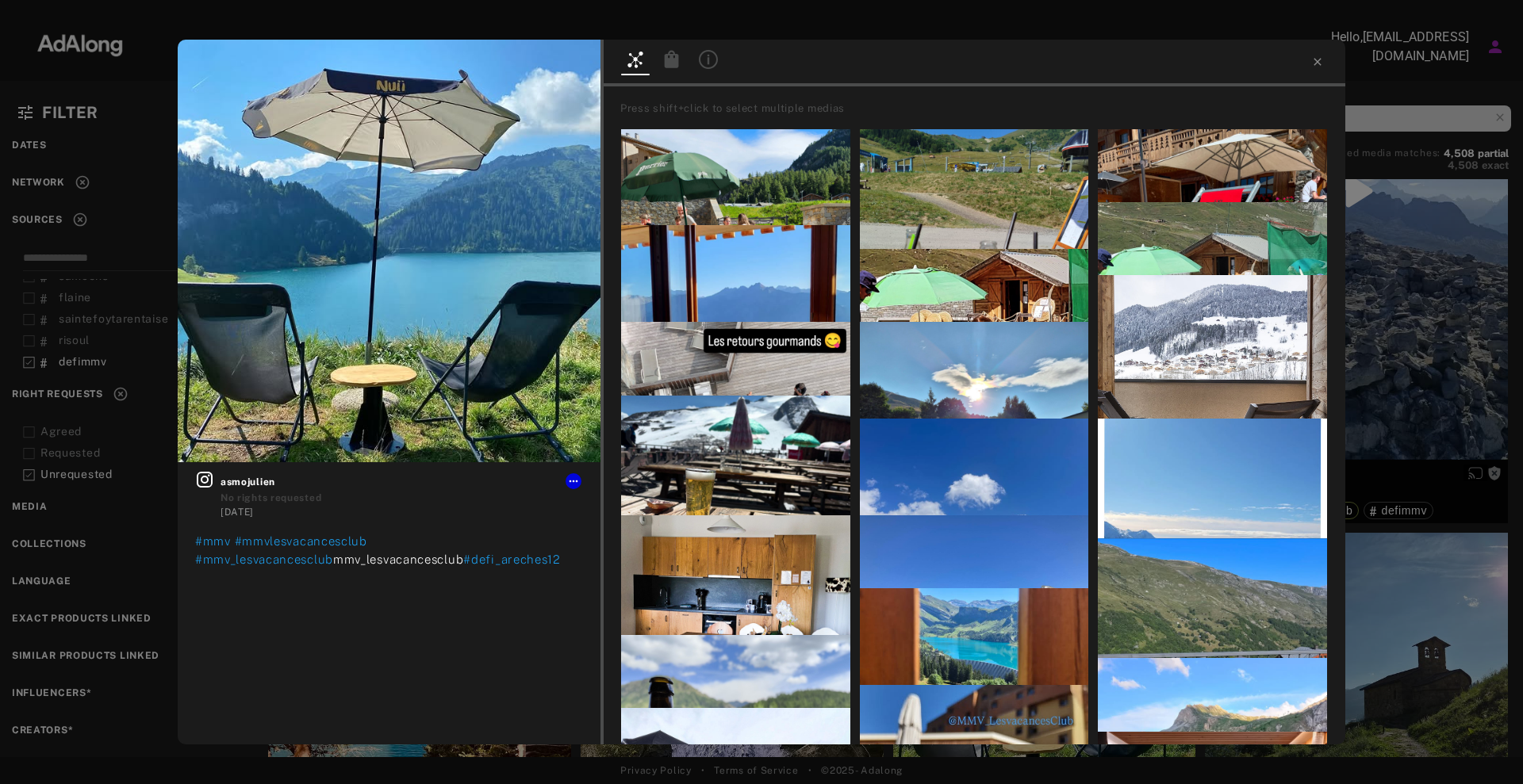
drag, startPoint x: 1454, startPoint y: 417, endPoint x: 1448, endPoint y: 424, distance: 9.2
click at [1455, 417] on div "Get rights asmojulien No rights requested [DATE] #mmv #mmvlesvacancesclub #mmv_…" at bounding box center [761, 392] width 1523 height 784
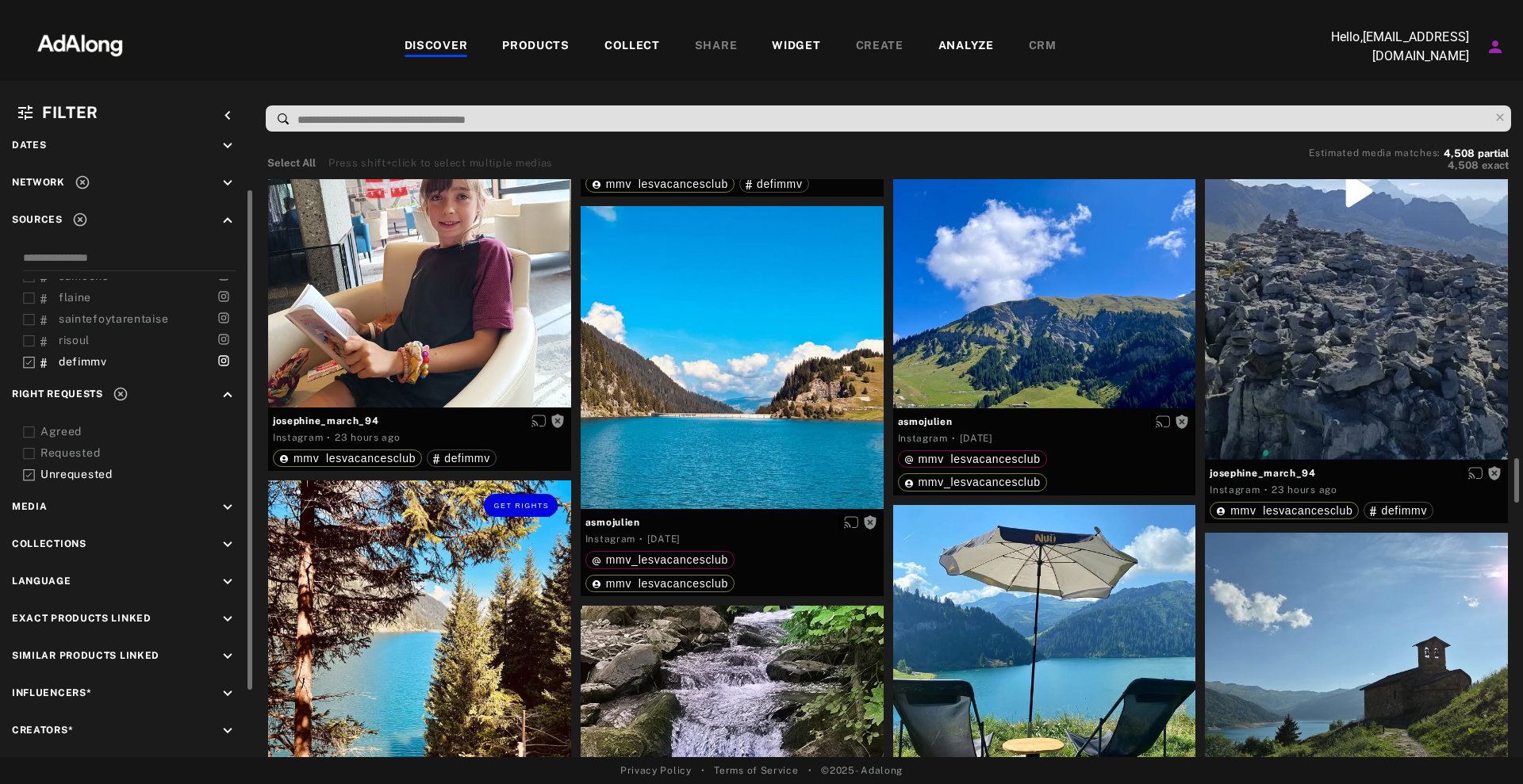
scroll to position [3667, 0]
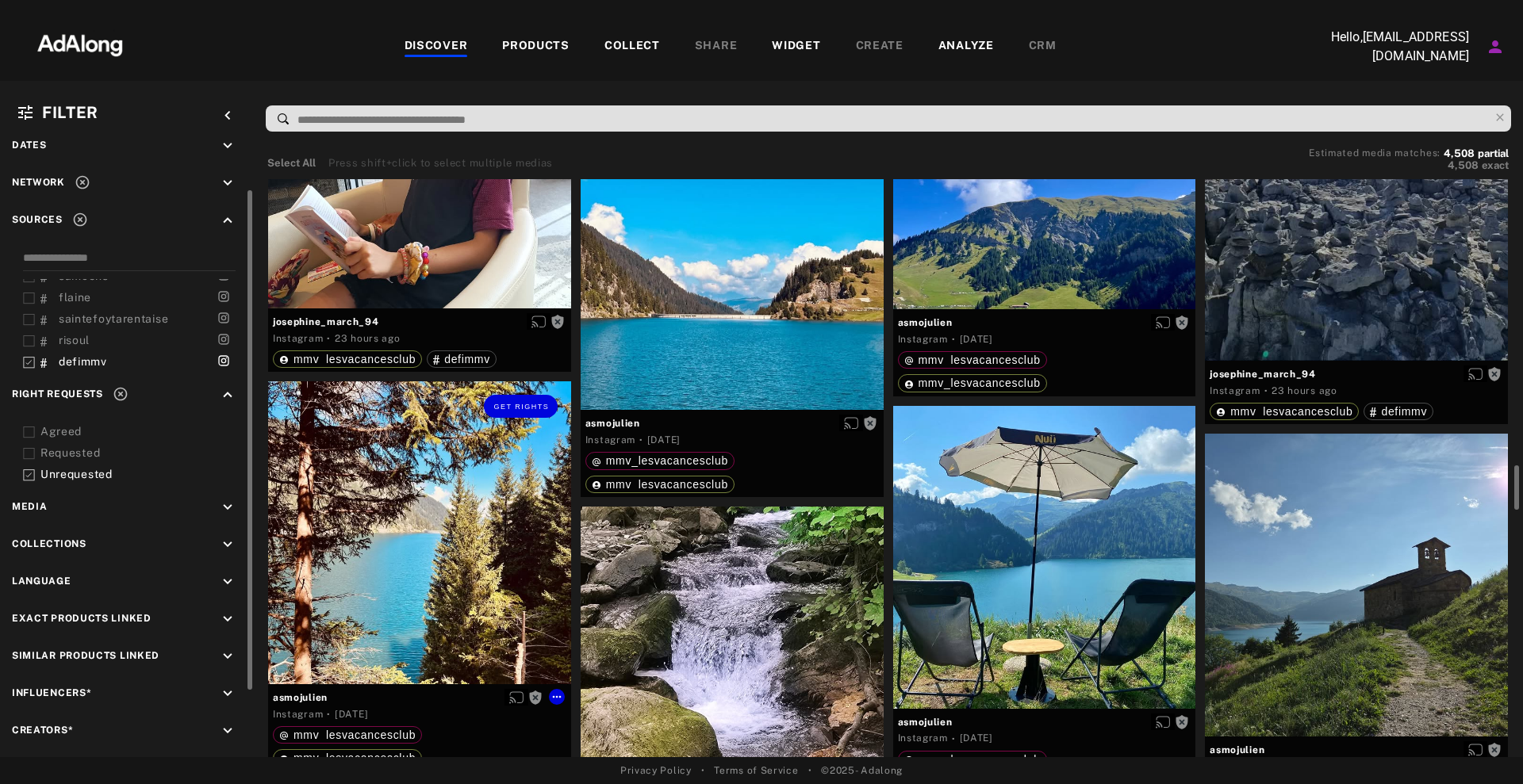
click at [465, 528] on div "Get rights" at bounding box center [420, 533] width 303 height 303
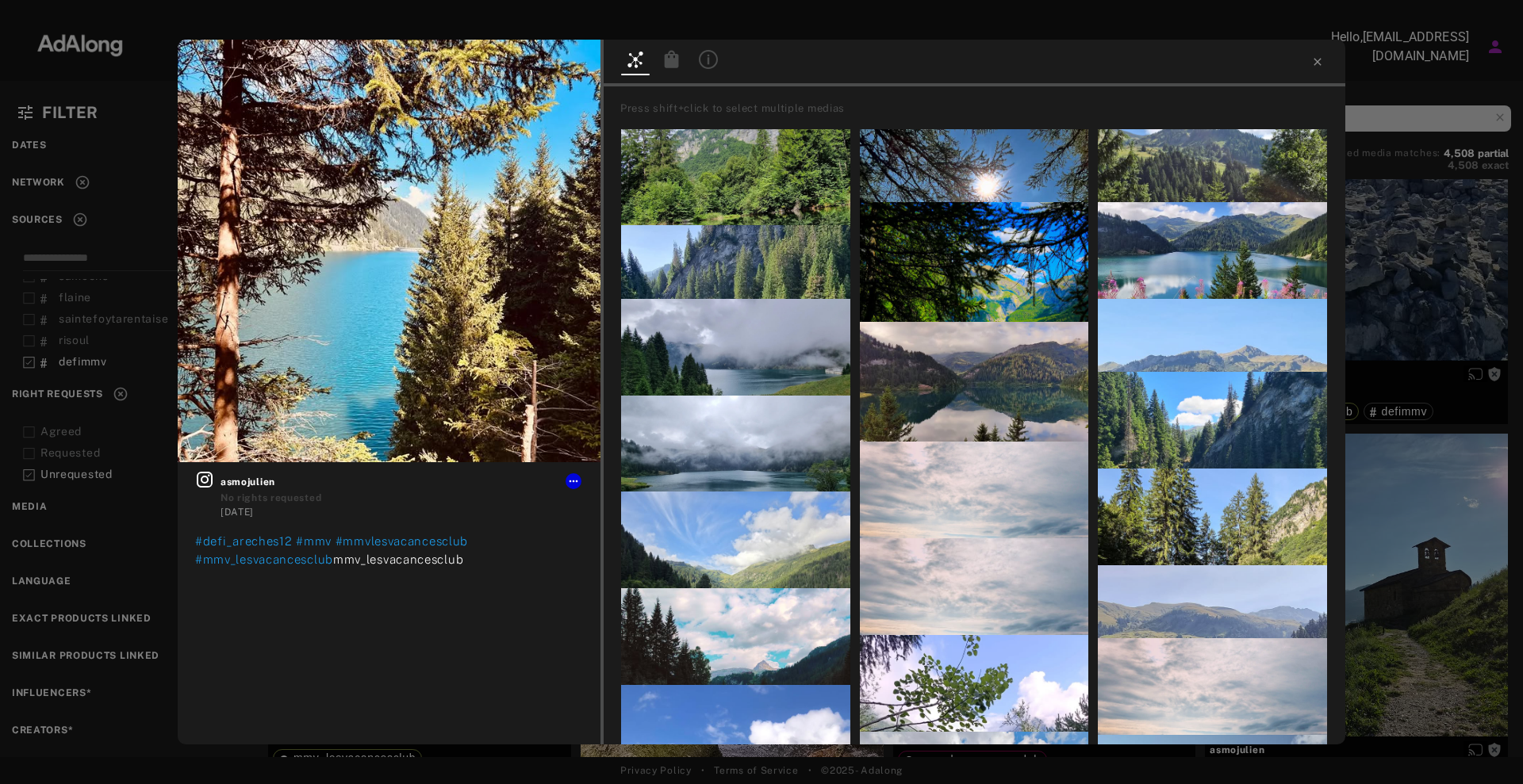
click at [1470, 347] on div "Get rights asmojulien No rights requested [DATE] #defi_areches12 #mmv #mmvlesva…" at bounding box center [761, 392] width 1523 height 784
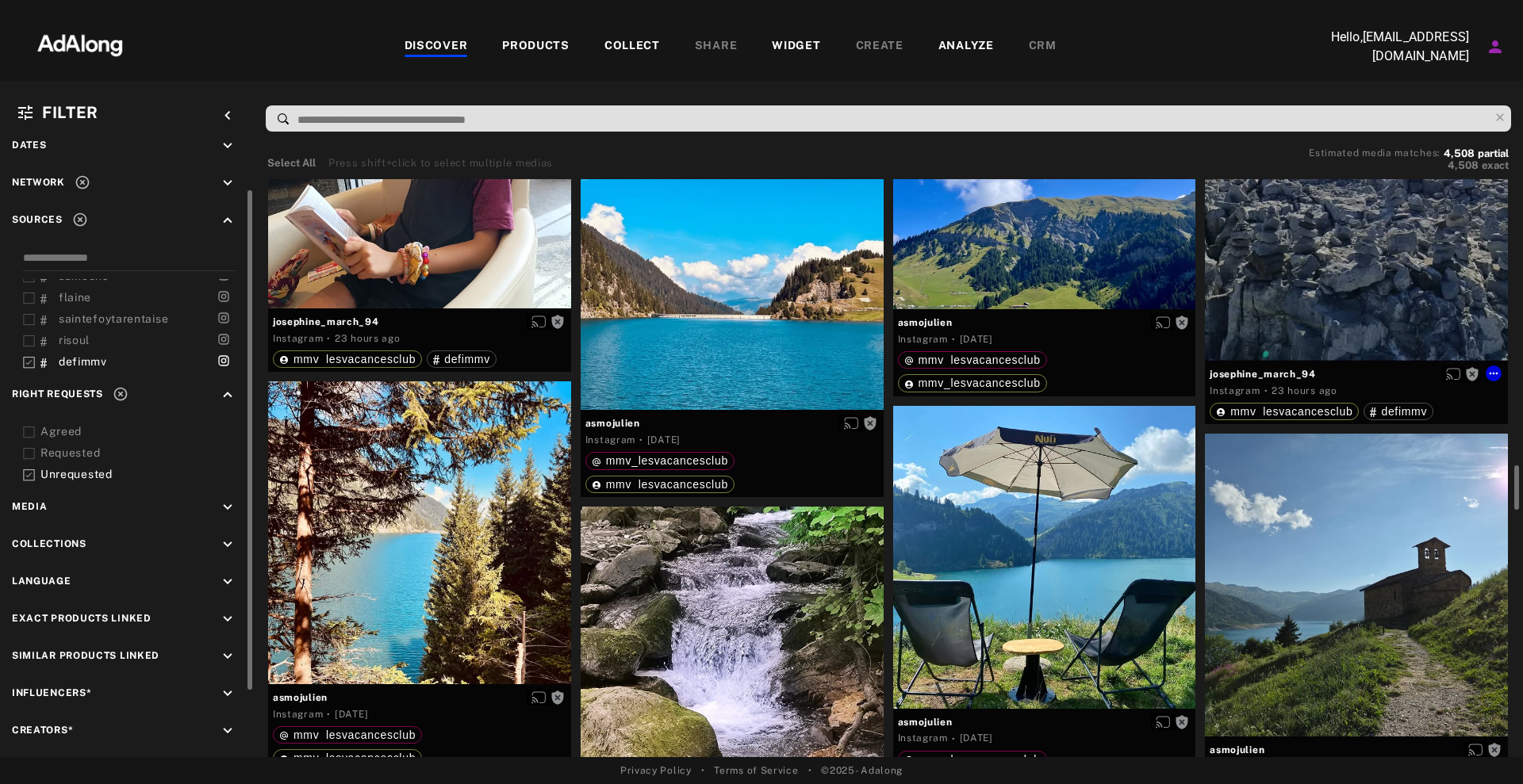
scroll to position [3865, 0]
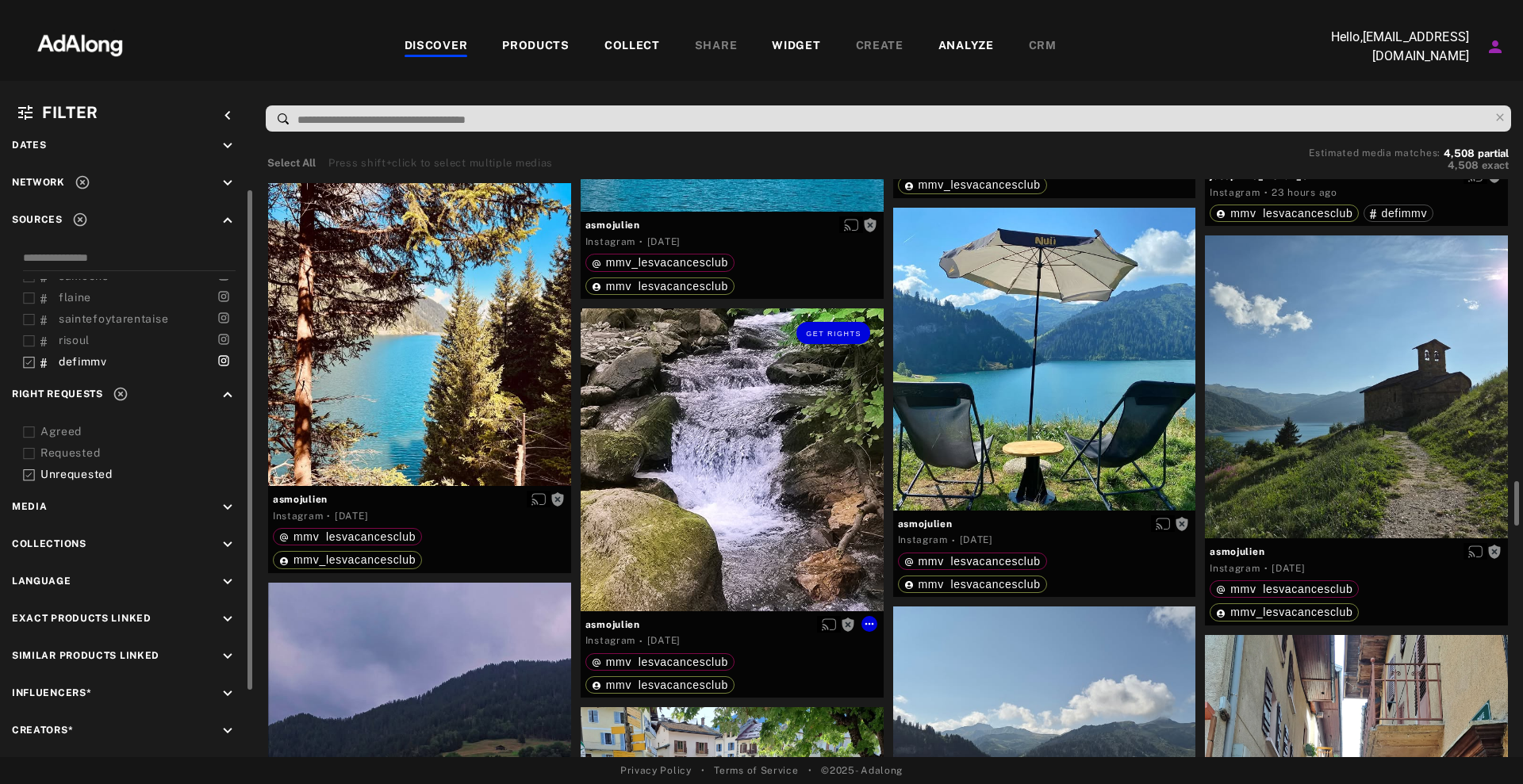
click at [674, 482] on div "Get rights" at bounding box center [732, 460] width 303 height 303
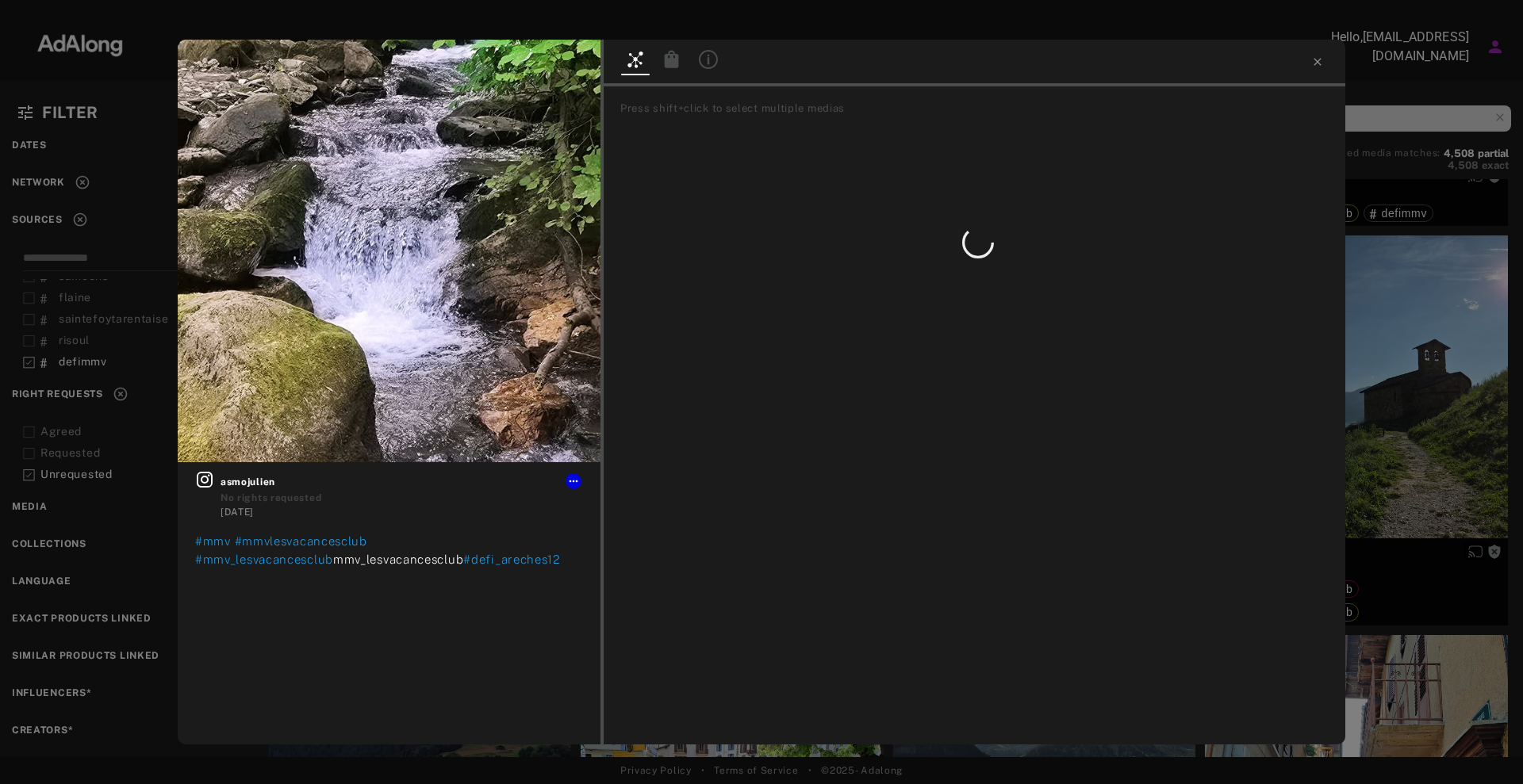
click at [1476, 381] on div "Get rights asmojulien No rights requested [DATE] #mmv #mmvlesvacancesclub #mmv_…" at bounding box center [761, 392] width 1523 height 784
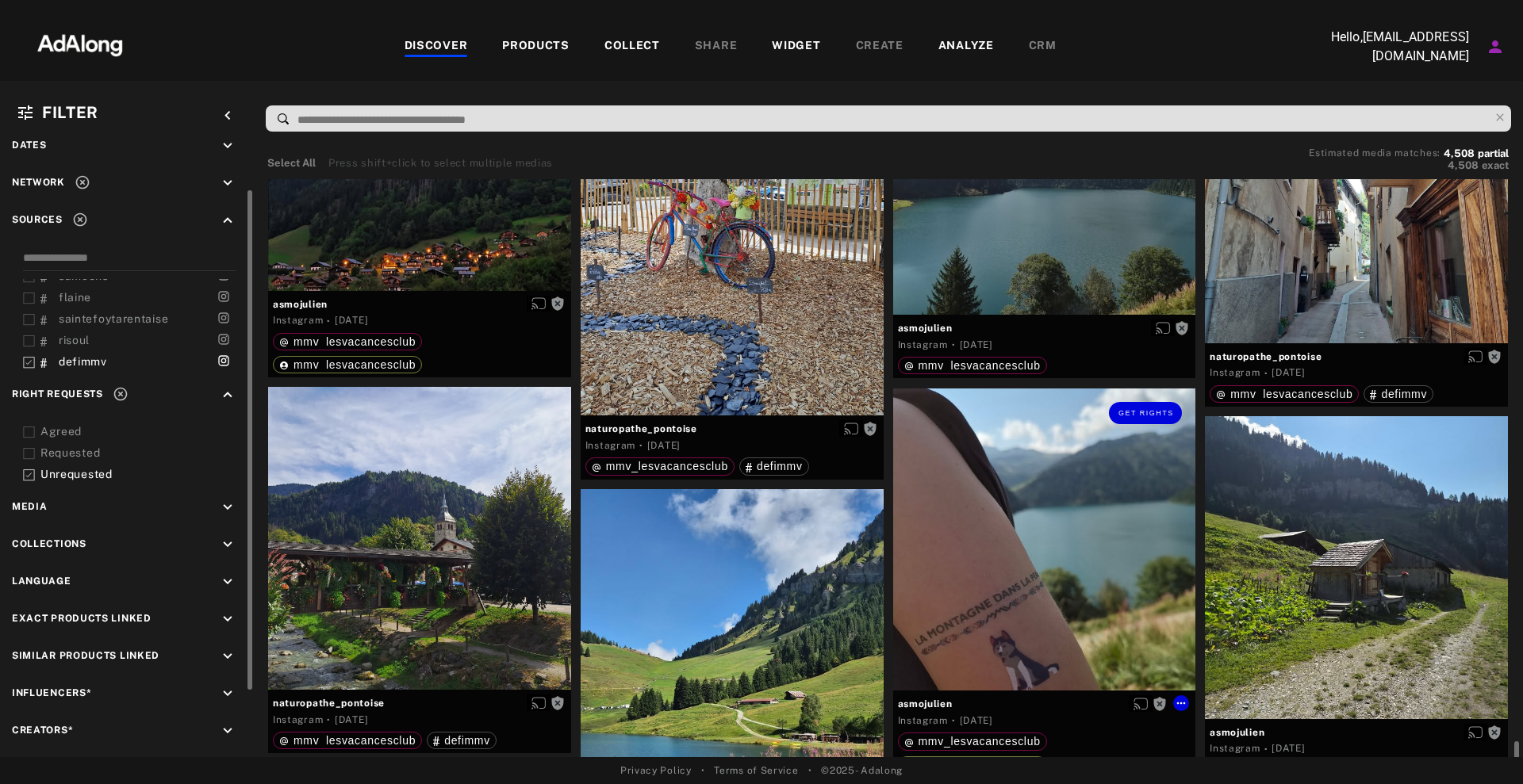
scroll to position [4658, 0]
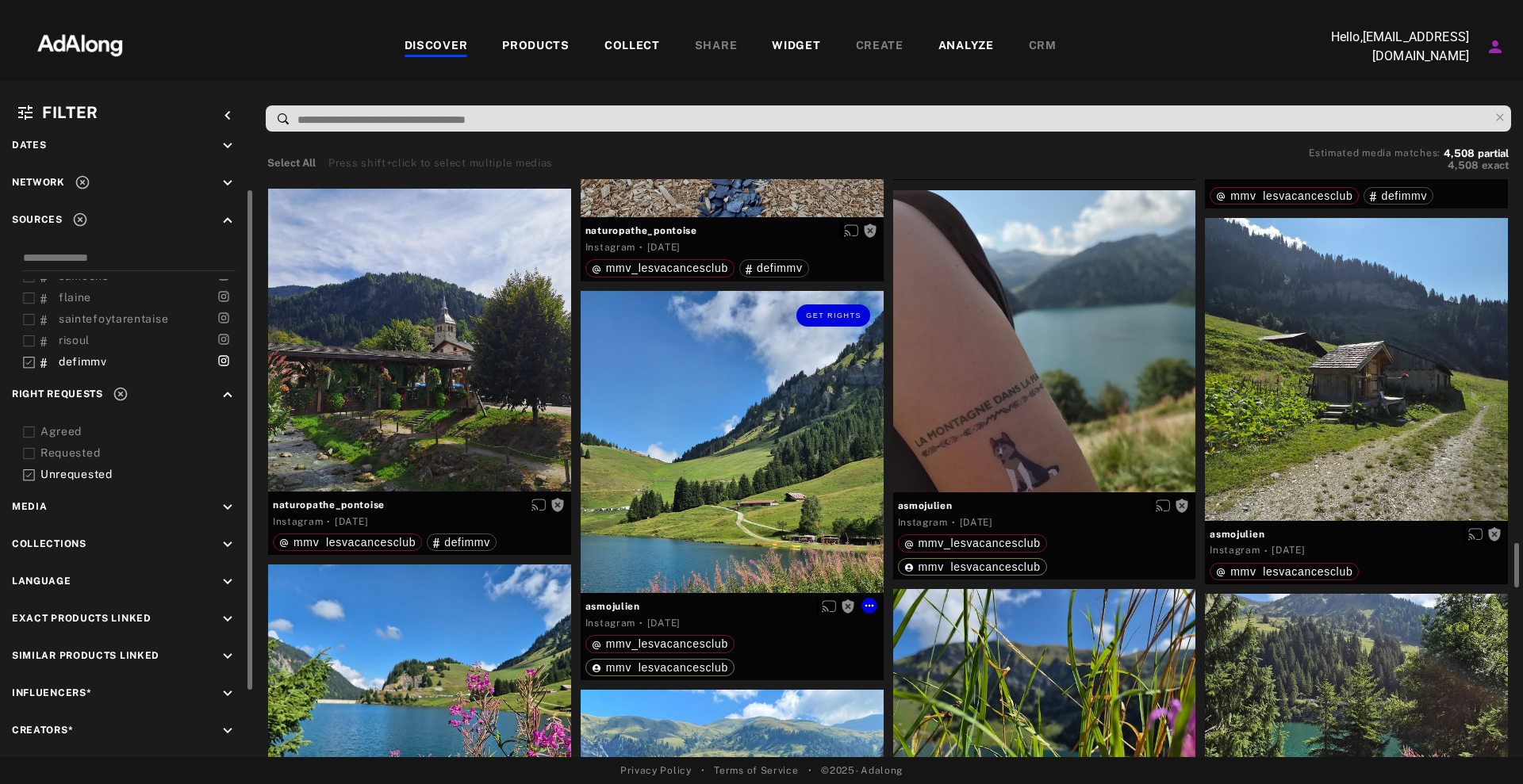
click at [741, 428] on div "Get rights" at bounding box center [732, 442] width 303 height 303
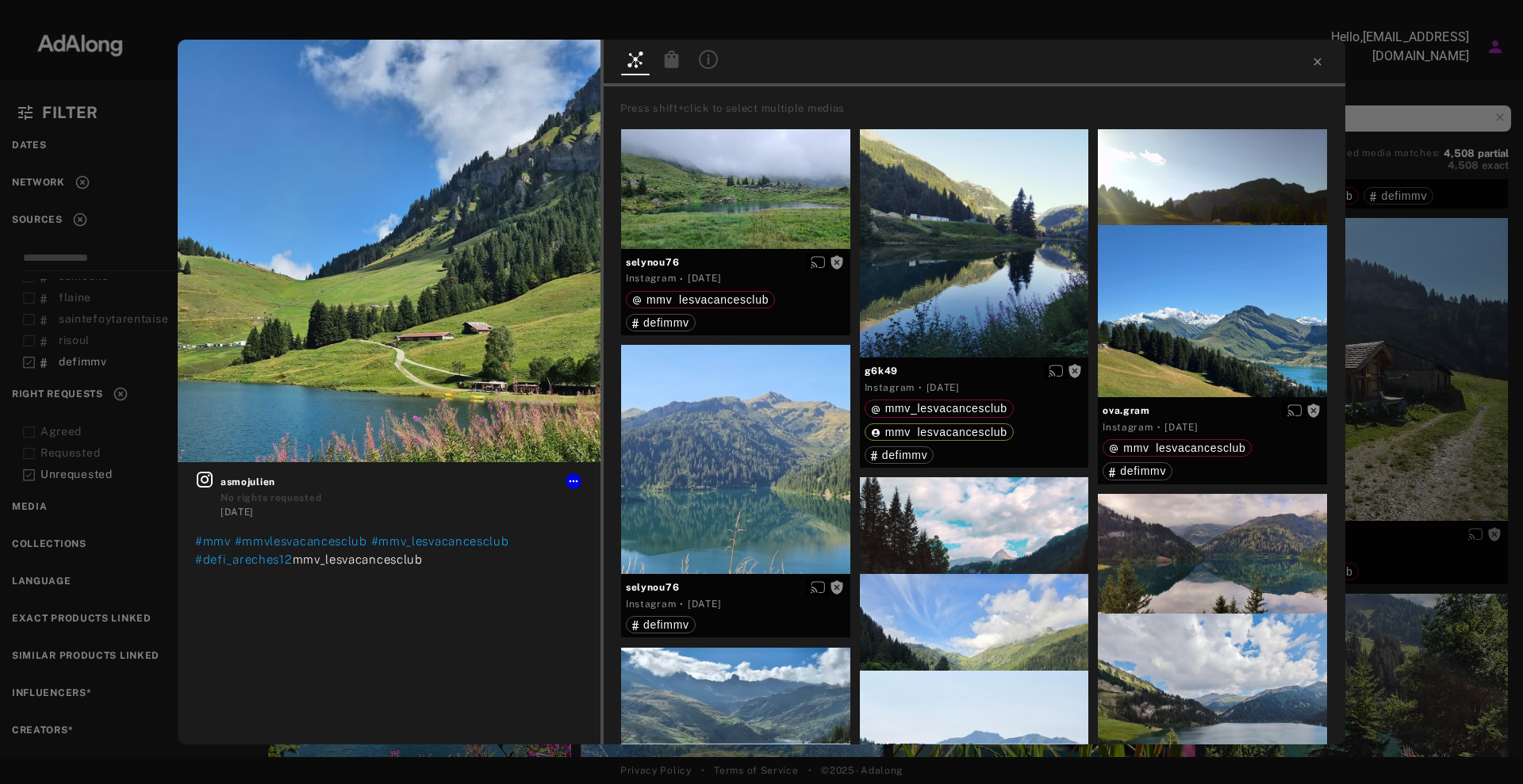
click at [1383, 369] on div "Get rights asmojulien No rights requested [DATE] #mmv #mmvlesvacancesclub #mmv_…" at bounding box center [761, 392] width 1523 height 784
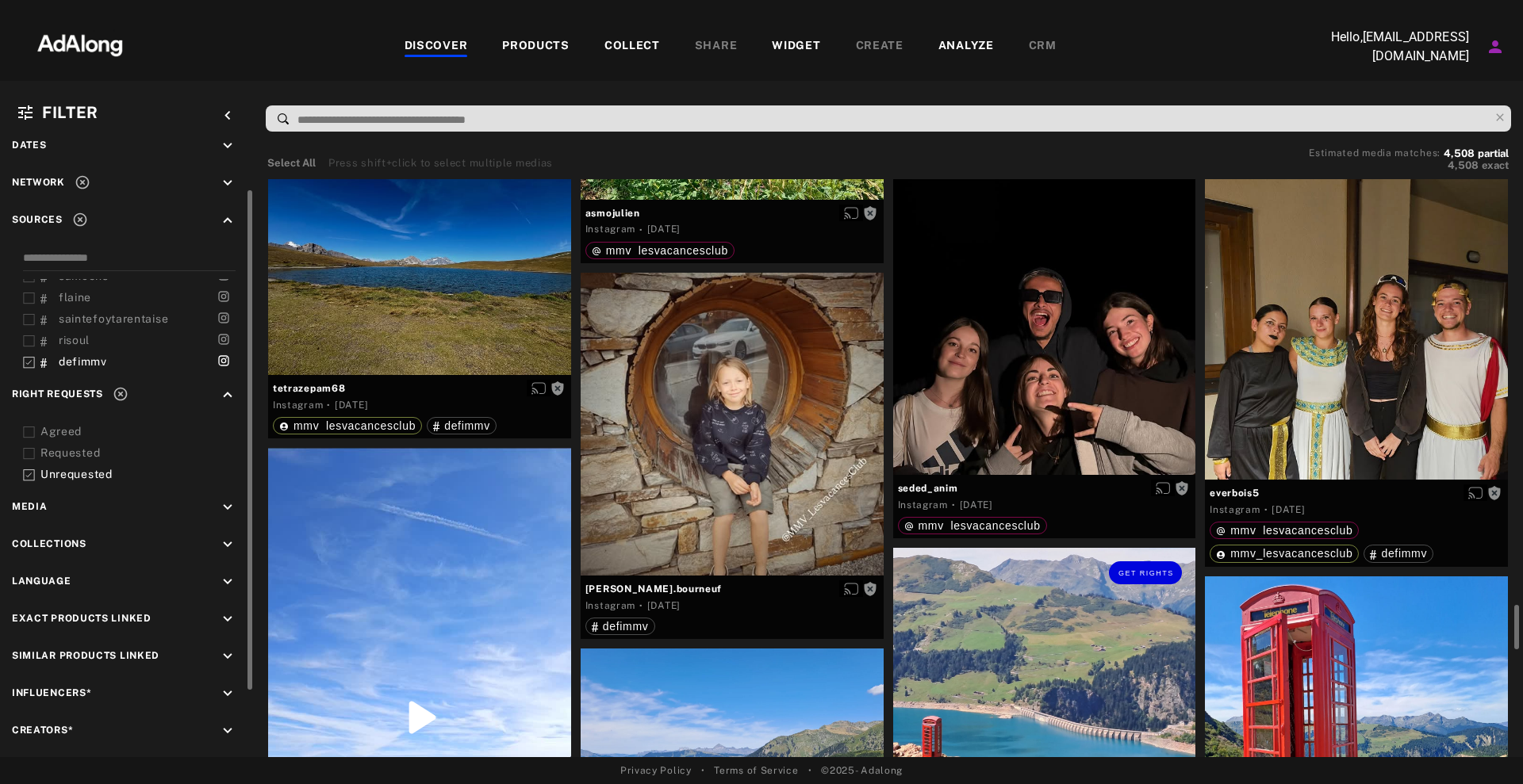
scroll to position [5649, 0]
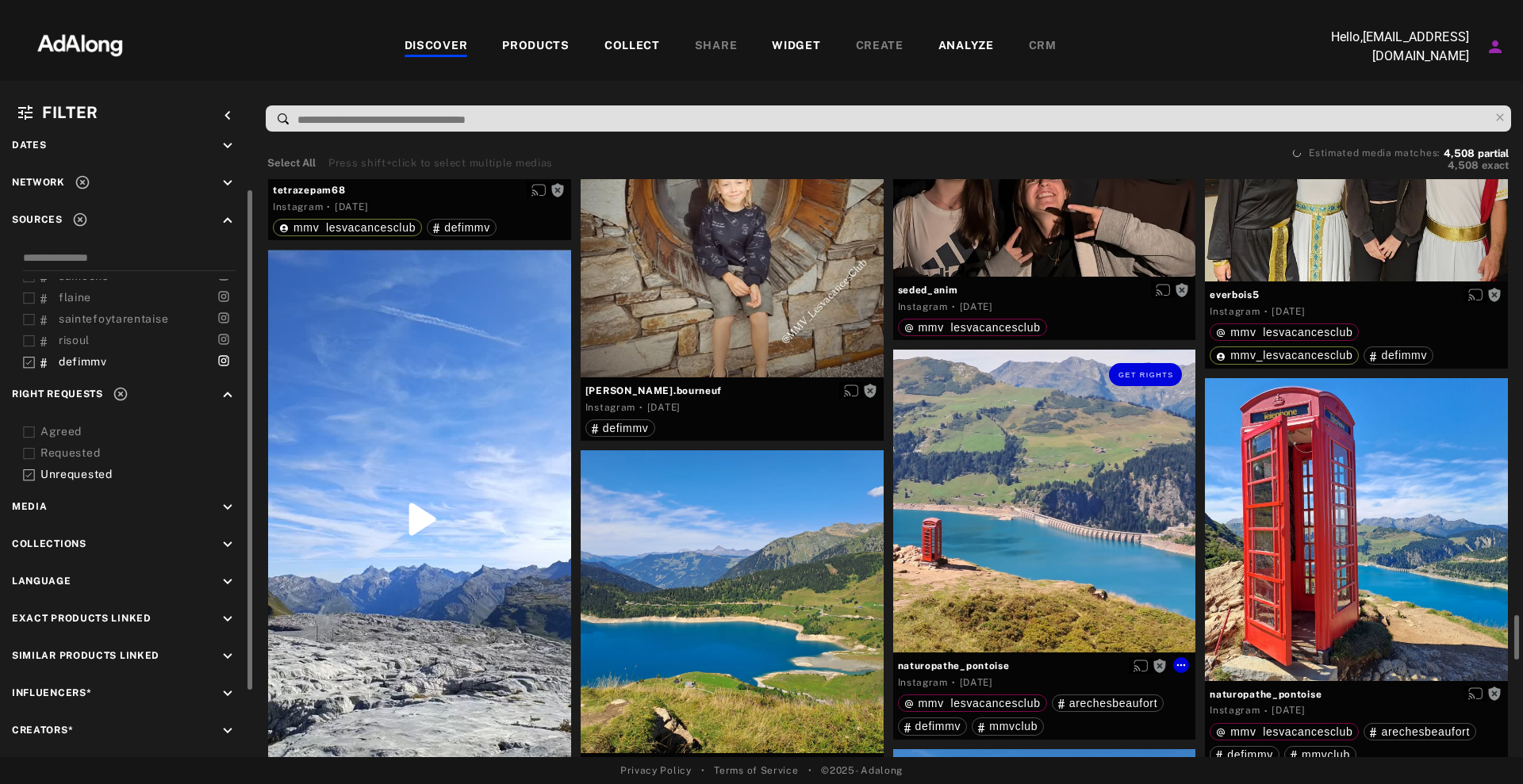
click at [1129, 519] on div "Get rights" at bounding box center [1045, 501] width 303 height 303
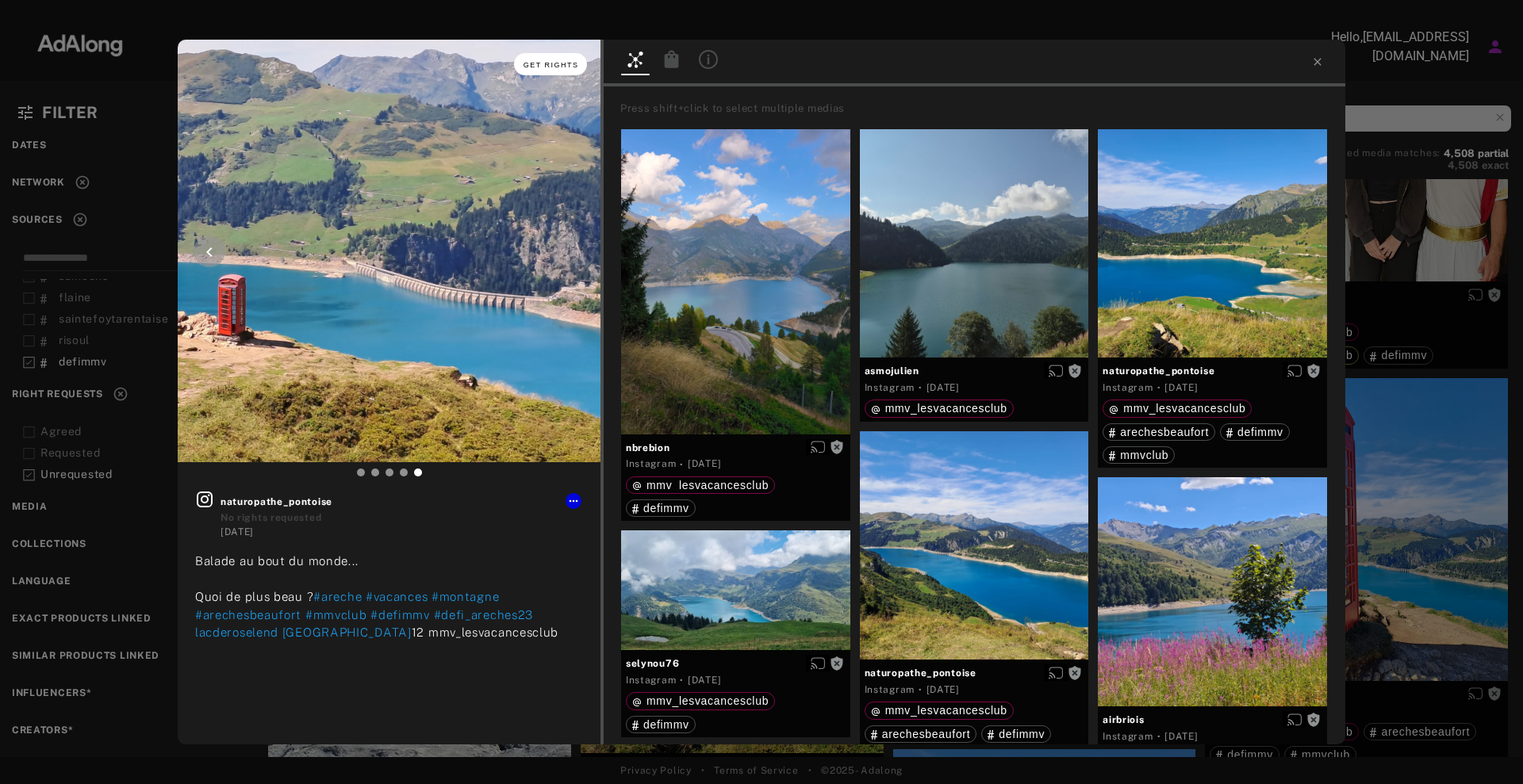
click at [558, 66] on span "Get rights" at bounding box center [551, 65] width 56 height 8
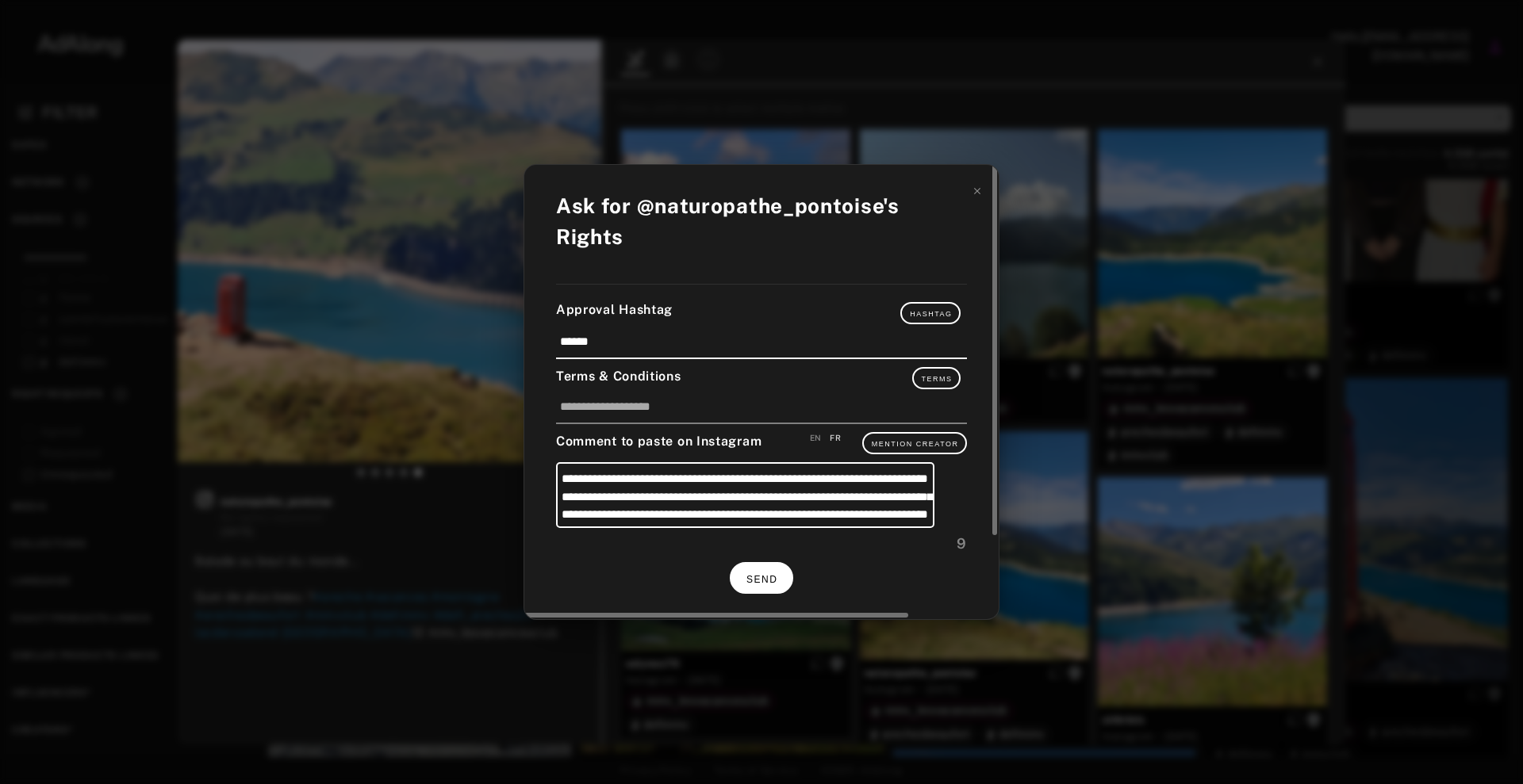
click at [784, 579] on button "SEND" at bounding box center [761, 578] width 64 height 30
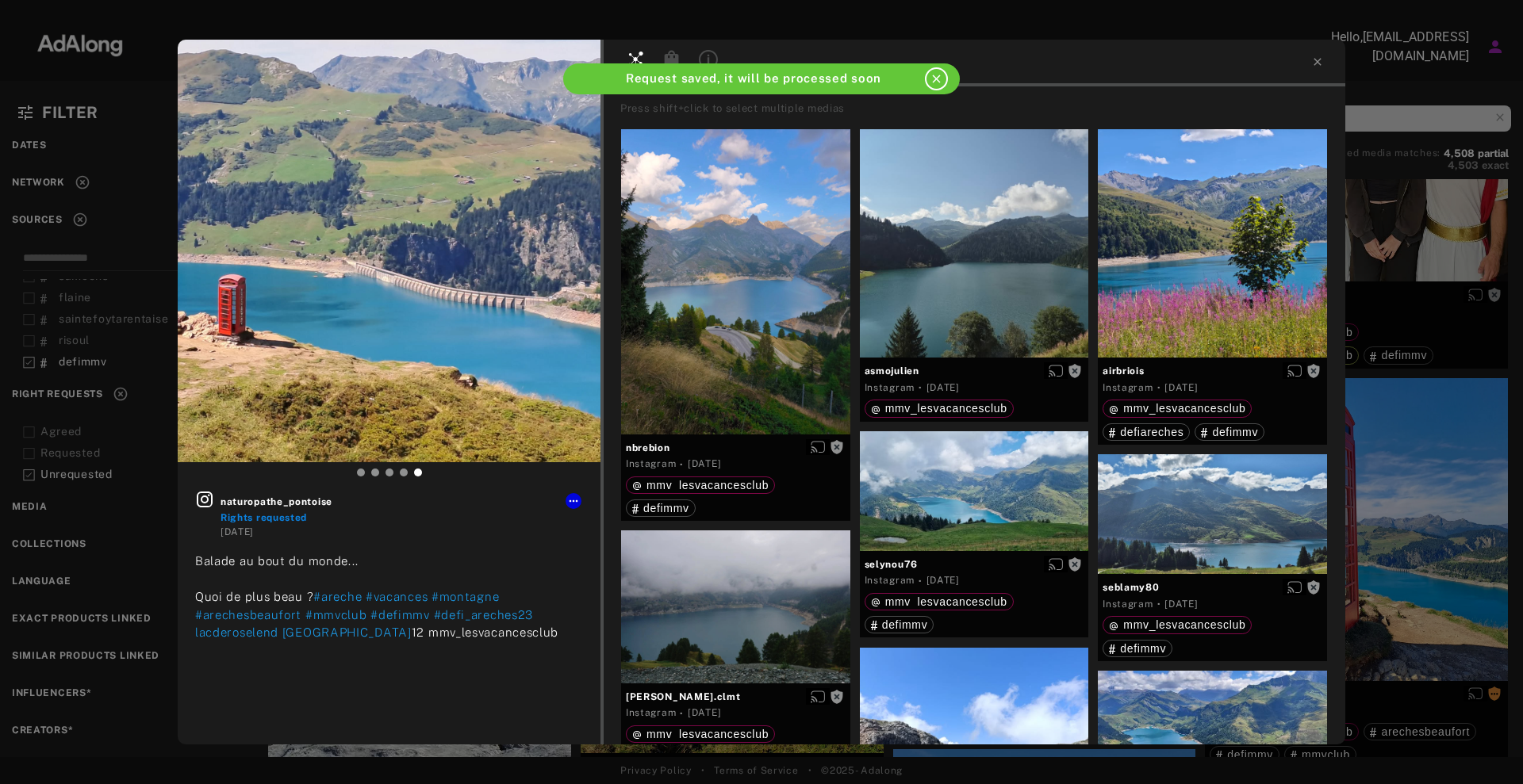
click at [1498, 346] on div "naturopathe_pontoise Rights requested [DATE] Balade au bout du monde... Quoi de…" at bounding box center [761, 392] width 1523 height 784
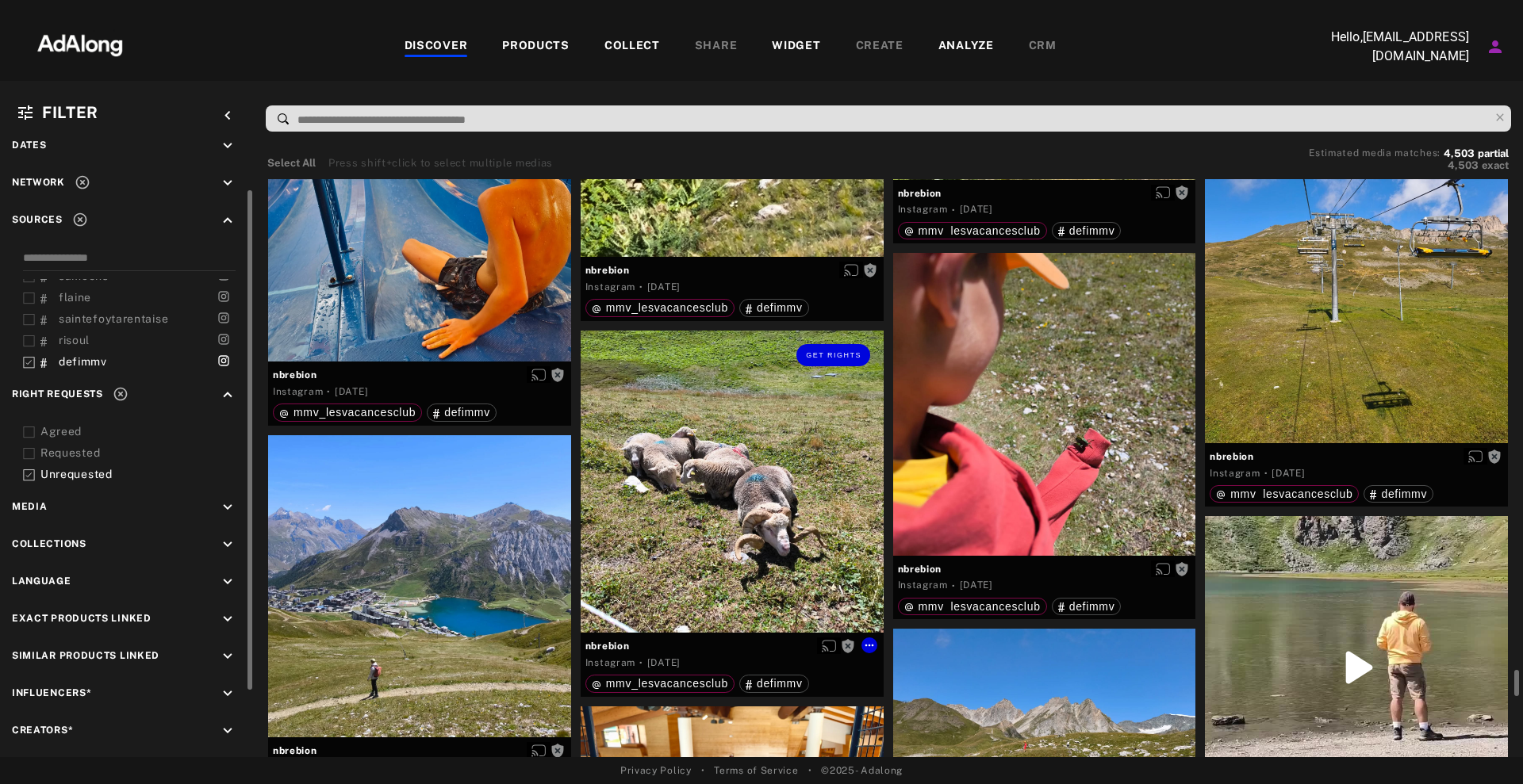
scroll to position [8623, 0]
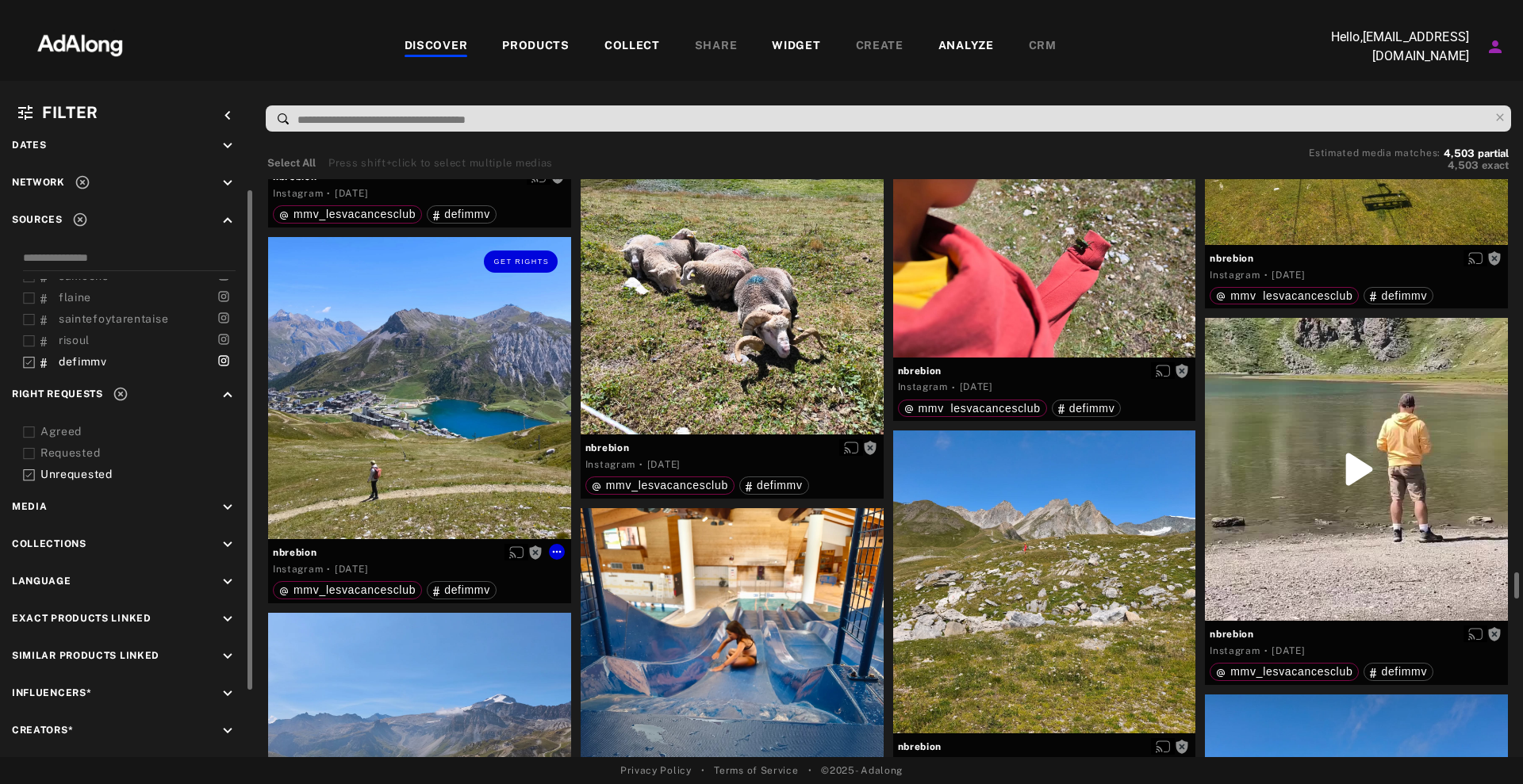
click at [483, 402] on div "Get rights" at bounding box center [420, 388] width 303 height 303
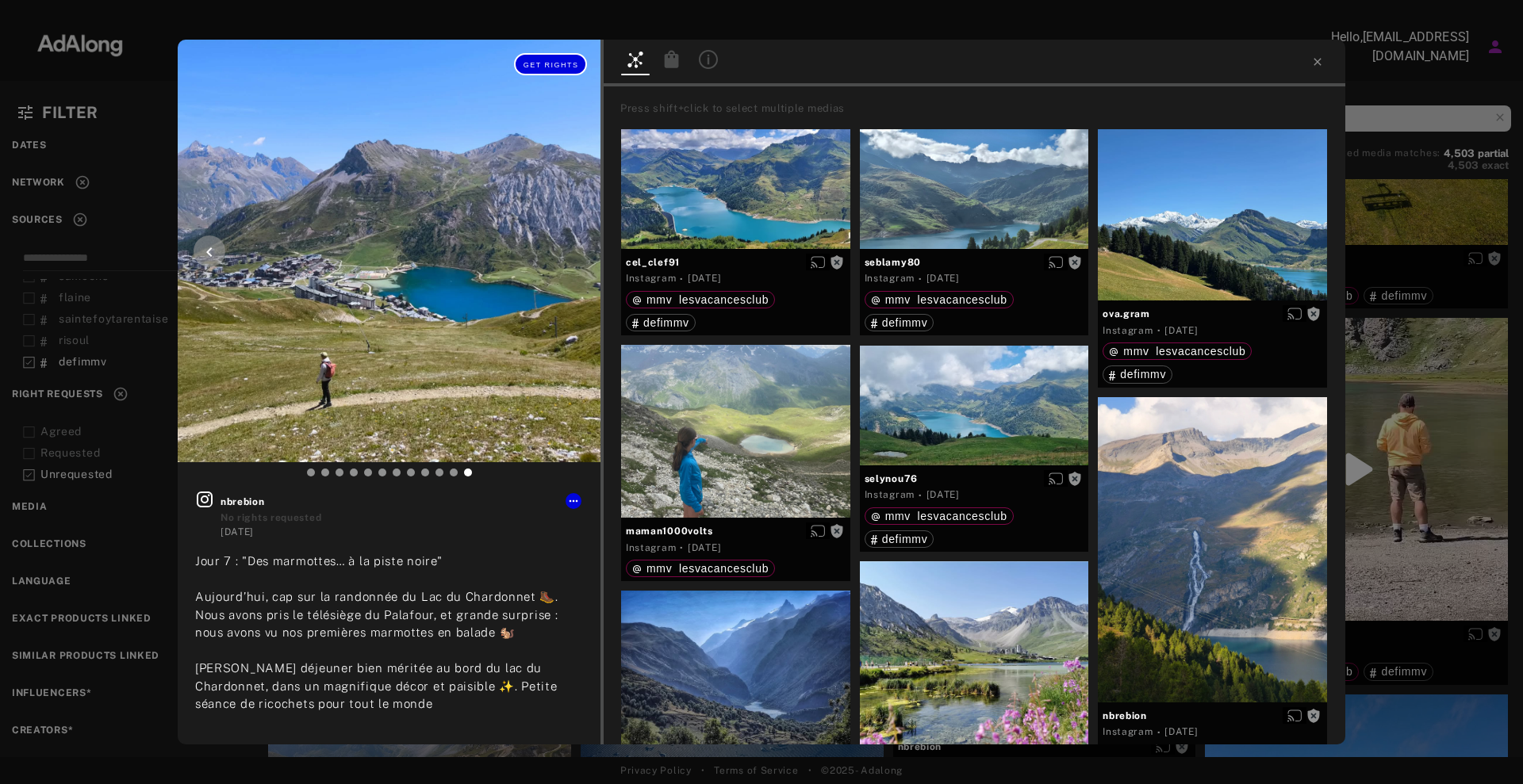
click at [553, 62] on span "Get rights" at bounding box center [551, 65] width 56 height 8
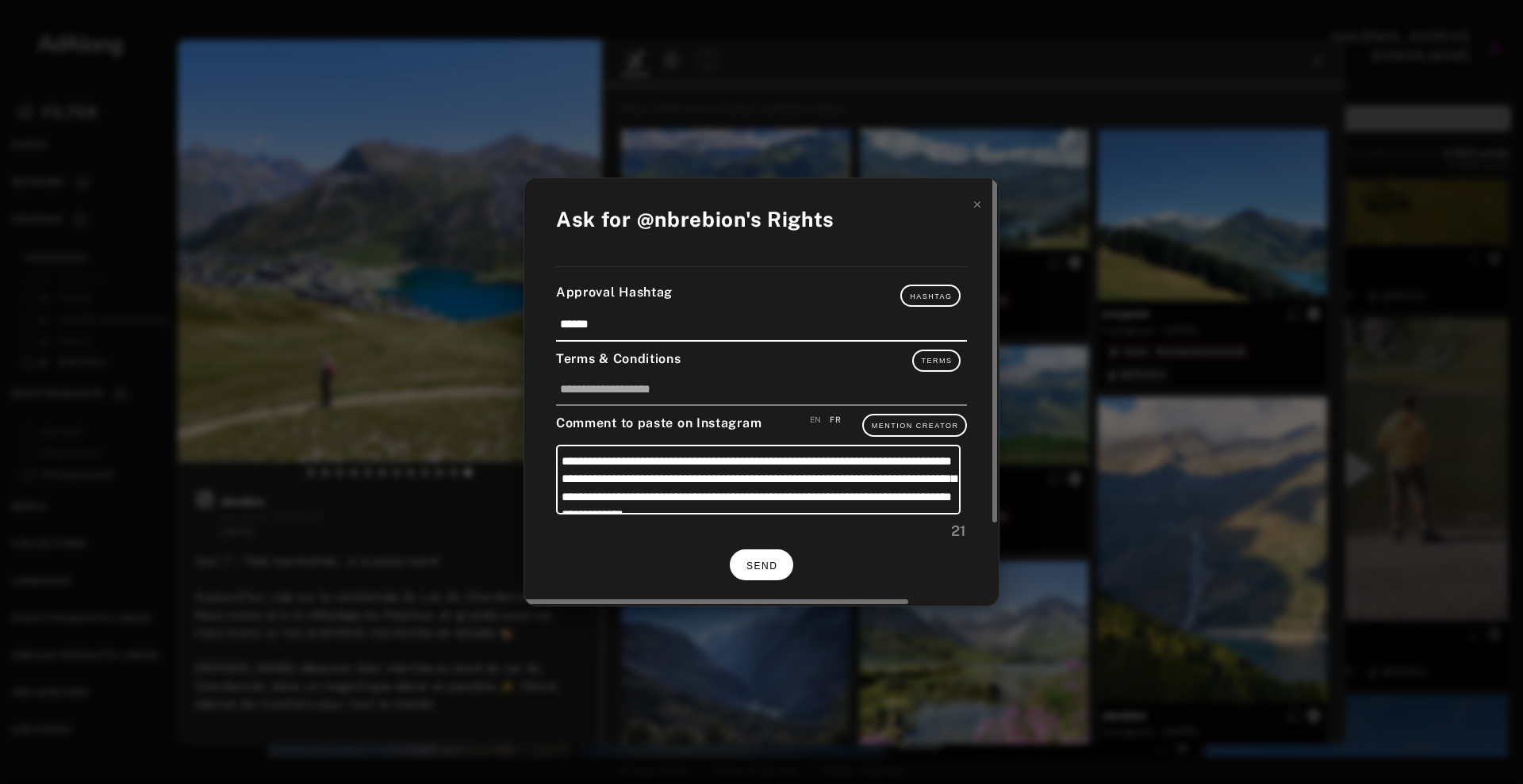
click at [769, 552] on button "SEND" at bounding box center [761, 565] width 64 height 30
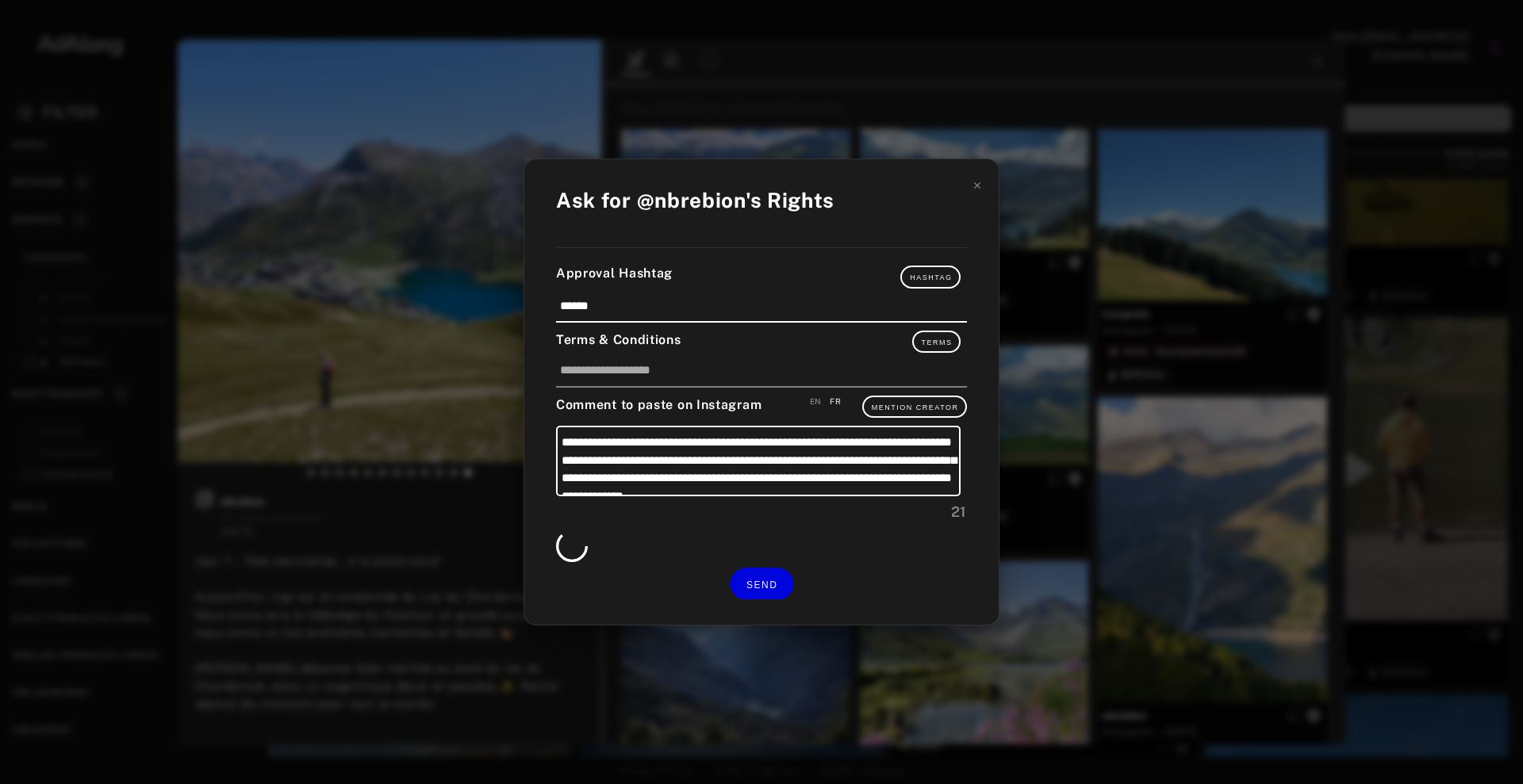
click at [1379, 386] on div "**********" at bounding box center [761, 392] width 1523 height 784
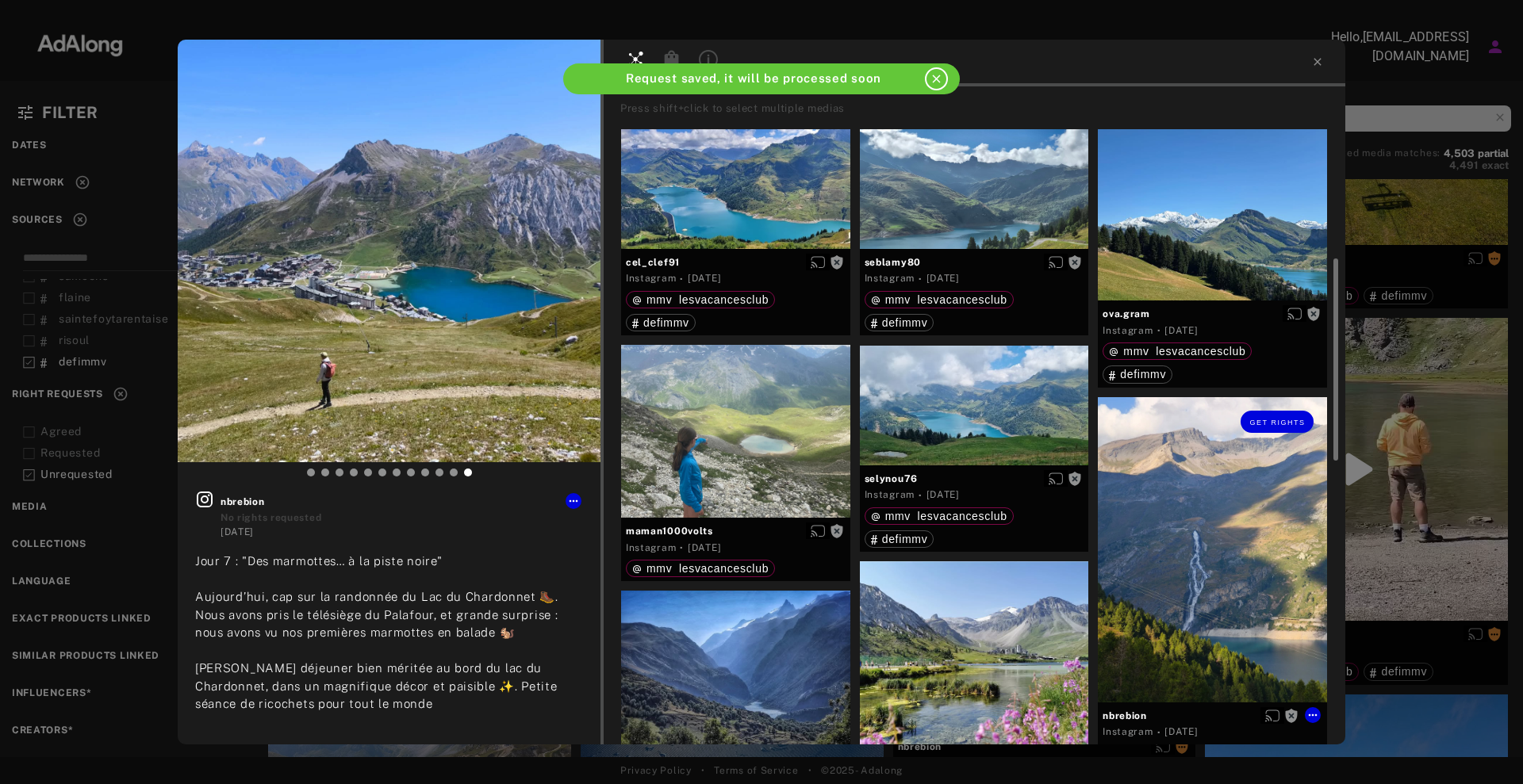
scroll to position [297, 0]
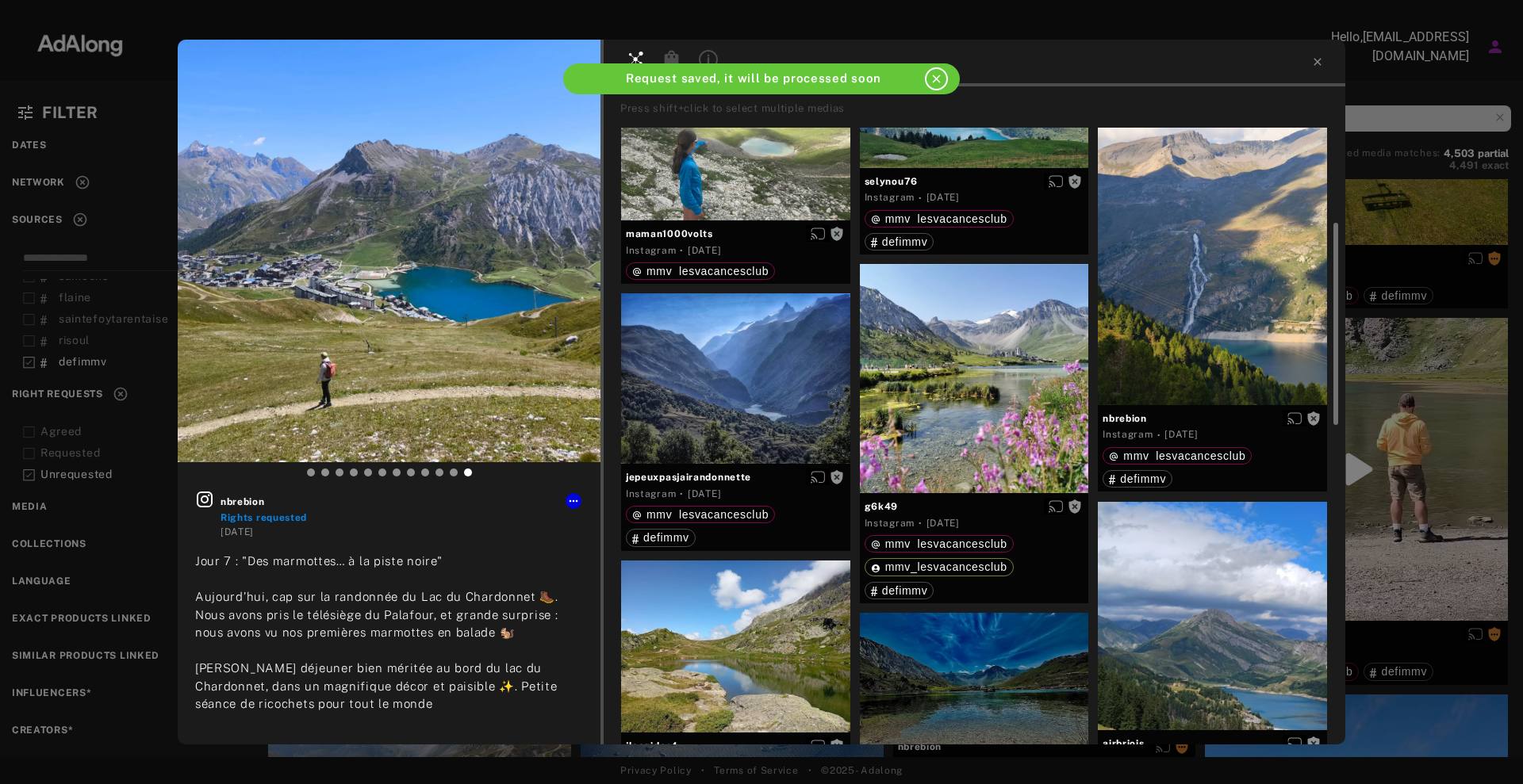
click at [1352, 433] on div "nbrebion Rights requested [DATE] Jour 7 : "Des marmottes… à la piste noire" Auj…" at bounding box center [761, 392] width 1523 height 784
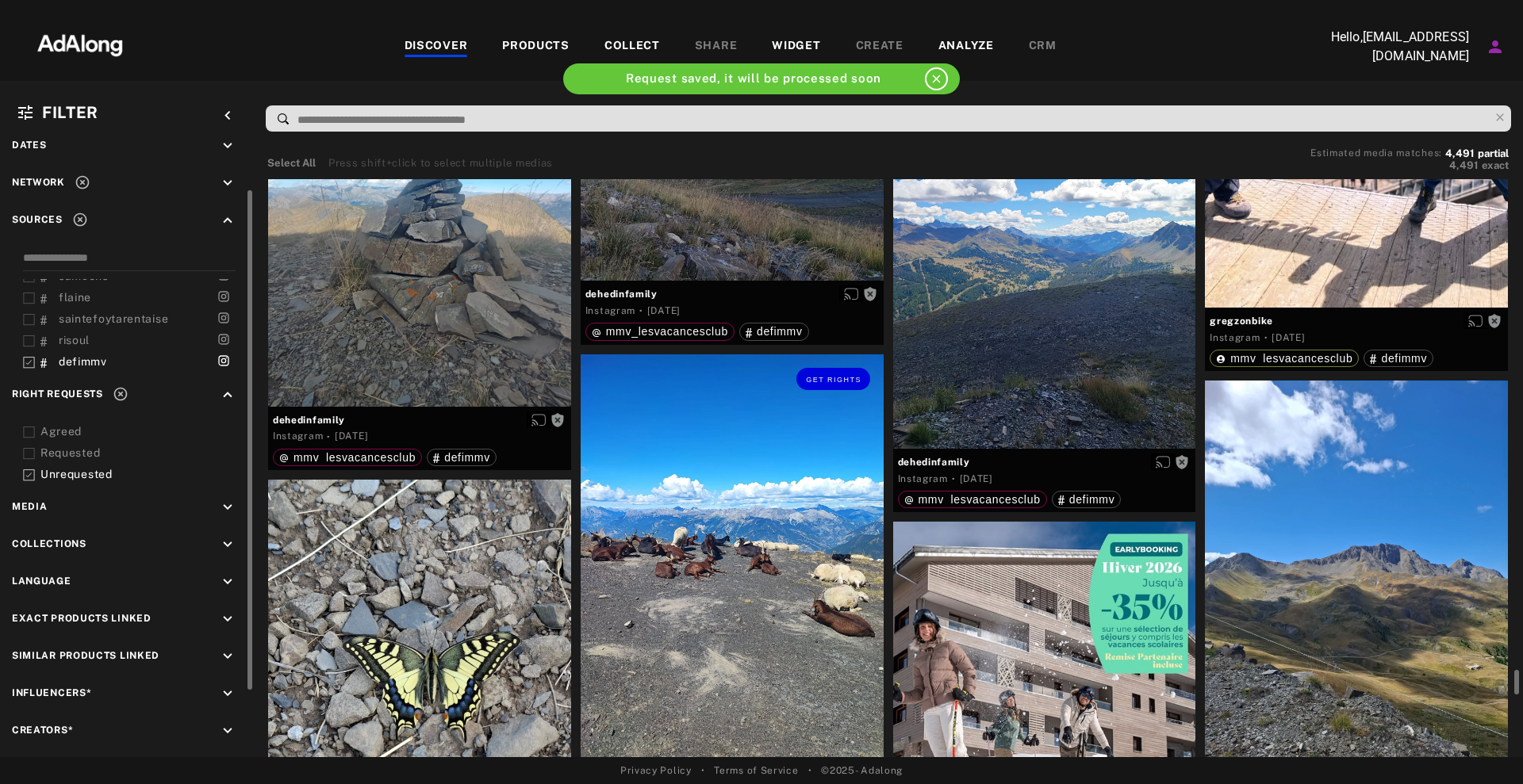
scroll to position [9218, 0]
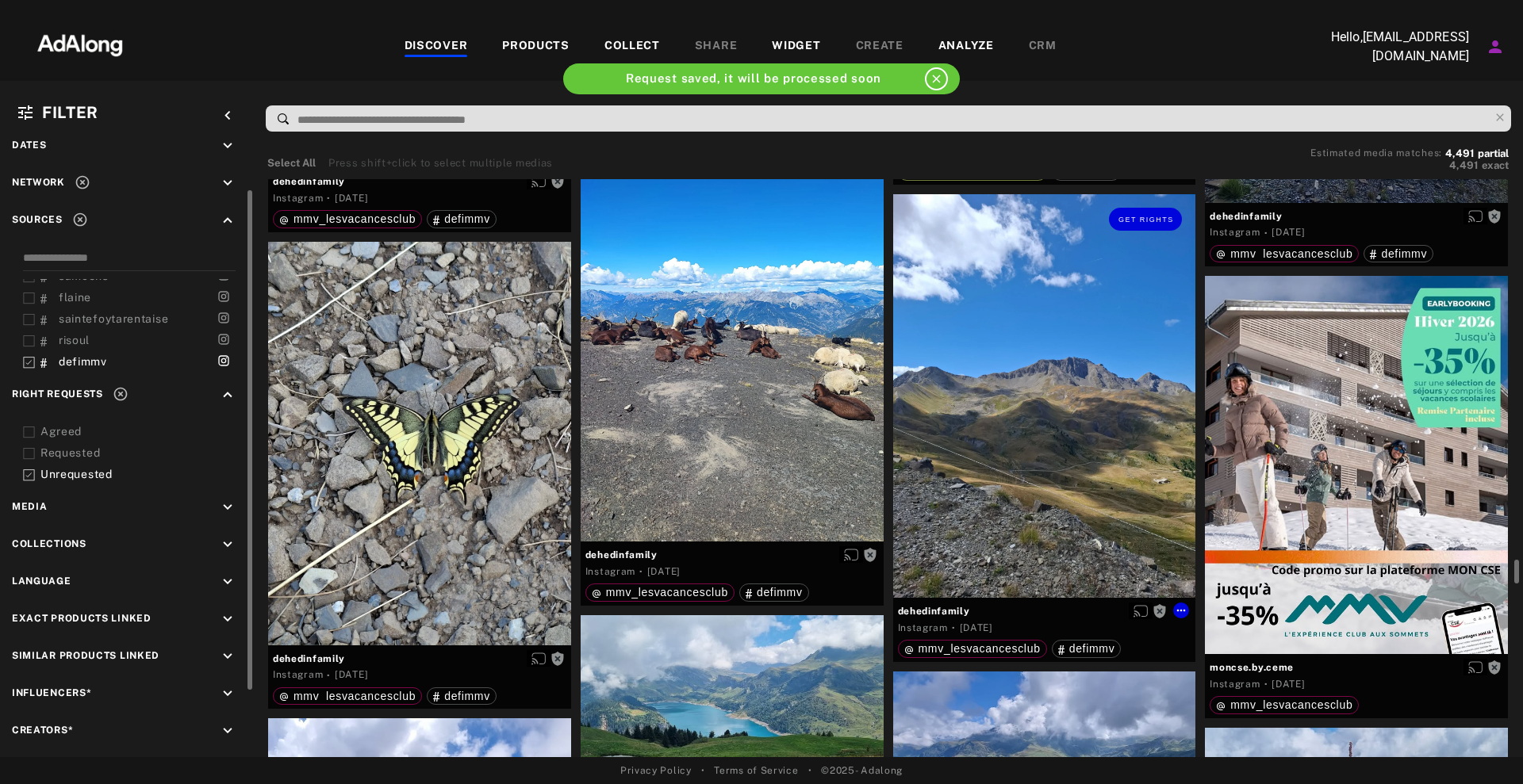
click at [1028, 414] on div "Get rights" at bounding box center [1045, 396] width 303 height 404
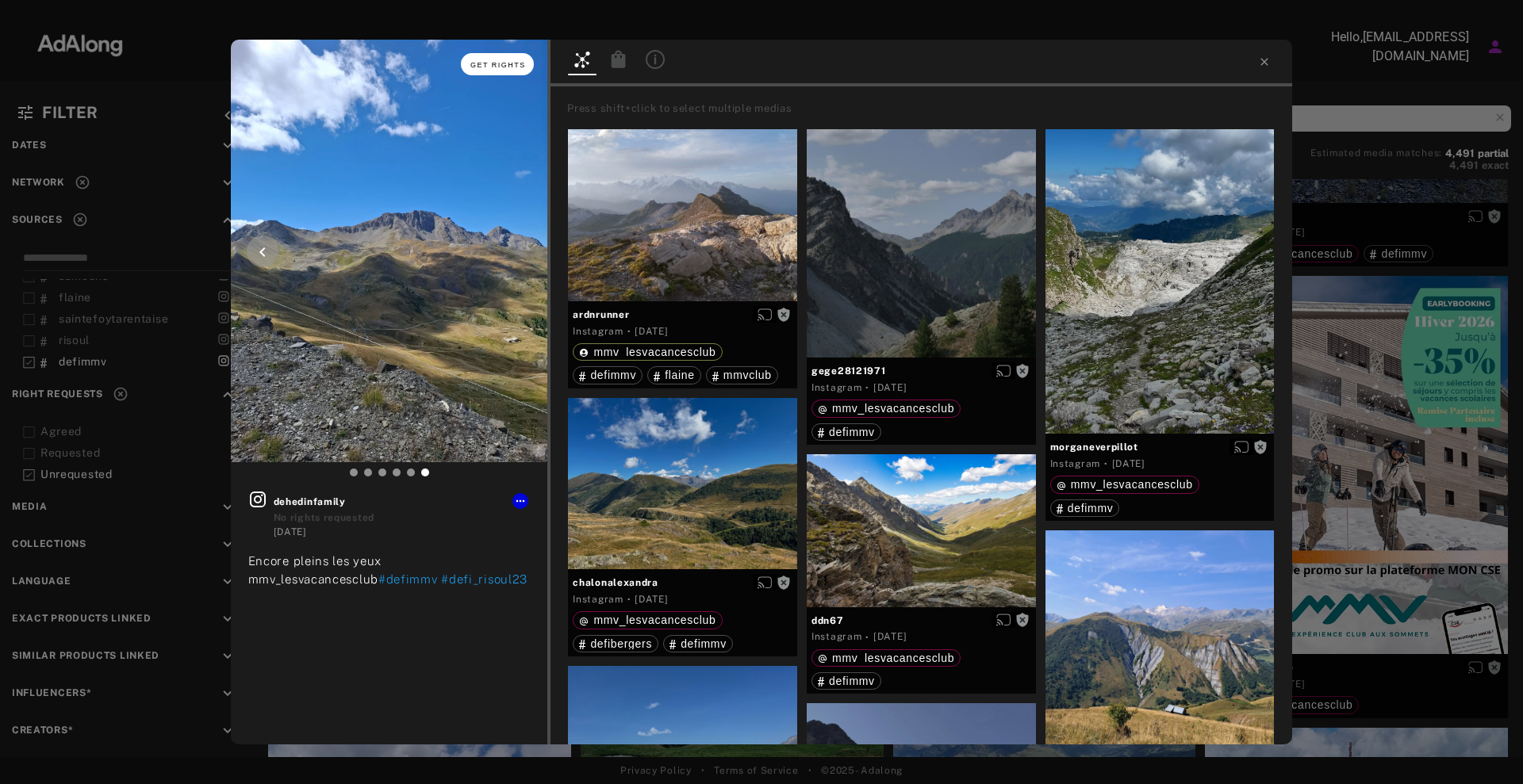
click at [497, 65] on span "Get rights" at bounding box center [498, 65] width 56 height 8
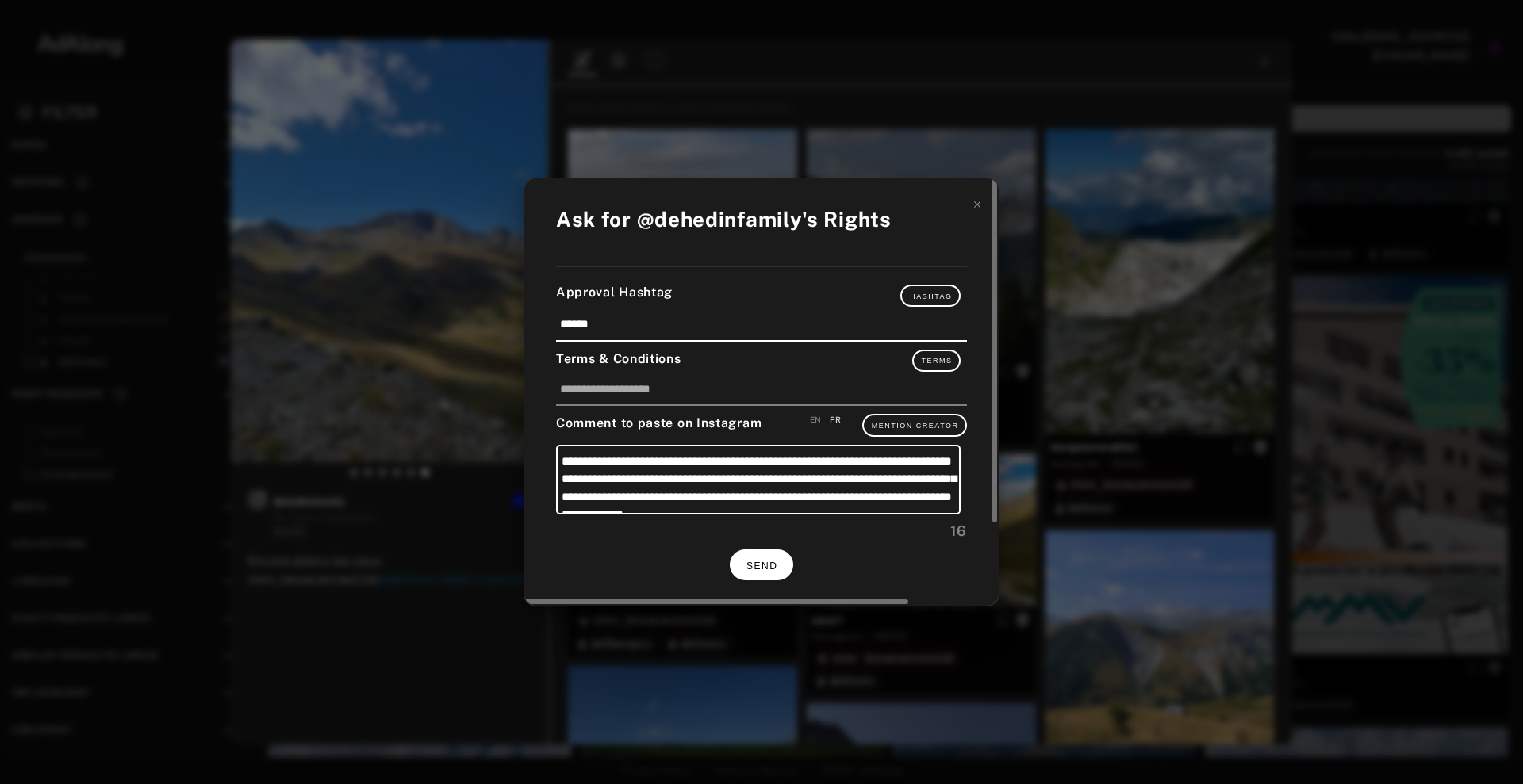
click at [737, 577] on button "SEND" at bounding box center [761, 565] width 64 height 30
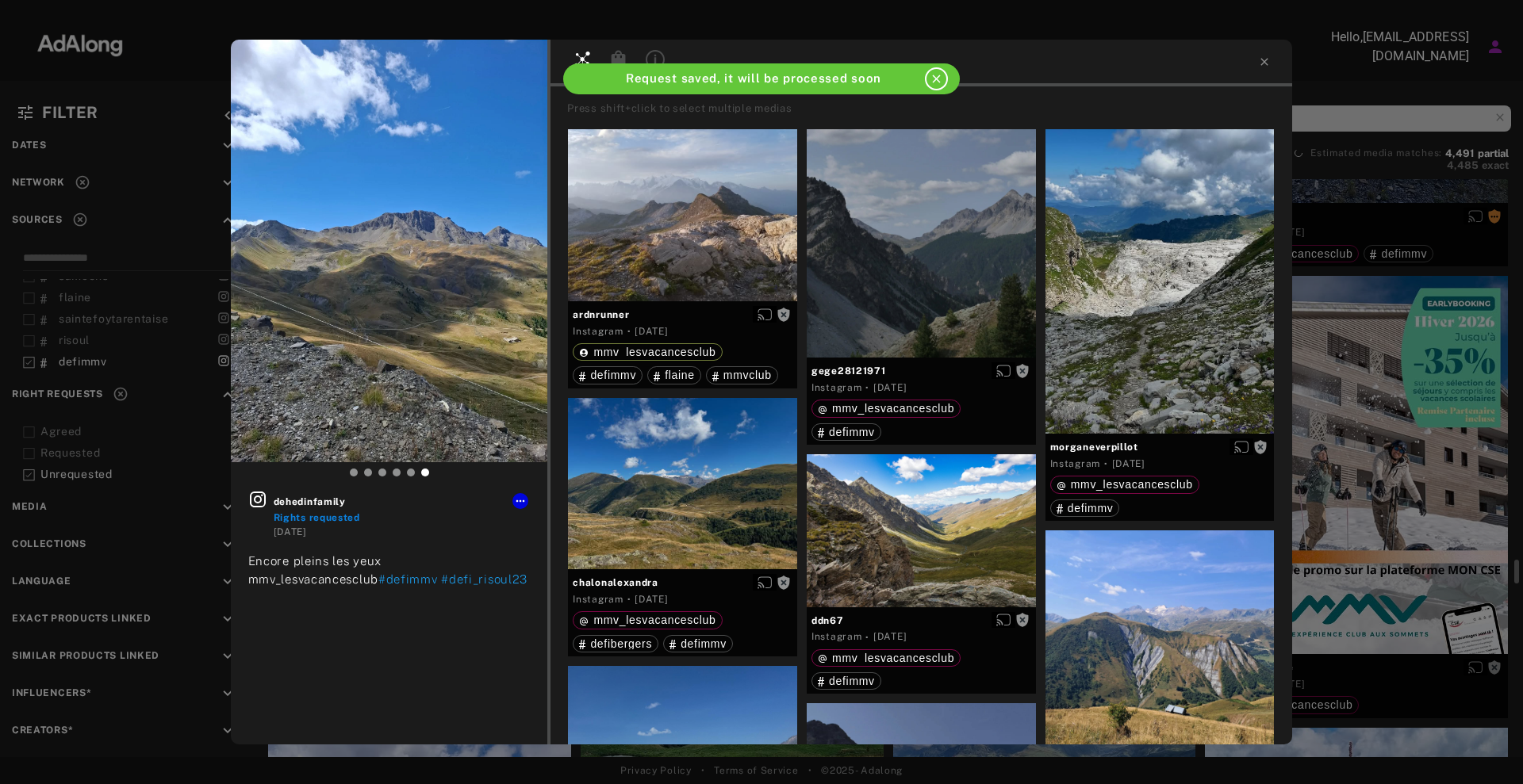
click at [1420, 427] on div "dehedinfamily Rights requested [DATE] Encore pleins les yeux mmv_lesvacancesclu…" at bounding box center [761, 392] width 1523 height 784
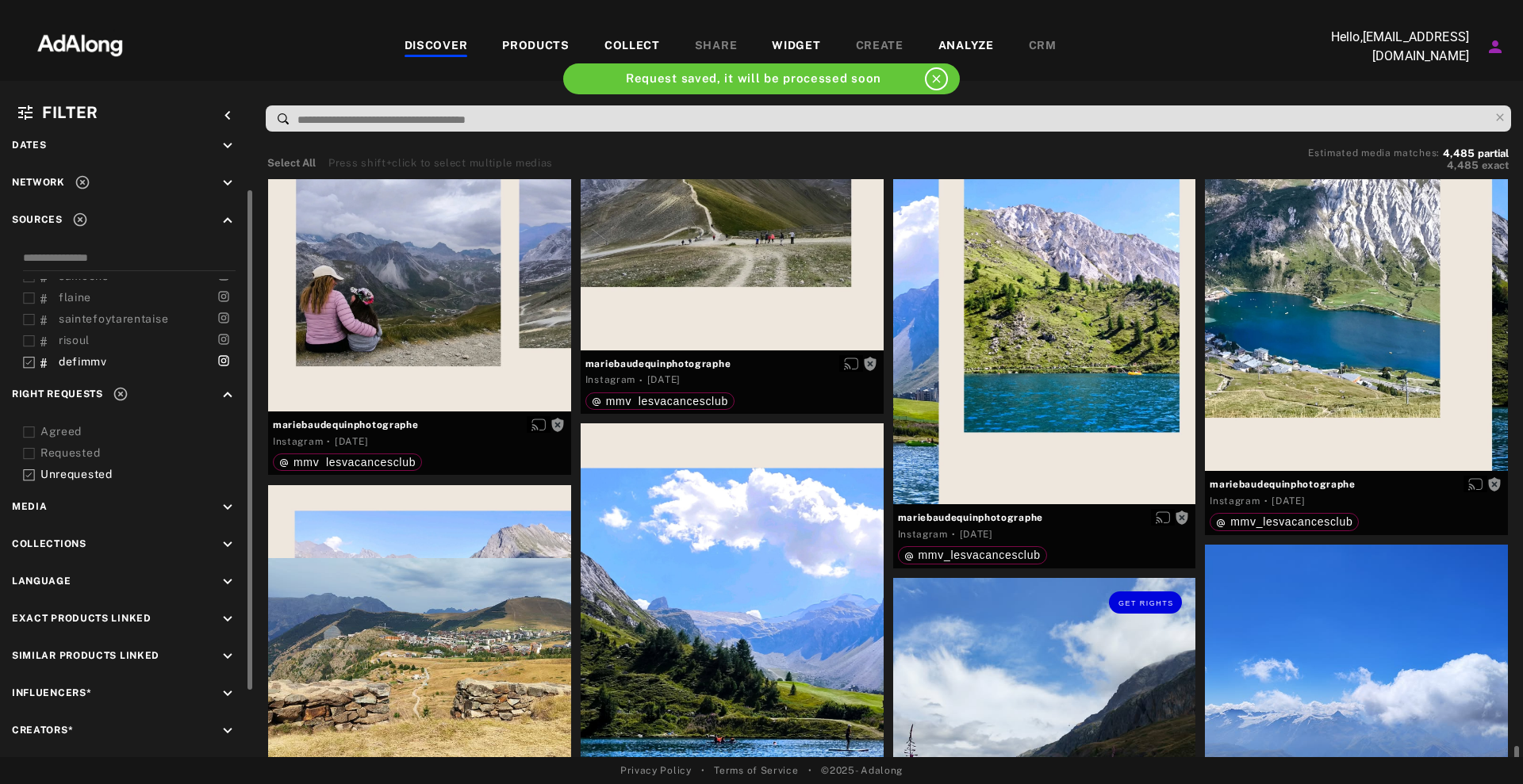
scroll to position [10704, 0]
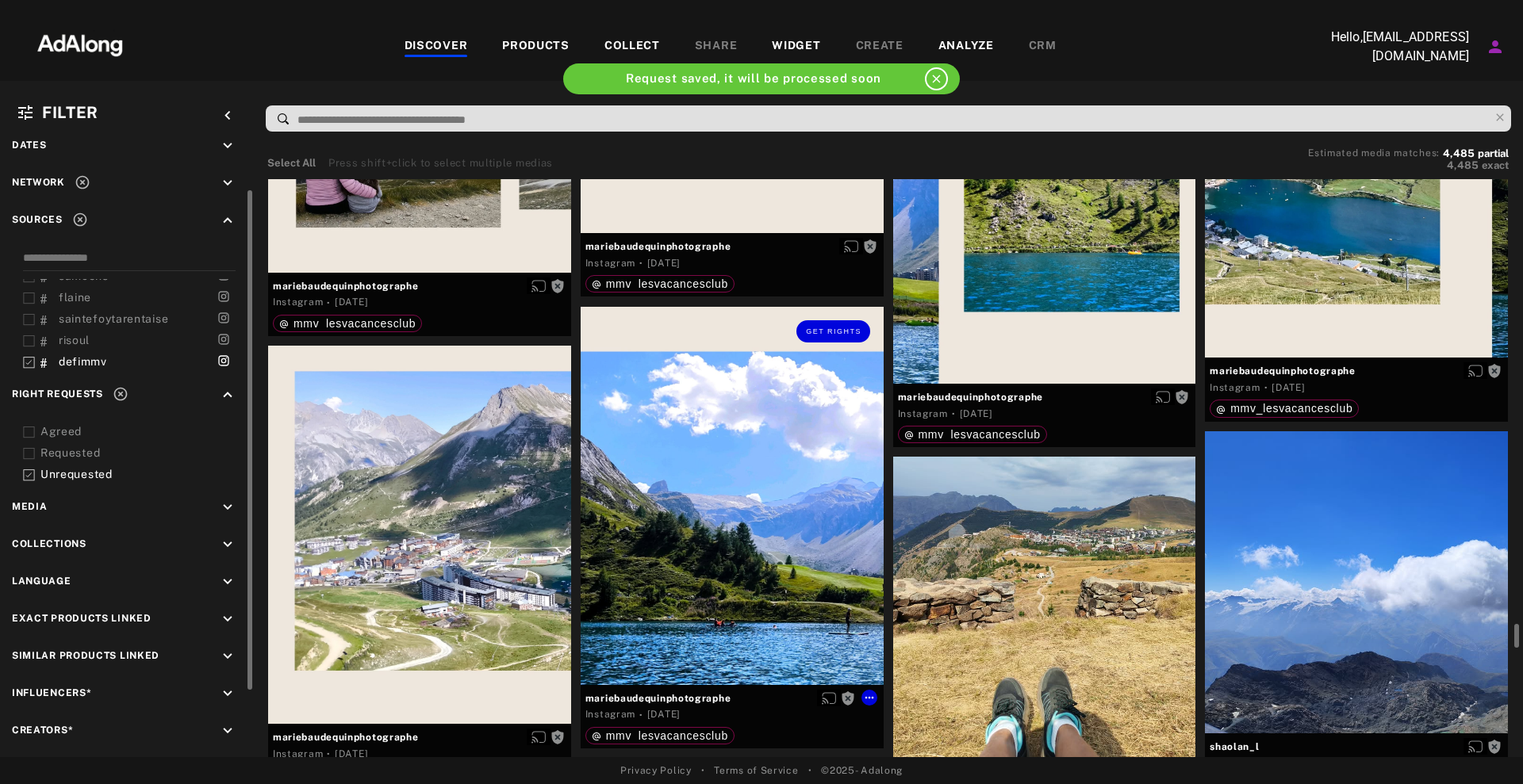
click at [716, 496] on div "Get rights" at bounding box center [732, 496] width 303 height 379
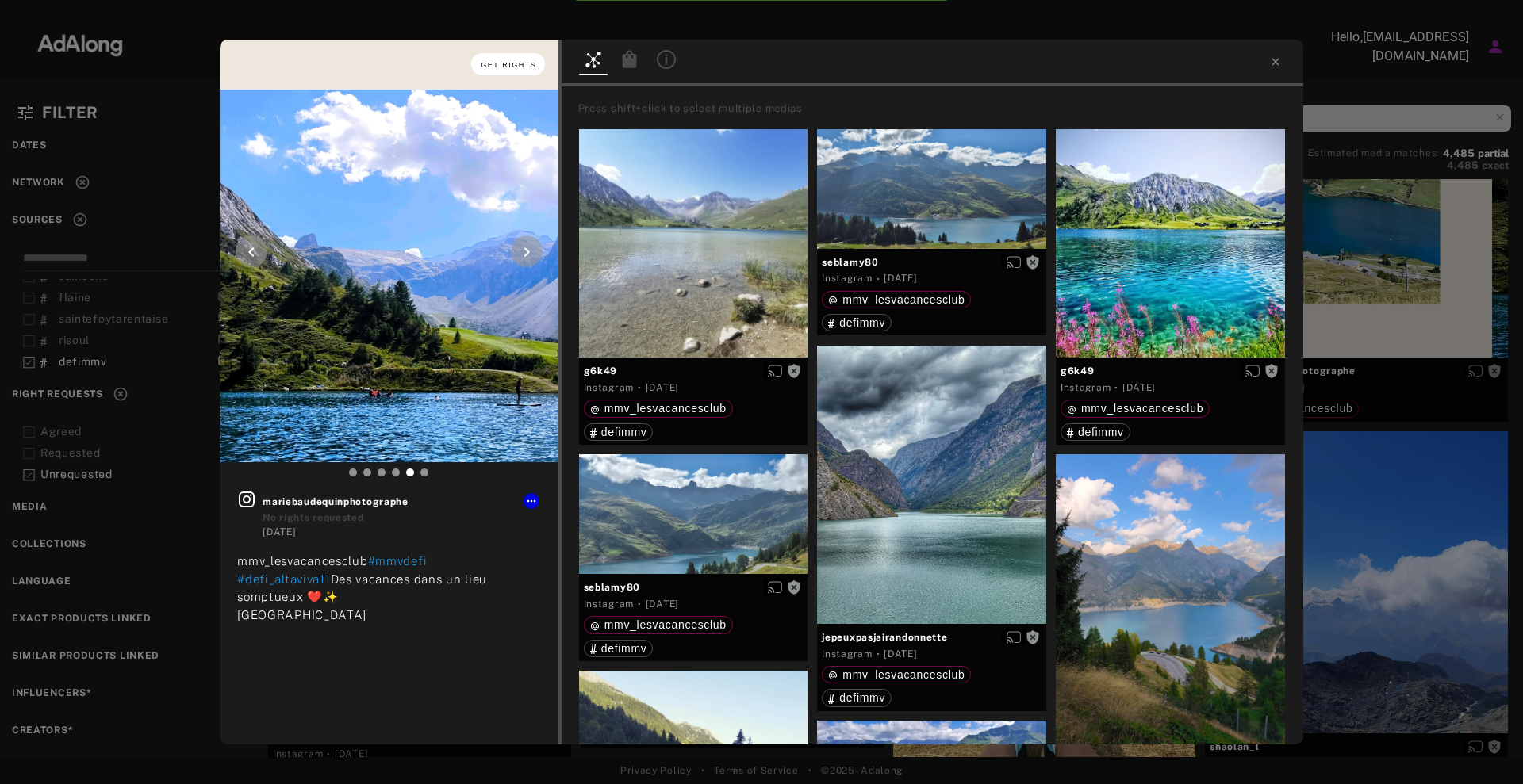
click at [511, 57] on button "Get rights" at bounding box center [507, 64] width 73 height 22
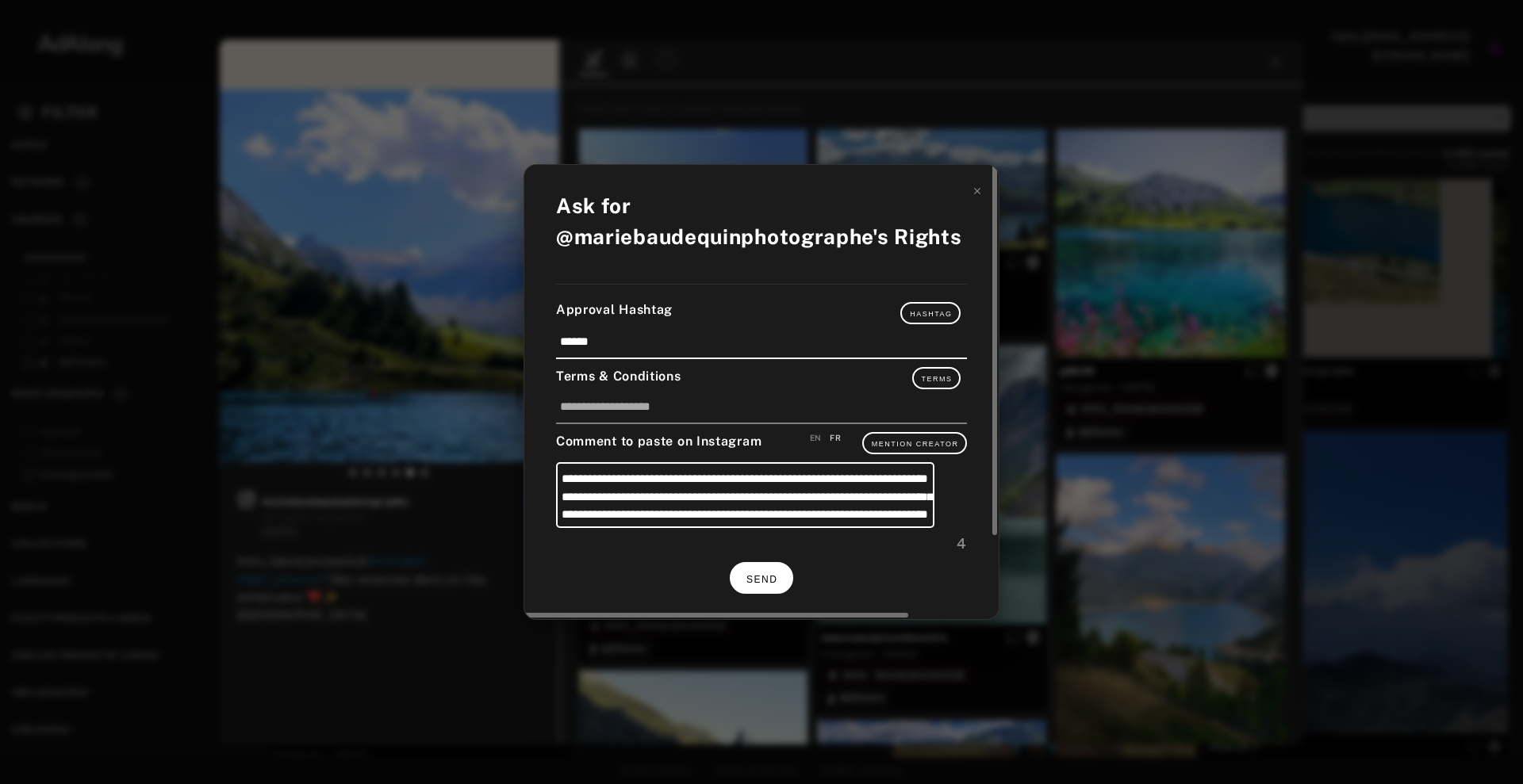
click at [778, 577] on button "SEND" at bounding box center [761, 578] width 64 height 30
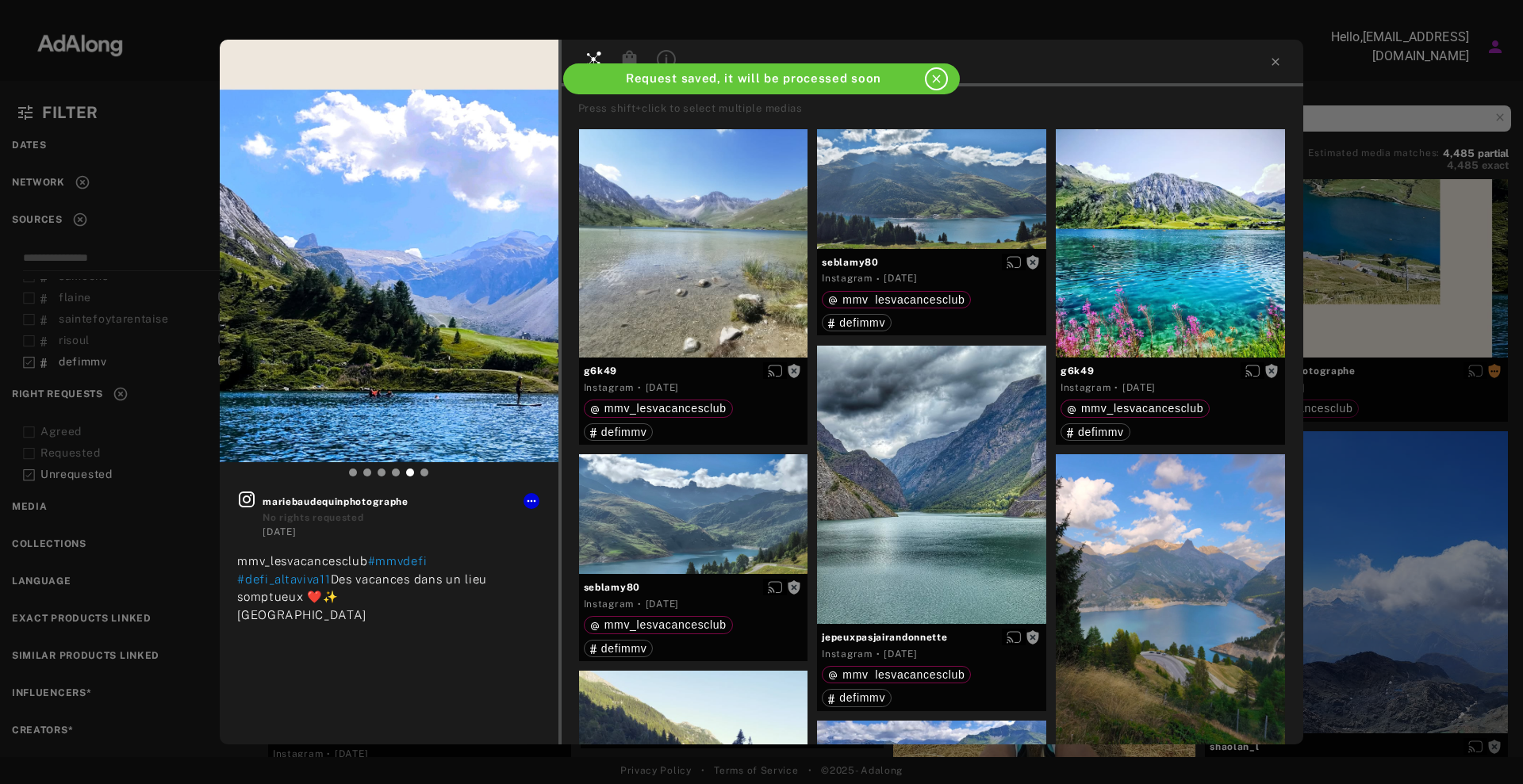
click at [1422, 400] on div "Get rights mariebaudequinphotographe No rights requested [DATE] mmv_lesvacances…" at bounding box center [761, 392] width 1523 height 784
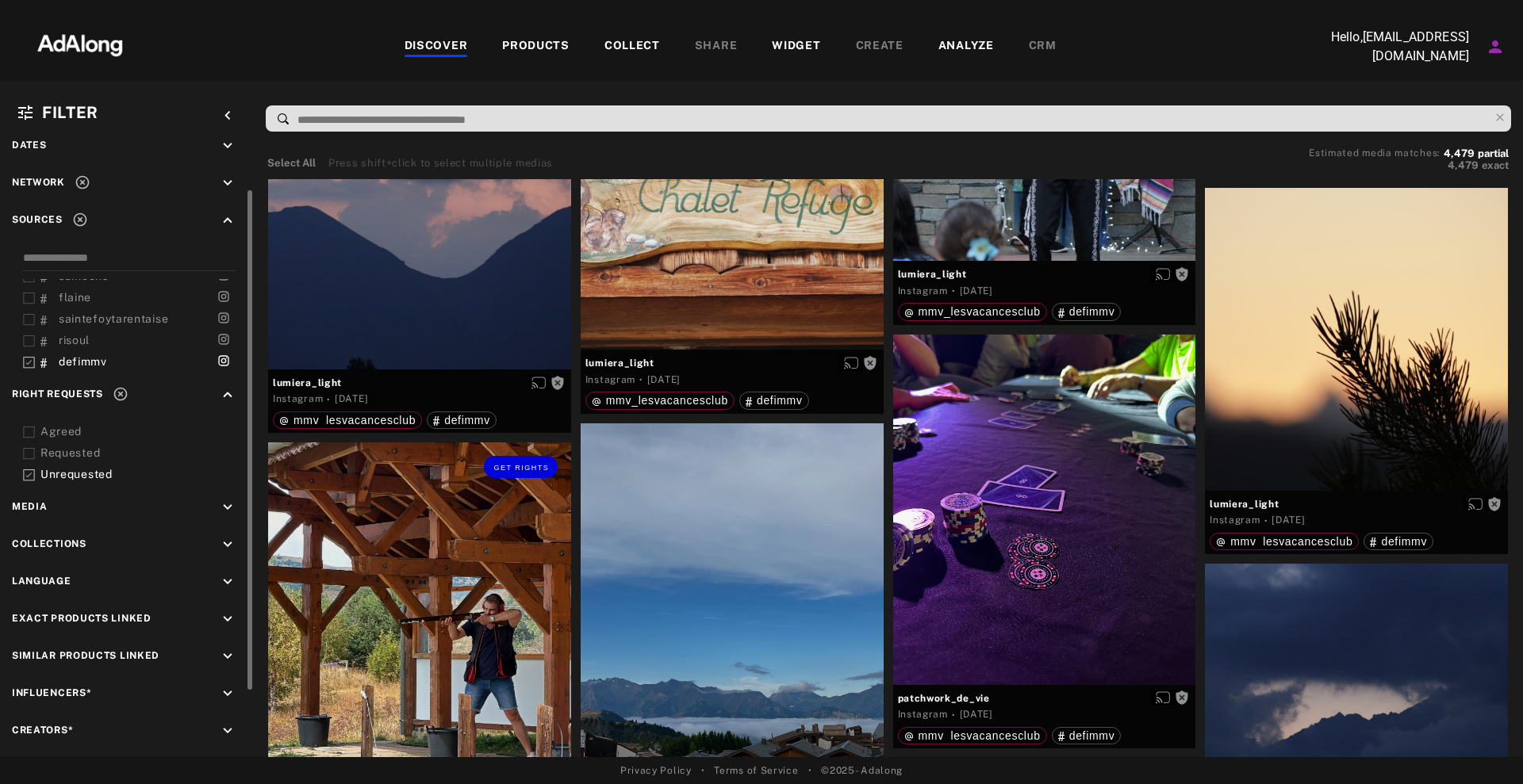
scroll to position [13678, 0]
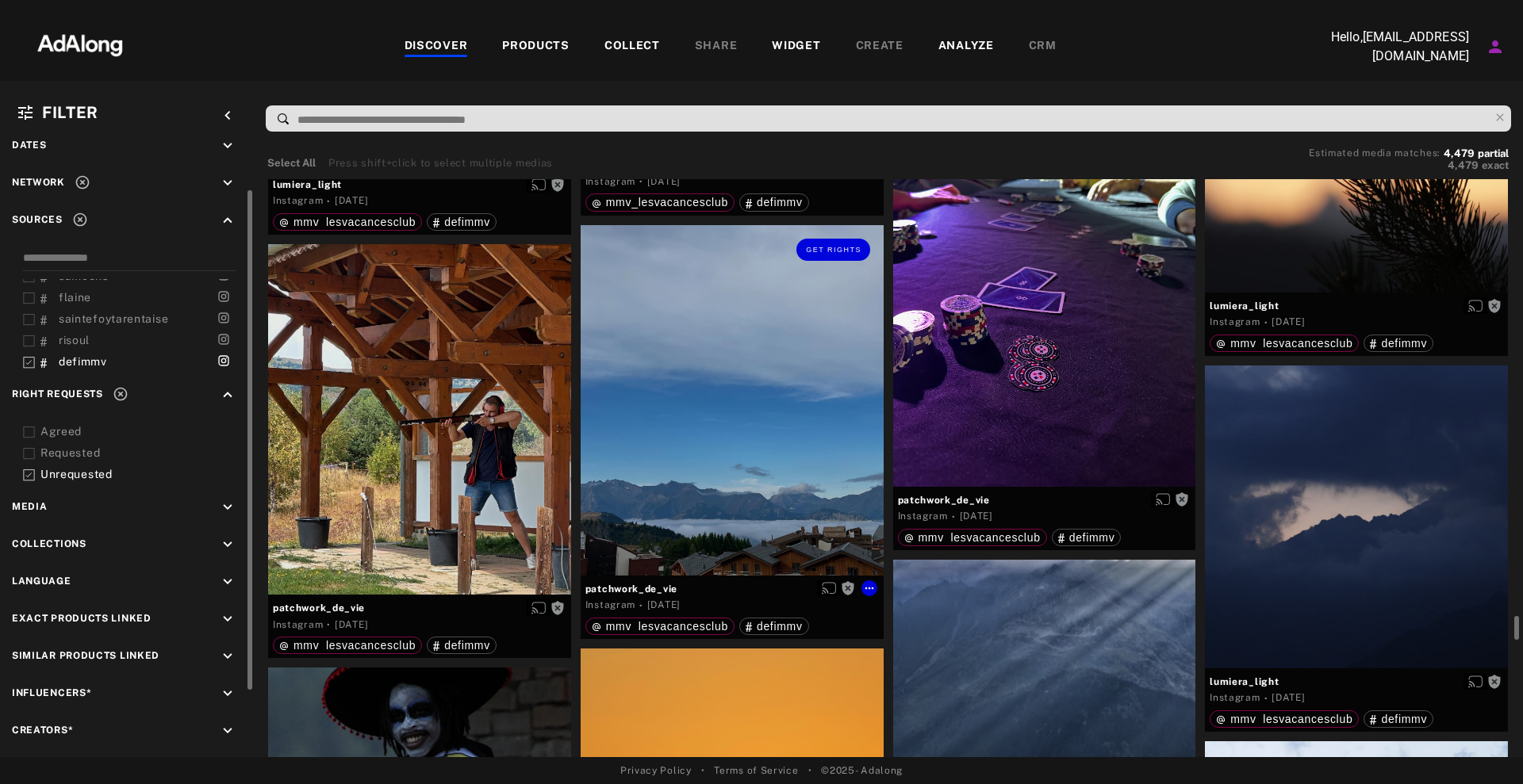
click at [658, 398] on div "Get rights" at bounding box center [732, 400] width 303 height 351
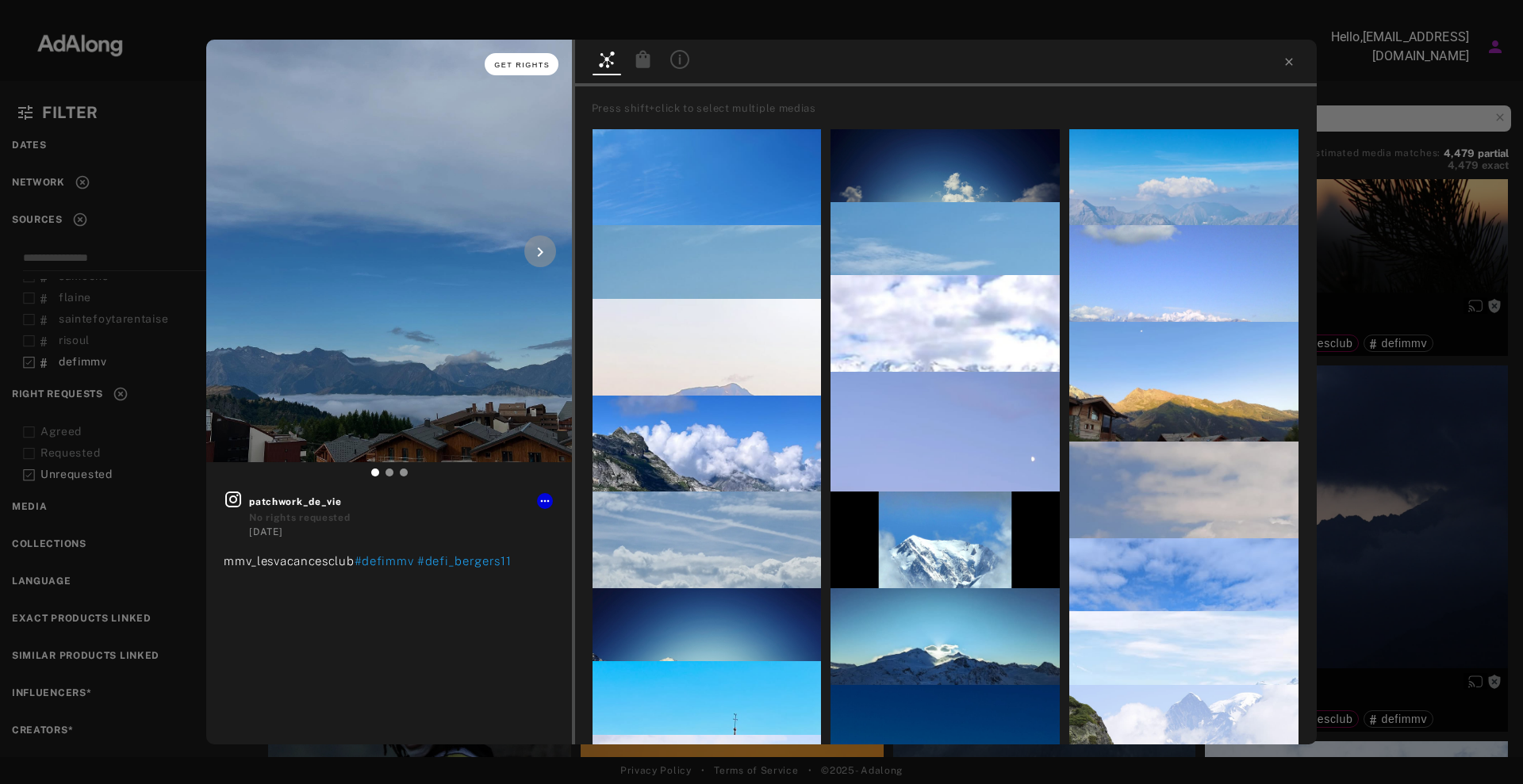
click at [550, 65] on button "Get rights" at bounding box center [521, 64] width 73 height 22
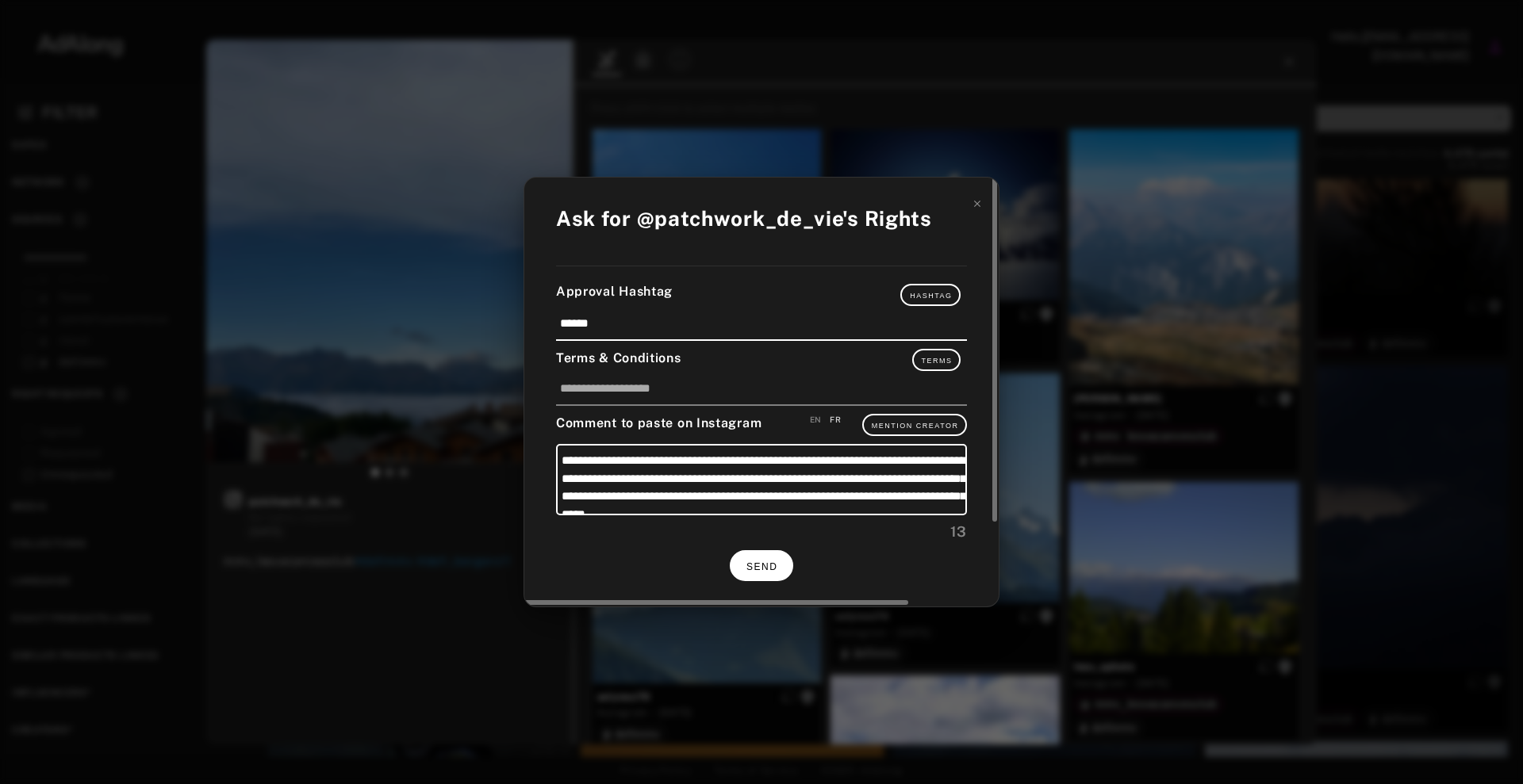
click at [757, 562] on span "SEND" at bounding box center [762, 567] width 31 height 11
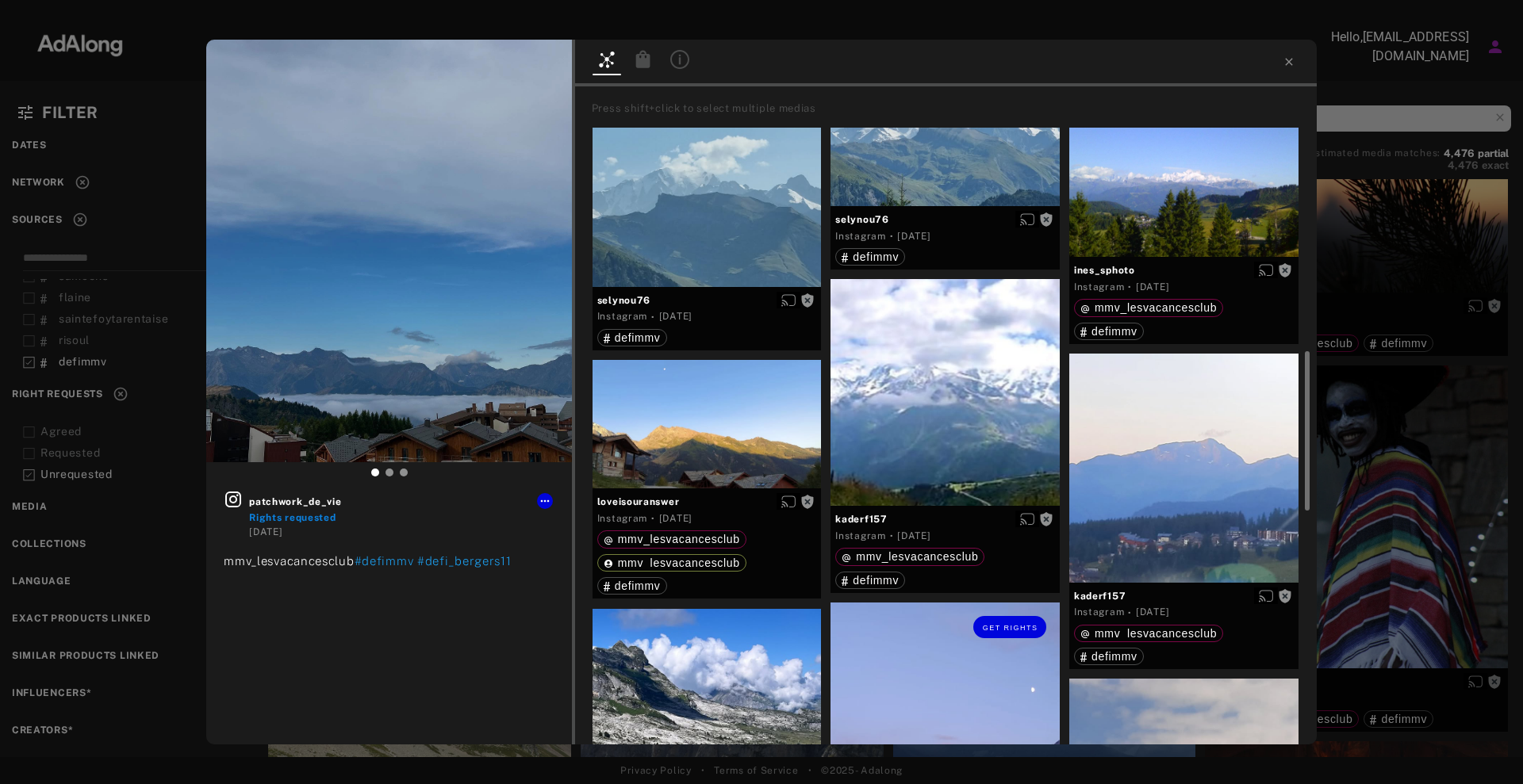
scroll to position [495, 0]
